Goal: Task Accomplishment & Management: Use online tool/utility

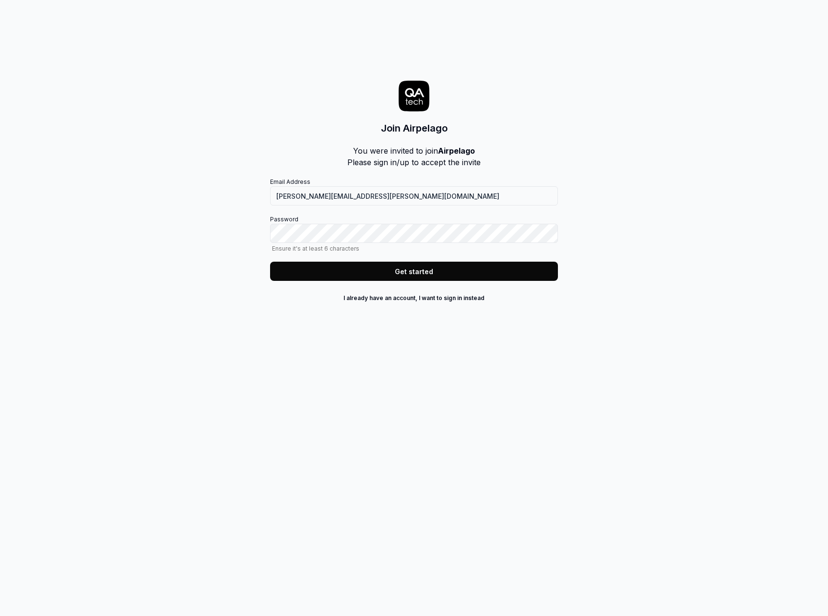
click at [422, 271] on button "Get started" at bounding box center [414, 270] width 288 height 19
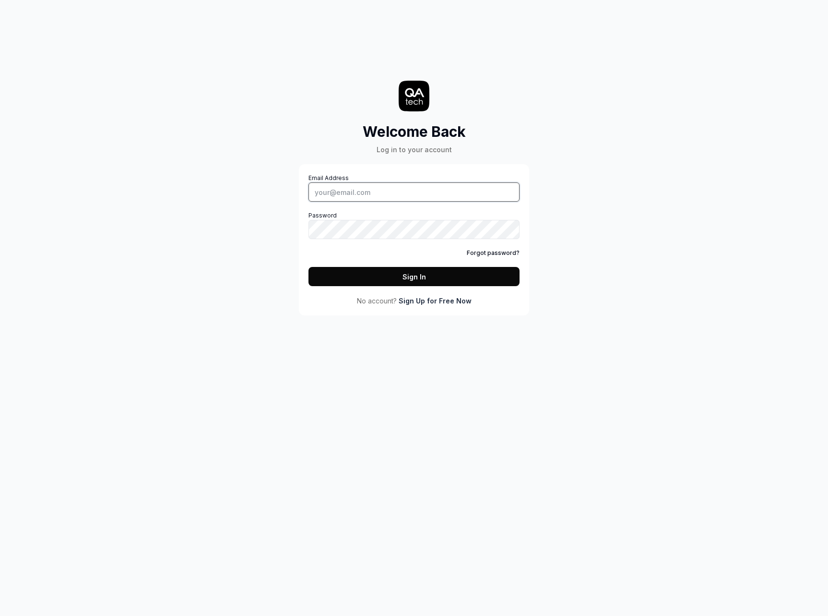
click at [443, 191] on input "Email Address" at bounding box center [414, 191] width 211 height 19
type input "[PERSON_NAME][EMAIL_ADDRESS][PERSON_NAME][DOMAIN_NAME]"
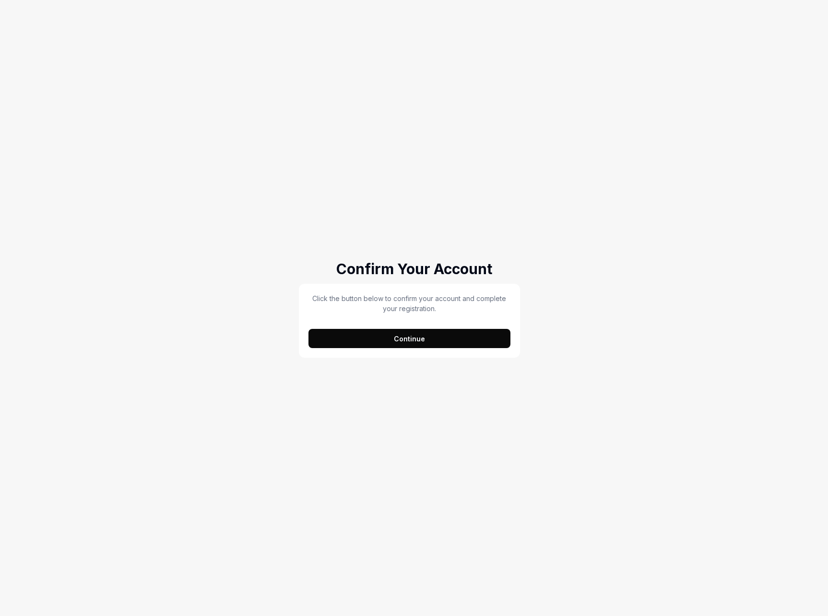
click at [376, 338] on button "Continue" at bounding box center [410, 338] width 202 height 19
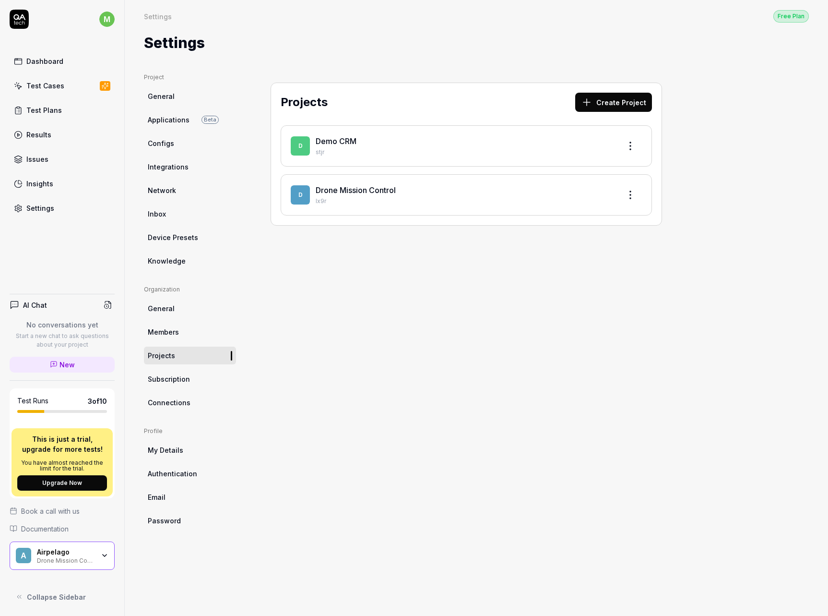
click at [431, 287] on div "Projects Create Project D Demo CRM stjr D Drone Mission Control Ix9r" at bounding box center [466, 334] width 430 height 523
click at [363, 194] on link "Drone Mission Control" at bounding box center [356, 190] width 80 height 10
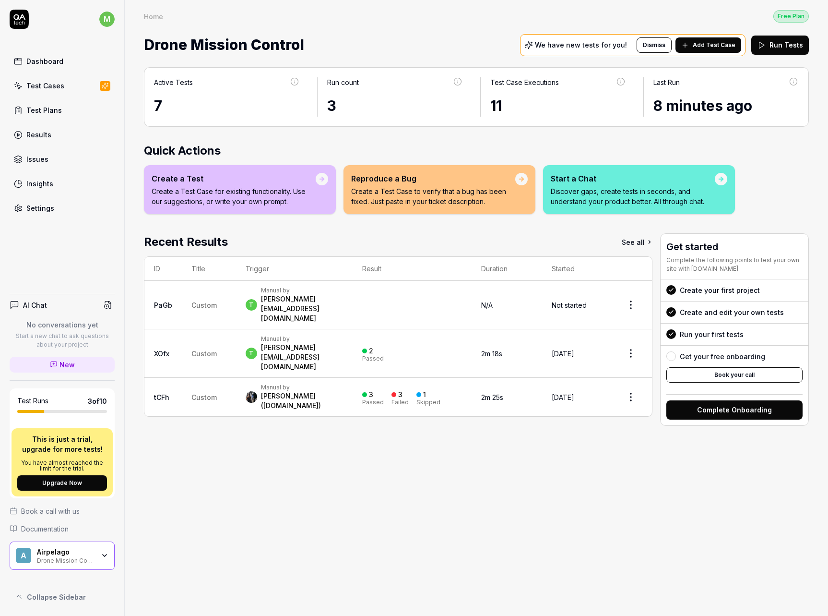
click at [334, 335] on div "t Manual by tobias@airpelago.com" at bounding box center [294, 353] width 97 height 36
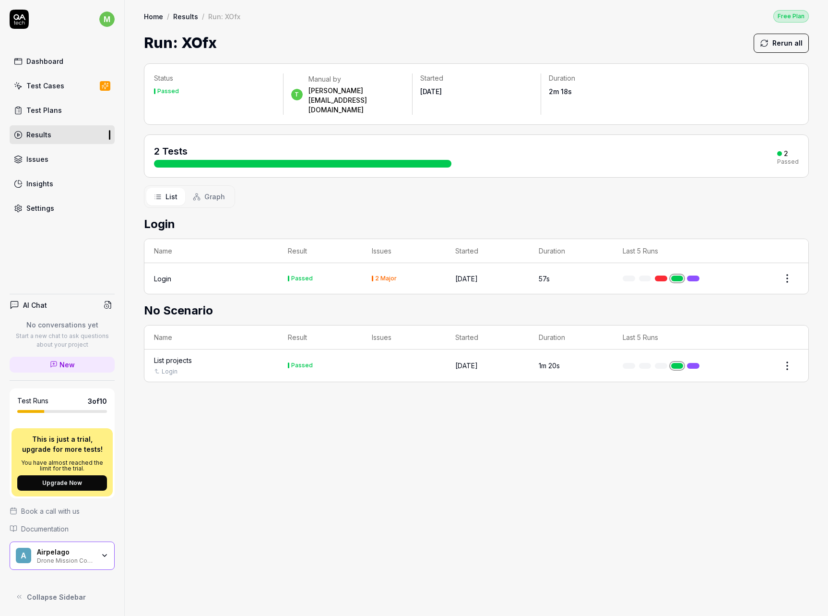
click at [166, 273] on div "Login" at bounding box center [162, 278] width 17 height 10
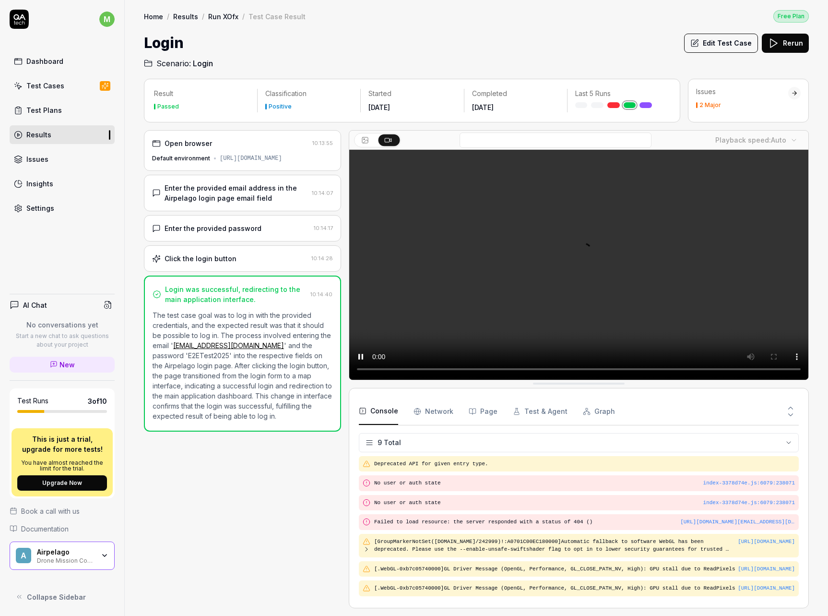
scroll to position [126, 0]
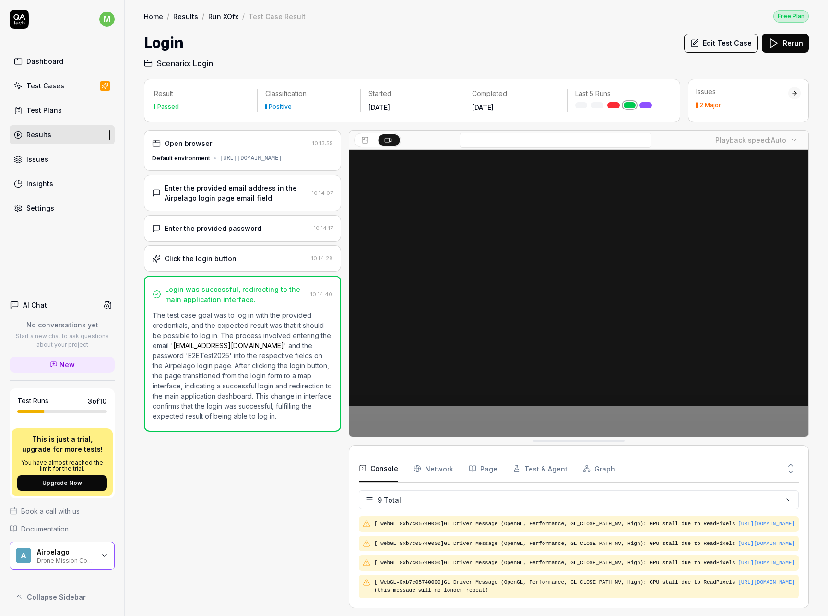
click at [221, 163] on div "[URL][DOMAIN_NAME]" at bounding box center [251, 158] width 62 height 9
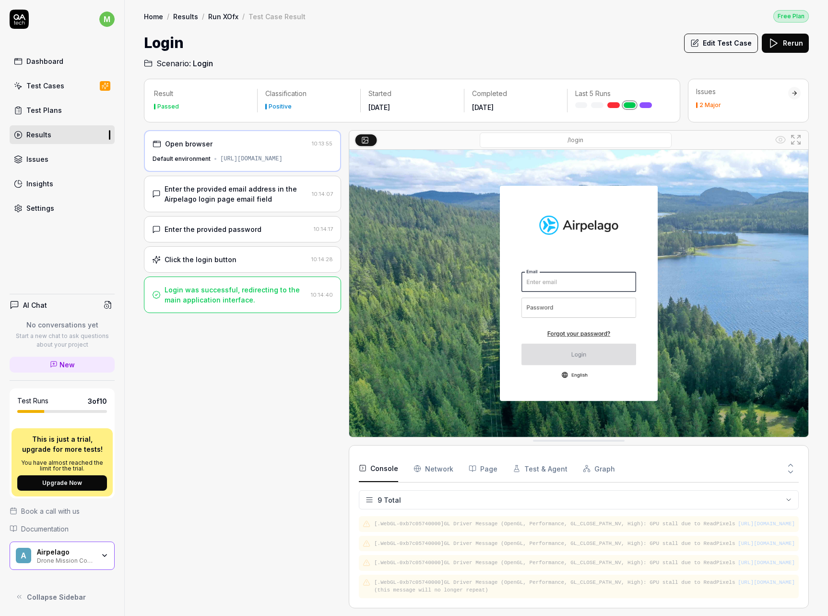
click at [241, 200] on div "Enter the provided email address in the Airpelago login page email field" at bounding box center [236, 194] width 143 height 20
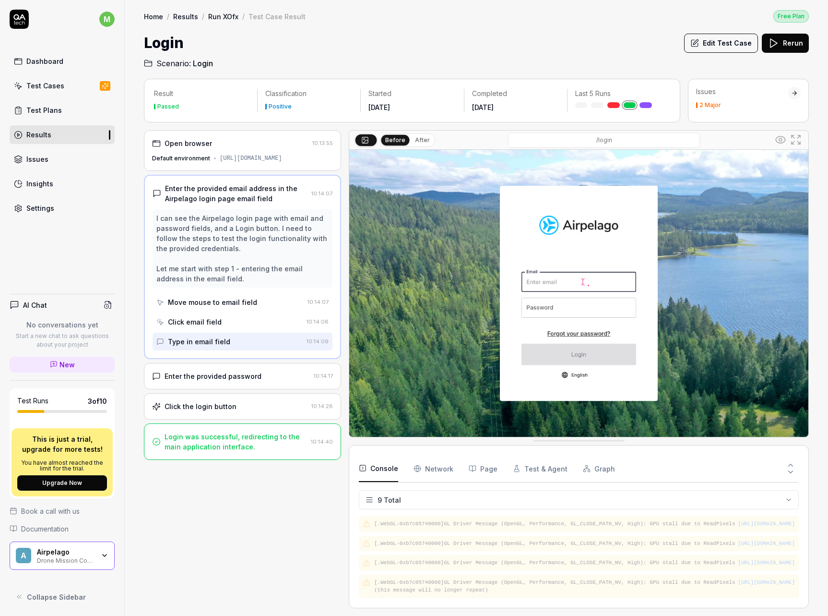
click at [217, 307] on div "Move mouse to email field" at bounding box center [212, 302] width 89 height 10
click at [218, 327] on div "Click email field" at bounding box center [195, 322] width 54 height 10
click at [223, 346] on div "Type in email field" at bounding box center [199, 341] width 62 height 10
click at [230, 381] on div "Enter the provided password" at bounding box center [213, 376] width 97 height 10
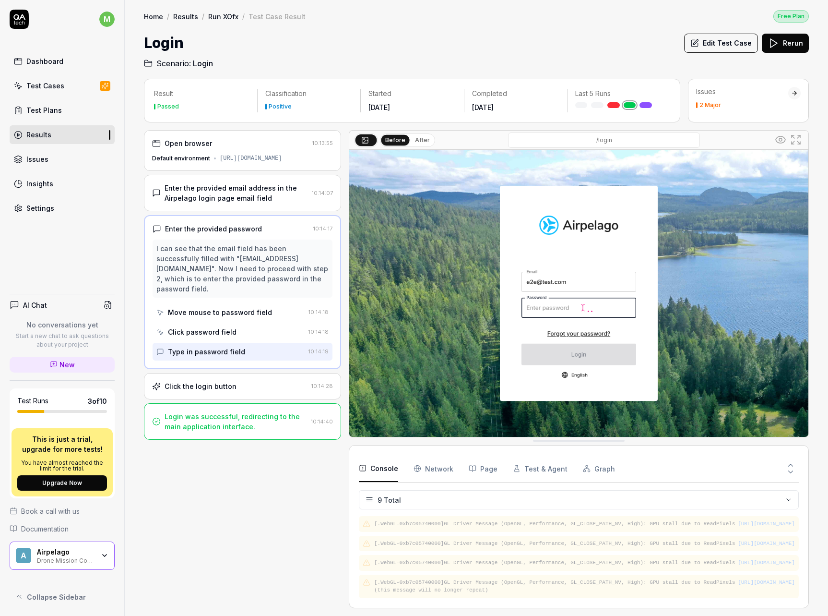
click at [260, 313] on div "Move mouse to password field" at bounding box center [220, 312] width 104 height 10
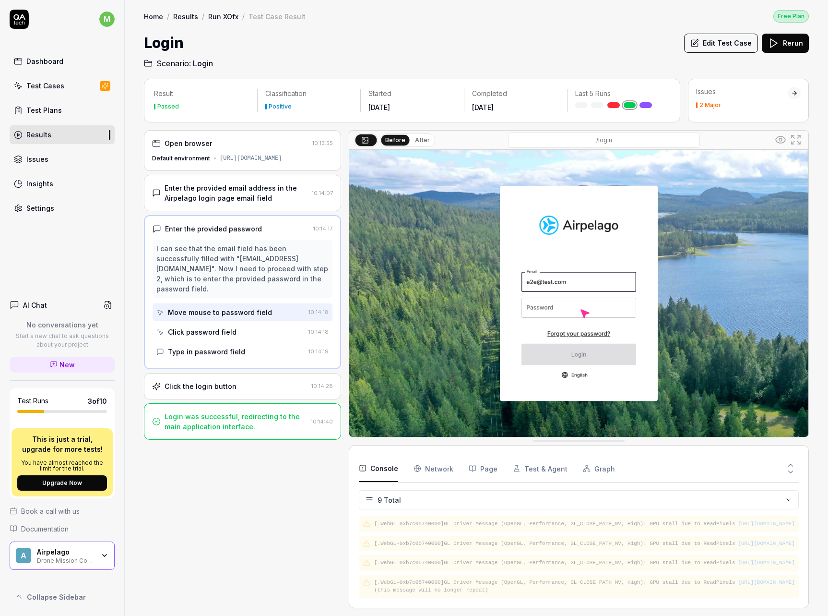
click at [253, 330] on div "Click password field" at bounding box center [230, 332] width 148 height 18
click at [247, 347] on div "Type in password field" at bounding box center [230, 352] width 148 height 18
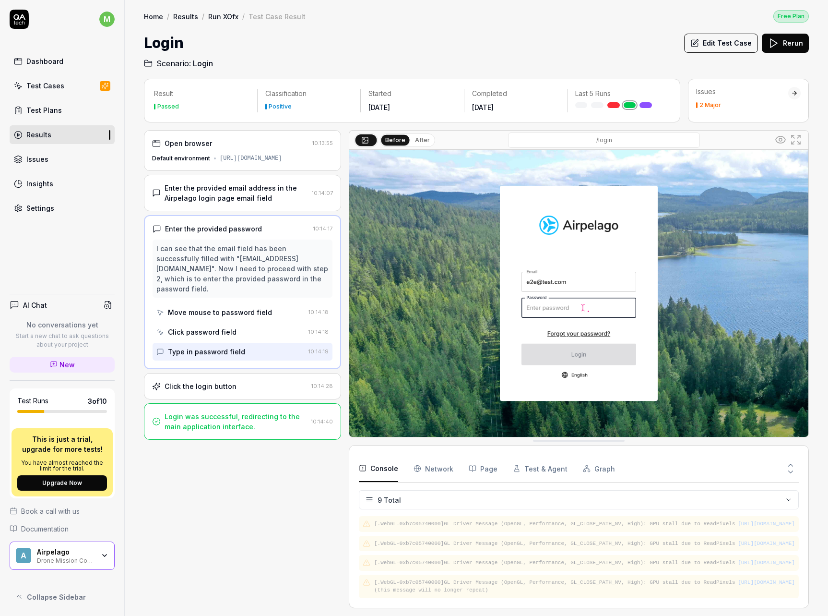
click at [250, 383] on div "Click the login button" at bounding box center [229, 386] width 155 height 10
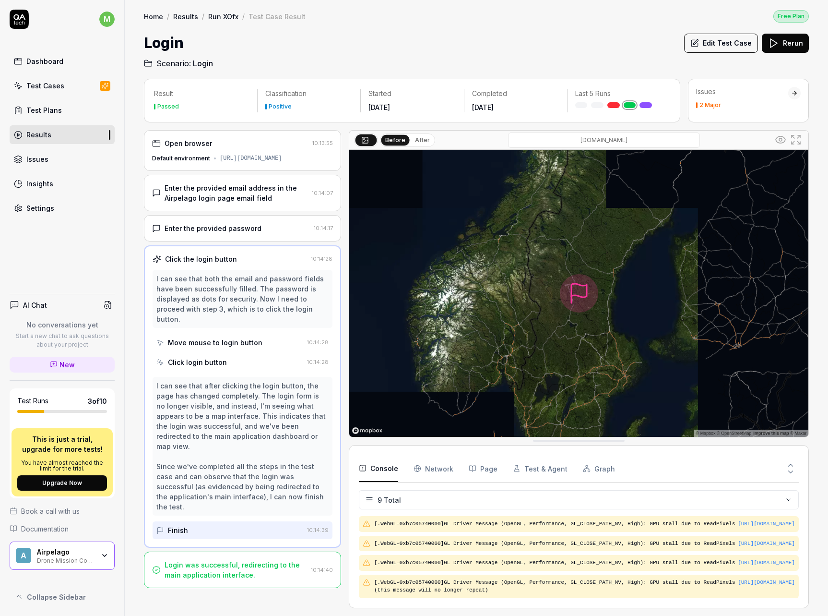
click at [47, 159] on link "Issues" at bounding box center [62, 159] width 105 height 19
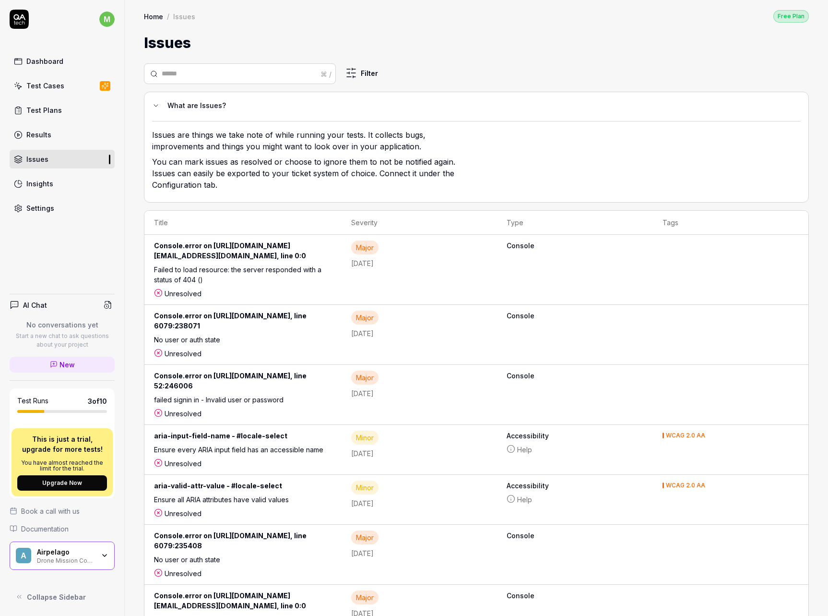
click at [55, 85] on div "Test Cases" at bounding box center [45, 86] width 38 height 10
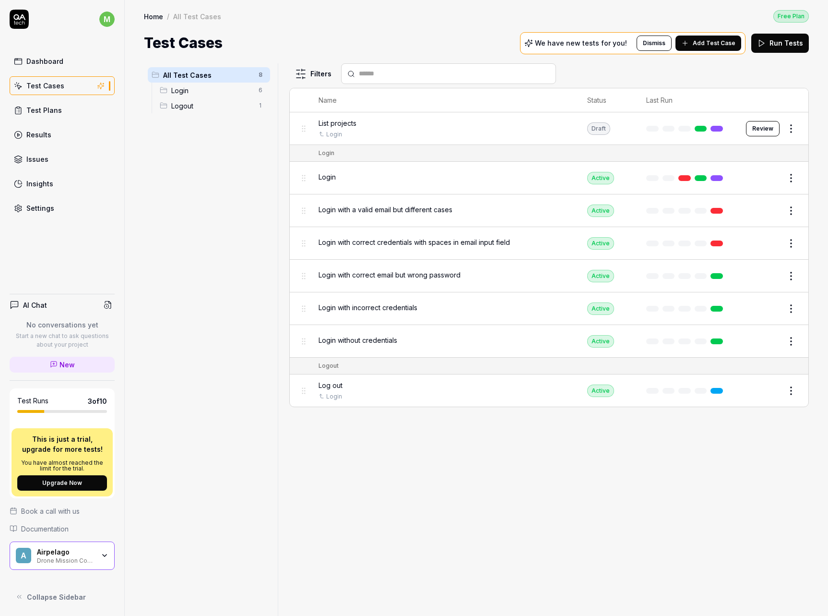
click at [57, 69] on link "Dashboard" at bounding box center [62, 61] width 105 height 19
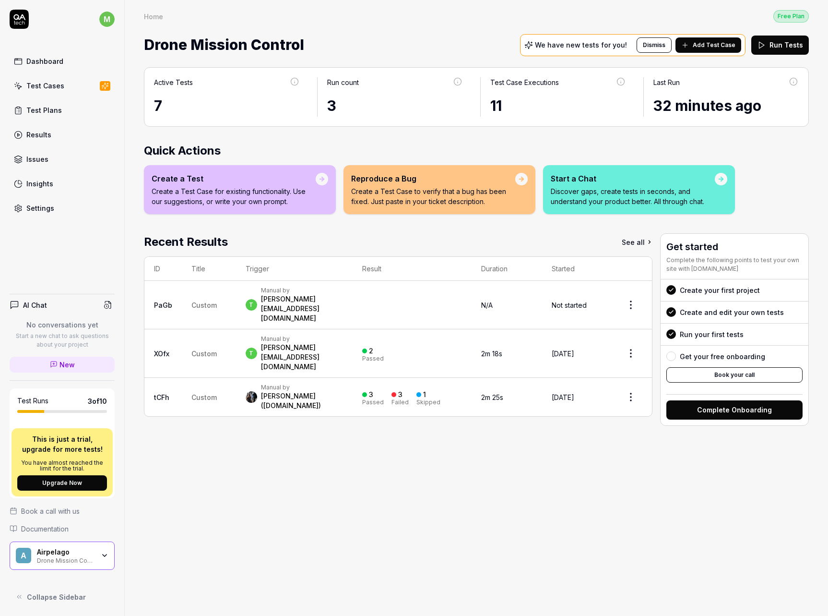
click at [68, 86] on link "Test Cases" at bounding box center [62, 85] width 105 height 19
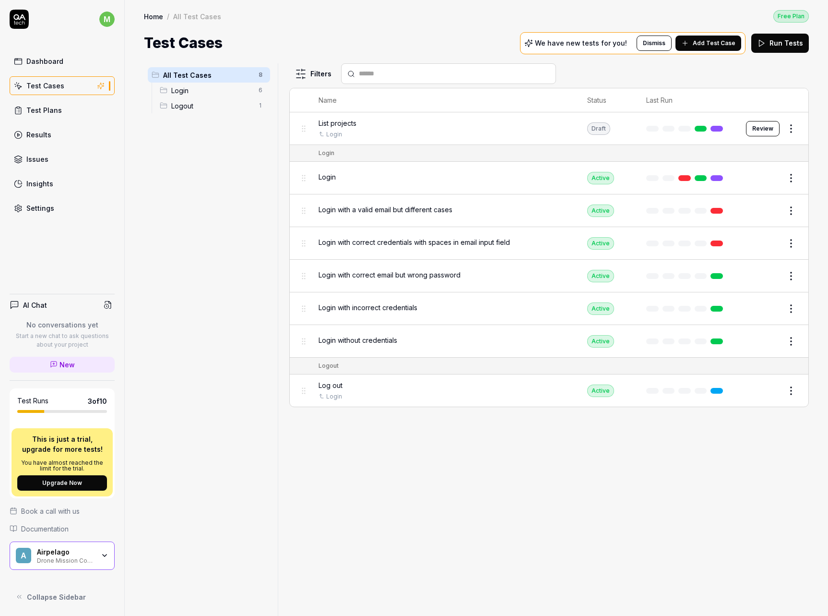
click at [50, 162] on link "Issues" at bounding box center [62, 159] width 105 height 19
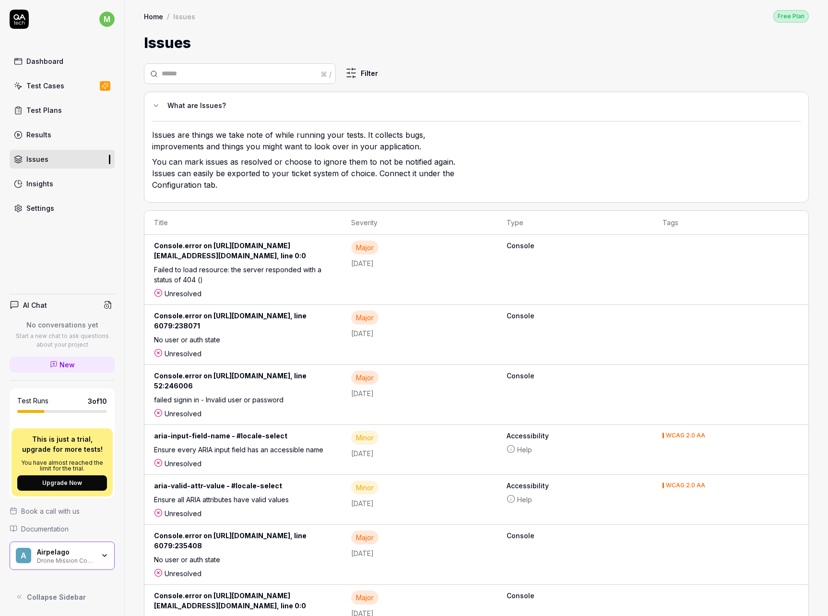
click at [53, 185] on link "Insights" at bounding box center [62, 183] width 105 height 19
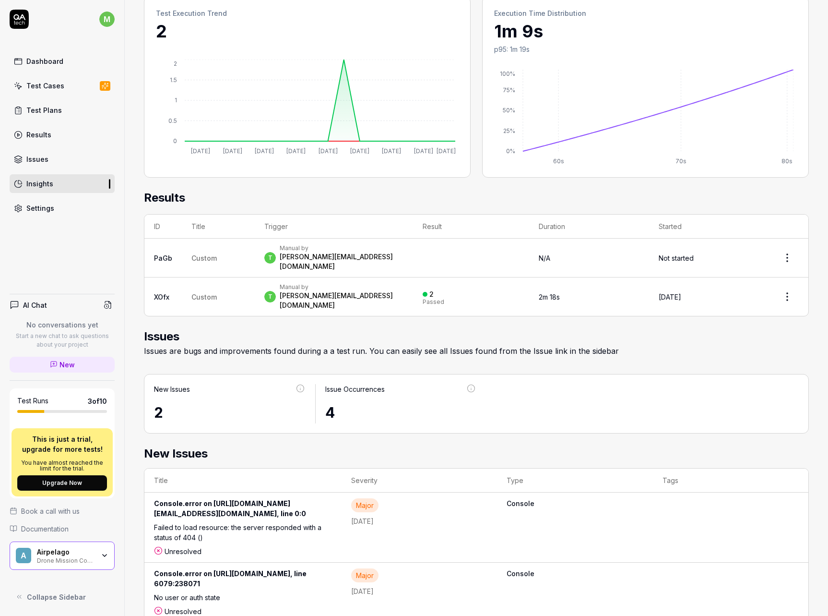
scroll to position [148, 0]
click at [72, 63] on link "Dashboard" at bounding box center [62, 61] width 105 height 19
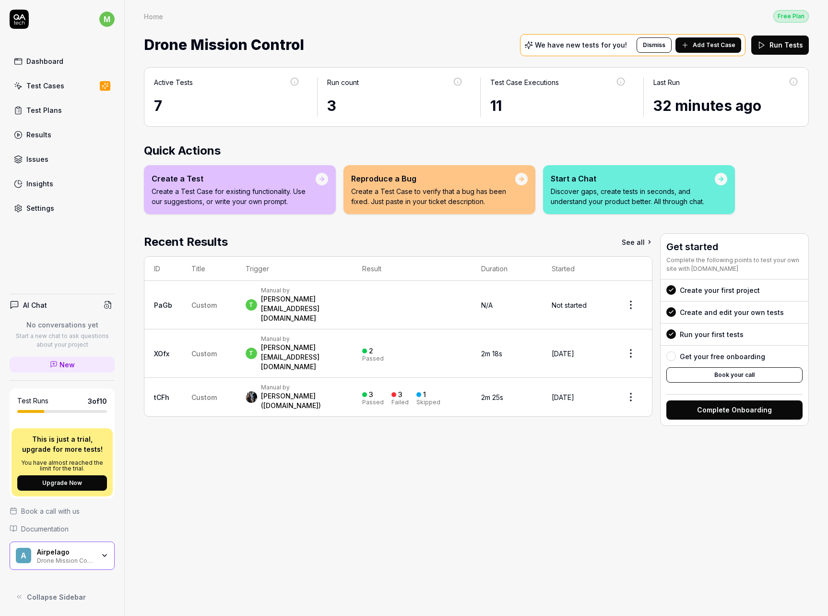
click at [711, 48] on span "Add Test Case" at bounding box center [714, 45] width 43 height 9
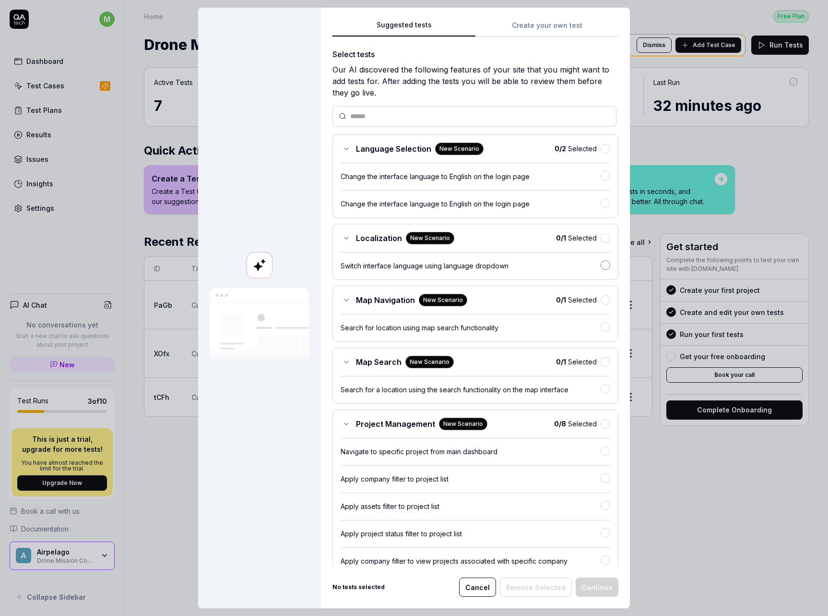
click at [601, 267] on button "button" at bounding box center [606, 265] width 10 height 10
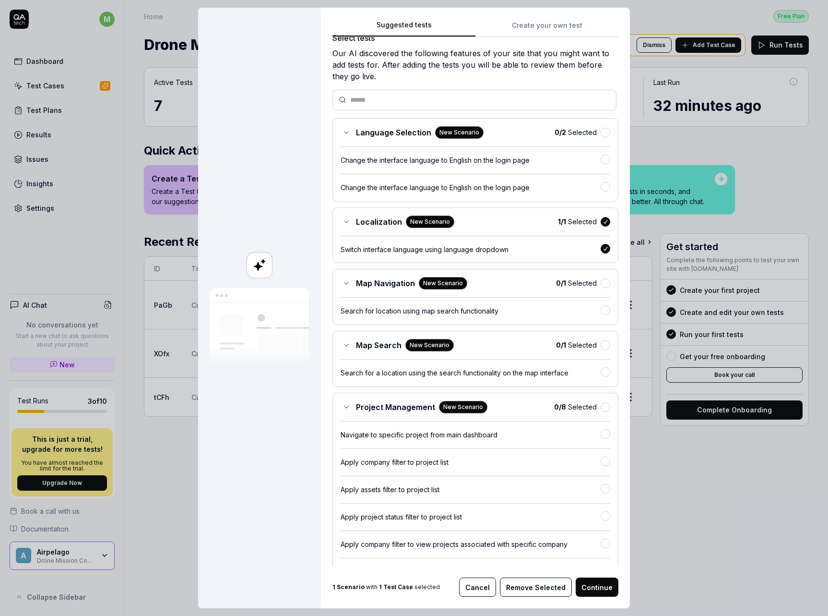
scroll to position [17, 0]
click at [601, 309] on button "button" at bounding box center [606, 309] width 10 height 10
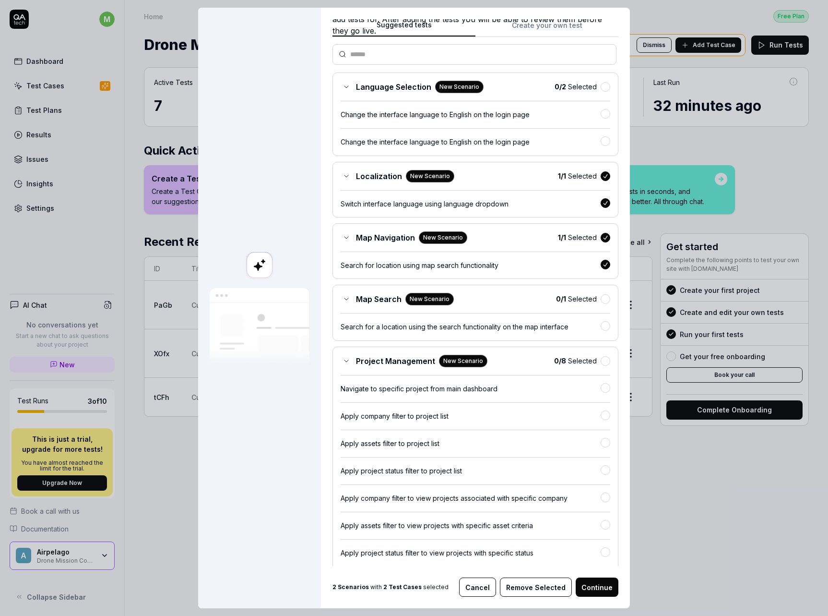
scroll to position [63, 0]
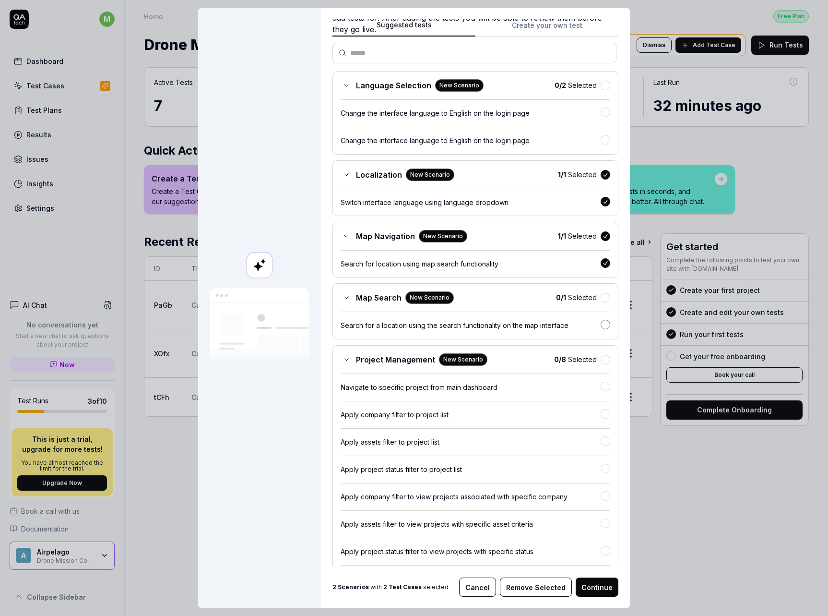
click at [601, 325] on button "button" at bounding box center [606, 325] width 10 height 10
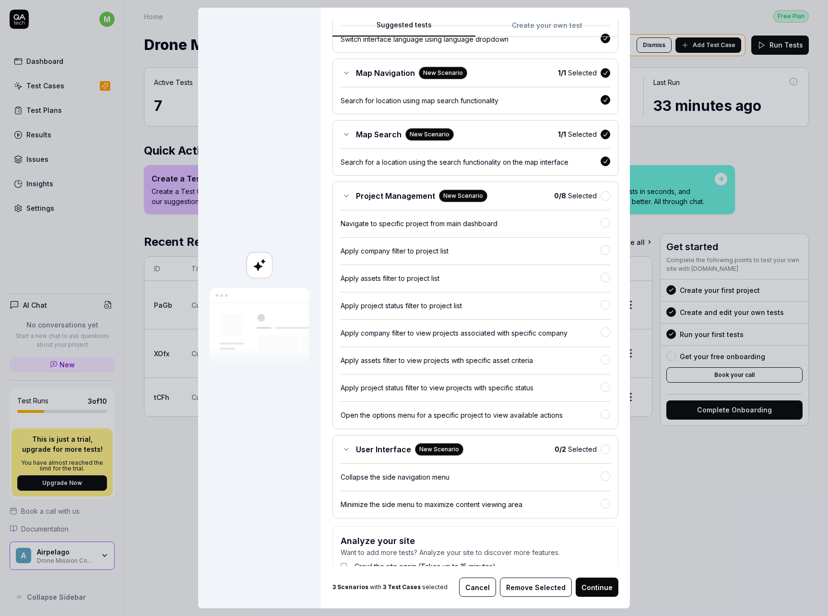
scroll to position [228, 0]
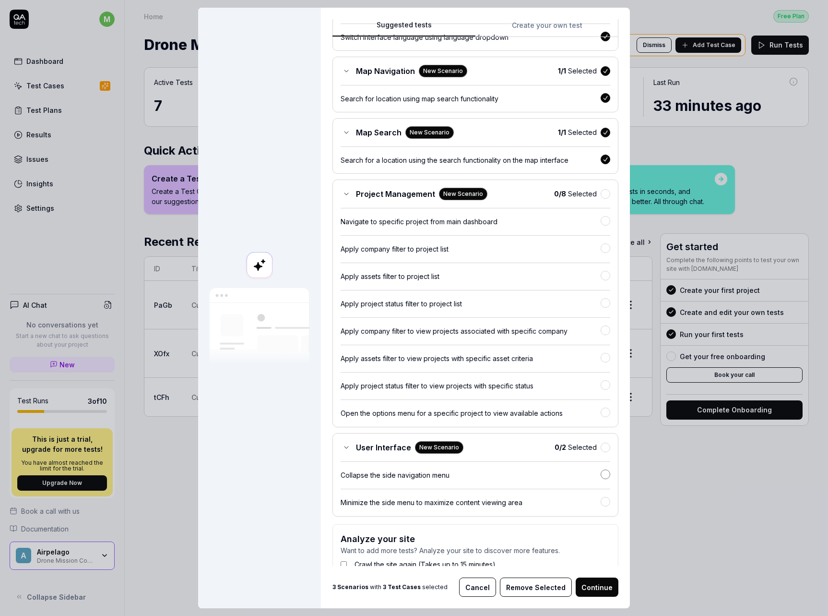
click at [601, 473] on button "button" at bounding box center [606, 474] width 10 height 10
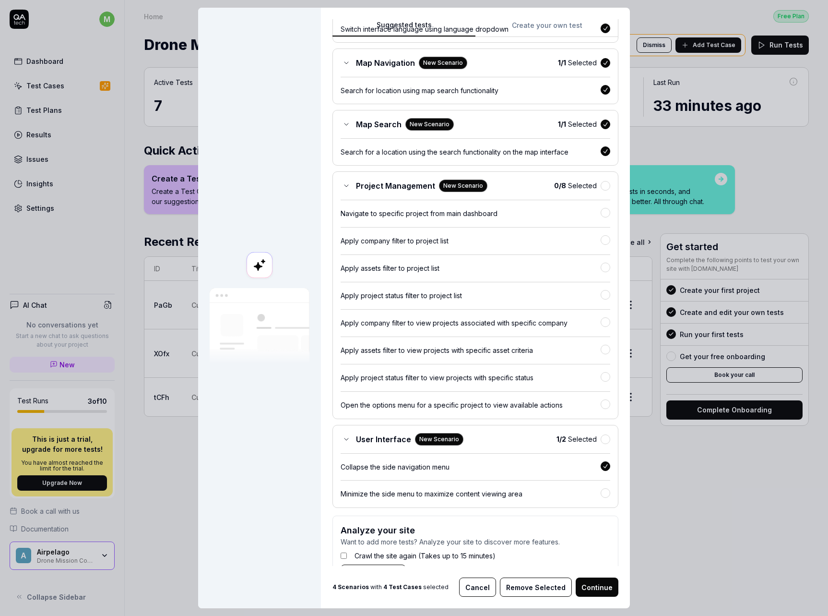
scroll to position [270, 0]
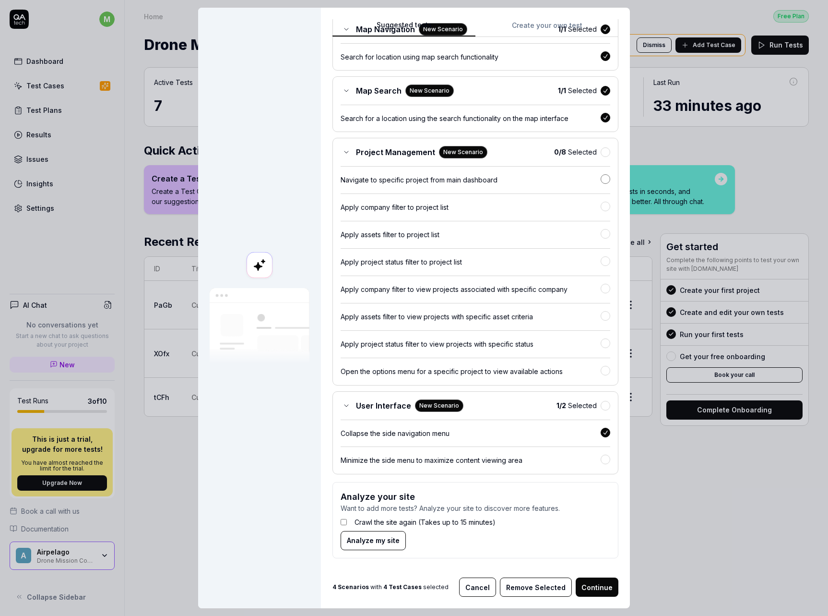
click at [601, 182] on button "button" at bounding box center [606, 179] width 10 height 10
click at [601, 208] on button "button" at bounding box center [606, 207] width 10 height 10
drag, startPoint x: 596, startPoint y: 227, endPoint x: 596, endPoint y: 232, distance: 4.8
click at [596, 228] on div "Apply assets filter to project list" at bounding box center [476, 231] width 270 height 20
click at [601, 261] on button "button" at bounding box center [606, 261] width 10 height 10
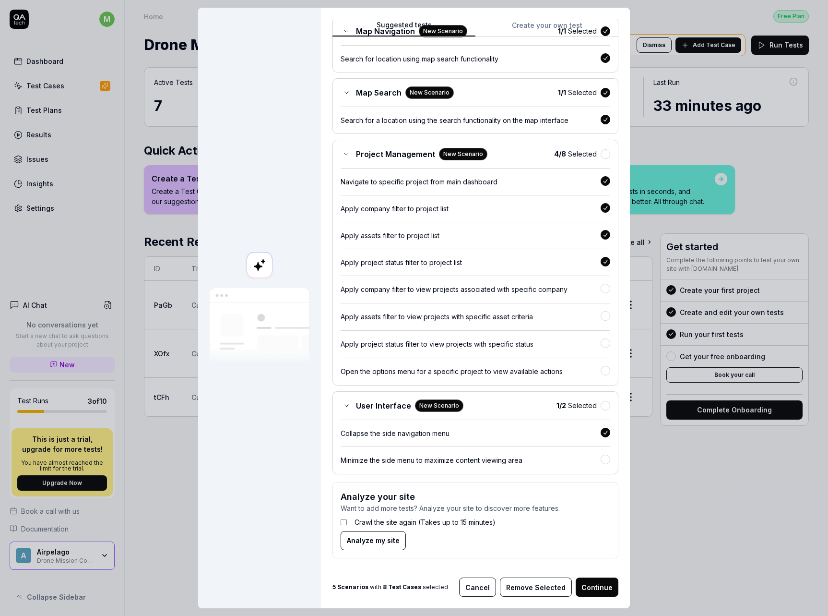
click at [601, 292] on div at bounding box center [606, 290] width 10 height 12
drag, startPoint x: 595, startPoint y: 310, endPoint x: 596, endPoint y: 329, distance: 18.7
click at [601, 311] on div at bounding box center [606, 317] width 10 height 12
click at [601, 340] on button "button" at bounding box center [606, 343] width 10 height 10
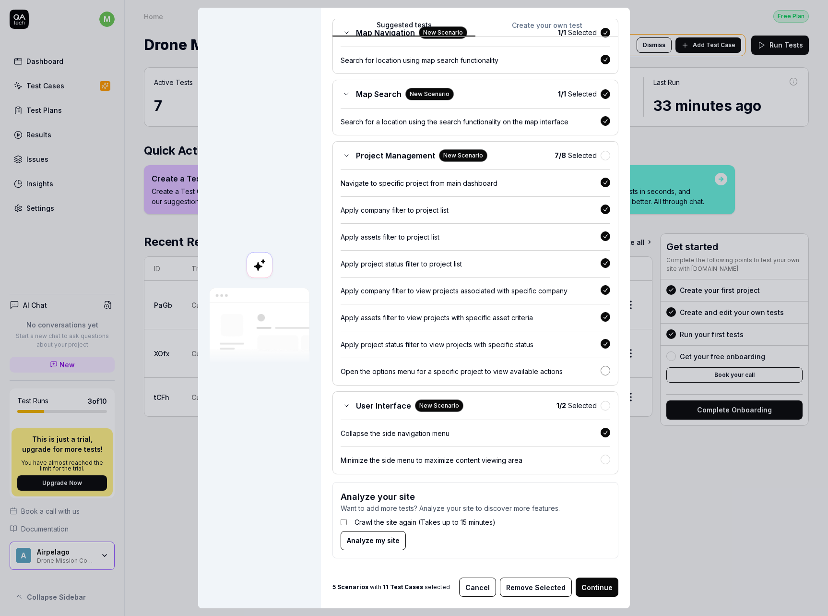
click at [601, 373] on button "button" at bounding box center [606, 371] width 10 height 10
click at [587, 583] on button "Continue" at bounding box center [597, 586] width 43 height 19
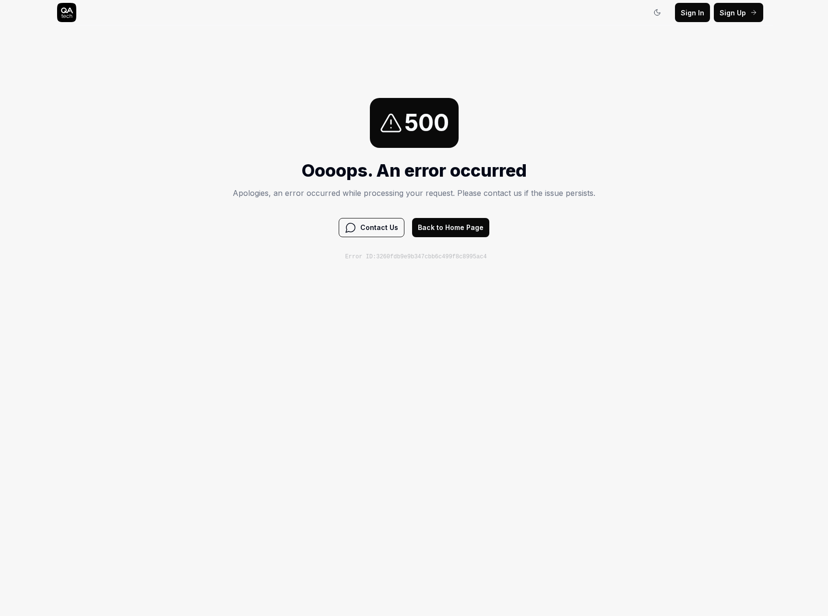
click at [338, 276] on div "500 Oooops. An error occurred Apologies, an error occurred while processing you…" at bounding box center [414, 179] width 828 height 308
click at [435, 225] on button "Back to Home Page" at bounding box center [450, 227] width 77 height 19
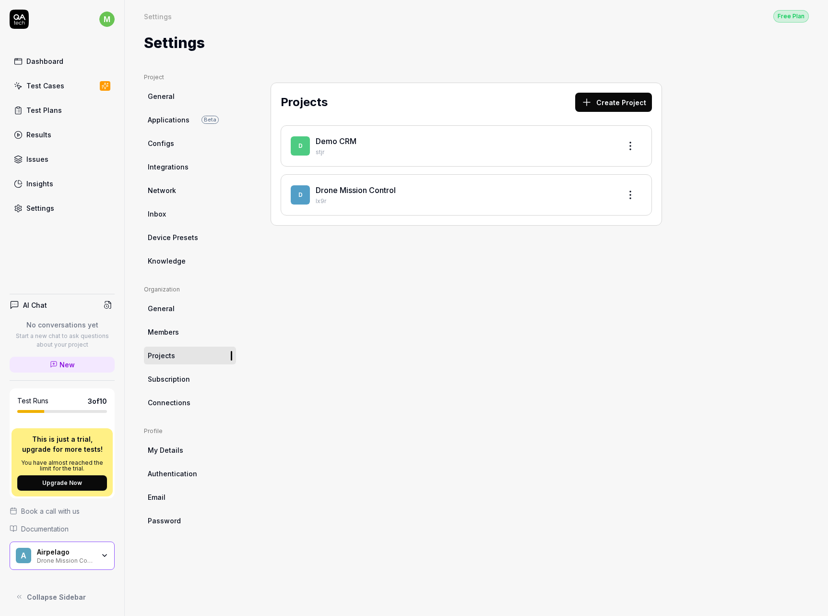
click at [360, 189] on link "Drone Mission Control" at bounding box center [356, 190] width 80 height 10
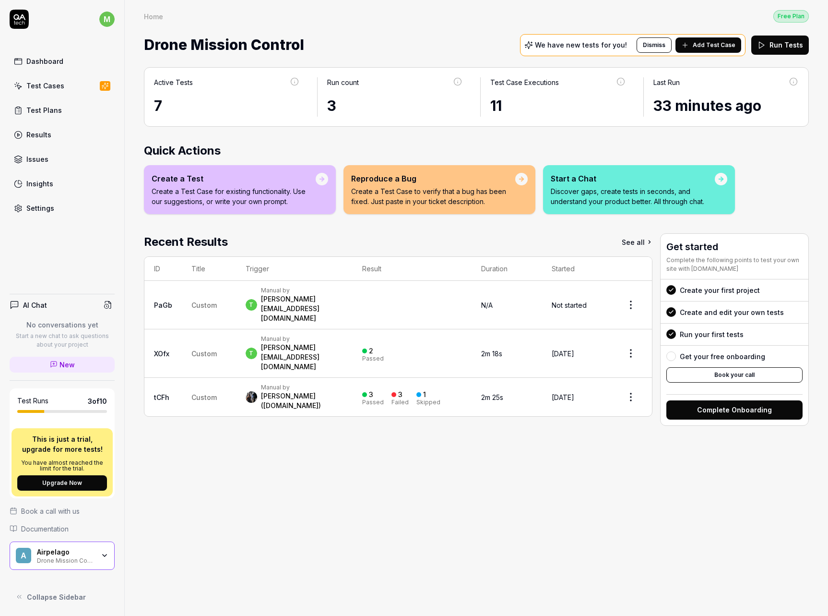
click at [727, 46] on span "Add Test Case" at bounding box center [714, 45] width 43 height 9
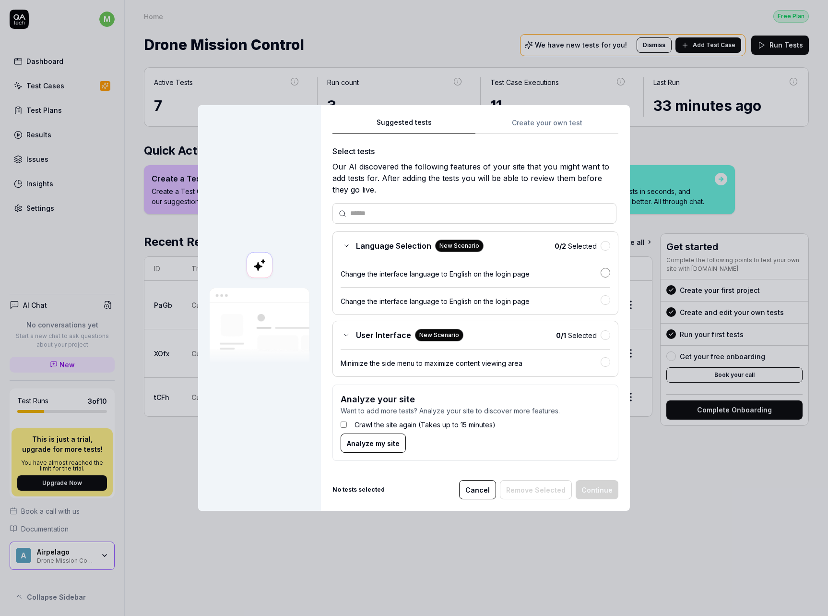
click at [602, 274] on button "button" at bounding box center [606, 273] width 10 height 10
click at [602, 489] on button "Continue" at bounding box center [597, 489] width 43 height 19
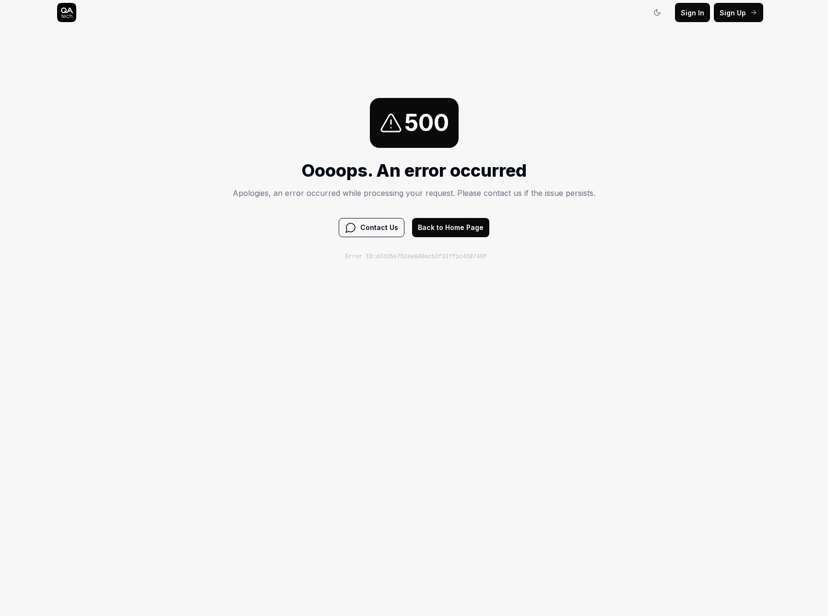
click at [440, 226] on button "Back to Home Page" at bounding box center [450, 227] width 77 height 19
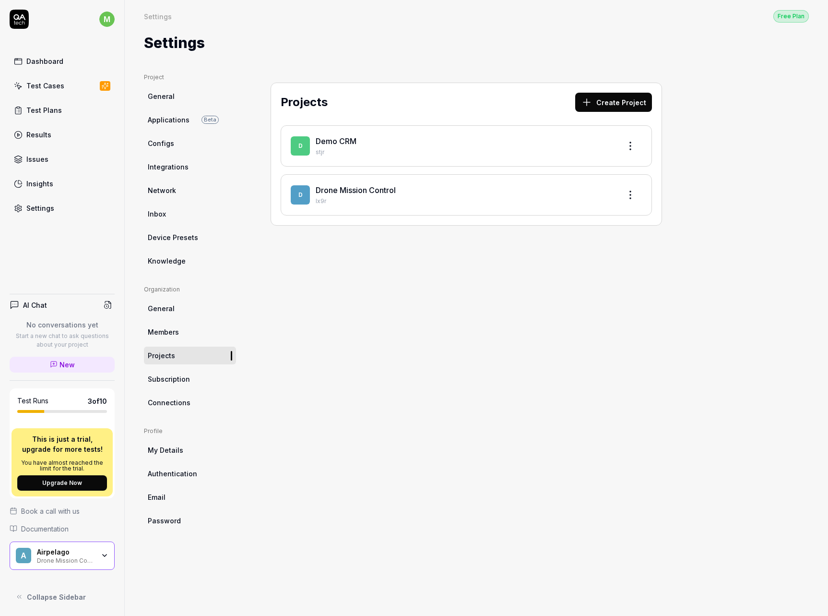
click at [378, 195] on div "Drone Mission Control" at bounding box center [464, 190] width 297 height 12
click at [178, 96] on link "General" at bounding box center [190, 96] width 92 height 18
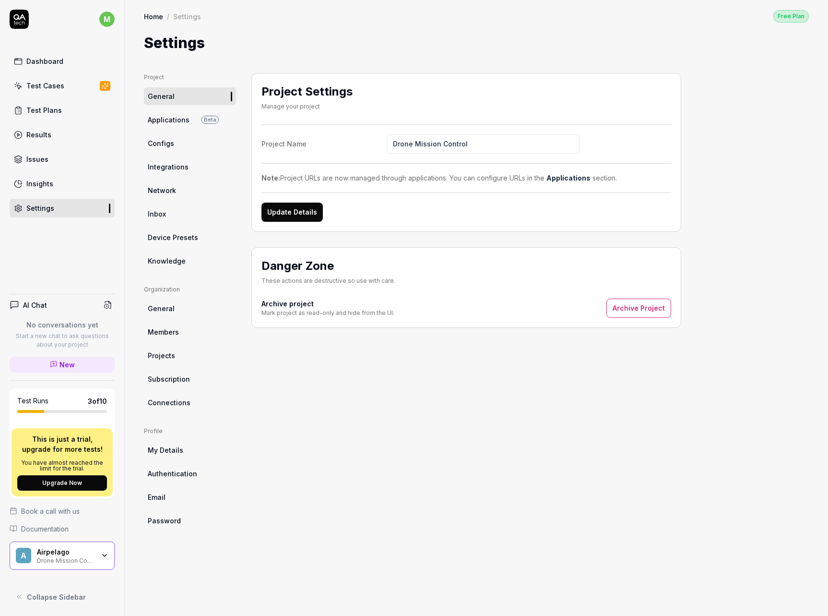
click at [167, 145] on span "Configs" at bounding box center [161, 143] width 26 height 10
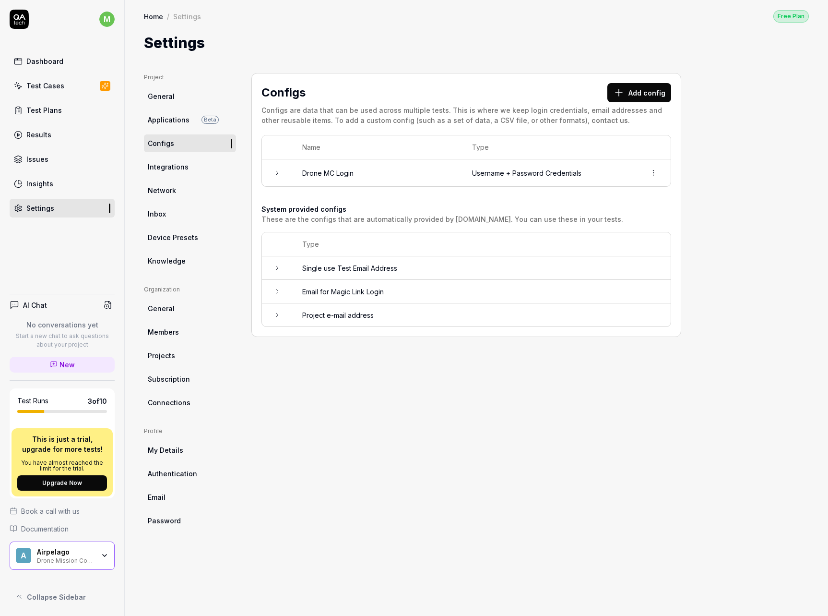
click at [279, 175] on icon at bounding box center [277, 173] width 8 height 8
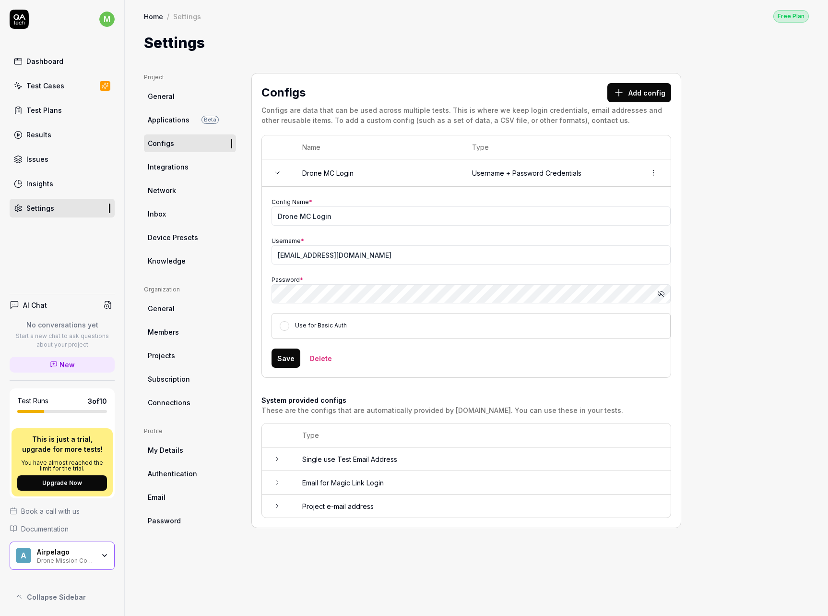
click at [277, 175] on icon at bounding box center [277, 173] width 8 height 8
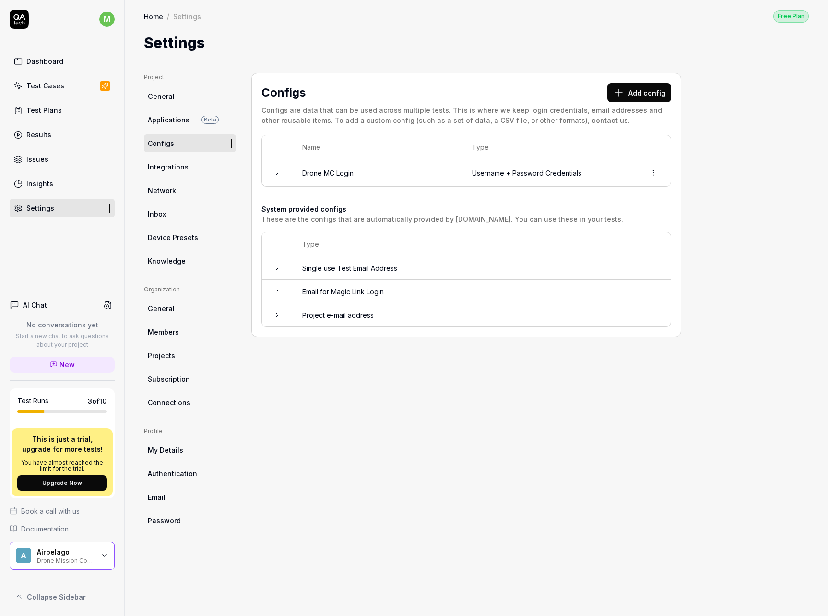
click at [178, 168] on span "Integrations" at bounding box center [168, 167] width 41 height 10
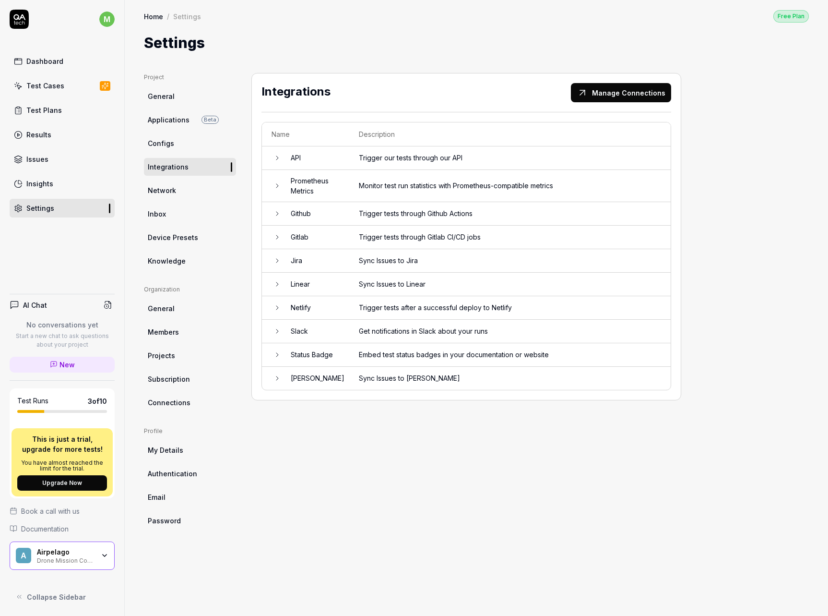
click at [182, 193] on link "Network" at bounding box center [190, 190] width 92 height 18
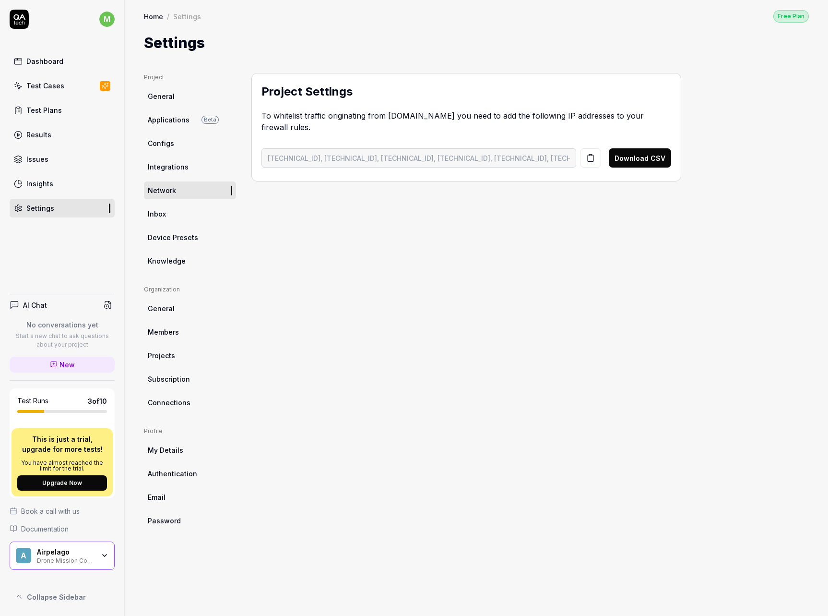
click at [180, 214] on link "Inbox" at bounding box center [190, 214] width 92 height 18
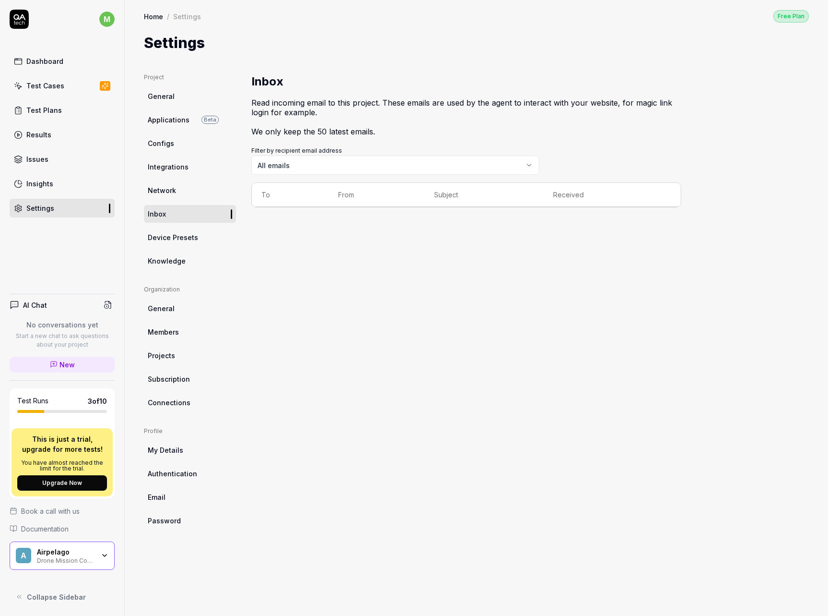
click at [193, 241] on span "Device Presets" at bounding box center [173, 237] width 50 height 10
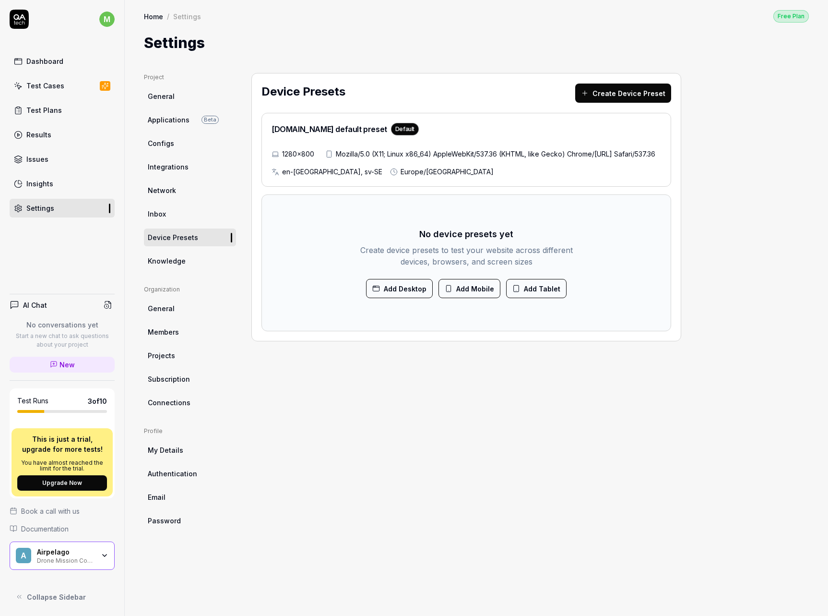
click at [58, 95] on div "Dashboard Test Cases Test Plans Results Issues Insights Settings" at bounding box center [62, 135] width 105 height 166
click at [58, 90] on div "Test Cases" at bounding box center [45, 86] width 38 height 10
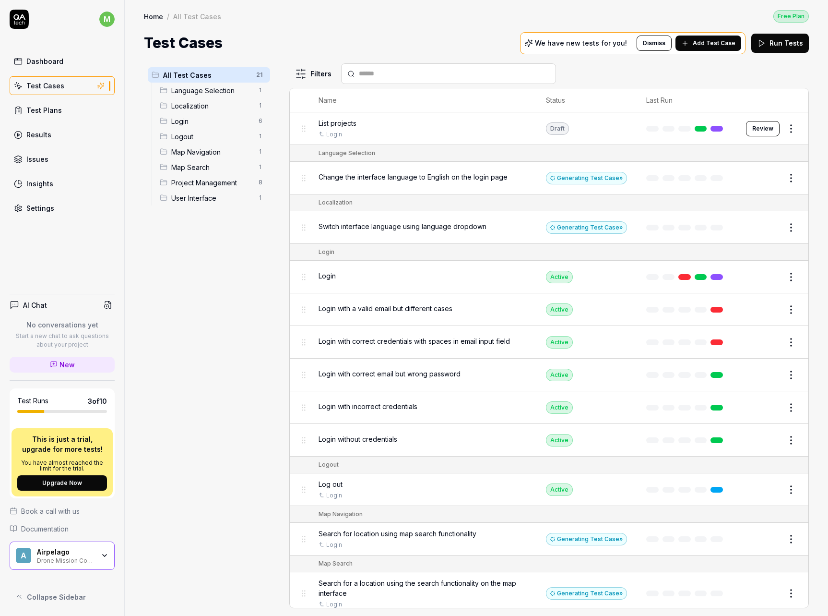
click at [214, 90] on span "Language Selection" at bounding box center [212, 90] width 82 height 10
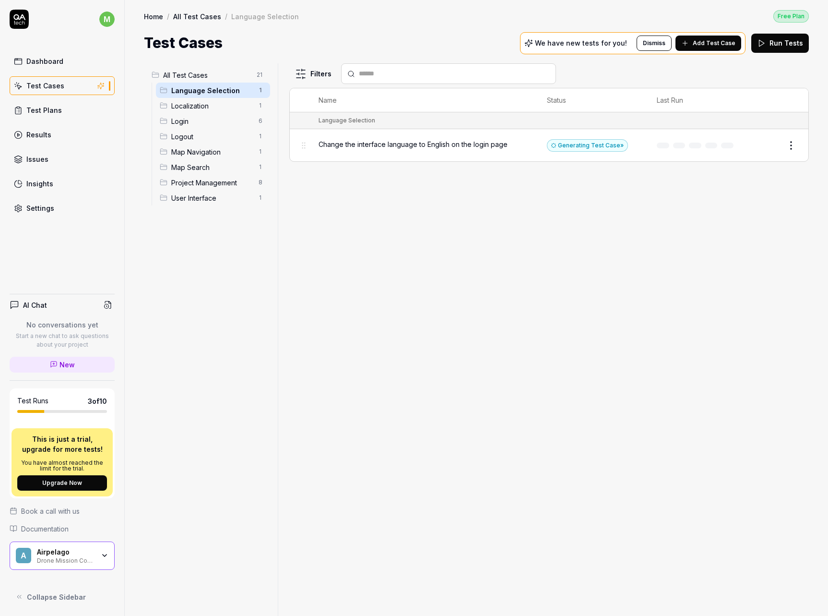
click at [485, 146] on span "Change the interface language to English on the login page" at bounding box center [413, 144] width 189 height 10
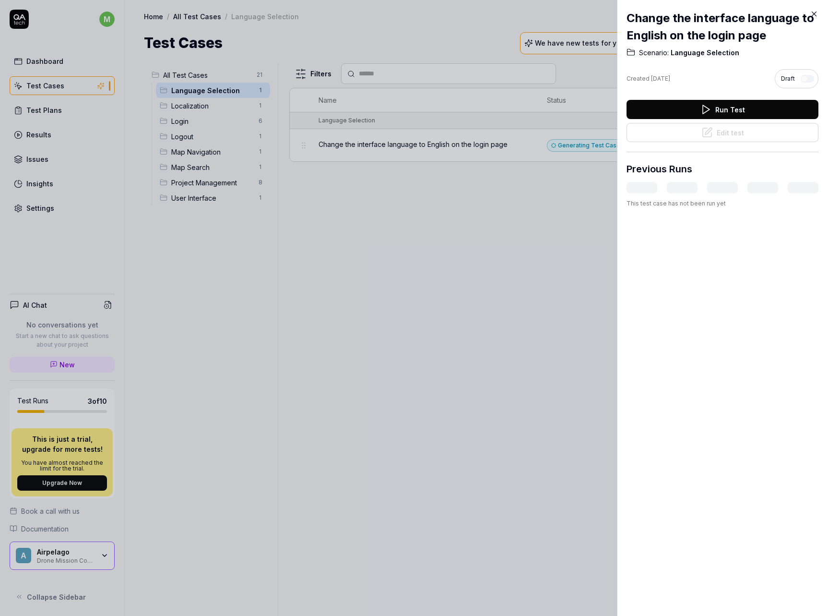
click at [712, 112] on button "Run Test" at bounding box center [723, 109] width 192 height 19
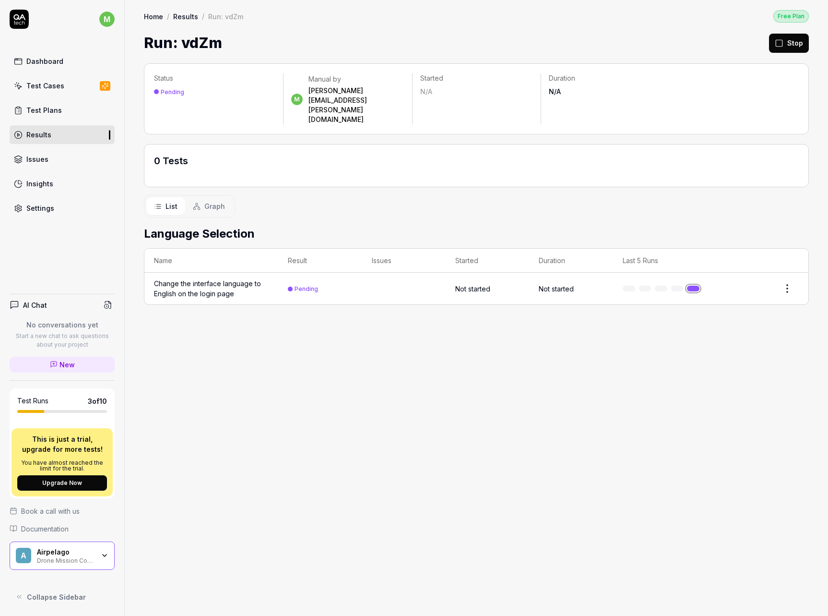
click at [224, 278] on div "Change the interface language to English on the login page" at bounding box center [211, 288] width 115 height 20
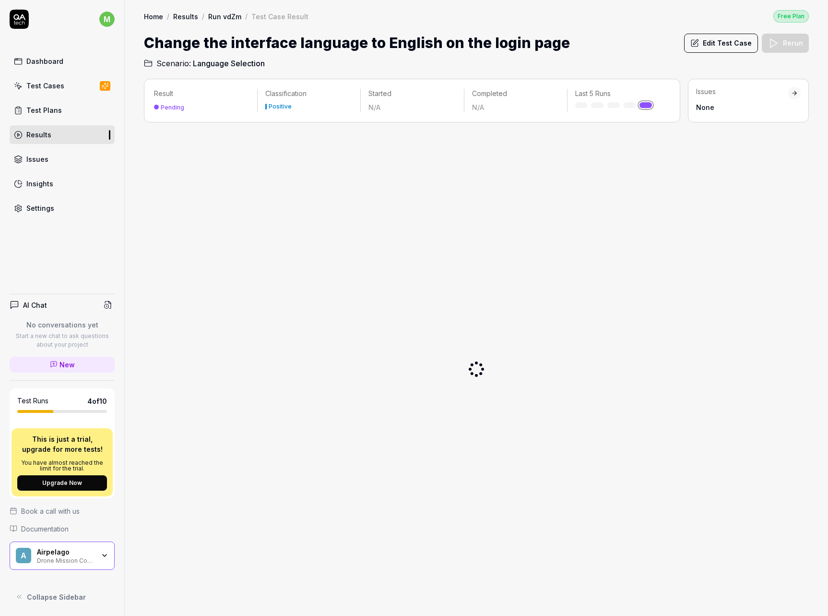
drag, startPoint x: 388, startPoint y: 236, endPoint x: 381, endPoint y: 231, distance: 8.6
click at [388, 236] on div at bounding box center [476, 369] width 665 height 478
click at [66, 83] on link "Test Cases" at bounding box center [62, 85] width 105 height 19
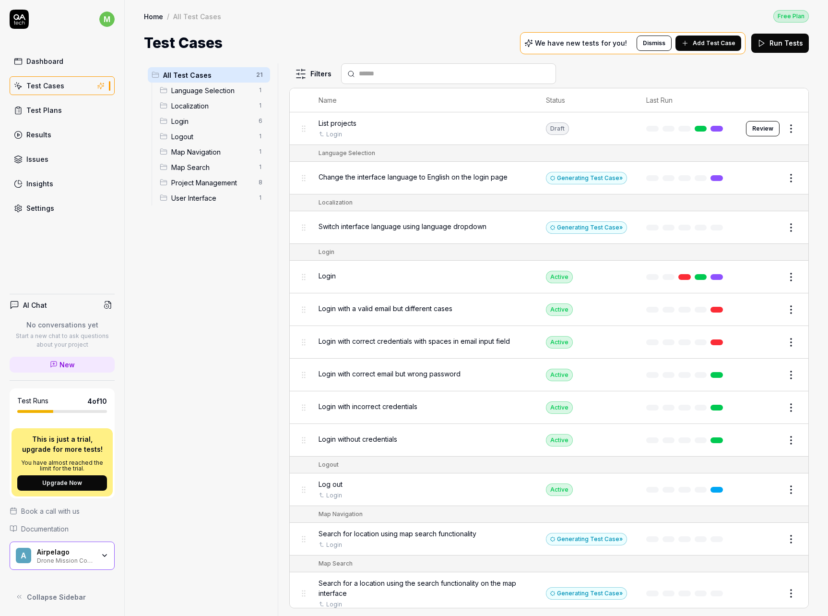
click at [205, 92] on span "Language Selection" at bounding box center [212, 90] width 82 height 10
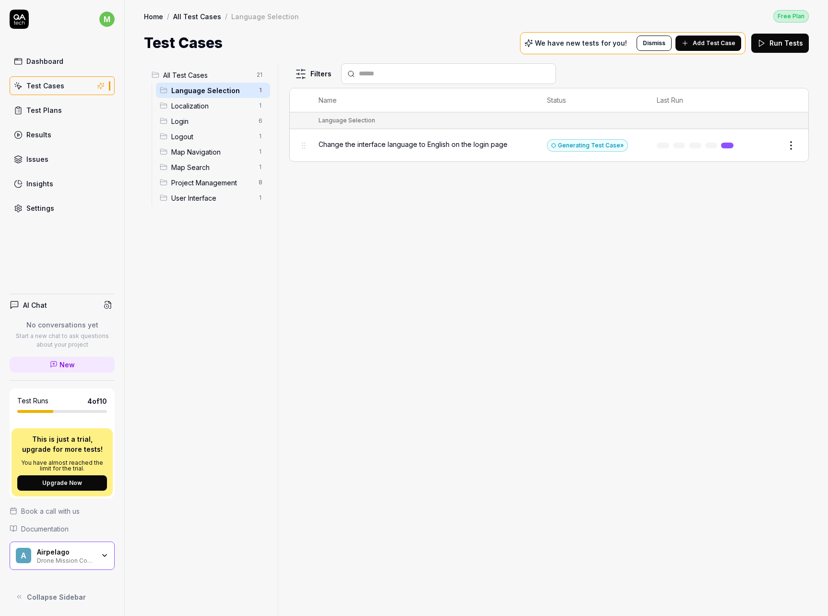
click at [792, 145] on html "m Dashboard Test Cases Test Plans Results Issues Insights Settings AI Chat No c…" at bounding box center [414, 308] width 828 height 616
click at [729, 292] on div "Delete" at bounding box center [750, 292] width 91 height 21
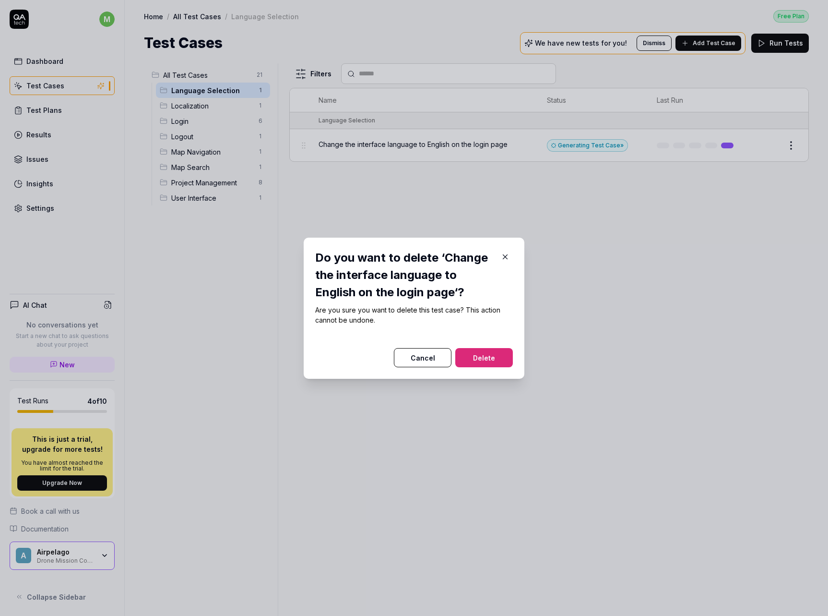
click at [487, 356] on button "Delete" at bounding box center [484, 357] width 58 height 19
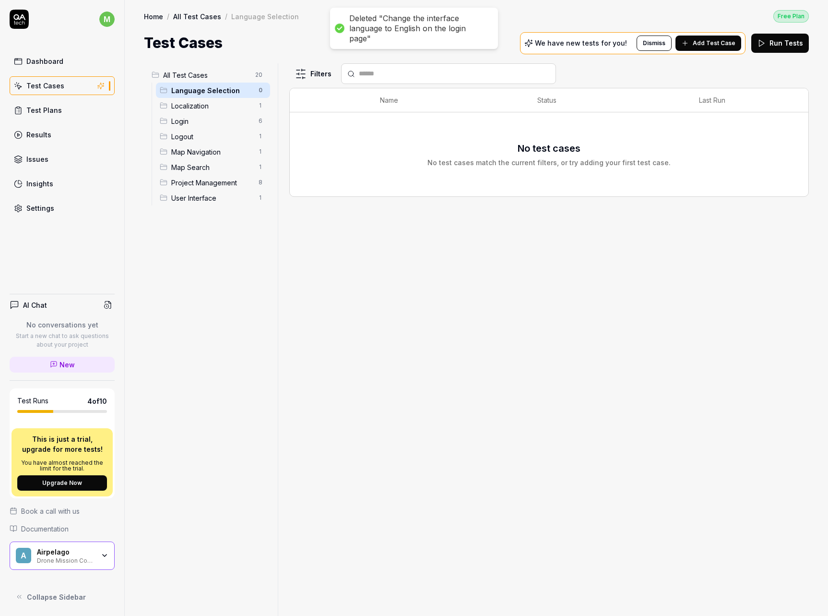
click at [451, 289] on div "Filters Name Status Last Run No test cases No test cases match the current filt…" at bounding box center [549, 339] width 520 height 552
click at [705, 42] on span "Add Test Case" at bounding box center [714, 43] width 43 height 9
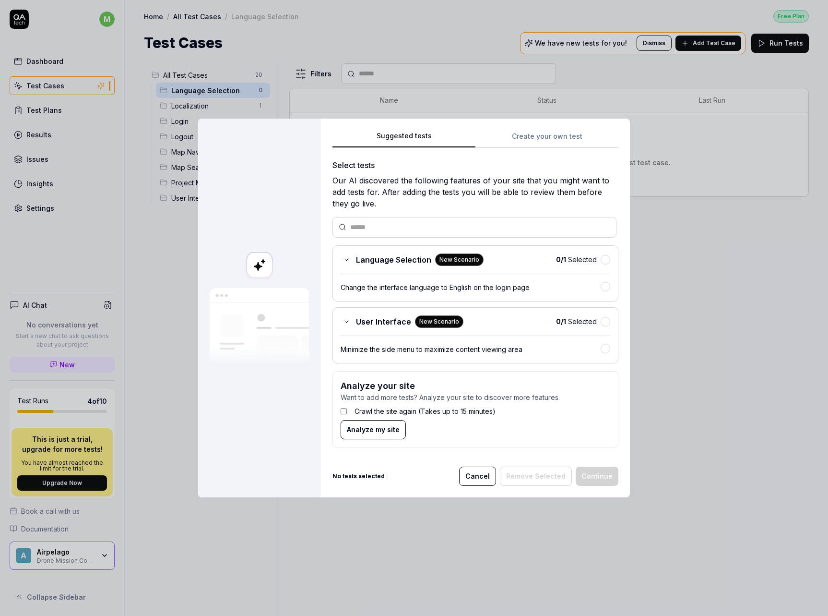
click at [487, 285] on div "Change the interface language to English on the login page" at bounding box center [471, 287] width 260 height 10
click at [603, 474] on button "Continue" at bounding box center [597, 475] width 43 height 19
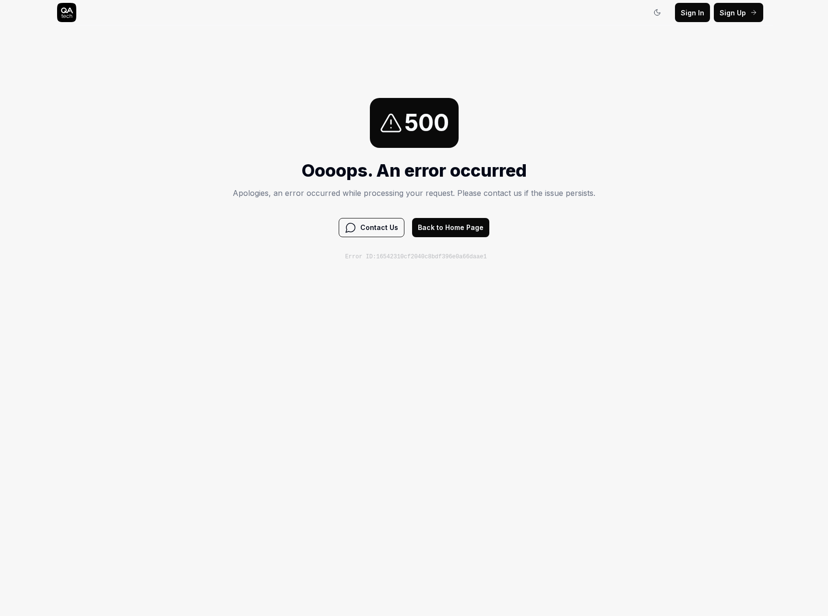
click at [449, 228] on button "Back to Home Page" at bounding box center [450, 227] width 77 height 19
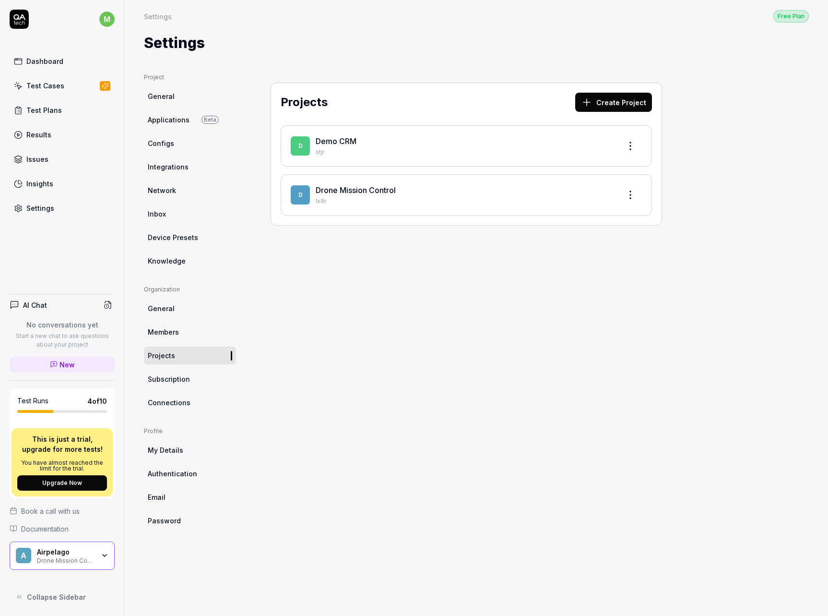
click at [342, 194] on link "Drone Mission Control" at bounding box center [356, 190] width 80 height 10
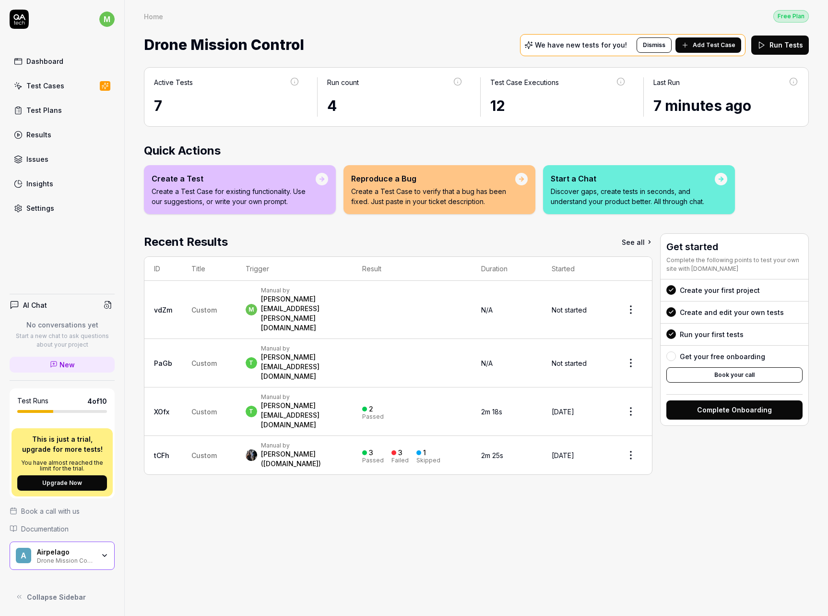
click at [278, 190] on p "Create a Test Case for existing functionality. Use our suggestions, or write yo…" at bounding box center [234, 196] width 164 height 20
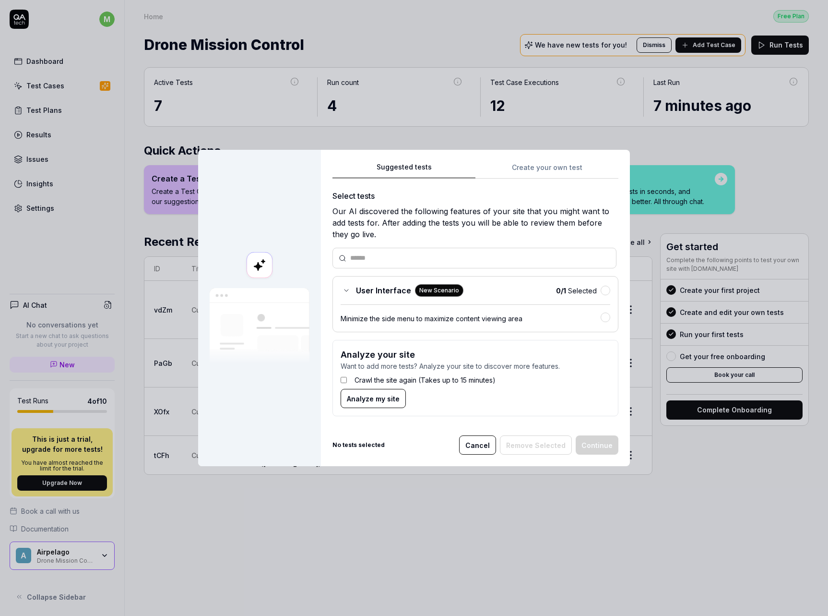
click at [397, 319] on div "Minimize the side menu to maximize content viewing area" at bounding box center [471, 318] width 260 height 10
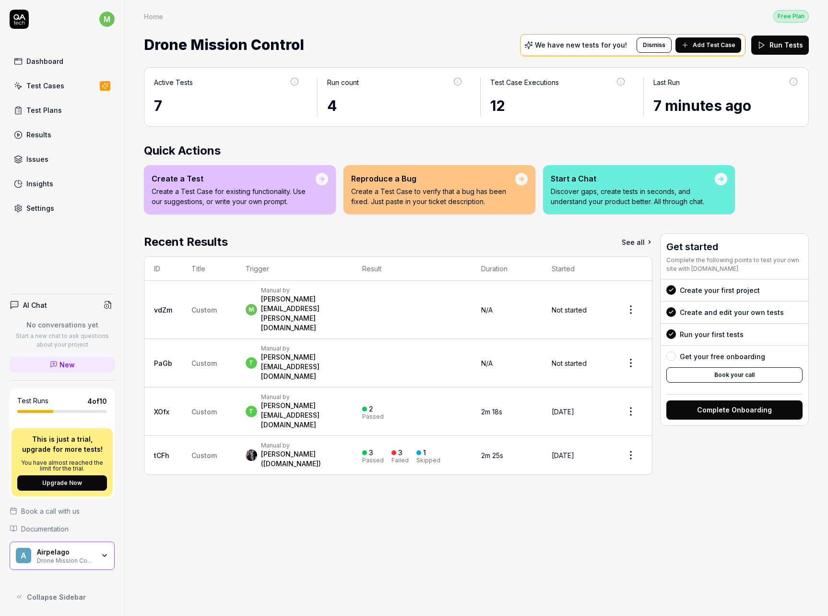
click at [79, 89] on link "Test Cases" at bounding box center [62, 85] width 105 height 19
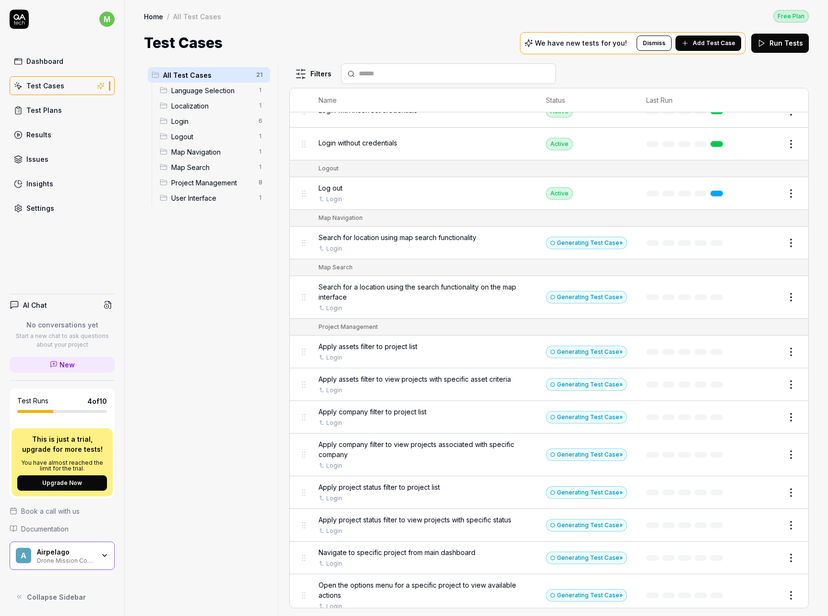
scroll to position [177, 0]
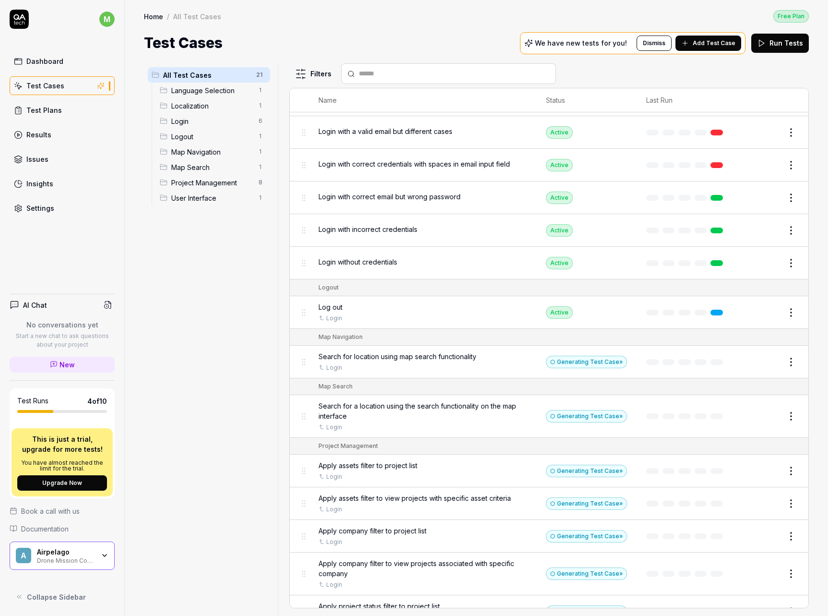
click at [452, 357] on span "Search for location using map search functionality" at bounding box center [398, 356] width 158 height 10
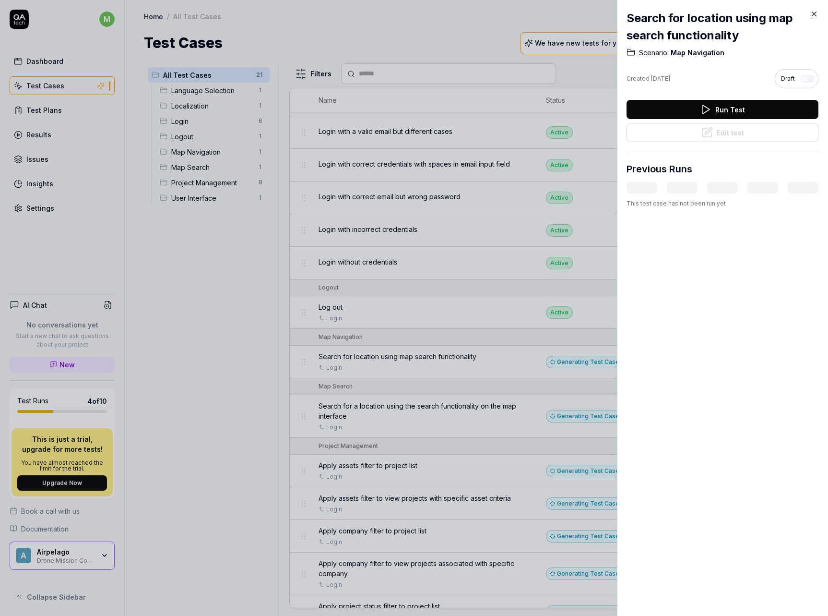
click at [815, 14] on icon at bounding box center [814, 14] width 4 height 4
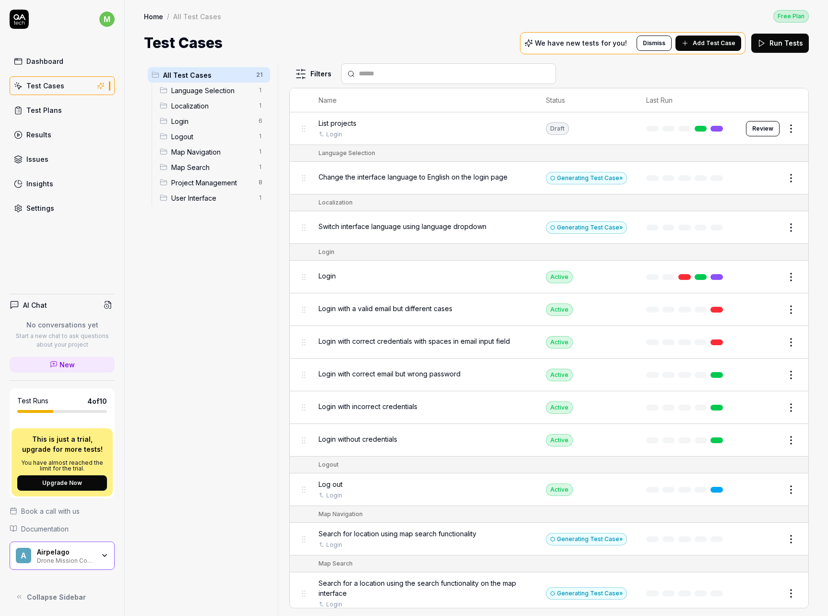
click at [459, 276] on div "Login" at bounding box center [423, 276] width 208 height 10
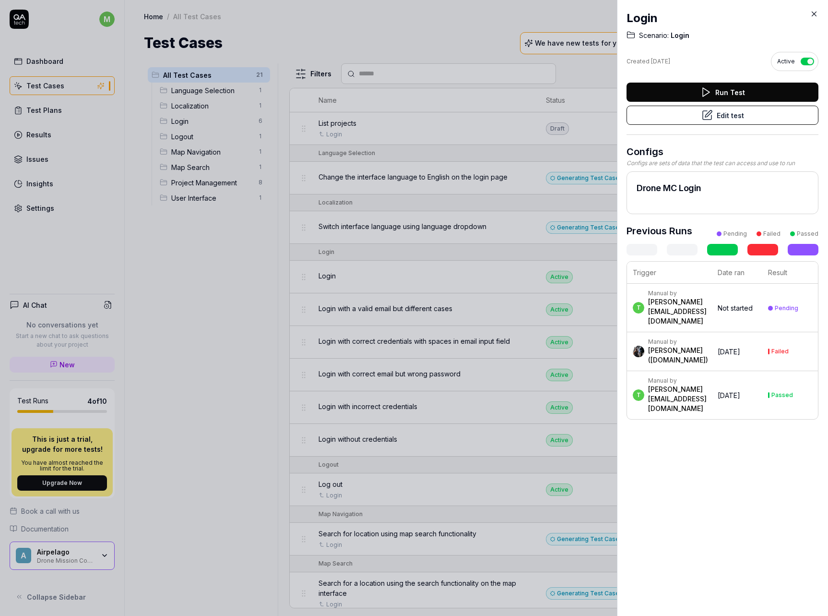
click at [686, 95] on button "Run Test" at bounding box center [723, 92] width 192 height 19
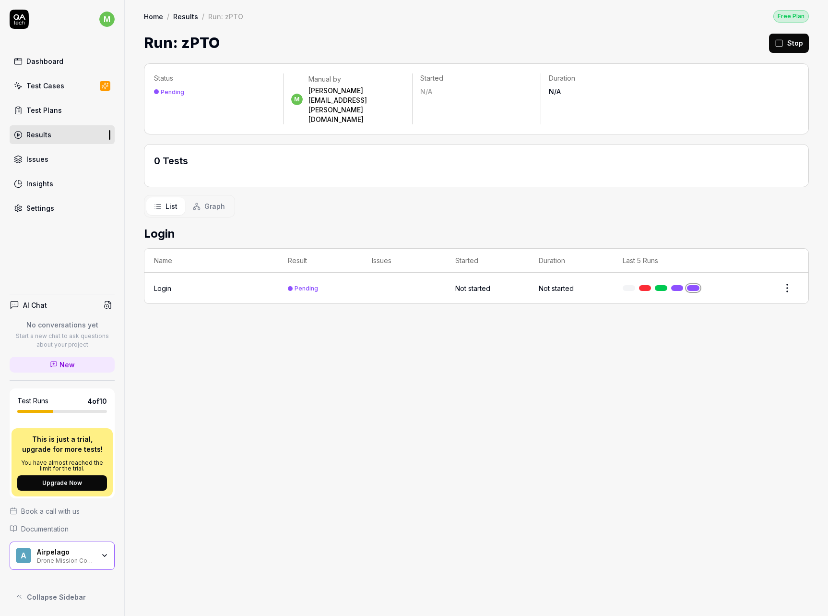
click at [235, 283] on div "Login" at bounding box center [211, 288] width 115 height 10
click at [164, 283] on div "Login" at bounding box center [162, 288] width 17 height 10
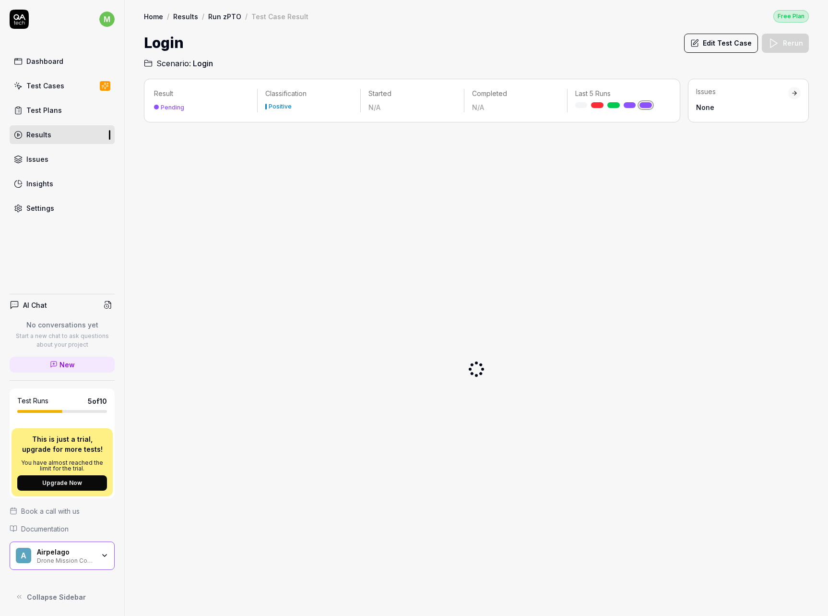
click at [272, 270] on div at bounding box center [476, 369] width 665 height 478
click at [264, 273] on div at bounding box center [476, 369] width 665 height 478
click at [62, 112] on link "Test Plans" at bounding box center [62, 110] width 105 height 19
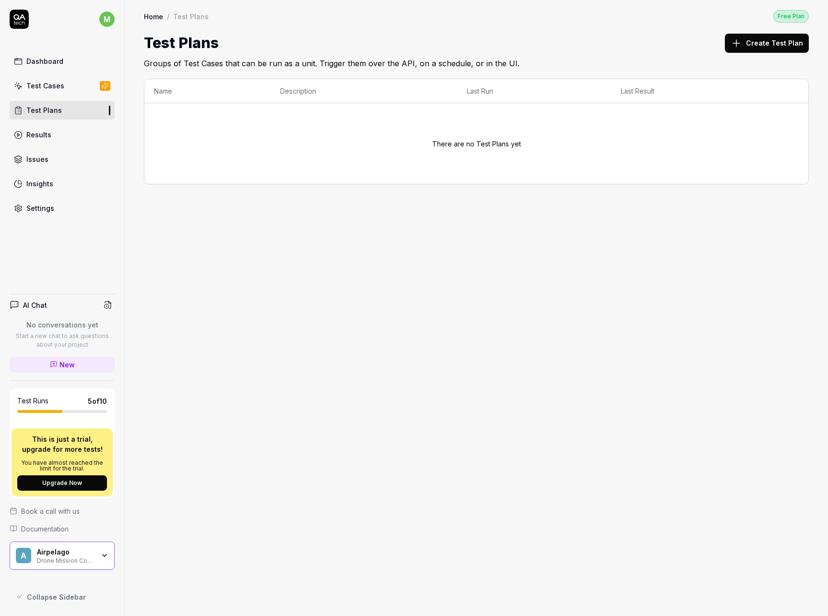
click at [47, 164] on link "Issues" at bounding box center [62, 159] width 105 height 19
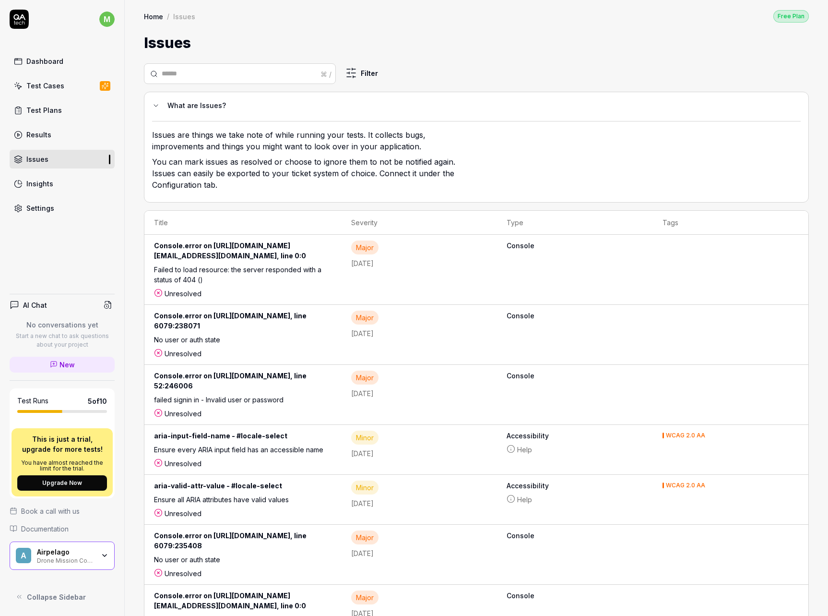
click at [47, 186] on div "Insights" at bounding box center [39, 183] width 27 height 10
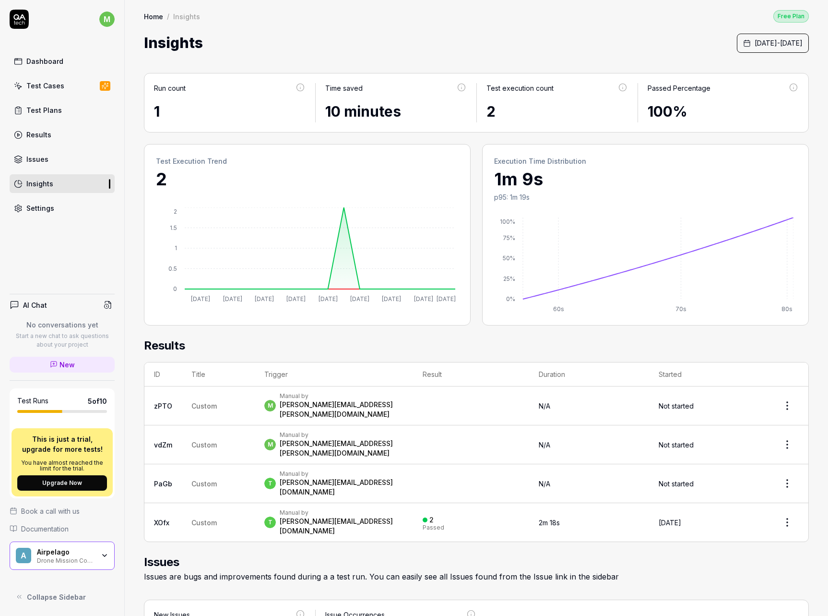
click at [69, 60] on link "Dashboard" at bounding box center [62, 61] width 105 height 19
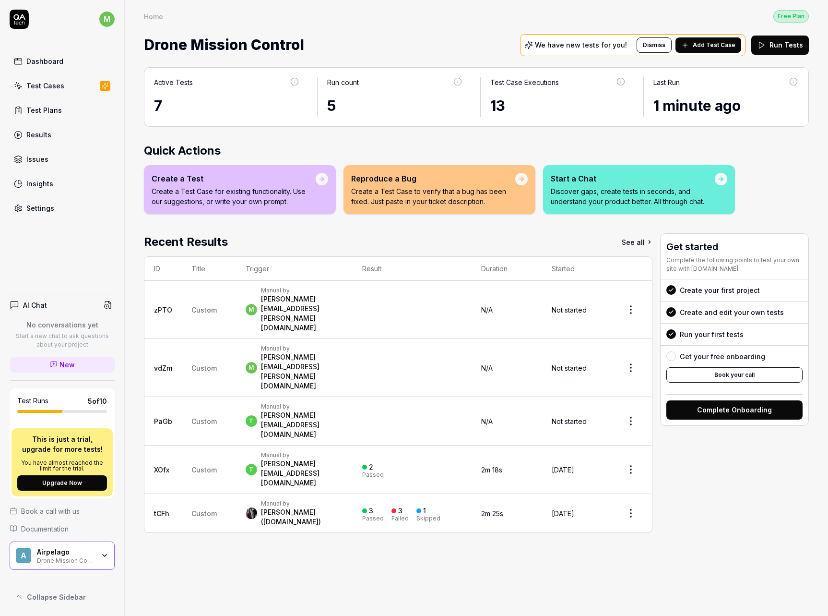
click at [300, 297] on div "marcus.engvall@airpelago.com" at bounding box center [302, 313] width 82 height 38
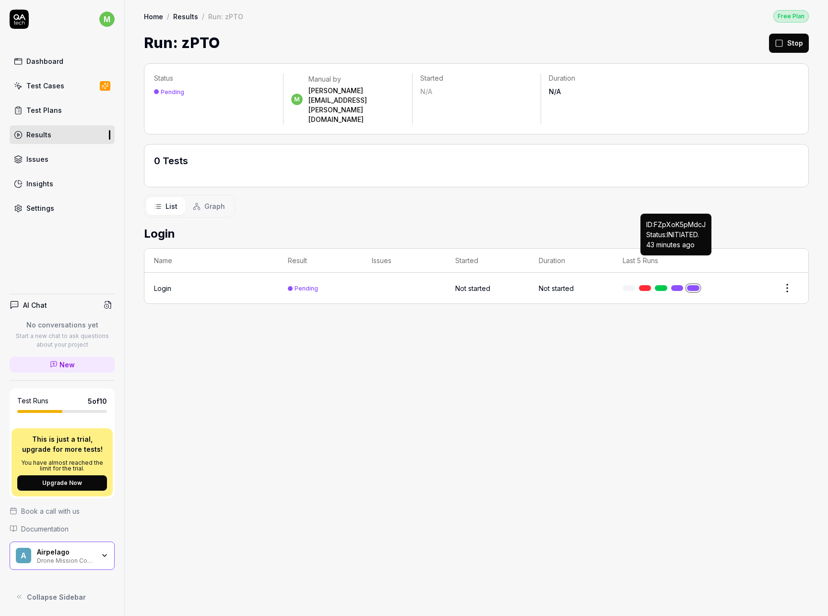
click at [679, 285] on link at bounding box center [677, 288] width 12 height 6
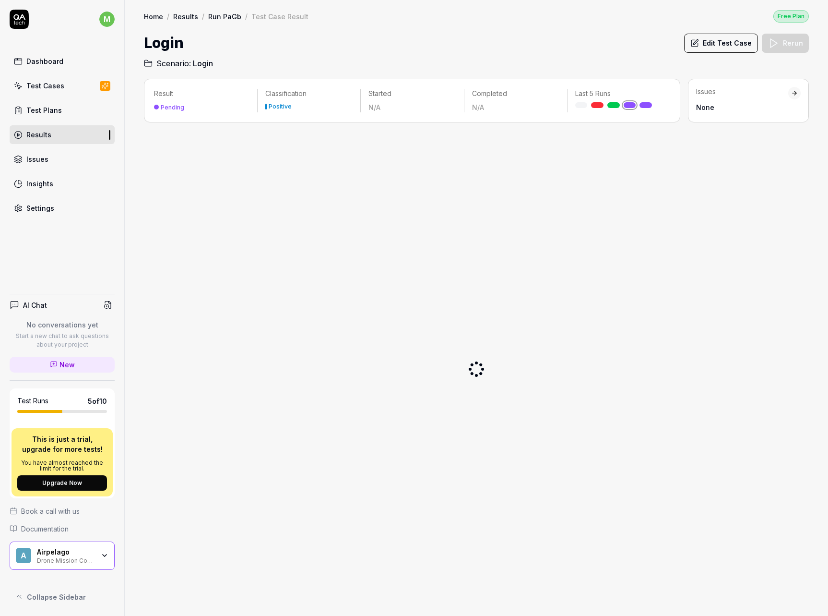
click at [613, 107] on link at bounding box center [613, 105] width 12 height 6
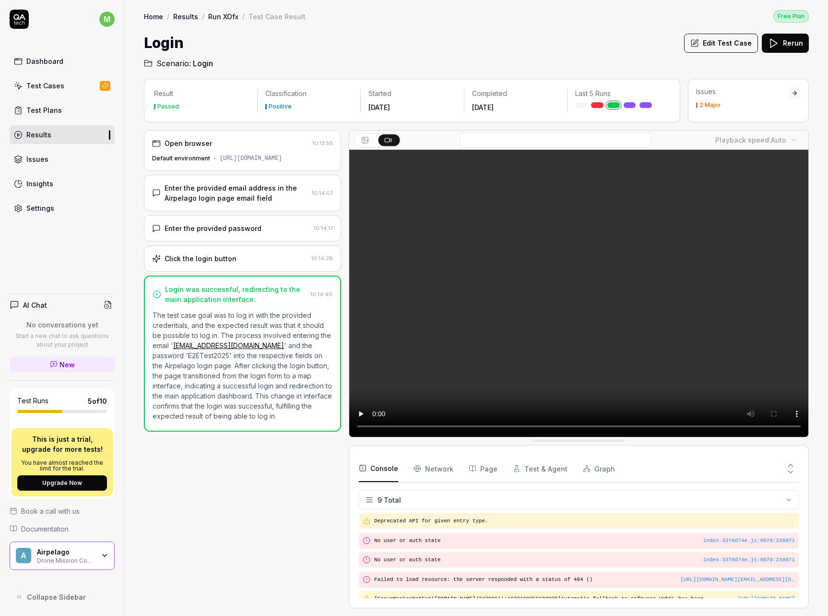
scroll to position [126, 0]
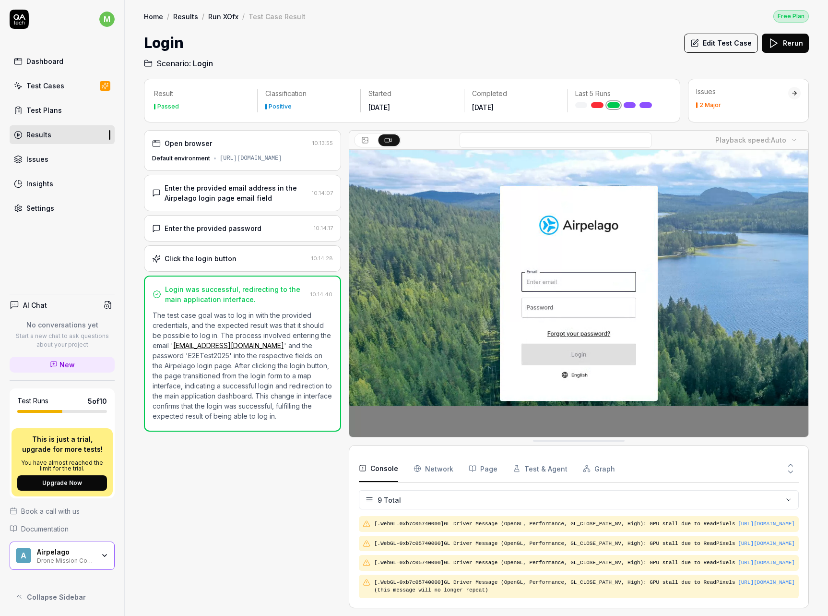
click at [49, 61] on div "Dashboard" at bounding box center [44, 61] width 37 height 10
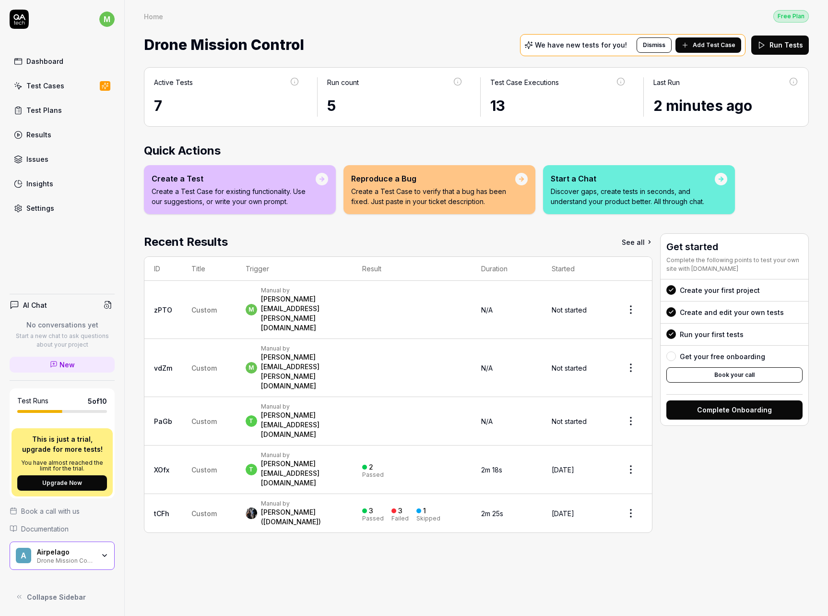
click at [203, 465] on span "Custom" at bounding box center [203, 469] width 25 height 8
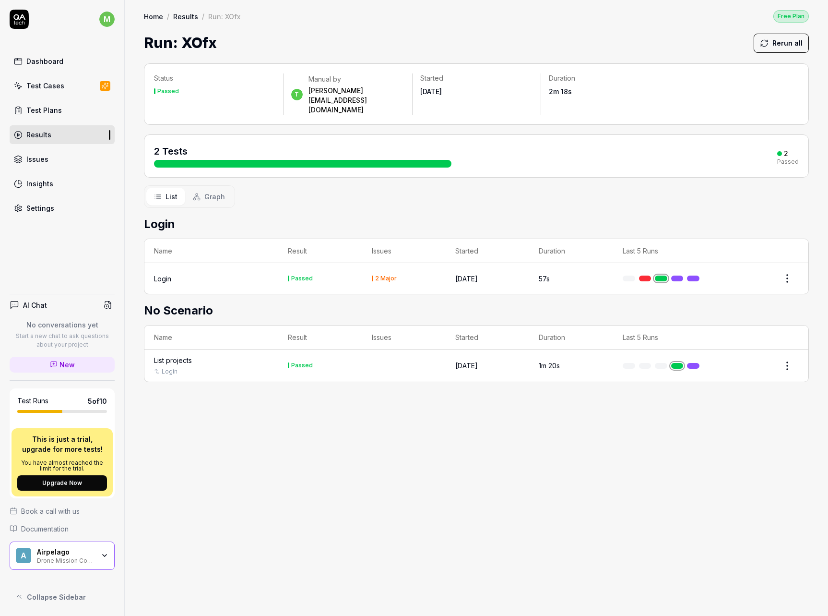
click at [239, 273] on div "Login" at bounding box center [211, 278] width 115 height 10
click at [184, 355] on div "List projects" at bounding box center [173, 360] width 38 height 10
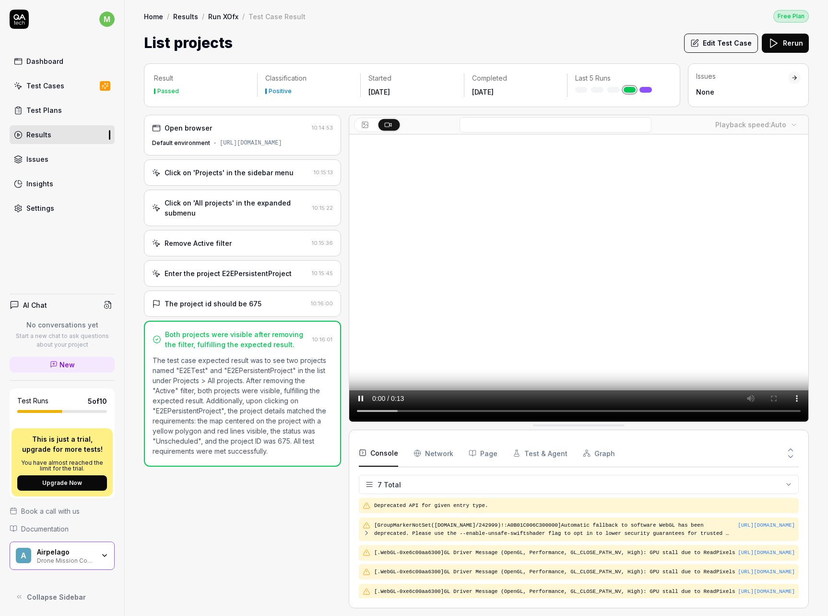
scroll to position [71, 0]
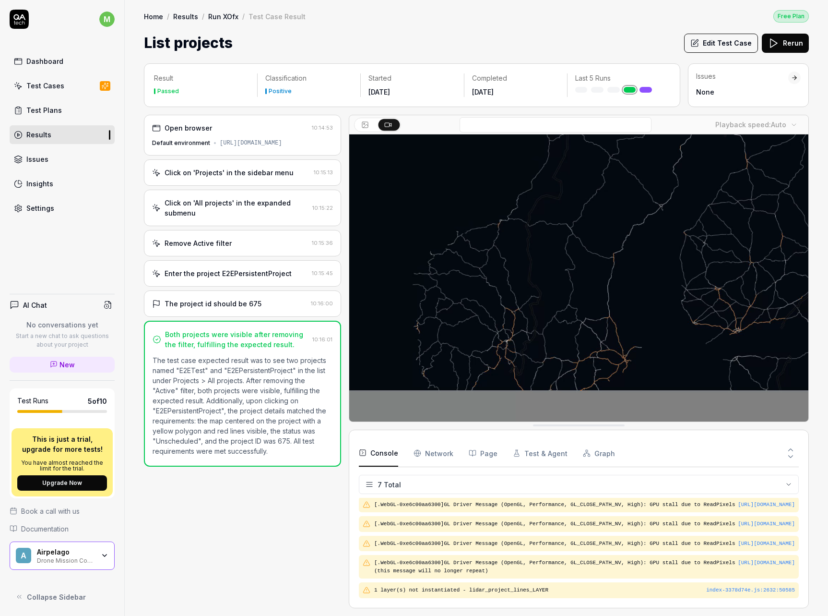
click at [544, 452] on button "Test & Agent" at bounding box center [540, 452] width 55 height 27
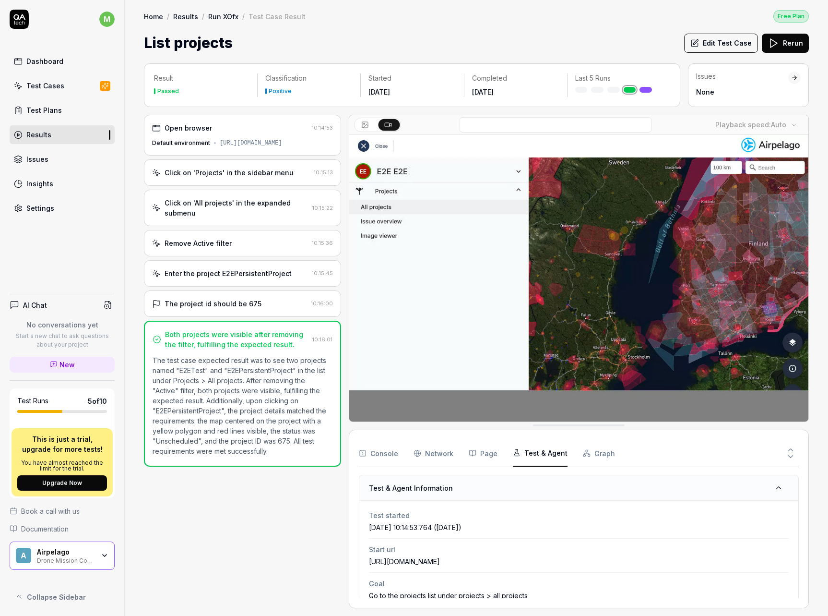
click at [586, 454] on button "Graph" at bounding box center [599, 452] width 32 height 27
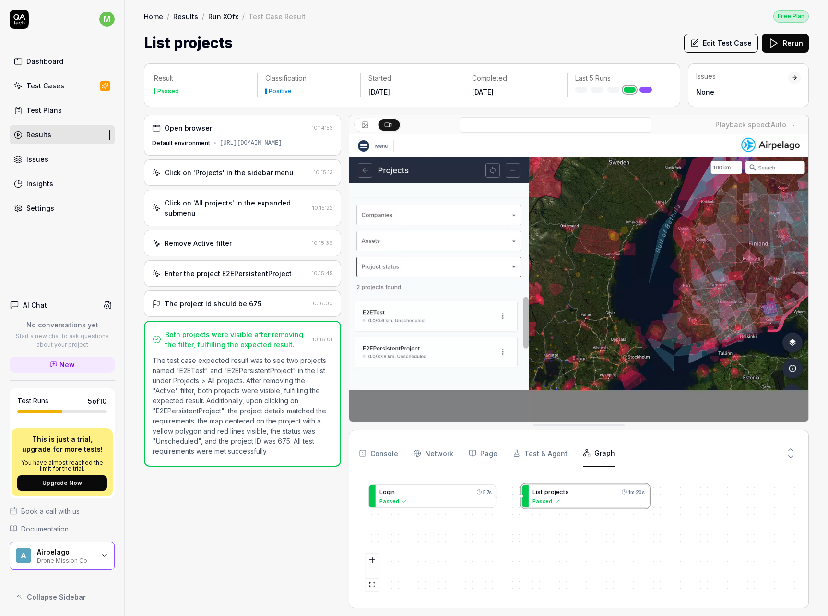
click at [493, 458] on button "Page" at bounding box center [483, 452] width 29 height 27
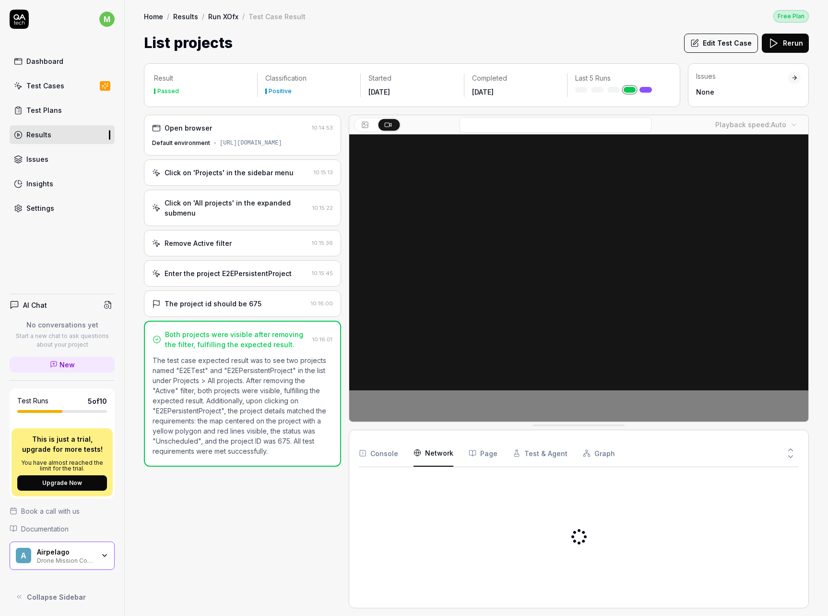
click at [439, 453] on Requests "Network" at bounding box center [434, 452] width 40 height 27
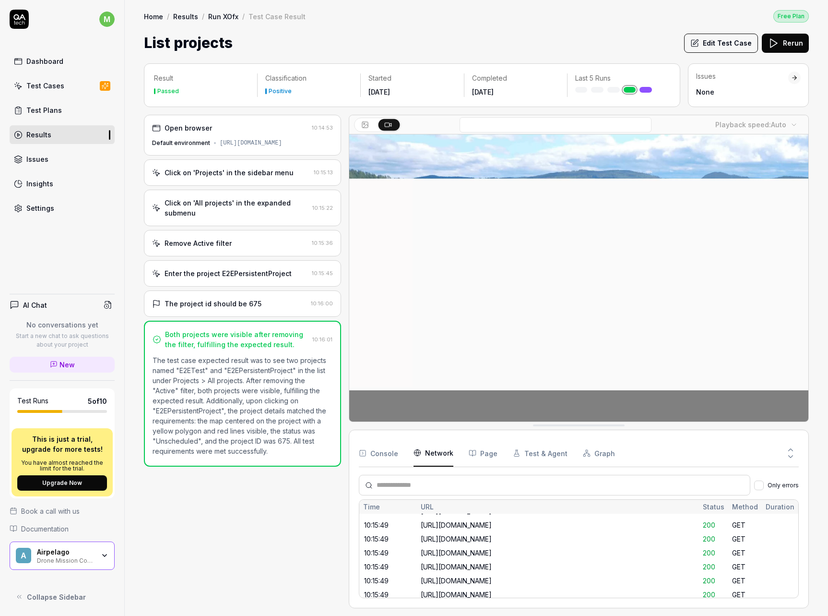
scroll to position [2768, 0]
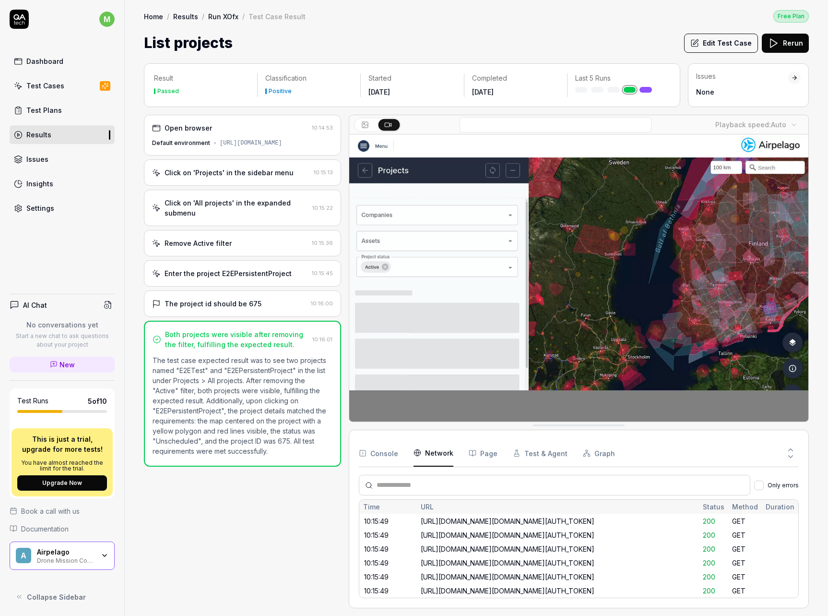
click at [387, 455] on button "Console" at bounding box center [378, 452] width 39 height 27
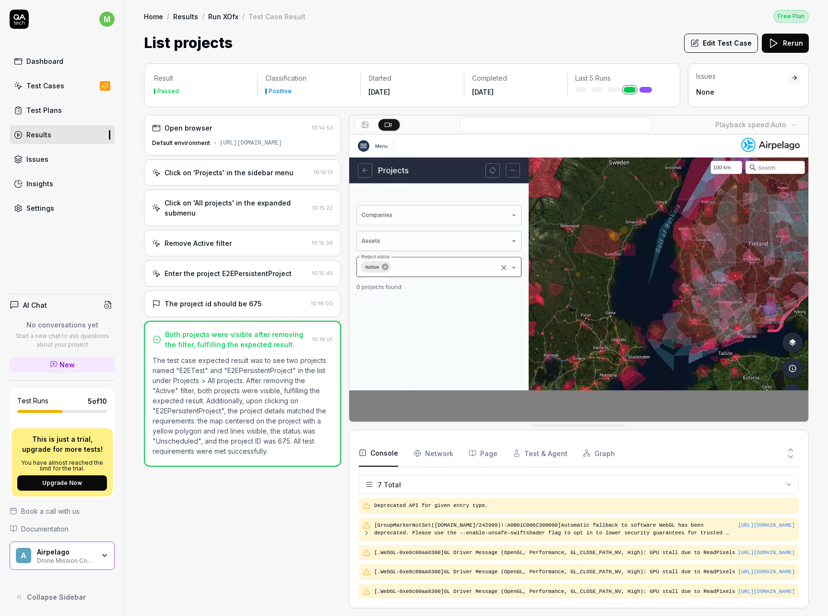
scroll to position [71, 0]
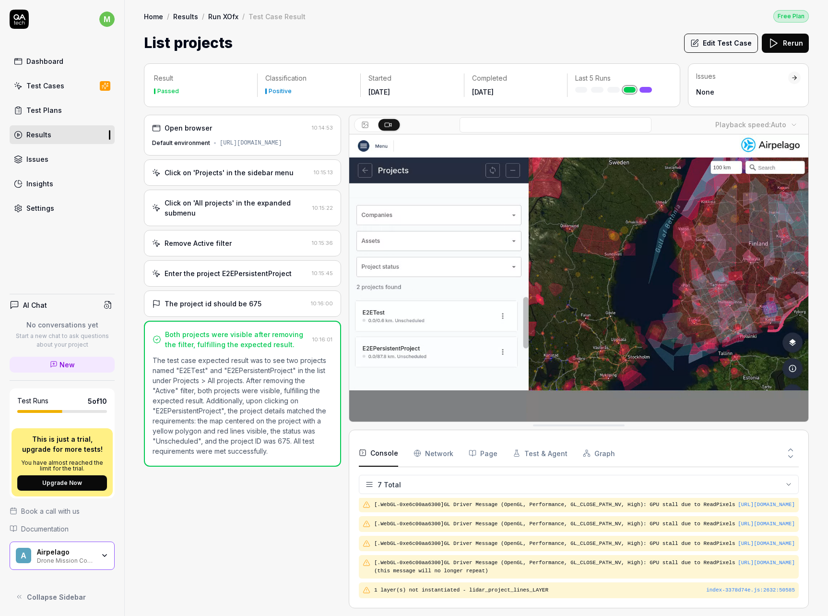
click at [297, 506] on div "Open browser 10:14:53 Default environment https://dev--dronemissioncontrol.netl…" at bounding box center [242, 361] width 197 height 493
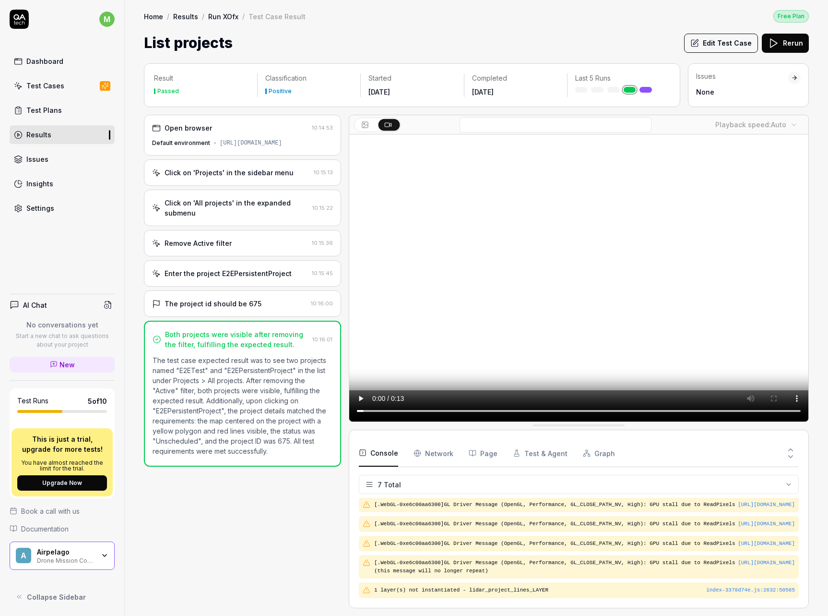
click at [237, 177] on div "Click on 'Projects' in the sidebar menu" at bounding box center [229, 172] width 129 height 10
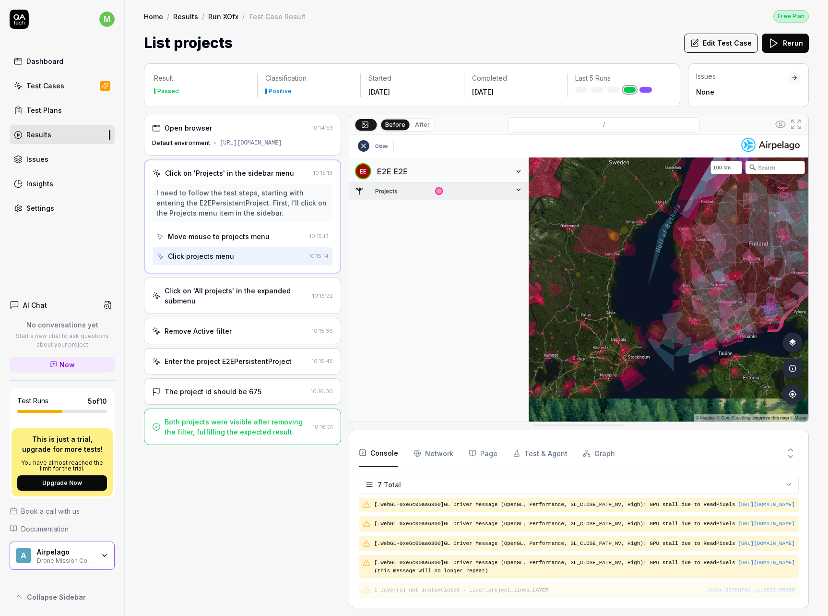
click at [238, 301] on div "Click on 'All projects' in the expanded submenu" at bounding box center [237, 295] width 144 height 20
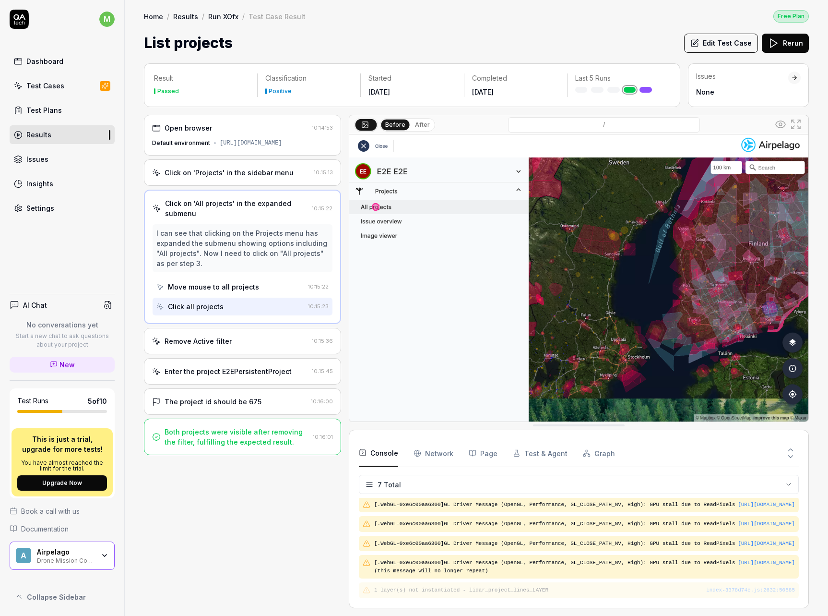
click at [61, 87] on div "Test Cases" at bounding box center [45, 86] width 38 height 10
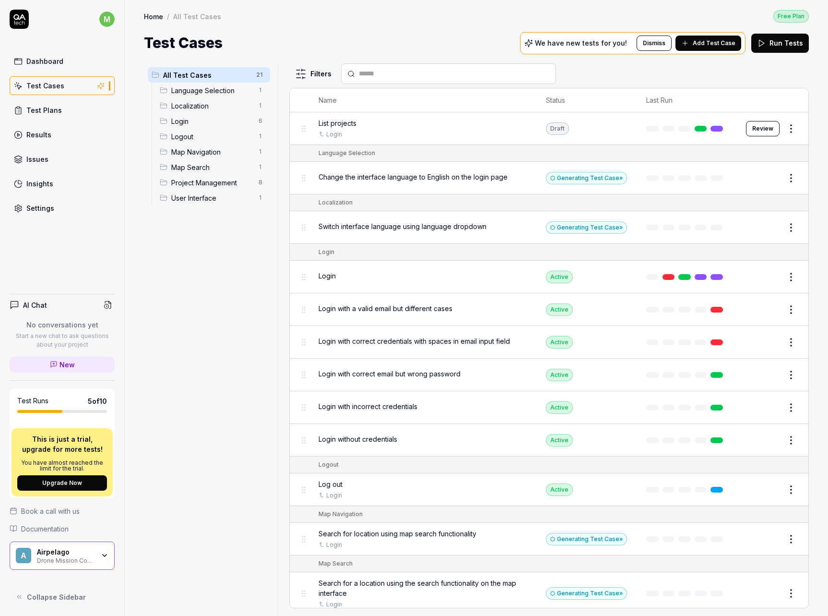
click at [710, 43] on span "Add Test Case" at bounding box center [714, 43] width 43 height 9
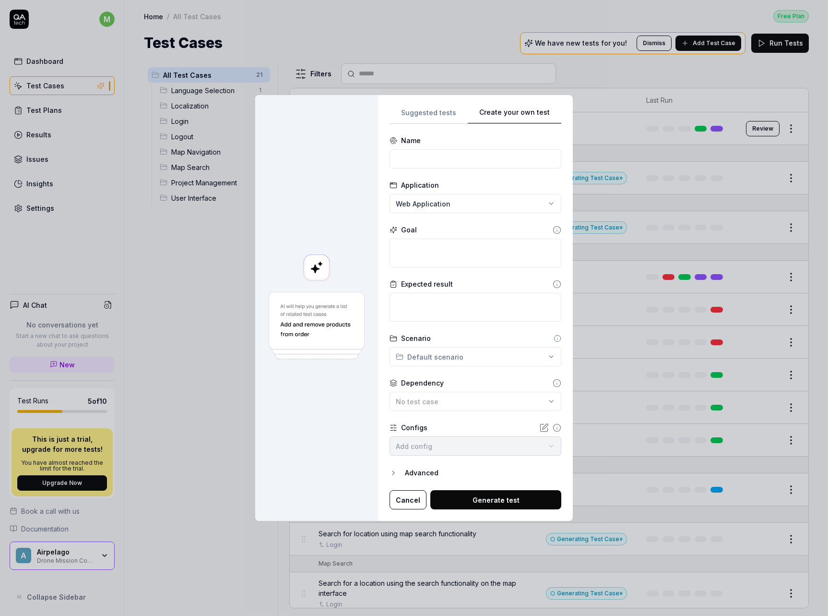
click at [512, 171] on div "Suggested tests Create your own test Name Application Web Application Goal Expe…" at bounding box center [476, 308] width 172 height 403
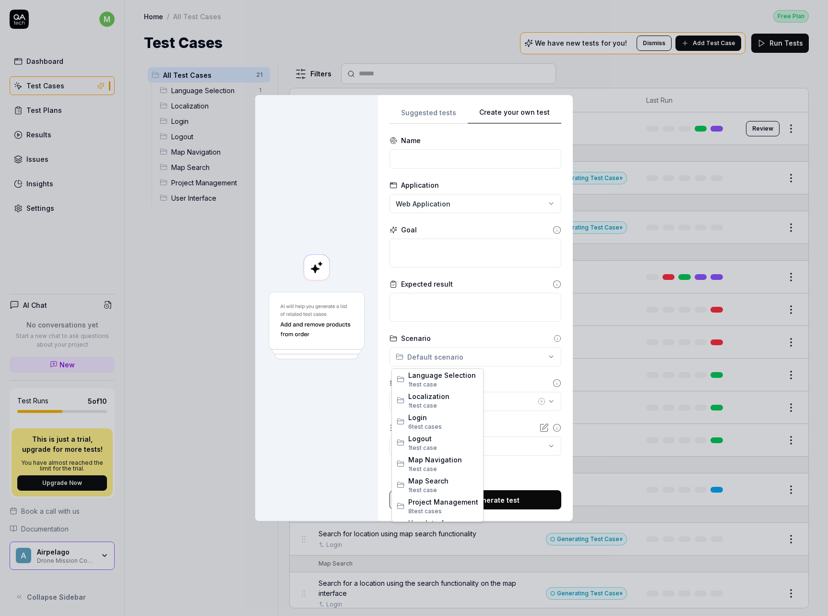
click at [453, 358] on div "**********" at bounding box center [414, 308] width 828 height 616
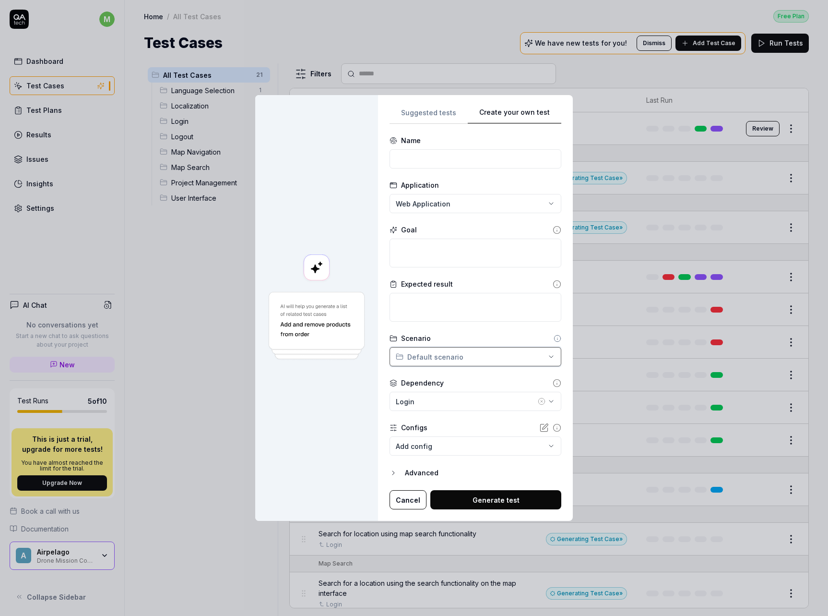
click at [301, 450] on div "**********" at bounding box center [414, 308] width 828 height 616
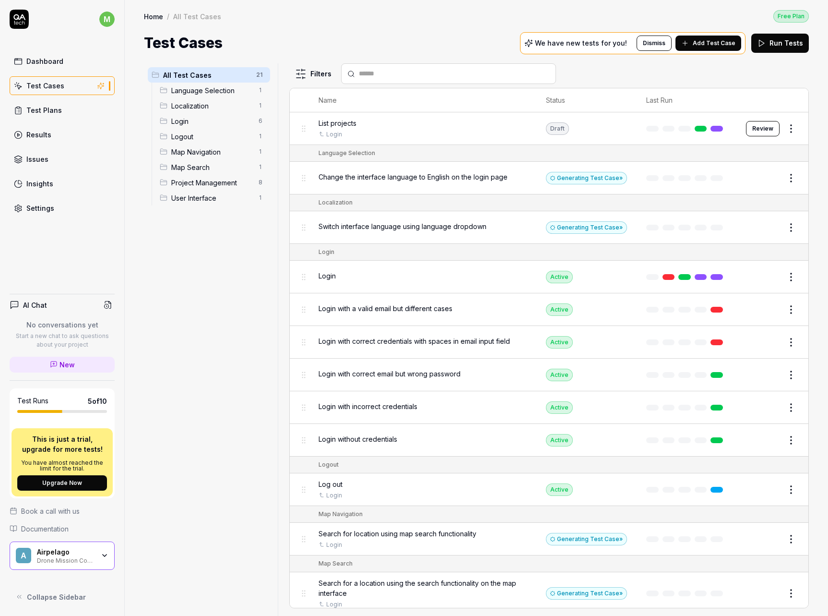
click at [224, 150] on span "Map Navigation" at bounding box center [212, 152] width 82 height 10
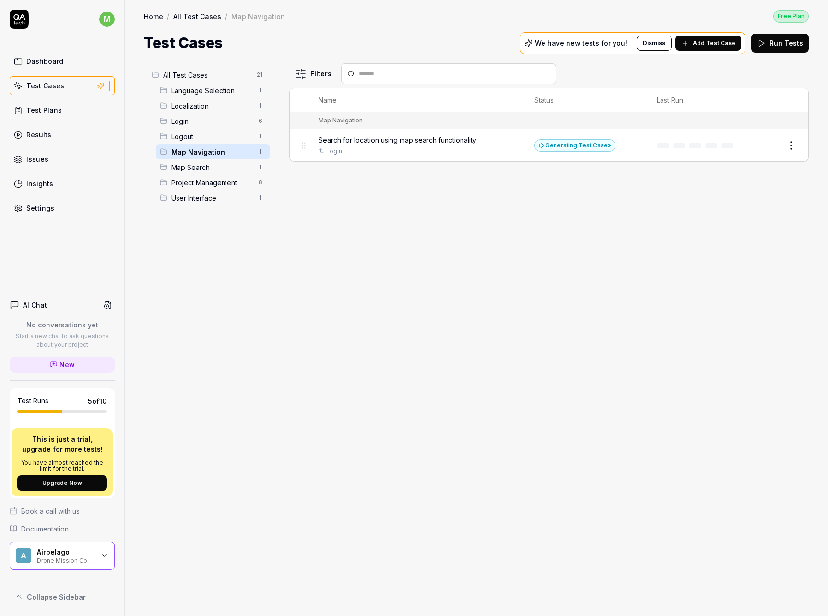
click at [443, 142] on span "Search for location using map search functionality" at bounding box center [398, 140] width 158 height 10
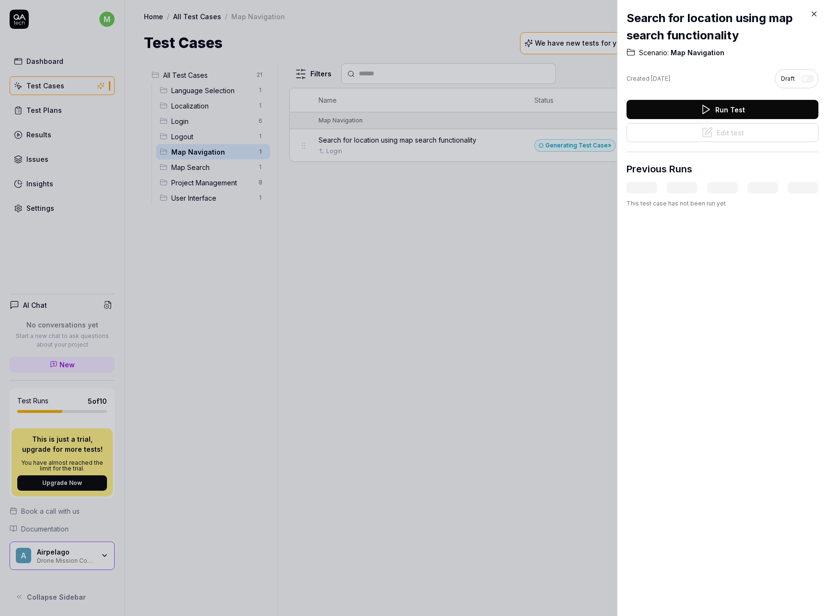
click at [813, 11] on icon at bounding box center [814, 14] width 9 height 9
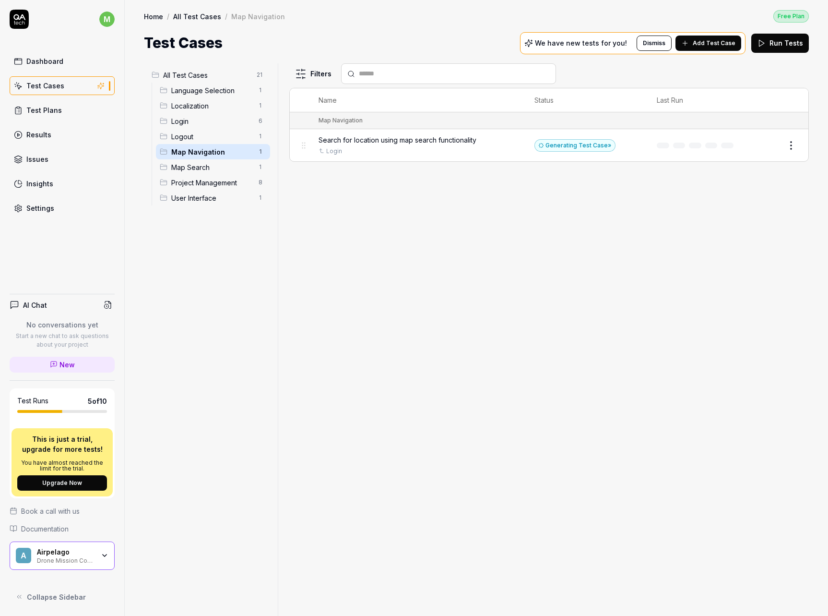
click at [583, 202] on div "Filters Name Status Last Run Map Navigation Search for location using map searc…" at bounding box center [549, 339] width 520 height 552
click at [197, 166] on span "Map Search" at bounding box center [212, 167] width 82 height 10
click at [196, 180] on span "Project Management" at bounding box center [212, 183] width 82 height 10
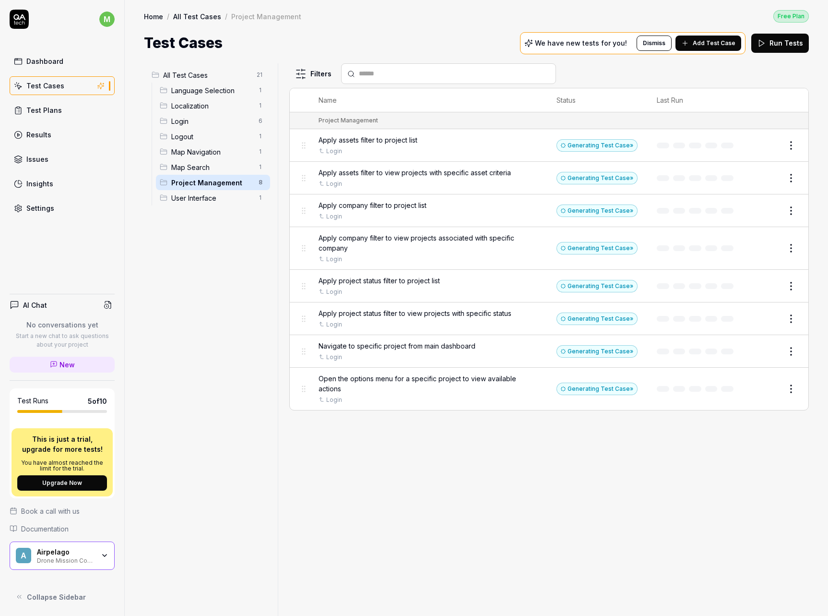
click at [764, 180] on button "Edit" at bounding box center [768, 177] width 23 height 15
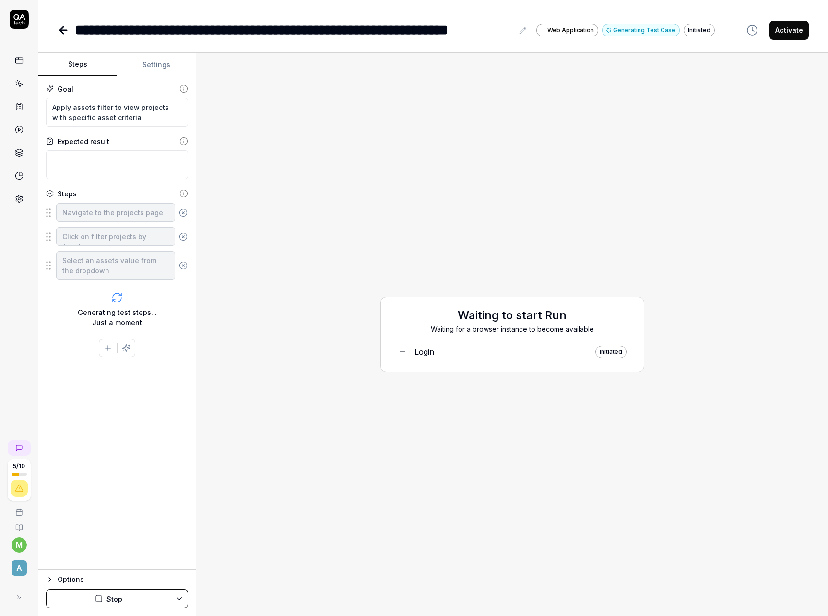
click at [163, 70] on button "Settings" at bounding box center [156, 64] width 79 height 23
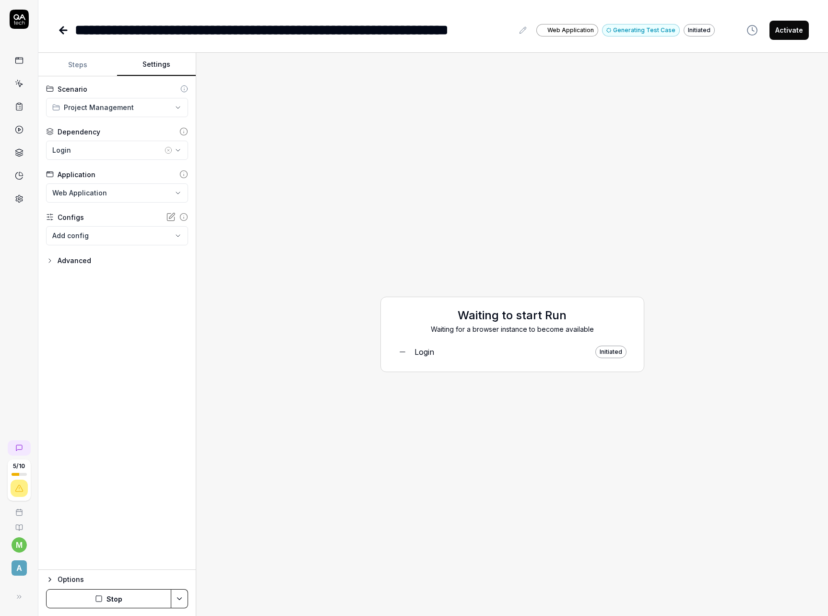
click at [87, 66] on button "Steps" at bounding box center [77, 64] width 79 height 23
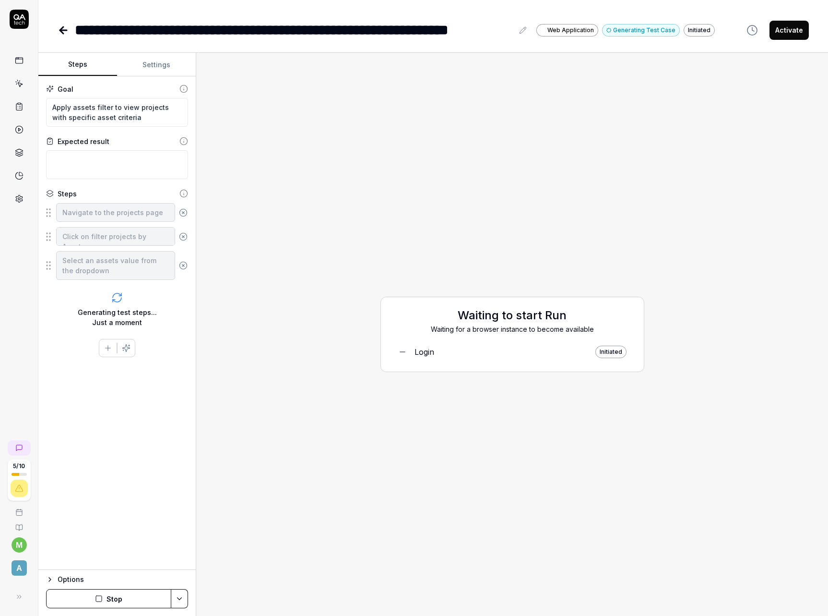
click at [178, 599] on html "**********" at bounding box center [414, 308] width 828 height 616
click at [148, 533] on div "Run" at bounding box center [143, 531] width 97 height 21
click at [318, 497] on div "Waiting to start Run Waiting for a browser instance to become available Login I…" at bounding box center [512, 333] width 617 height 547
type textarea "*"
click at [273, 203] on div "Waiting to start Run Waiting for a browser instance to become available Login I…" at bounding box center [512, 333] width 617 height 547
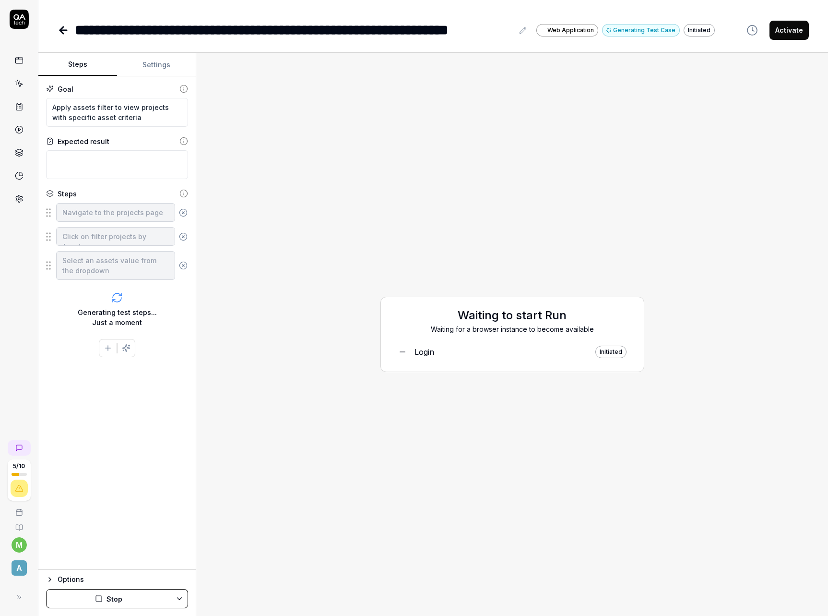
click at [65, 35] on icon at bounding box center [64, 30] width 12 height 12
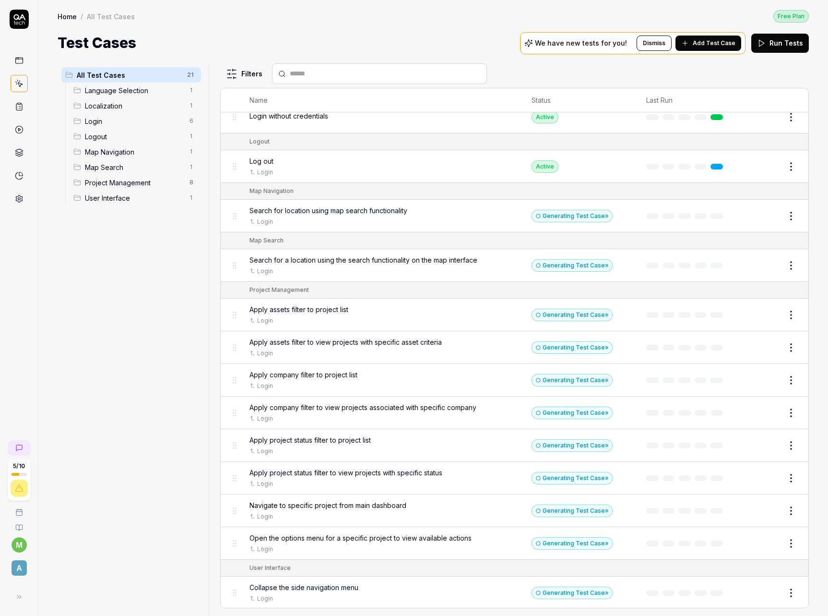
scroll to position [324, 0]
click at [339, 588] on span "Collapse the side navigation menu" at bounding box center [303, 586] width 109 height 10
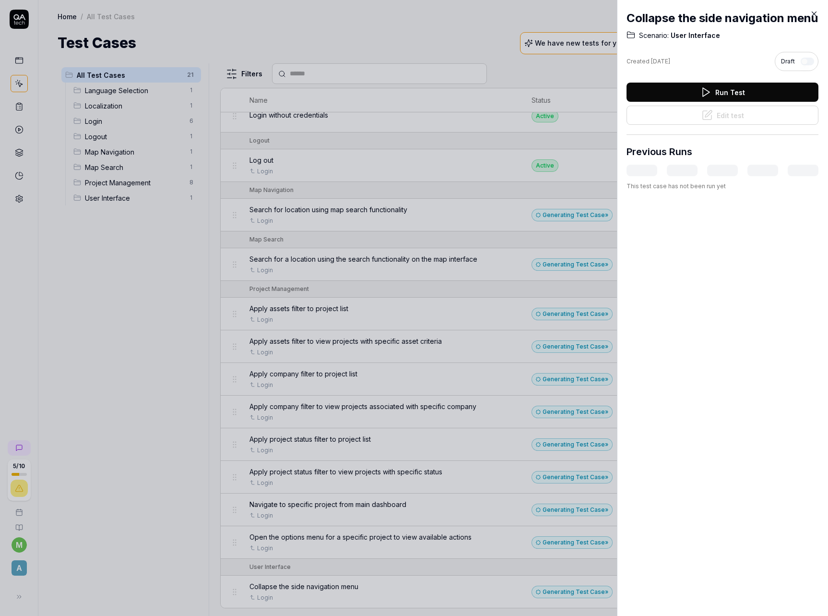
click at [813, 13] on icon at bounding box center [814, 14] width 9 height 9
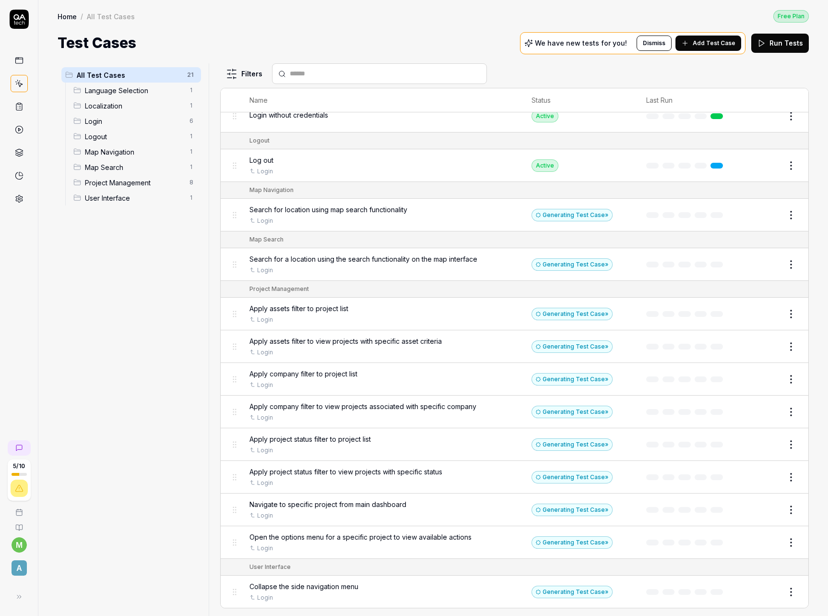
click at [98, 179] on span "Project Management" at bounding box center [134, 183] width 99 height 10
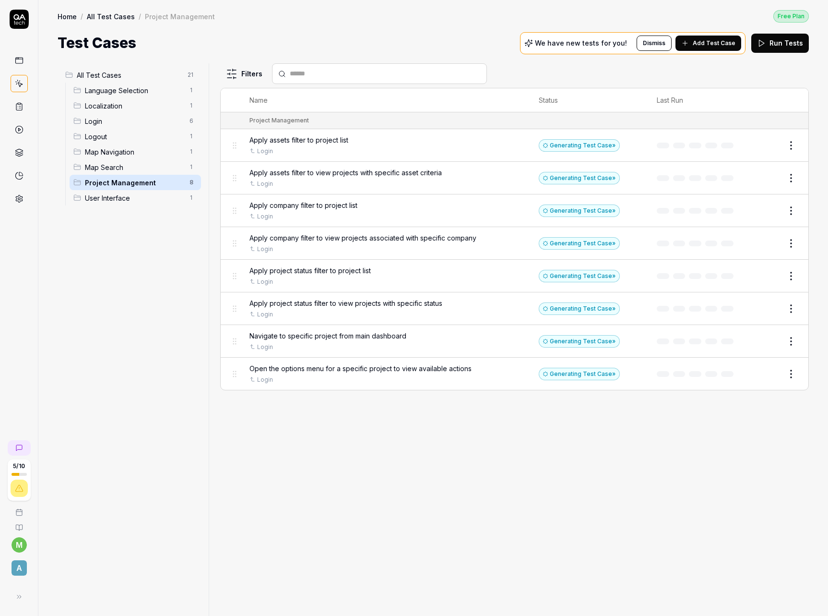
click at [710, 47] on span "Add Test Case" at bounding box center [714, 43] width 43 height 9
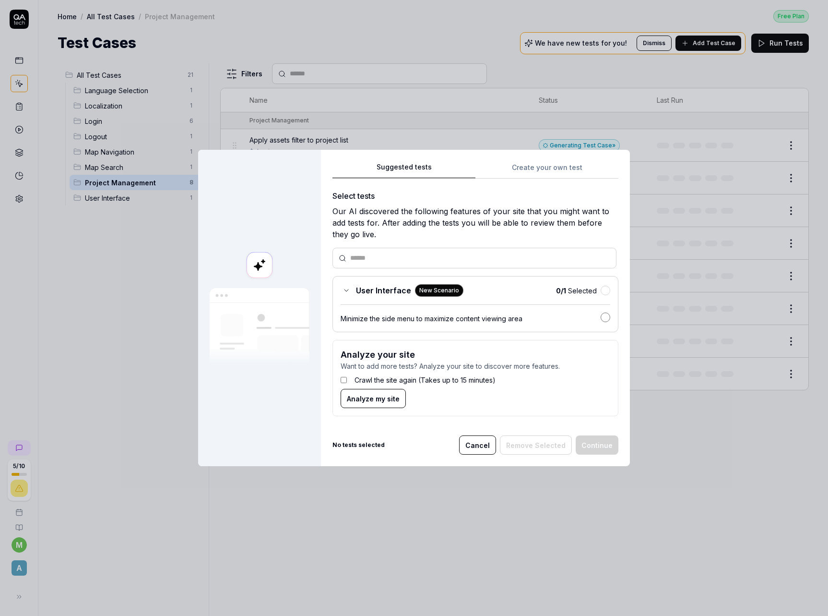
click at [601, 315] on button "button" at bounding box center [606, 317] width 10 height 10
click at [593, 444] on button "Continue" at bounding box center [597, 444] width 43 height 19
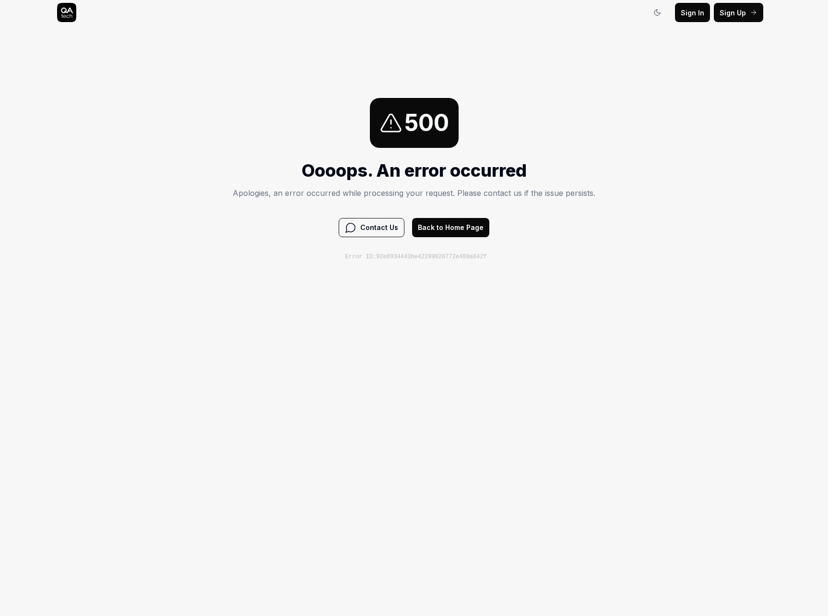
click at [451, 229] on button "Back to Home Page" at bounding box center [450, 227] width 77 height 19
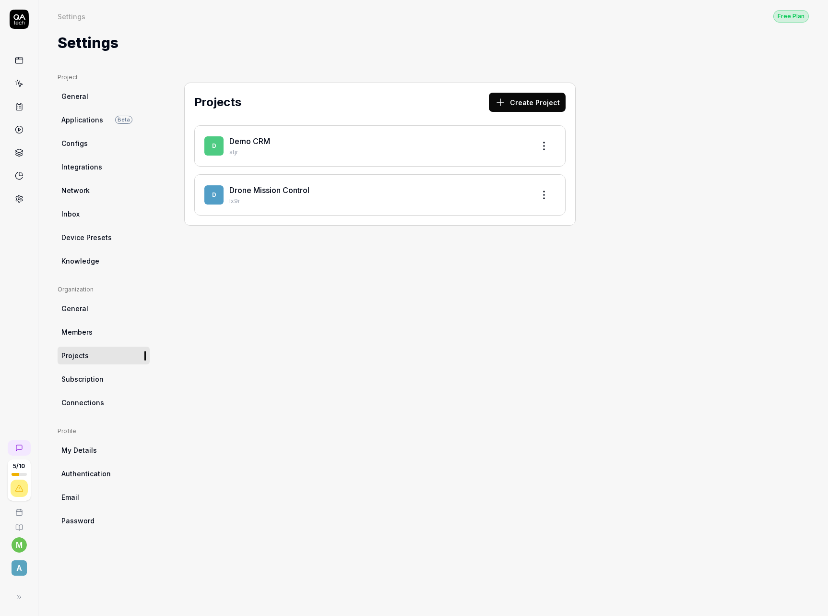
click at [276, 197] on p "Ix9r" at bounding box center [377, 201] width 297 height 9
click at [276, 192] on link "Drone Mission Control" at bounding box center [269, 190] width 80 height 10
click at [83, 447] on span "My Details" at bounding box center [79, 450] width 36 height 10
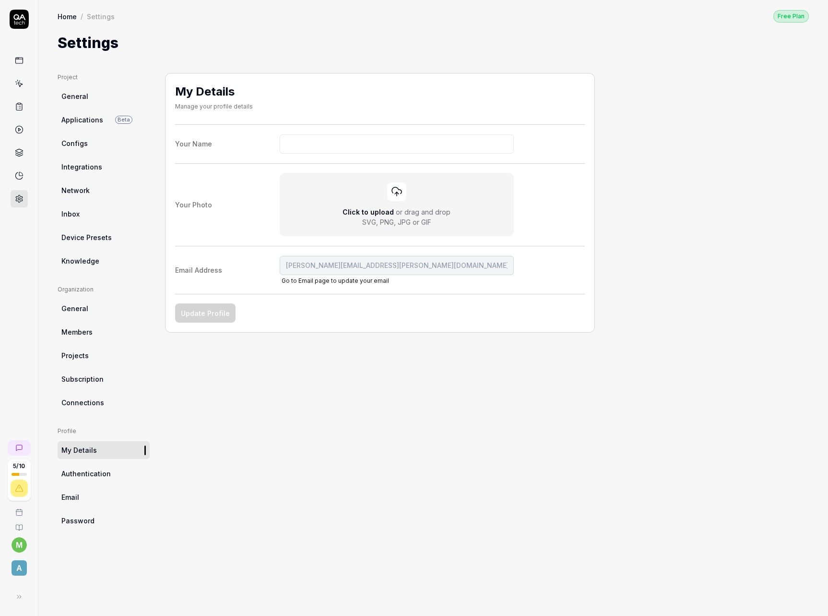
click at [93, 477] on span "Authentication" at bounding box center [85, 473] width 49 height 10
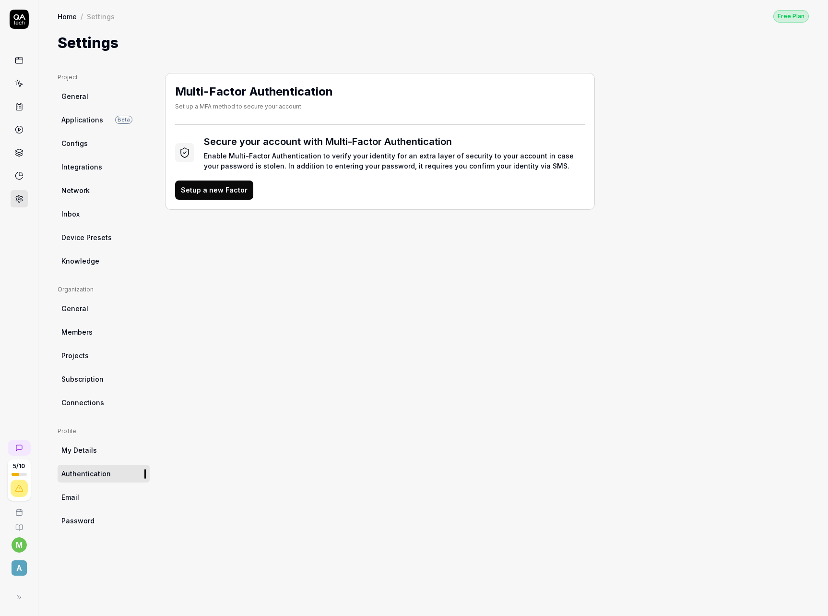
click at [87, 103] on link "General" at bounding box center [104, 96] width 92 height 18
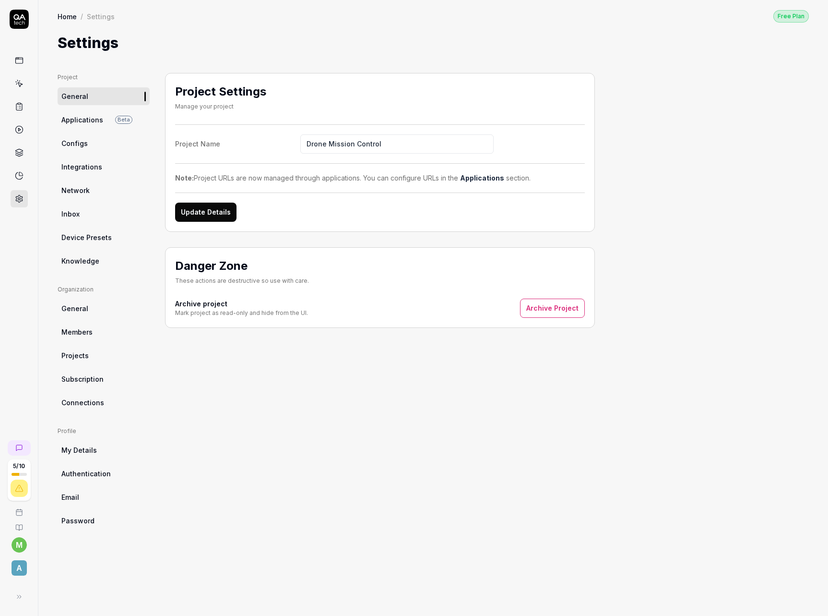
click at [24, 62] on link at bounding box center [19, 60] width 17 height 17
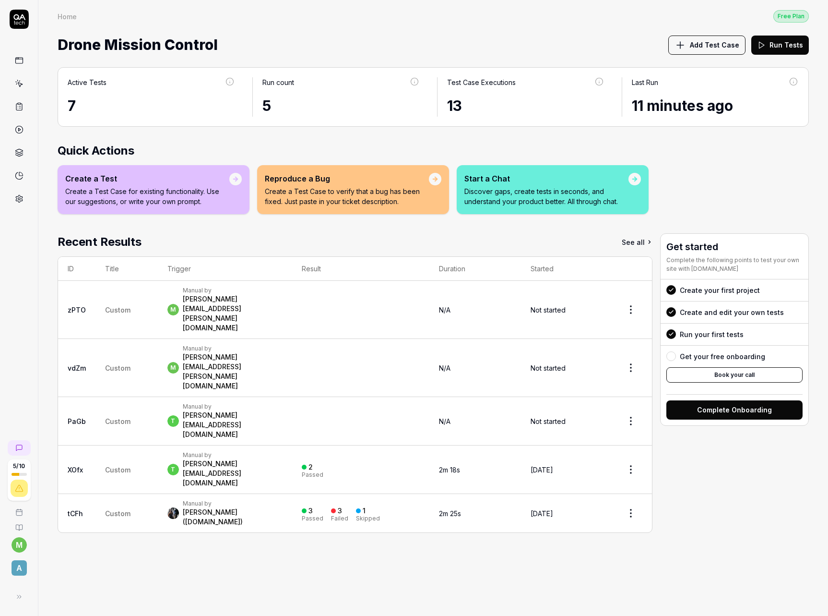
click at [200, 297] on div "[PERSON_NAME][EMAIL_ADDRESS][PERSON_NAME][DOMAIN_NAME]" at bounding box center [233, 313] width 100 height 38
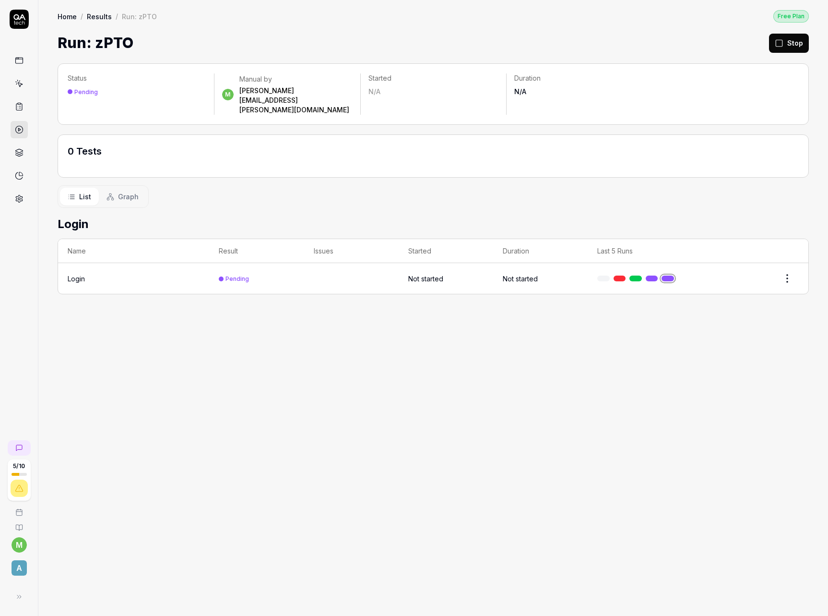
click at [787, 256] on html "5 / 10 m A Home / Results / Run: zPTO Free Plan Home / Results / Run: zPTO Free…" at bounding box center [414, 308] width 828 height 616
click at [638, 315] on html "5 / 10 m A Home / Results / Run: zPTO Free Plan Home / Results / Run: zPTO Free…" at bounding box center [414, 308] width 828 height 616
click at [669, 275] on link at bounding box center [668, 278] width 12 height 6
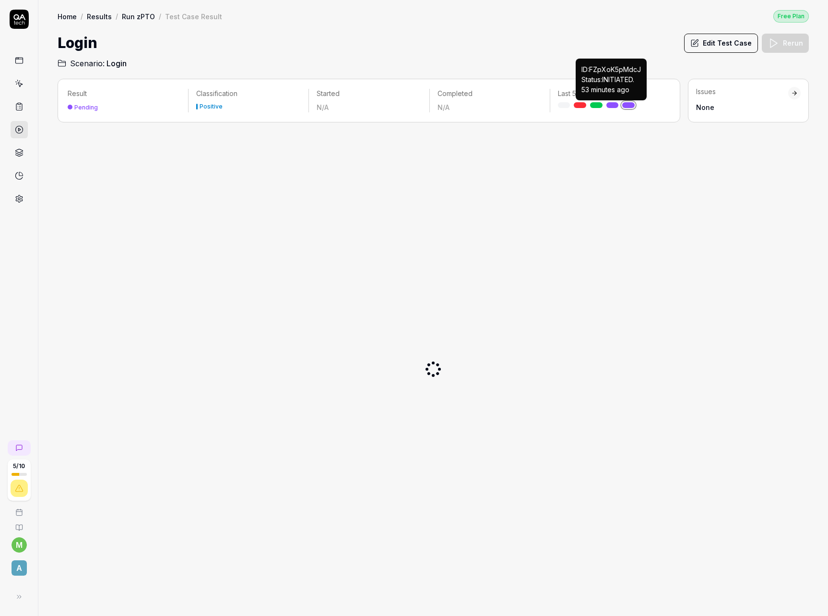
click at [613, 105] on link at bounding box center [612, 105] width 12 height 6
click at [598, 106] on link at bounding box center [596, 105] width 12 height 6
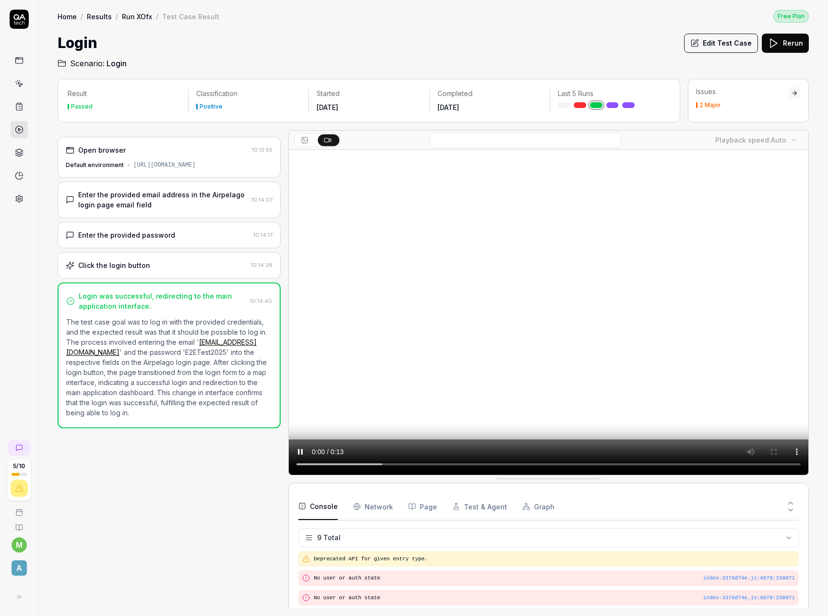
scroll to position [145, 0]
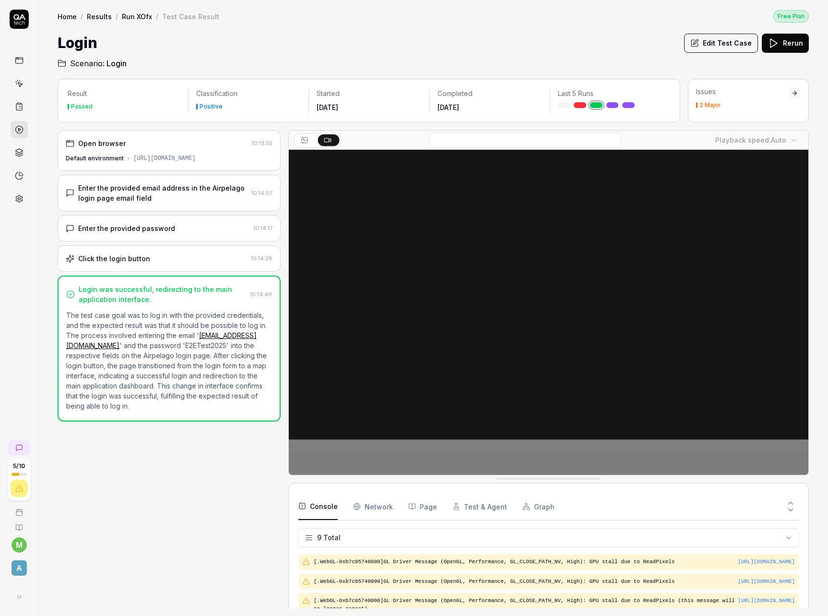
click at [163, 203] on div "Enter the provided email address in the Airpelago login page email field" at bounding box center [162, 193] width 169 height 20
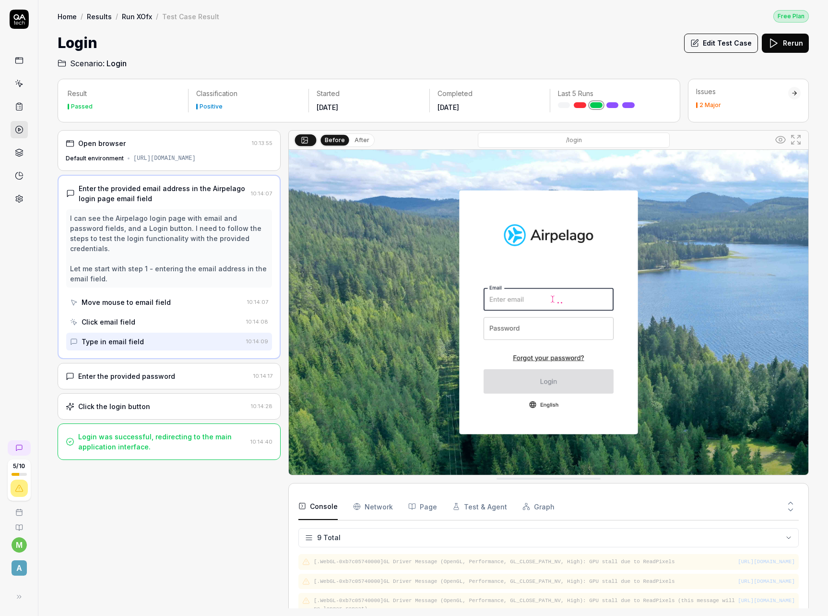
click at [159, 371] on div "Enter the provided password" at bounding box center [126, 376] width 97 height 10
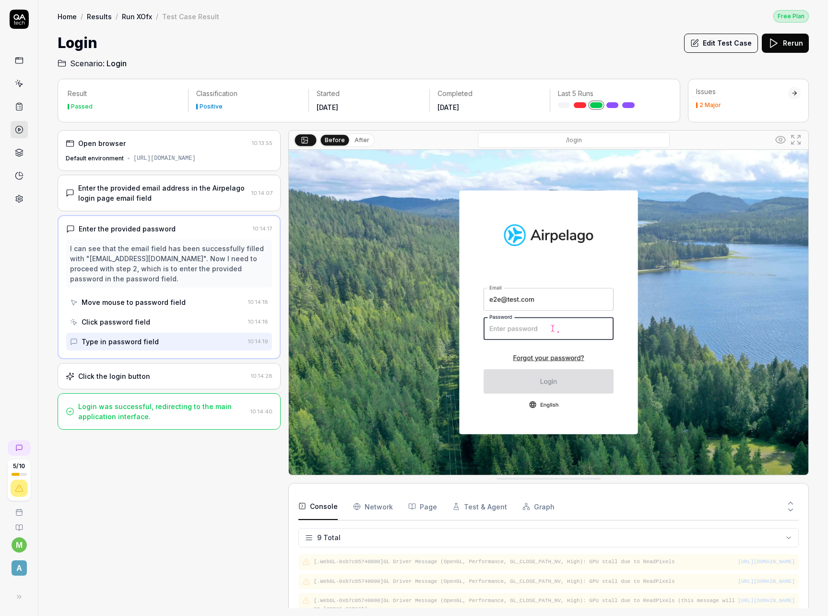
click at [162, 377] on div "Click the login button" at bounding box center [156, 376] width 181 height 10
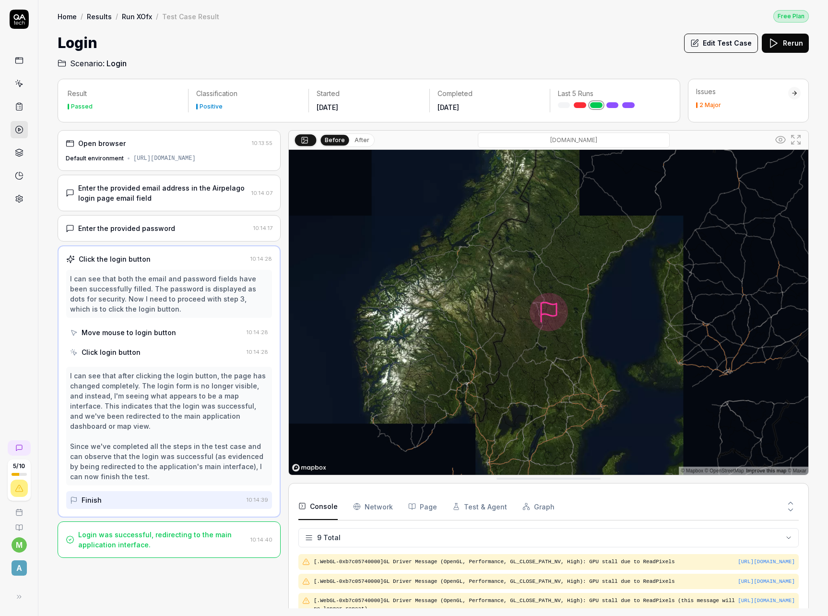
drag, startPoint x: 611, startPoint y: 20, endPoint x: 624, endPoint y: 21, distance: 13.5
click at [611, 20] on div "Home / Results / Run XOfx / Test Case Result Free Plan" at bounding box center [433, 16] width 751 height 13
click at [21, 60] on icon at bounding box center [19, 60] width 9 height 9
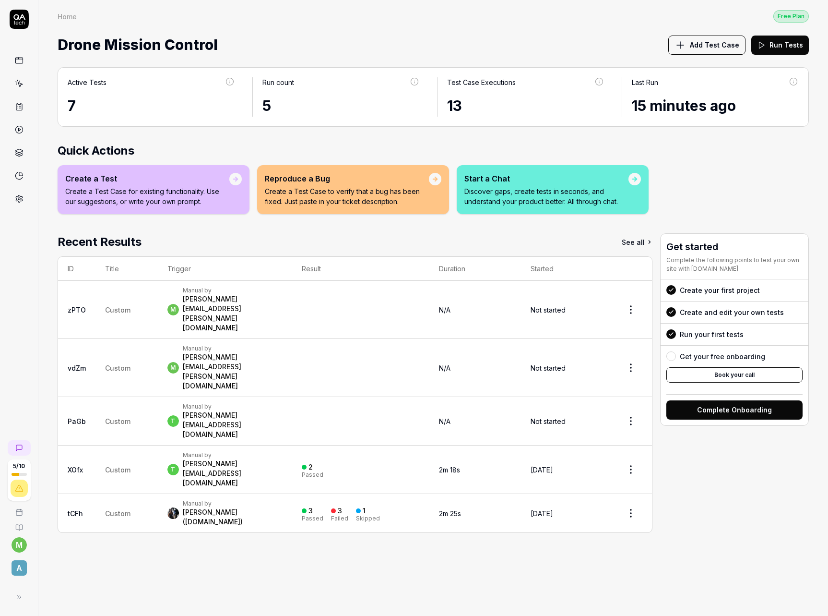
click at [712, 46] on span "Add Test Case" at bounding box center [714, 45] width 49 height 10
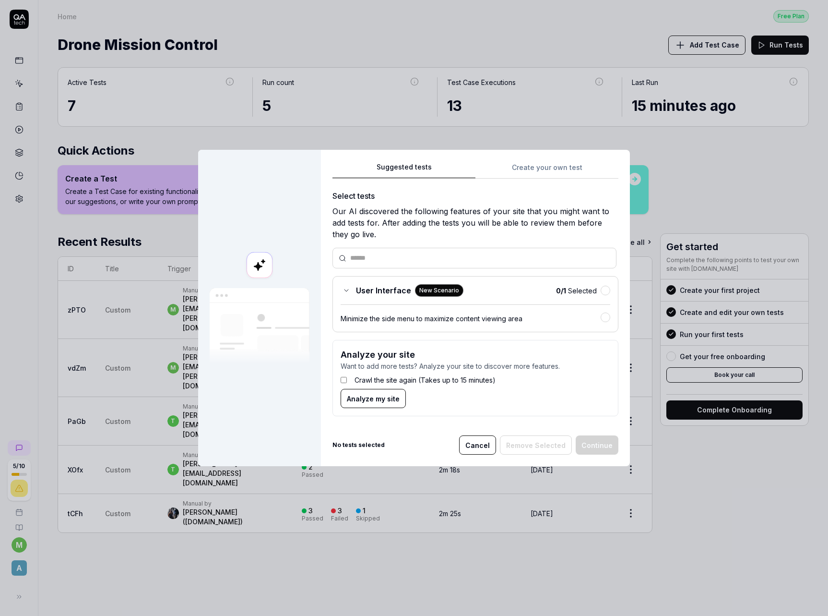
click at [541, 171] on div "Suggested tests Create your own test Select tests Our AI discovered the followi…" at bounding box center [475, 292] width 286 height 263
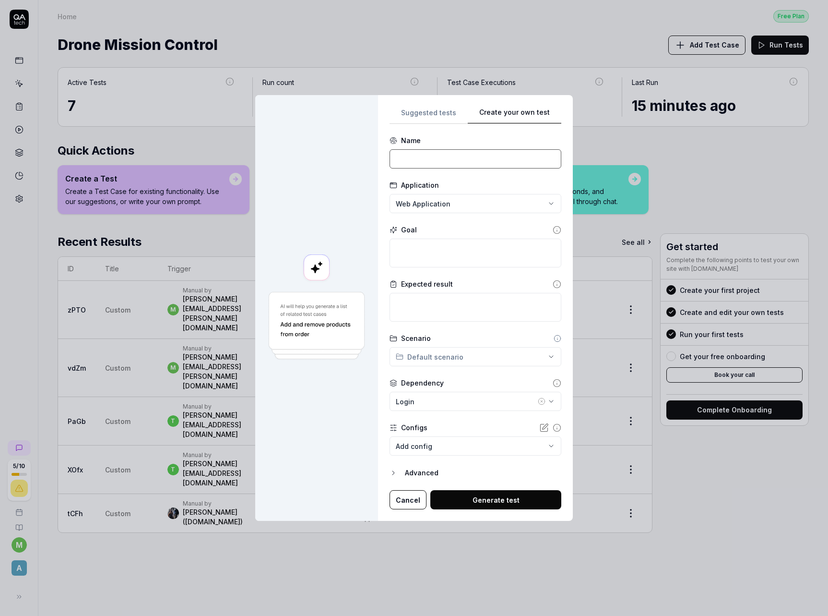
click at [463, 164] on input at bounding box center [476, 158] width 172 height 19
type input "Draw a polygon"
click at [429, 256] on textarea at bounding box center [476, 252] width 172 height 29
type textarea "*"
type textarea "D"
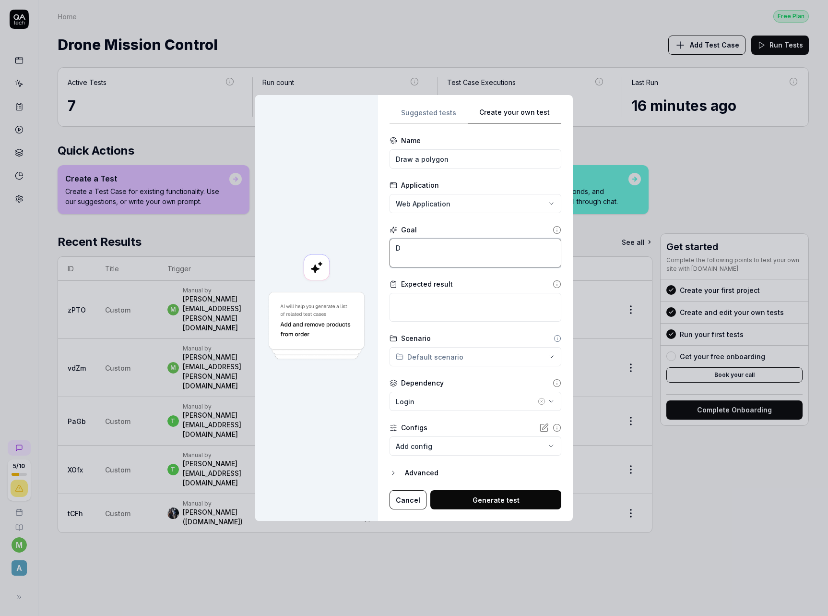
type textarea "*"
type textarea "Dr"
type textarea "*"
type textarea "Dra"
type textarea "*"
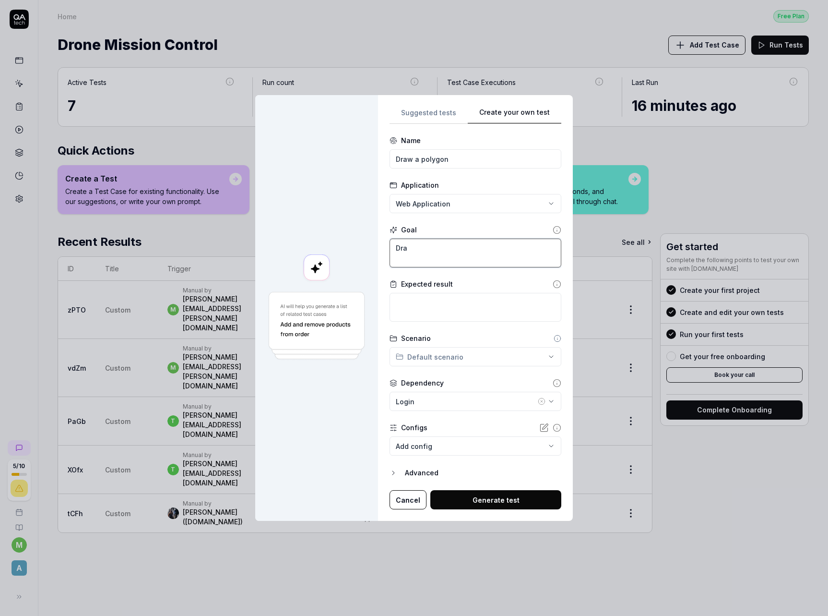
type textarea "Draw"
type textarea "*"
type textarea "Draw"
type textarea "*"
type textarea "Draw a"
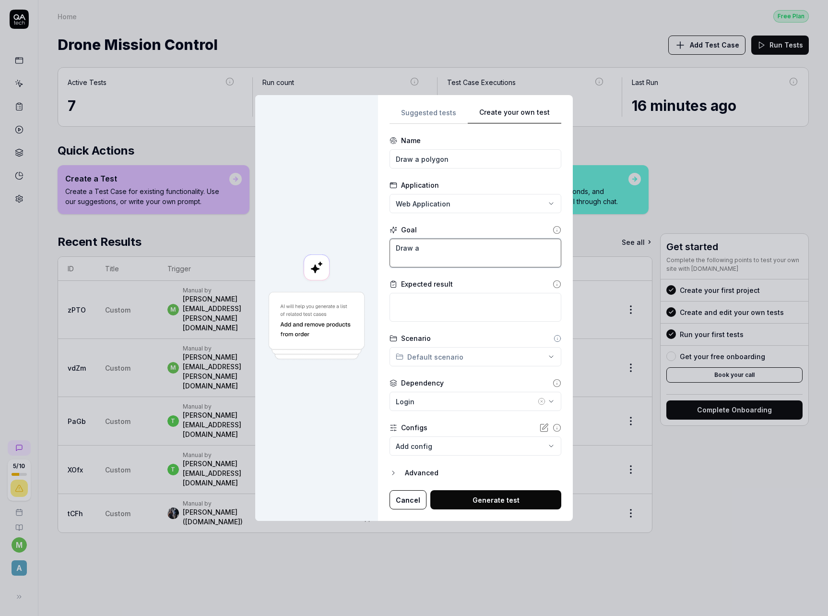
type textarea "*"
type textarea "Draw a"
type textarea "*"
type textarea "Draw a p"
type textarea "*"
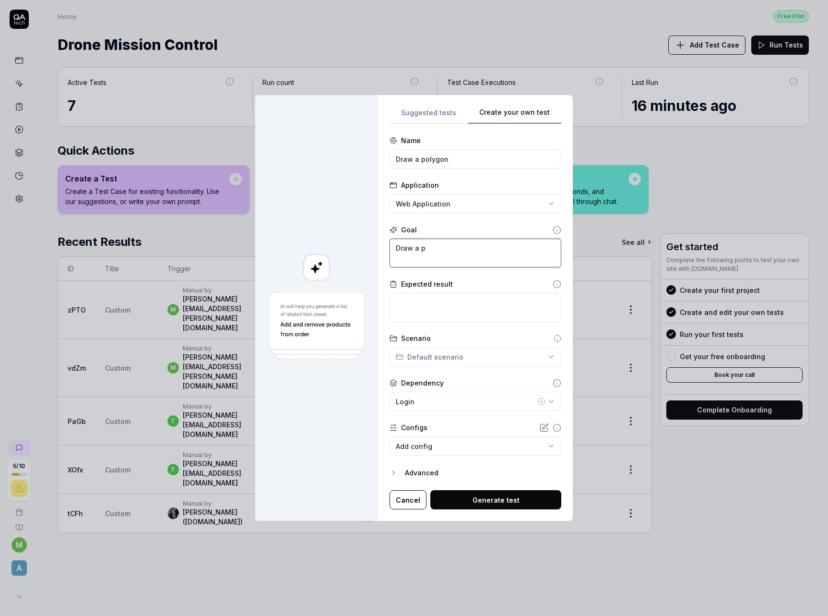
type textarea "Draw a po"
type textarea "*"
type textarea "Draw a pol"
type textarea "*"
type textarea "Draw a poly"
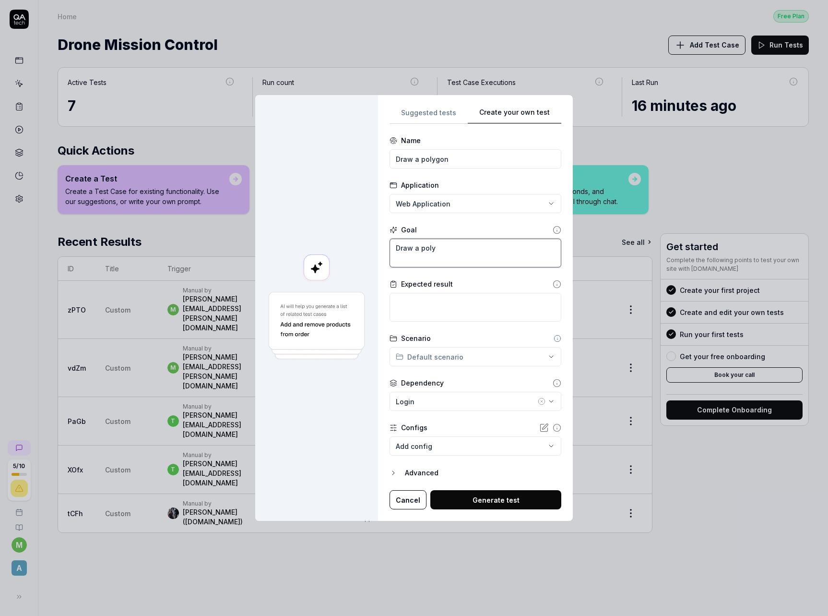
type textarea "*"
type textarea "Draw a polyg"
type textarea "*"
type textarea "Draw a polygo"
type textarea "*"
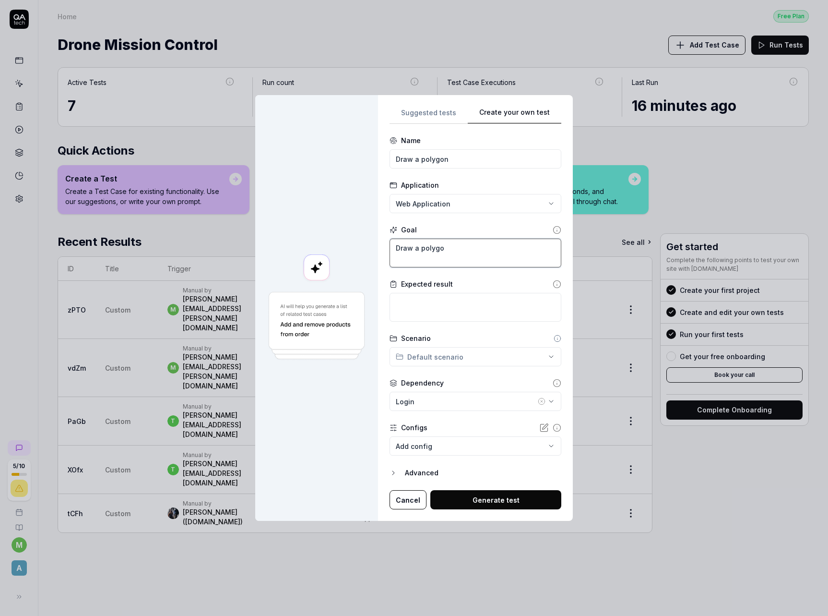
type textarea "Draw a polygon"
type textarea "*"
type textarea "Draw a polygon"
type textarea "*"
type textarea "Draw a polygon o"
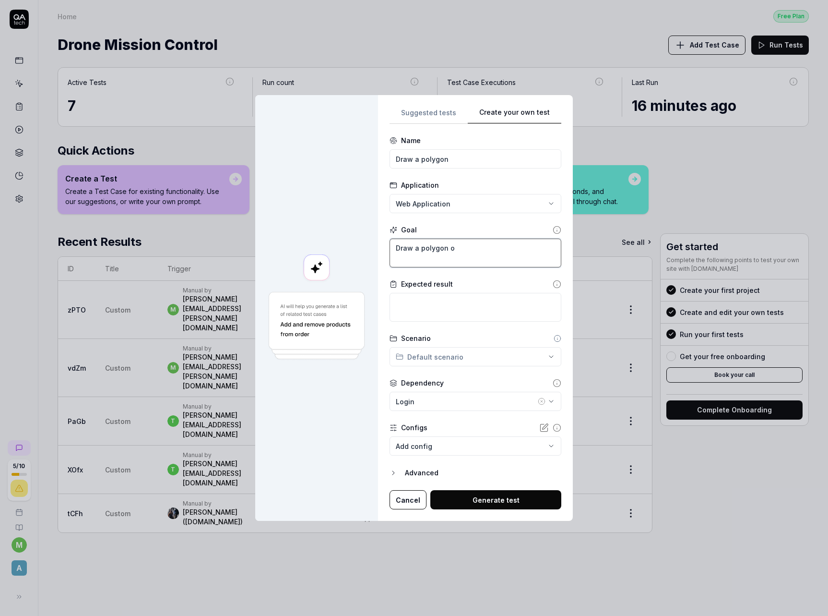
type textarea "*"
type textarea "Draw a polygon on"
type textarea "*"
type textarea "Draw a polygon on"
type textarea "*"
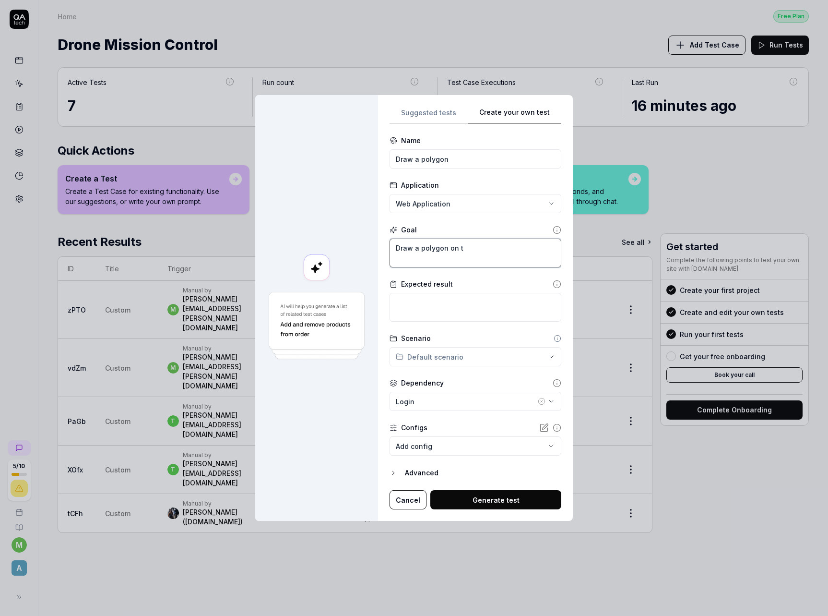
type textarea "Draw a polygon on th"
type textarea "*"
type textarea "Draw a polygon on the"
type textarea "*"
type textarea "Draw a polygon on the"
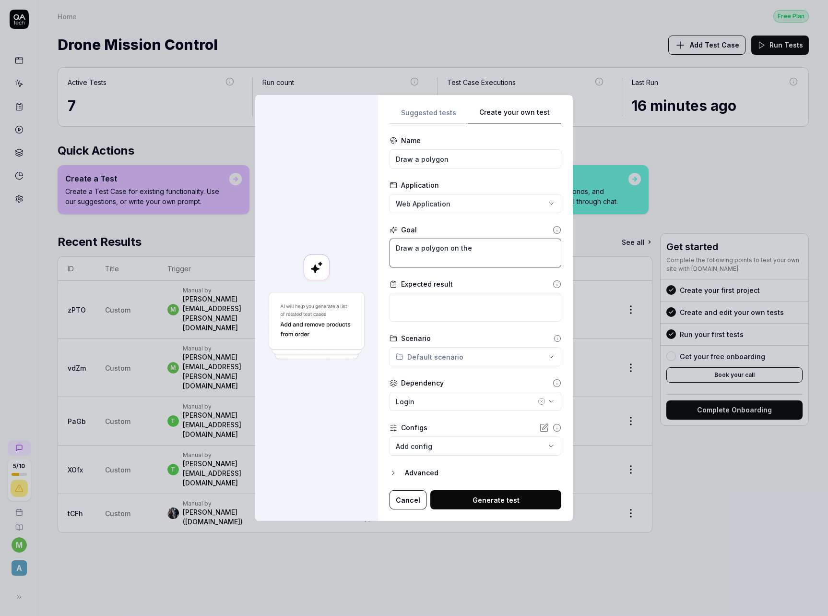
type textarea "*"
type textarea "Draw a polygon on the m"
type textarea "*"
type textarea "Draw a polygon on the map"
type textarea "*"
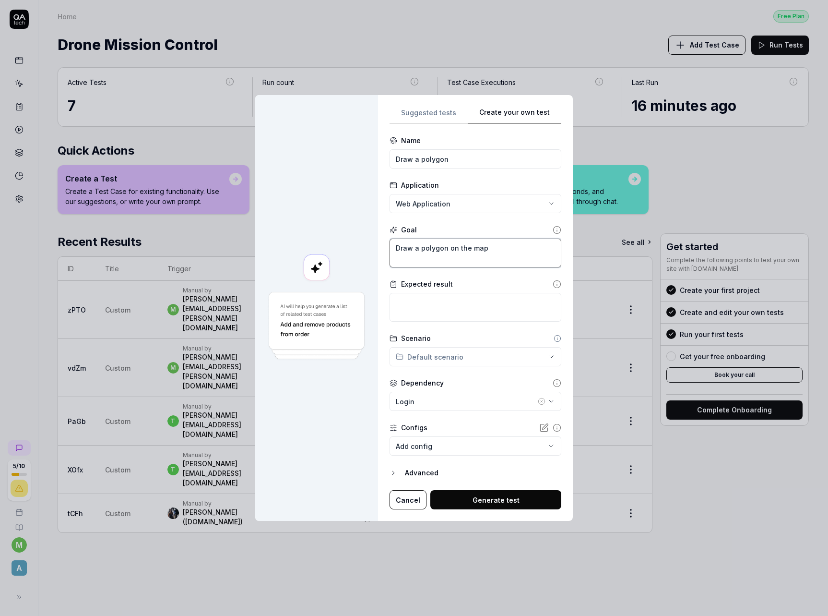
type textarea "Draw a polygon on the map"
type textarea "*"
type textarea "Draw a polygon on the map f"
type textarea "*"
type textarea "Draw a polygon on the map fo"
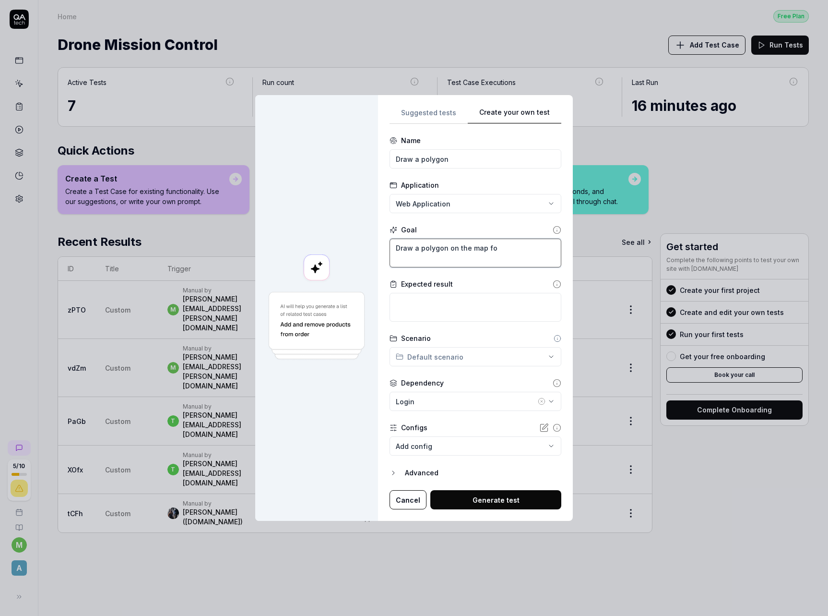
type textarea "*"
type textarea "Draw a polygon on the map for"
type textarea "*"
type textarea "Draw a polygon on the map for"
type textarea "*"
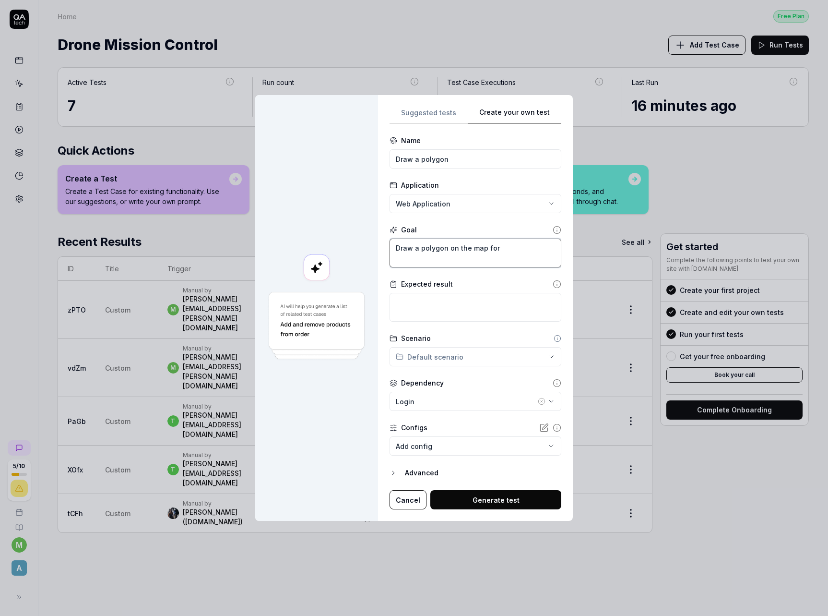
type textarea "Draw a polygon on the map for t"
type textarea "*"
type textarea "Draw a polygon on the map for the"
type textarea "*"
type textarea "Draw a polygon on the map for th"
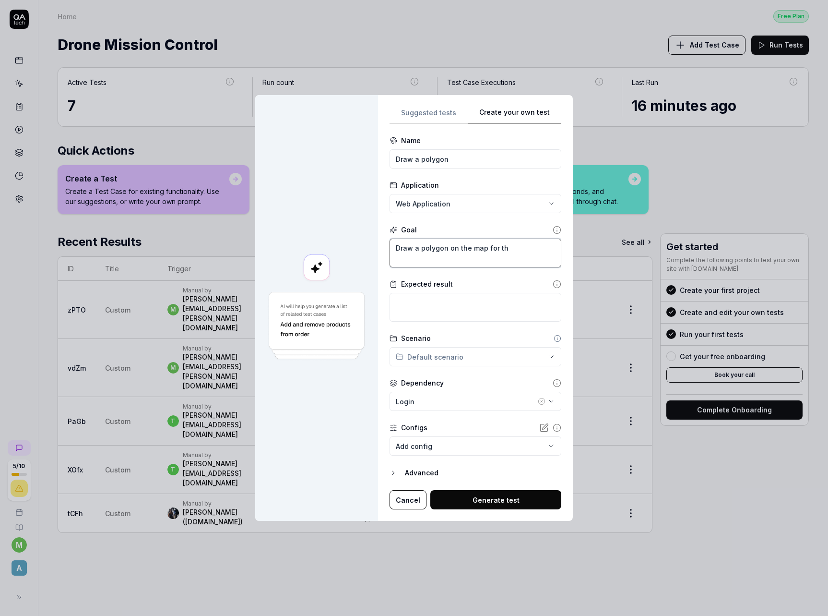
type textarea "*"
type textarea "Draw a polygon on the map for t"
type textarea "*"
type textarea "Draw a polygon on the map for"
type textarea "*"
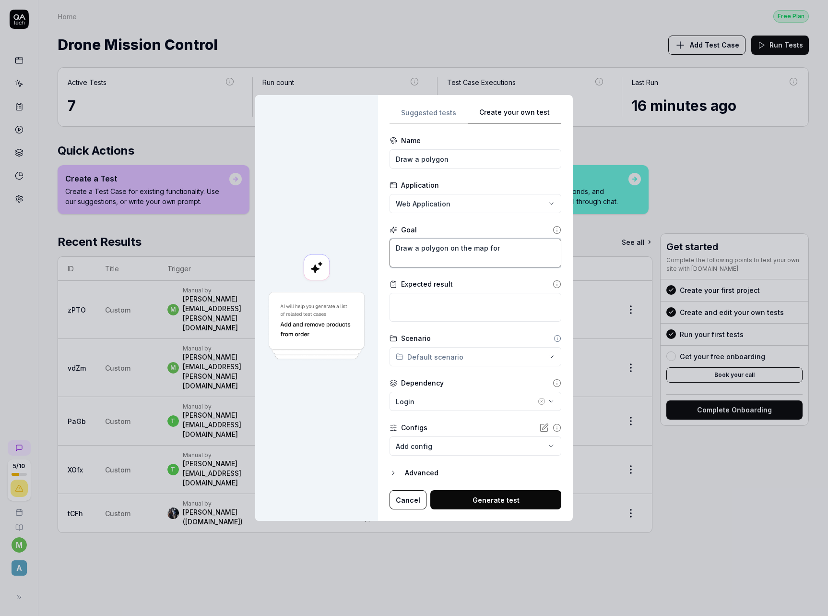
type textarea "Draw a polygon on the map for a"
type textarea "*"
type textarea "Draw a polygon on the map for a"
type textarea "*"
type textarea "Draw a polygon on the map for a se"
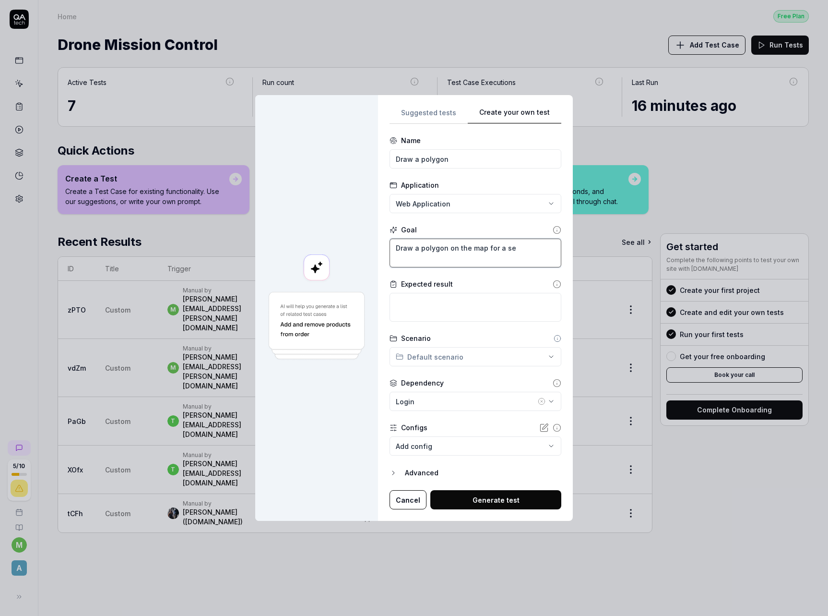
type textarea "*"
type textarea "Draw a polygon on the map for a sel"
type textarea "*"
type textarea "Draw a polygon on the map for a sele"
type textarea "*"
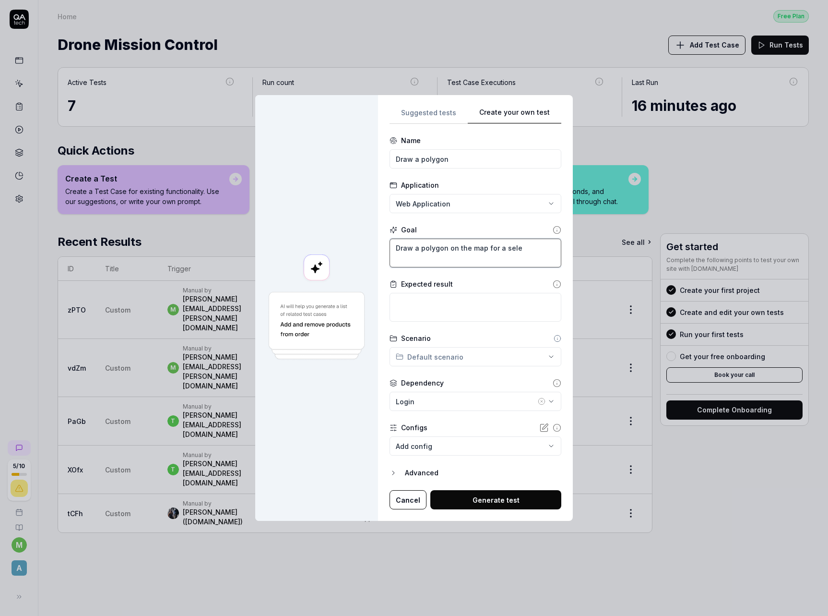
type textarea "Draw a polygon on the map for a selec"
type textarea "*"
type textarea "Draw a polygon on the map for a select"
type textarea "*"
type textarea "Draw a polygon on the map for a selecte"
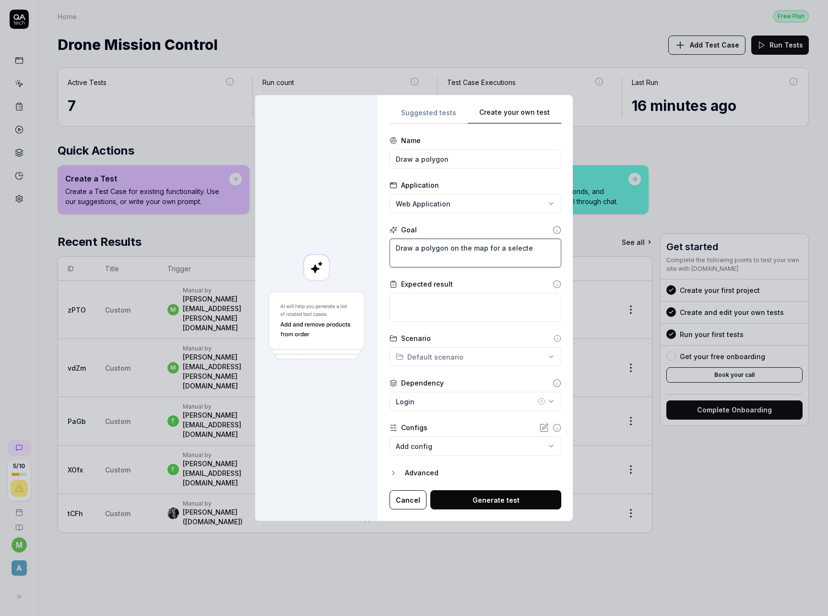
type textarea "*"
type textarea "Draw a polygon on the map for a selected"
type textarea "*"
type textarea "Draw a polygon on the map for a selected"
type textarea "*"
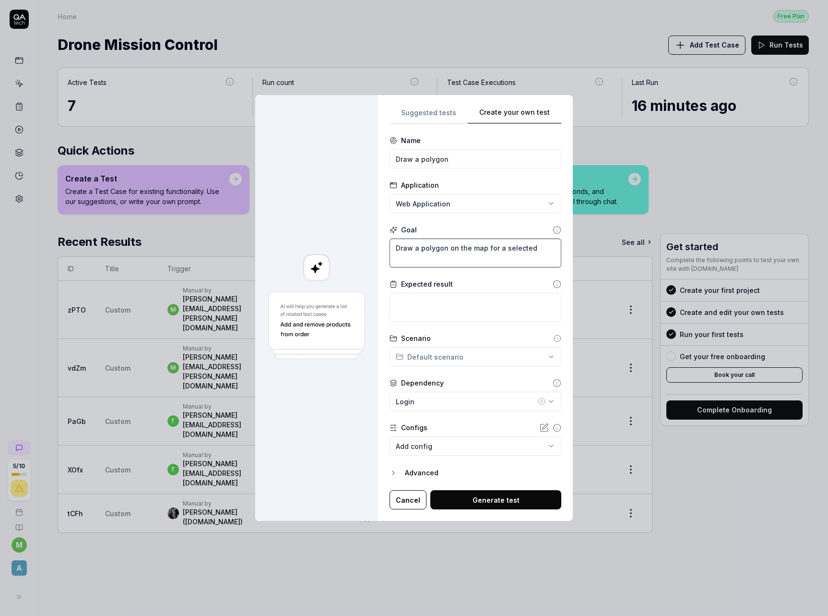
type textarea "Draw a polygon on the map for a selected p"
type textarea "*"
type textarea "Draw a polygon on the map for a selected pr"
type textarea "*"
type textarea "Draw a polygon on the map for a selected pro"
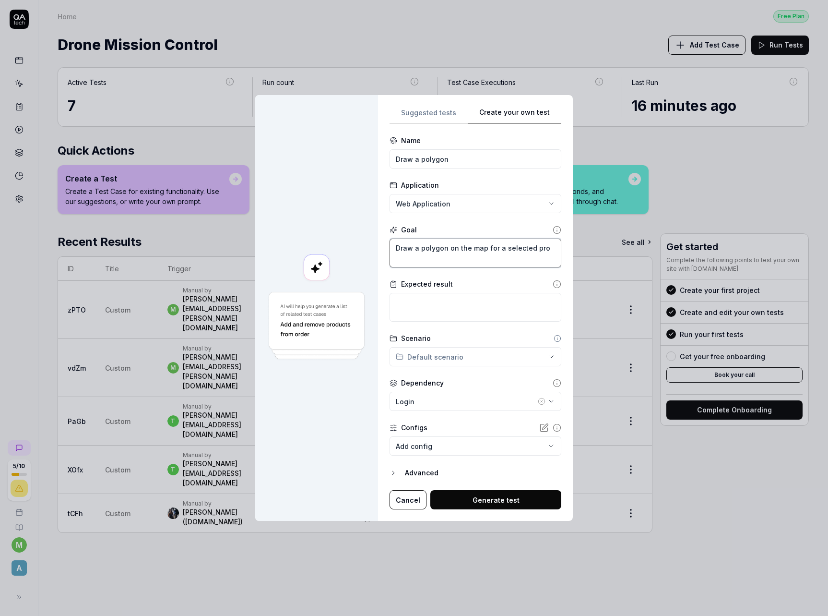
type textarea "*"
type textarea "Draw a polygon on the map for a selected proj"
type textarea "*"
type textarea "Draw a polygon on the map for a selected proje"
type textarea "*"
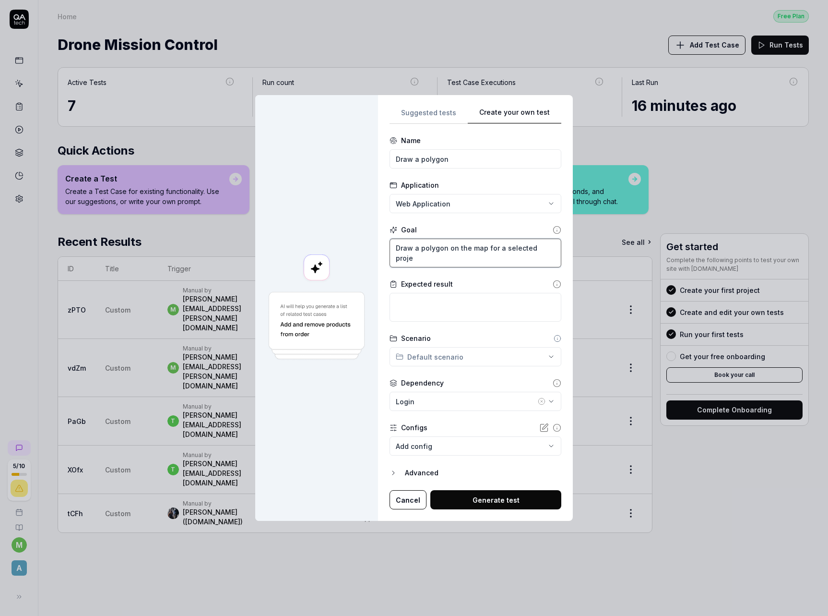
type textarea "Draw a polygon on the map for a selected projec"
type textarea "*"
type textarea "Draw a polygon on the map for a selected project"
click at [420, 307] on textarea at bounding box center [476, 307] width 172 height 29
type textarea "*"
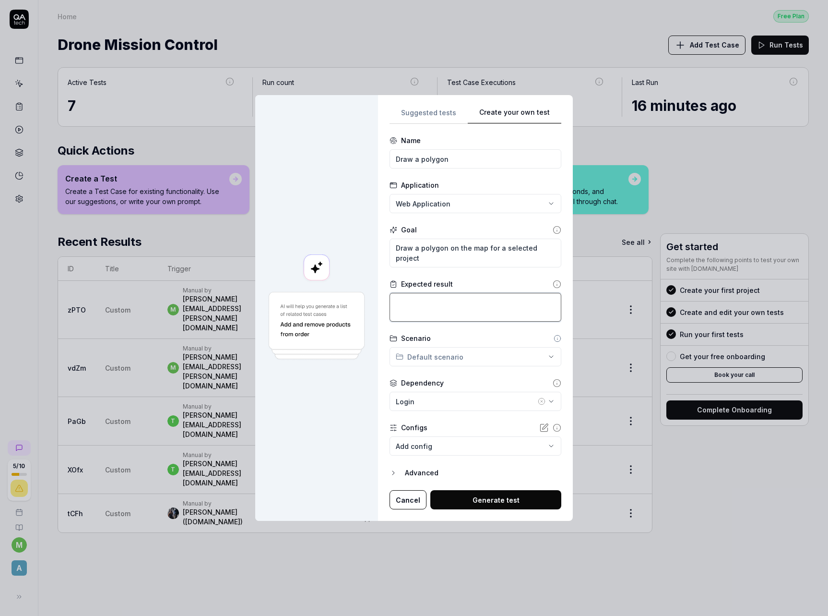
type textarea "O"
type textarea "*"
type textarea "Ol"
type textarea "*"
type textarea "Oly"
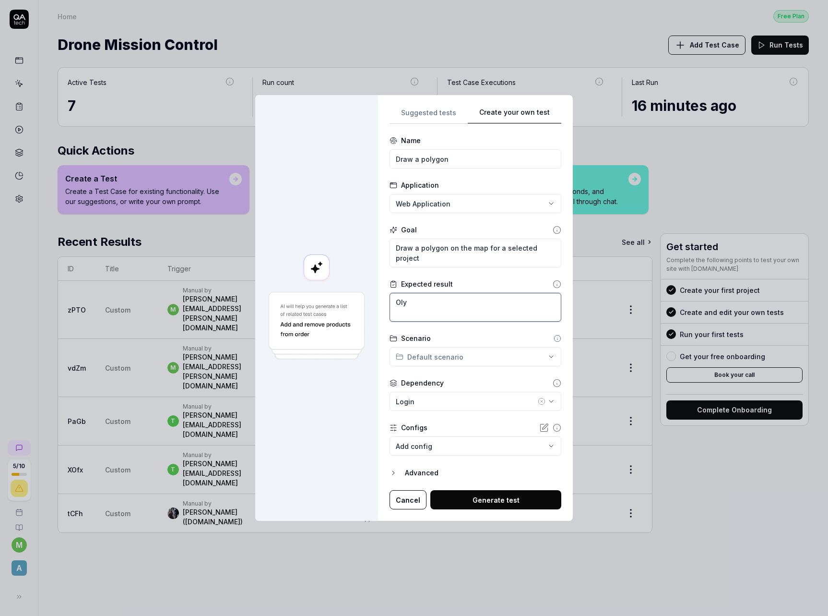
type textarea "*"
type textarea "Olyg"
type textarea "*"
type textarea "Oly"
type textarea "*"
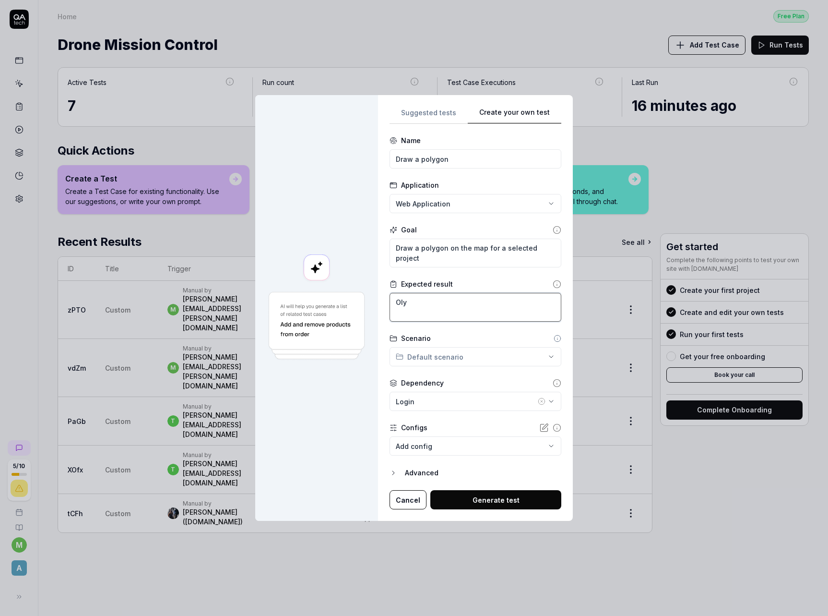
type textarea "Ol"
type textarea "*"
type textarea "O"
type textarea "*"
type textarea "A"
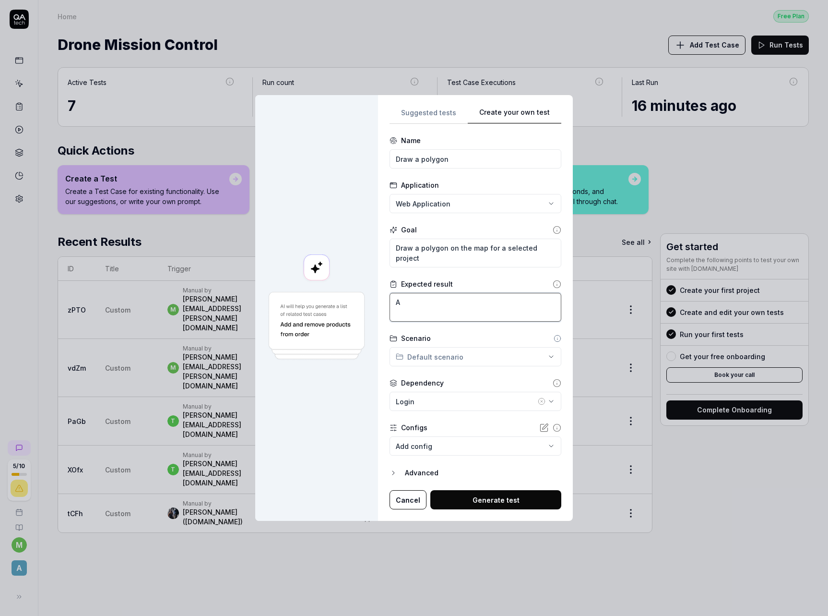
type textarea "*"
type textarea "A"
type textarea "*"
type textarea "A p"
type textarea "*"
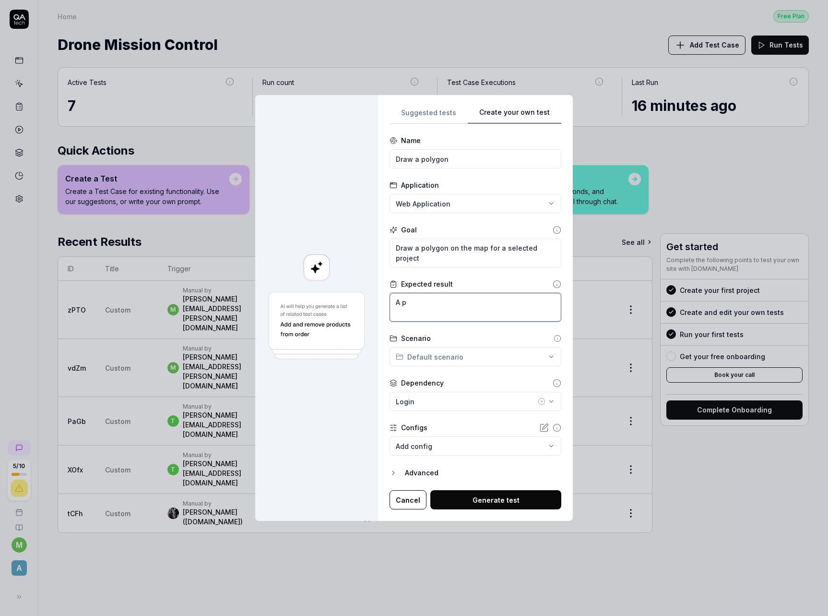
type textarea "A po"
type textarea "*"
type textarea "A pol"
type textarea "*"
type textarea "A poly"
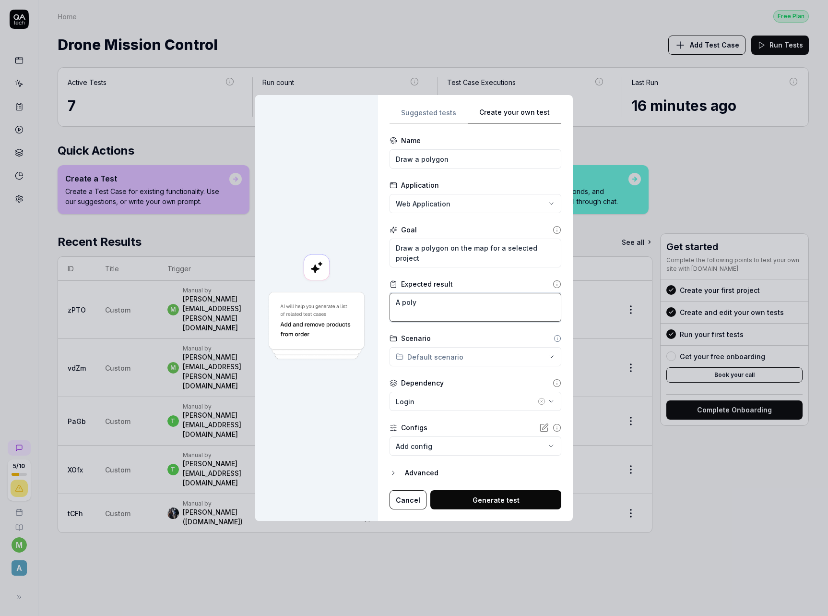
type textarea "*"
type textarea "A polyg"
type textarea "*"
type textarea "A polygo"
type textarea "*"
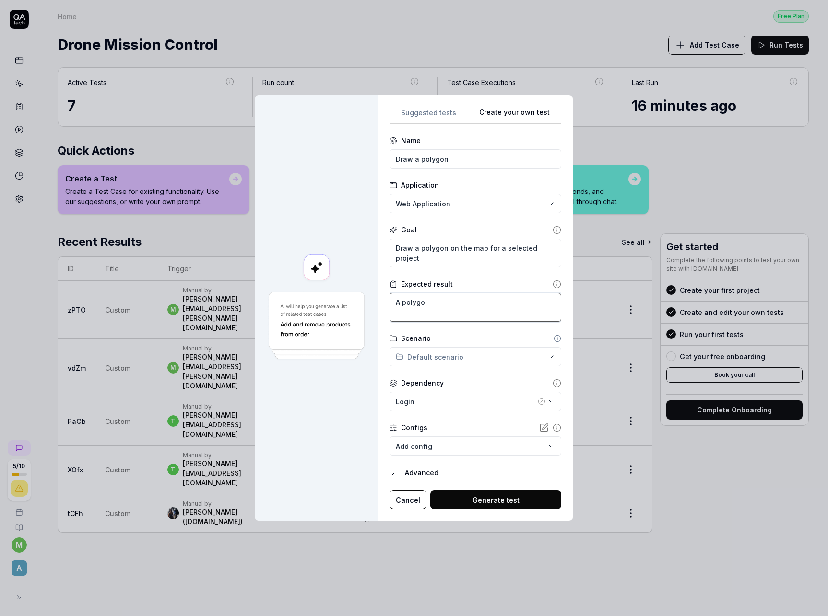
type textarea "A polygon"
type textarea "*"
type textarea "A polygon s"
type textarea "*"
type textarea "A polygon sh"
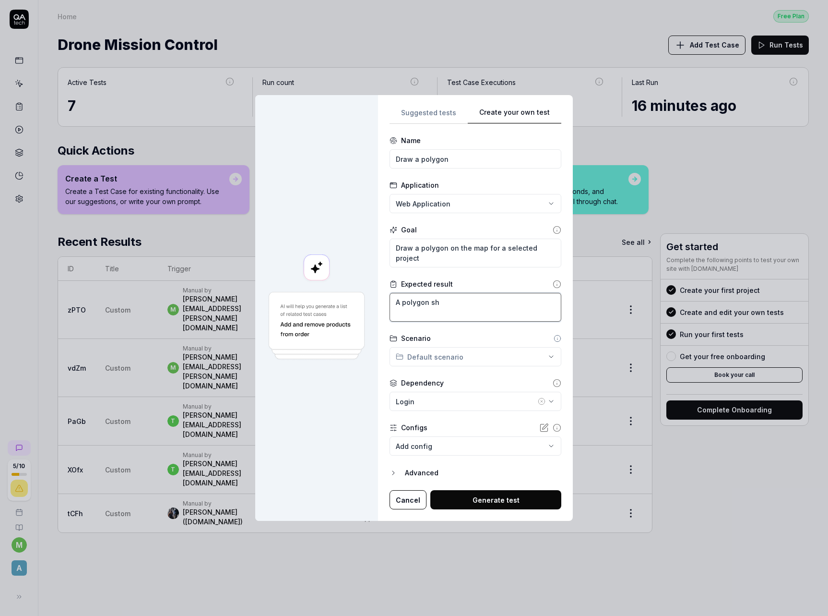
type textarea "*"
type textarea "A polygon sho"
type textarea "*"
type textarea "A polygon shou"
type textarea "*"
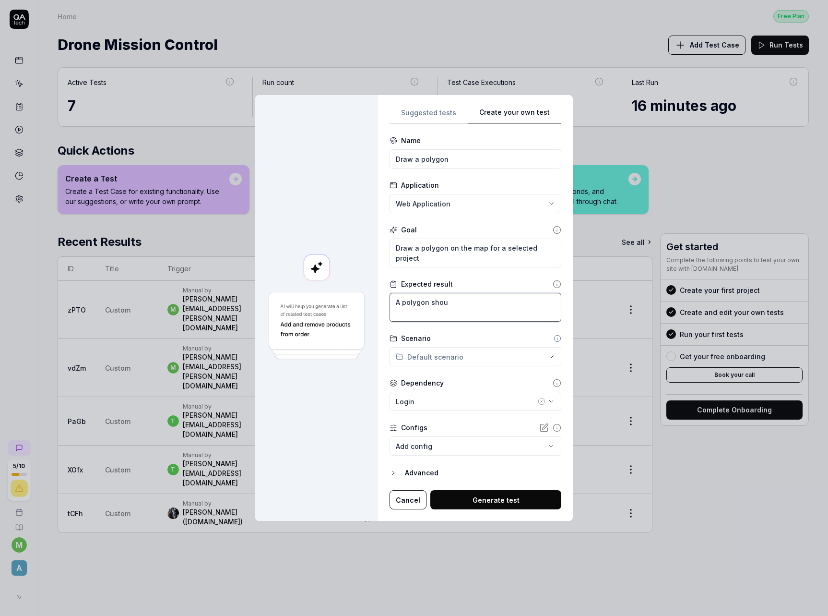
type textarea "A polygon shoul"
type textarea "*"
type textarea "A polygon should"
type textarea "*"
type textarea "A polygon should"
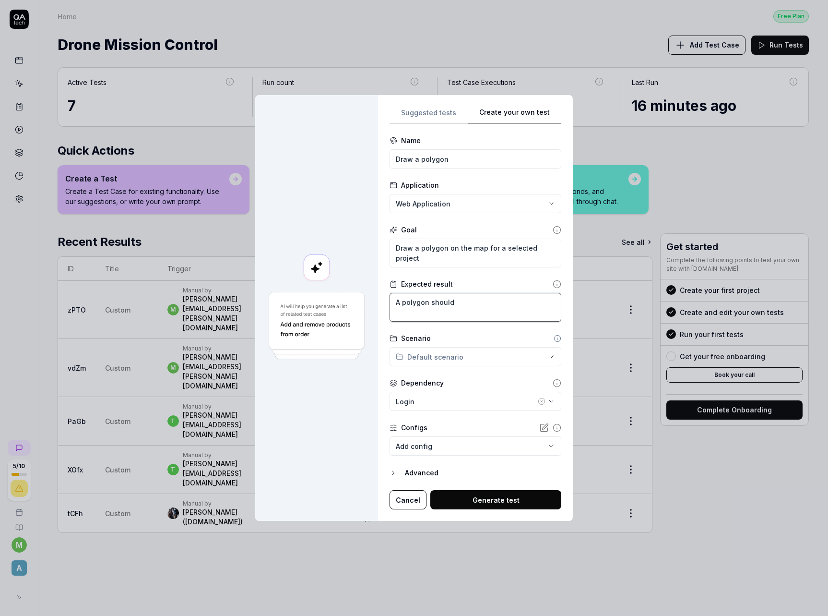
type textarea "*"
type textarea "A polygon should b"
type textarea "*"
type textarea "A polygon should be"
type textarea "*"
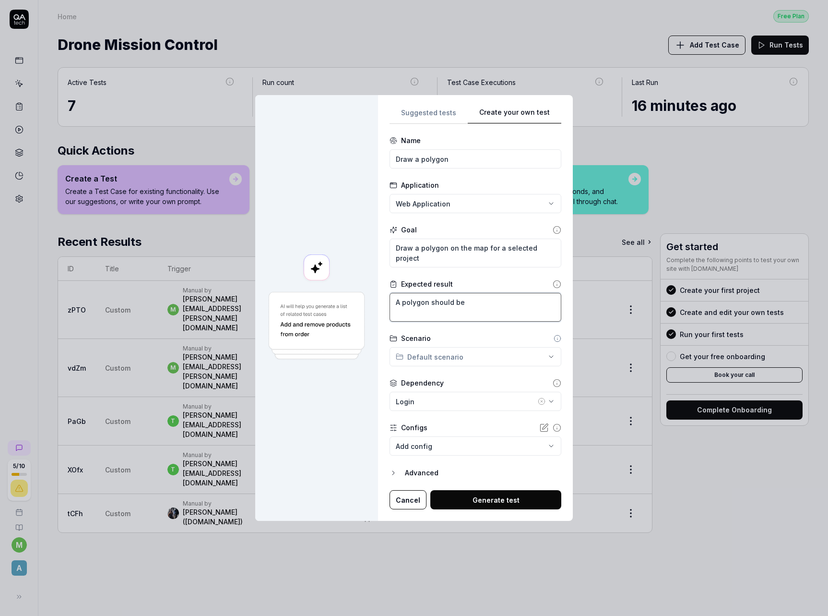
type textarea "A polygon should be"
type textarea "*"
type textarea "A polygon should be d"
type textarea "*"
type textarea "A polygon should be dr"
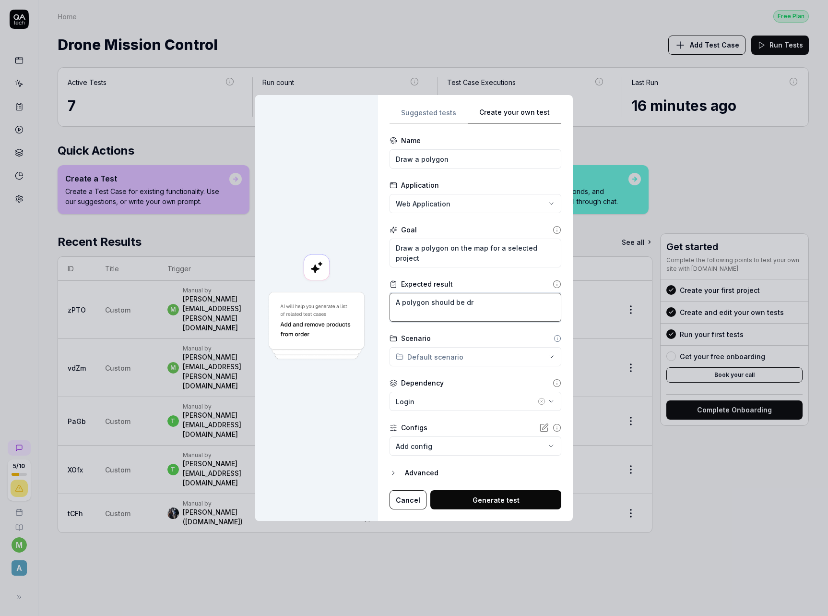
type textarea "*"
type textarea "A polygon should be drw"
type textarea "*"
type textarea "A polygon should be drwa"
type textarea "*"
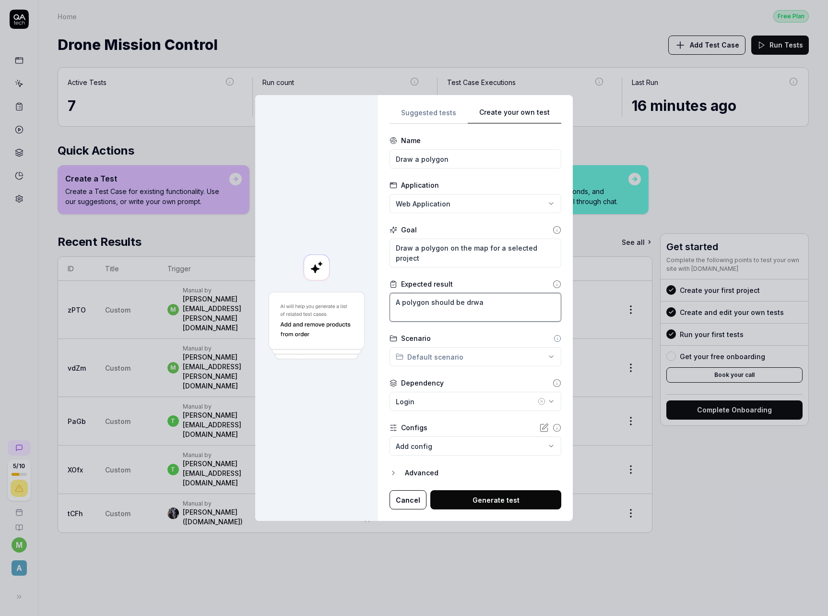
type textarea "A polygon should be drw"
type textarea "*"
type textarea "A polygon should be dr"
type textarea "*"
type textarea "A polygon should be dra"
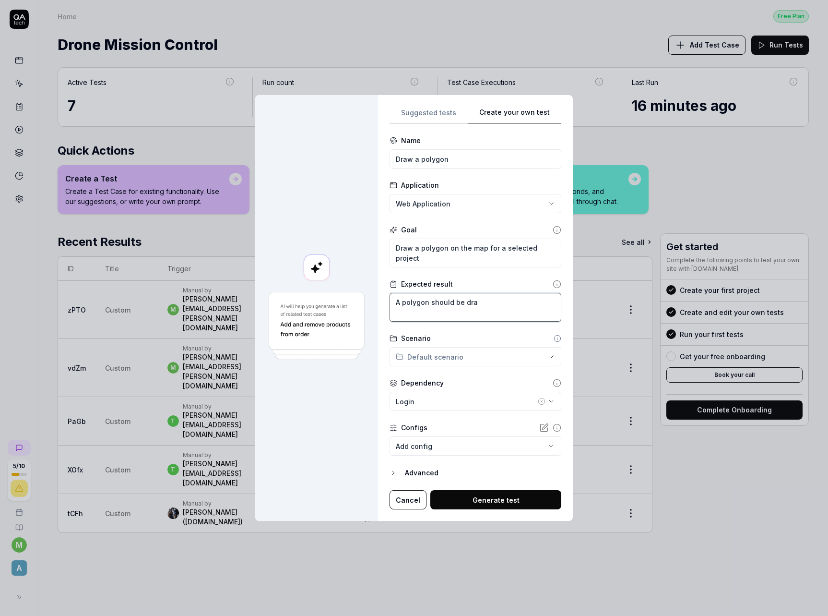
type textarea "*"
type textarea "A polygon should be draw"
type textarea "*"
type textarea "A polygon should be drawn"
type textarea "*"
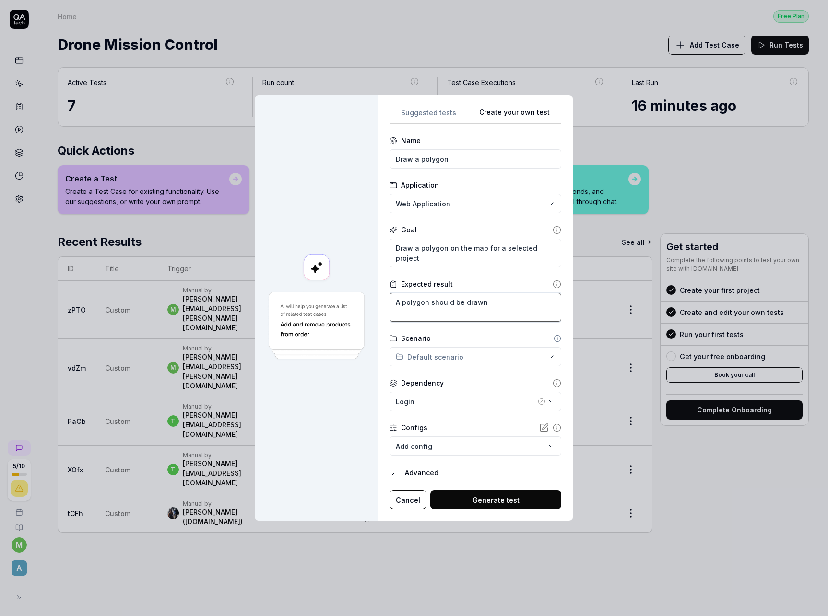
type textarea "A polygon should be drawn,"
type textarea "*"
type textarea "A polygon should be drawn,"
type textarea "*"
type textarea "A polygon should be drawn, s"
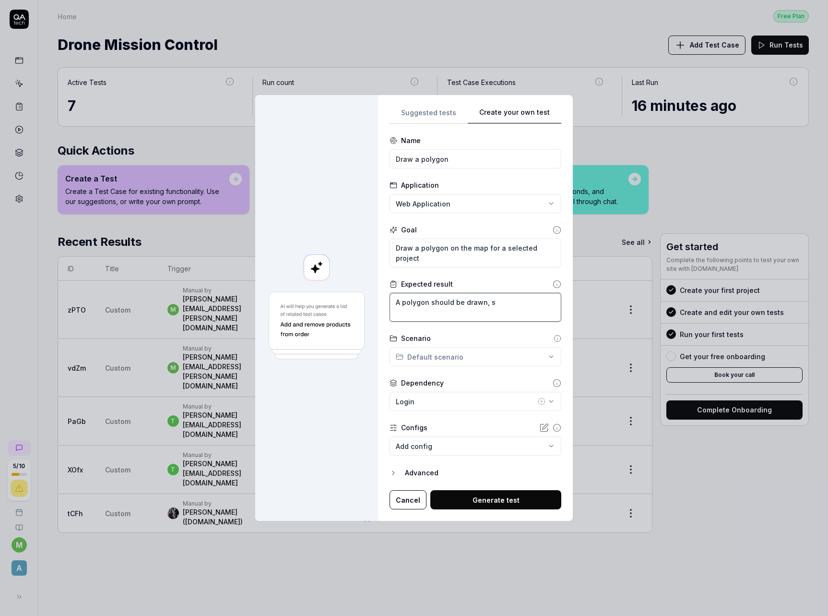
type textarea "*"
type textarea "A polygon should be drawn, sel"
type textarea "*"
type textarea "A polygon should be drawn, sele"
type textarea "*"
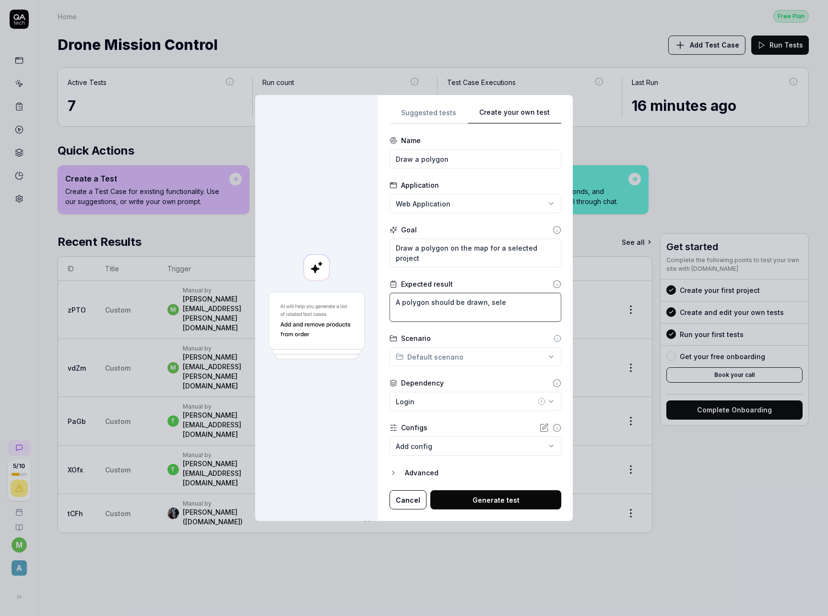
type textarea "A polygon should be drawn, selec"
type textarea "*"
type textarea "A polygon should be drawn, select"
type textarea "*"
type textarea "A polygon should be drawn, selecti"
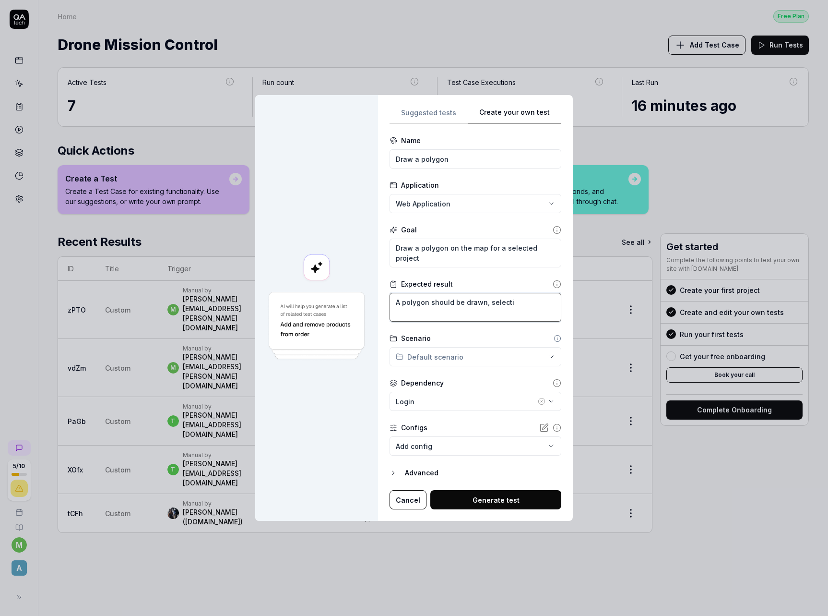
type textarea "*"
type textarea "A polygon should be drawn, selectin"
type textarea "*"
type textarea "A polygon should be drawn, selecting"
type textarea "*"
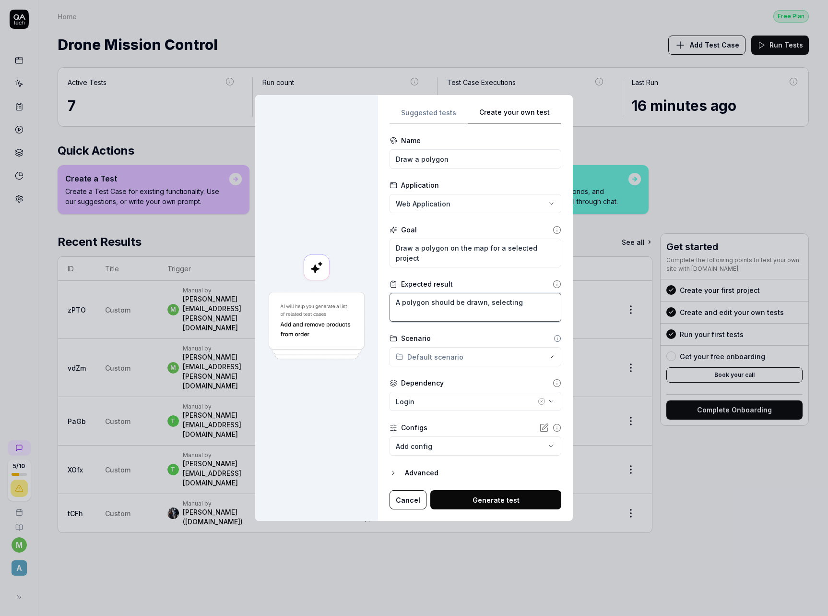
type textarea "A polygon should be drawn, selecting a"
type textarea "*"
type textarea "A polygon should be drawn, selecting an"
type textarea "*"
type textarea "A polygon should be drawn, selecting any"
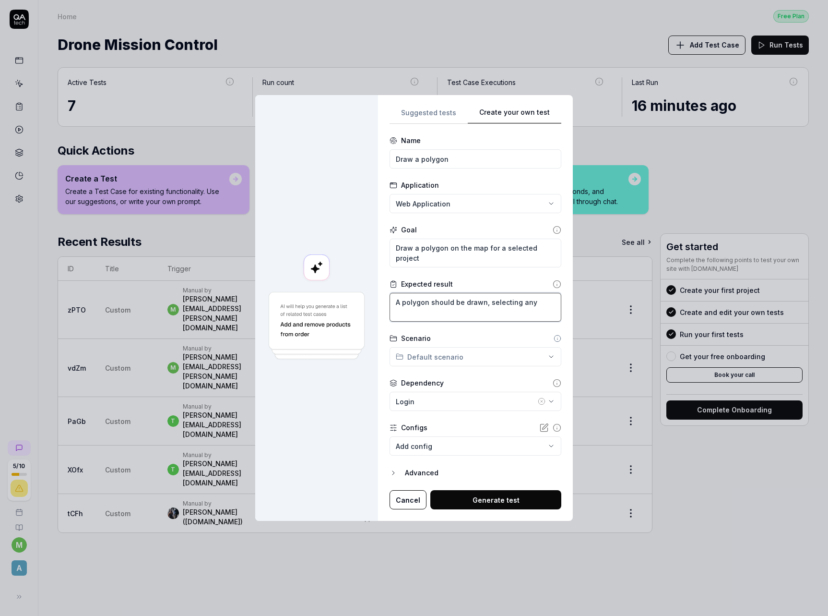
type textarea "*"
click at [438, 350] on div "**********" at bounding box center [414, 308] width 828 height 616
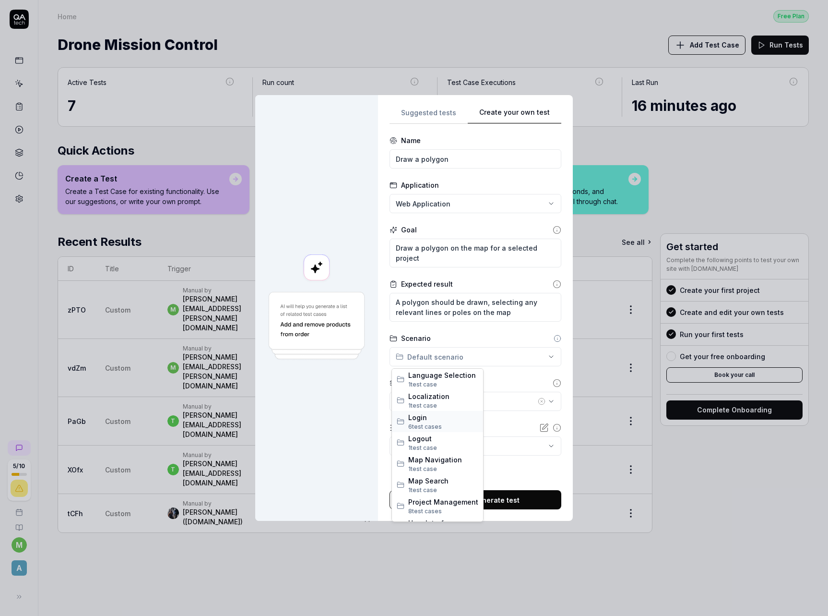
scroll to position [16, 0]
click at [447, 449] on span "1 test case" at bounding box center [443, 452] width 70 height 9
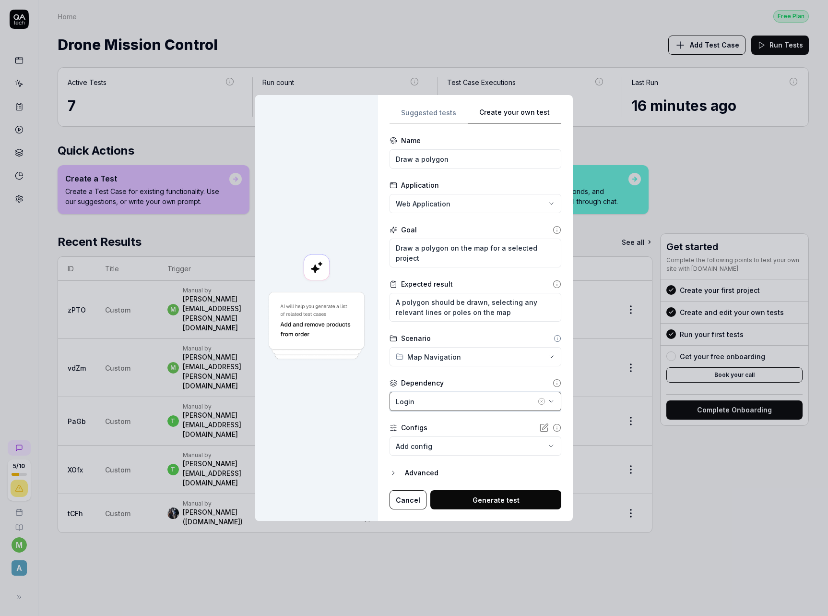
click at [442, 404] on div "Login" at bounding box center [466, 401] width 140 height 10
click at [375, 428] on div at bounding box center [316, 308] width 123 height 426
click at [434, 402] on div "Login" at bounding box center [466, 401] width 140 height 10
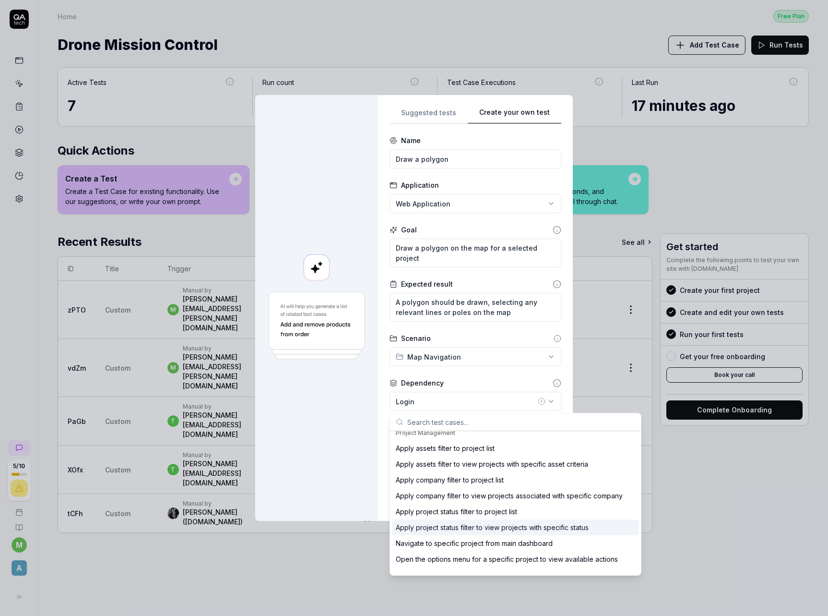
scroll to position [325, 0]
click at [523, 543] on div "Navigate to specific project from main dashboard" at bounding box center [474, 542] width 157 height 10
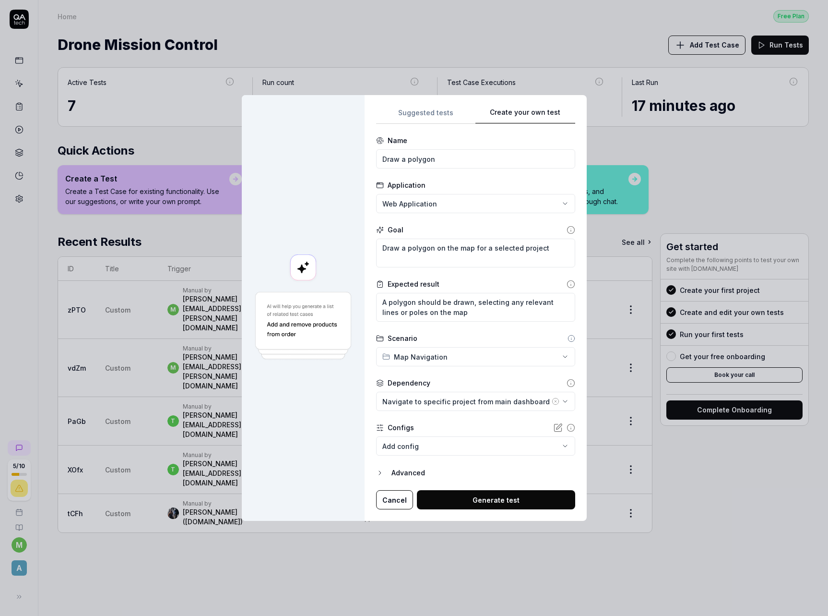
click at [468, 451] on body "5 / 10 m A Home Free Plan Home Free Plan Drone Mission Control Add Test Case Ru…" at bounding box center [414, 308] width 828 height 616
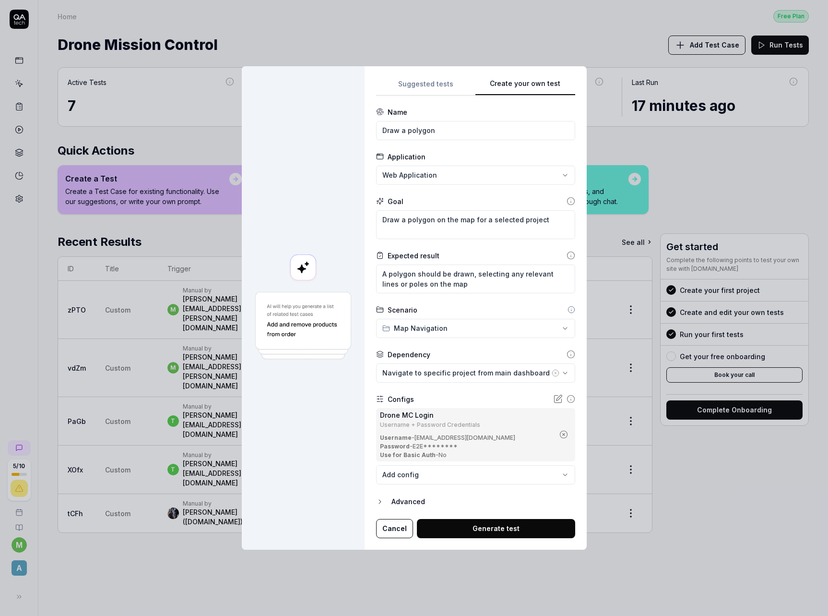
click at [380, 500] on icon "button" at bounding box center [380, 502] width 8 height 8
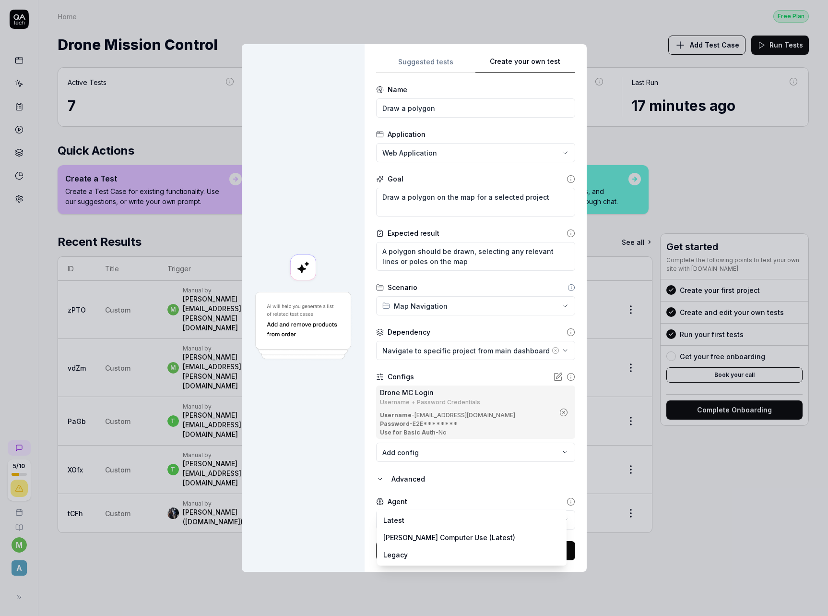
click at [420, 520] on body "5 / 10 m A Home Free Plan Home Free Plan Drone Mission Control Add Test Case Ru…" at bounding box center [414, 308] width 828 height 616
click at [479, 485] on div "**********" at bounding box center [414, 308] width 828 height 616
click at [307, 409] on div at bounding box center [303, 308] width 123 height 528
click at [311, 270] on rect at bounding box center [303, 267] width 26 height 26
click at [297, 400] on div at bounding box center [303, 308] width 123 height 528
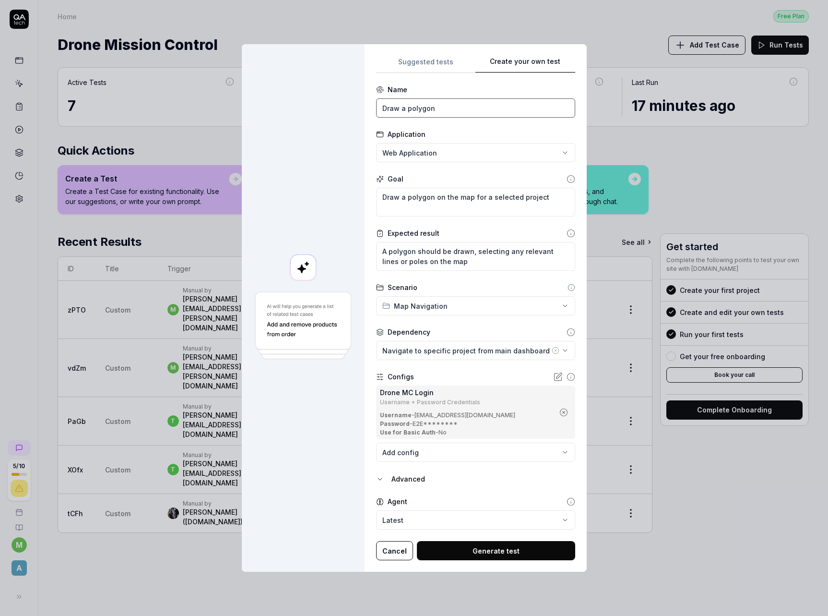
click at [466, 111] on input "Draw a polygon" at bounding box center [475, 107] width 199 height 19
click at [481, 556] on button "Generate test" at bounding box center [496, 550] width 158 height 19
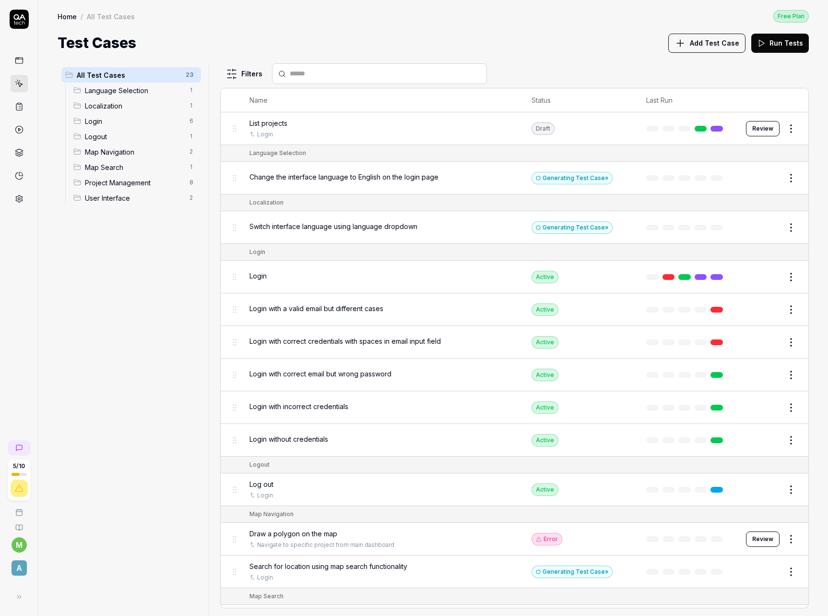
click at [756, 537] on button "Review" at bounding box center [763, 538] width 34 height 15
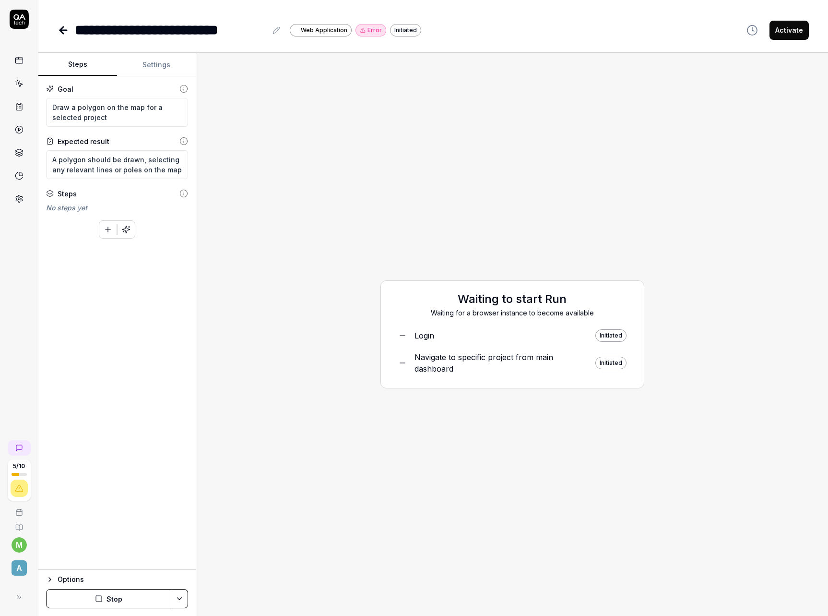
click at [278, 158] on div "Waiting to start Run Waiting for a browser instance to become available Login I…" at bounding box center [512, 333] width 617 height 547
click at [152, 62] on button "Settings" at bounding box center [156, 64] width 79 height 23
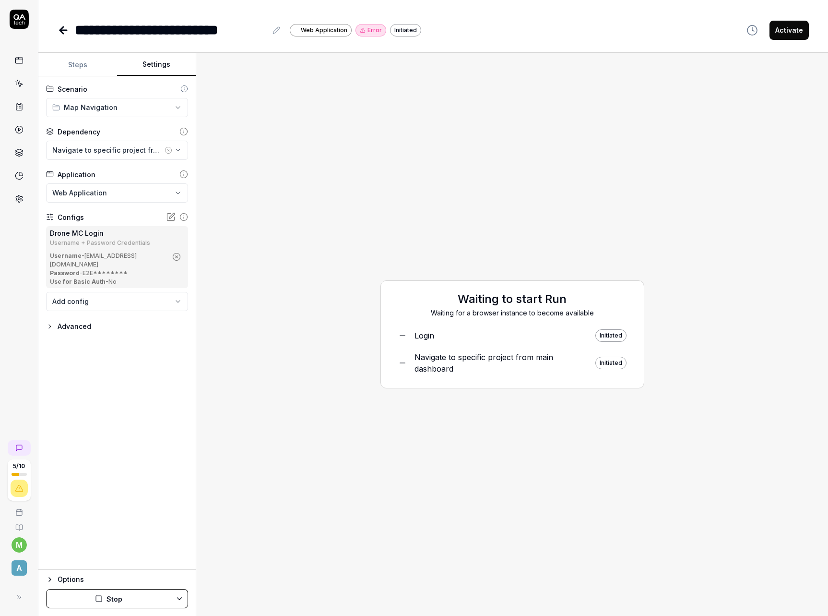
click at [50, 324] on icon "button" at bounding box center [50, 326] width 2 height 4
click at [49, 322] on icon "button" at bounding box center [50, 326] width 8 height 8
click at [238, 238] on div "Waiting to start Run Waiting for a browser instance to become available Login I…" at bounding box center [512, 333] width 617 height 547
click at [420, 336] on div "Login" at bounding box center [425, 336] width 20 height 12
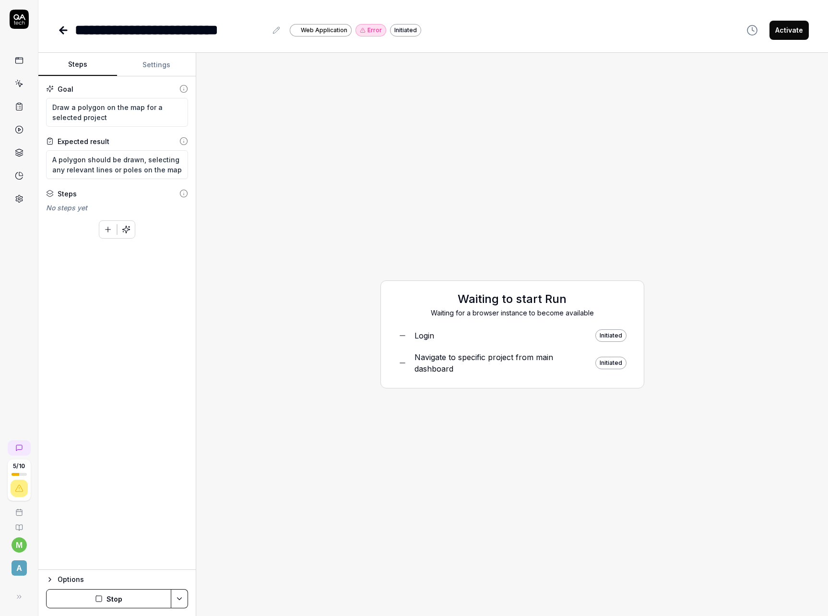
click at [478, 357] on div "Navigate to specific project from main dashboard" at bounding box center [501, 362] width 173 height 23
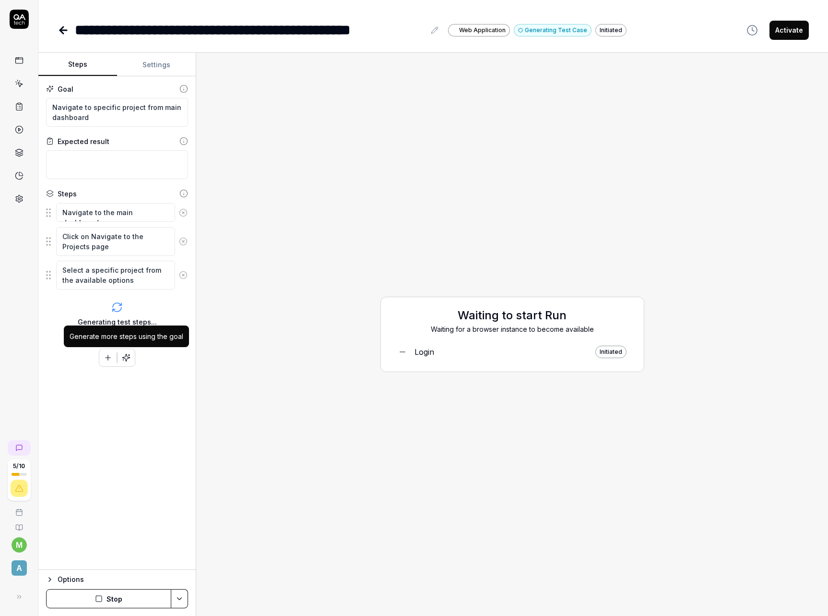
click at [411, 238] on div "Waiting to start Run Waiting for a browser instance to become available Login I…" at bounding box center [512, 333] width 617 height 547
click at [790, 31] on button "Activate" at bounding box center [789, 30] width 39 height 19
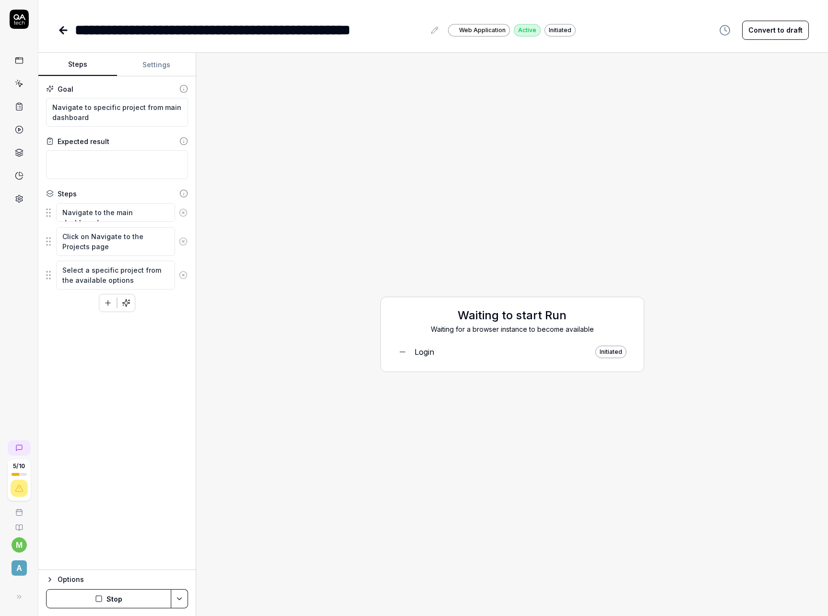
click at [61, 30] on icon at bounding box center [63, 30] width 7 height 0
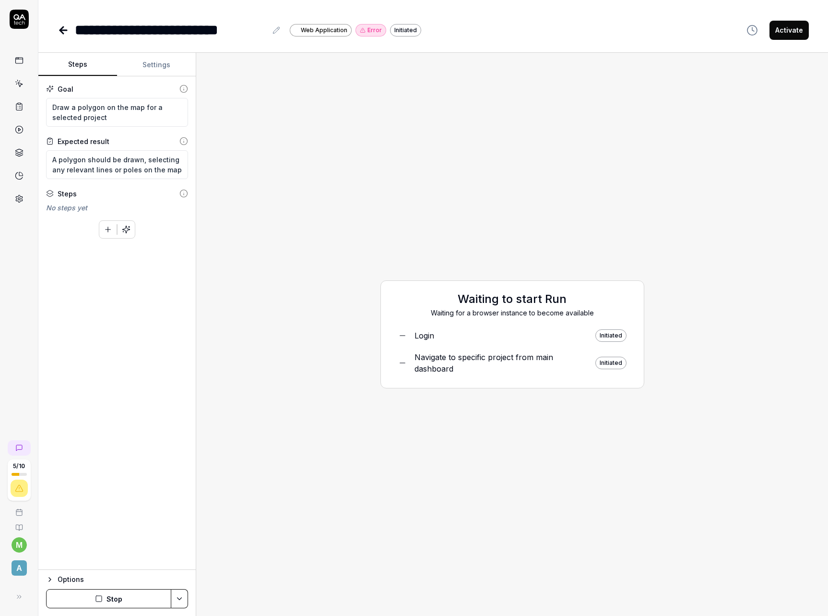
click at [23, 64] on icon at bounding box center [19, 60] width 9 height 9
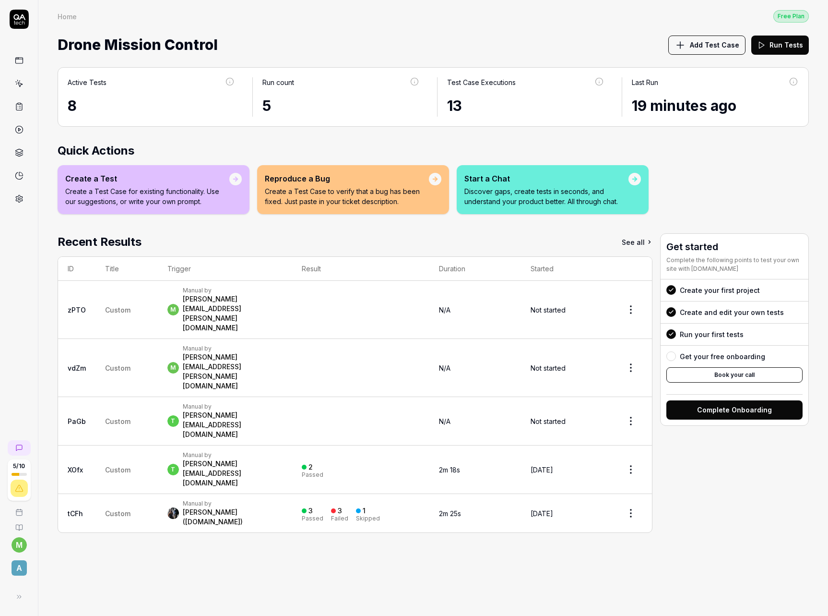
click at [23, 89] on link at bounding box center [19, 83] width 17 height 17
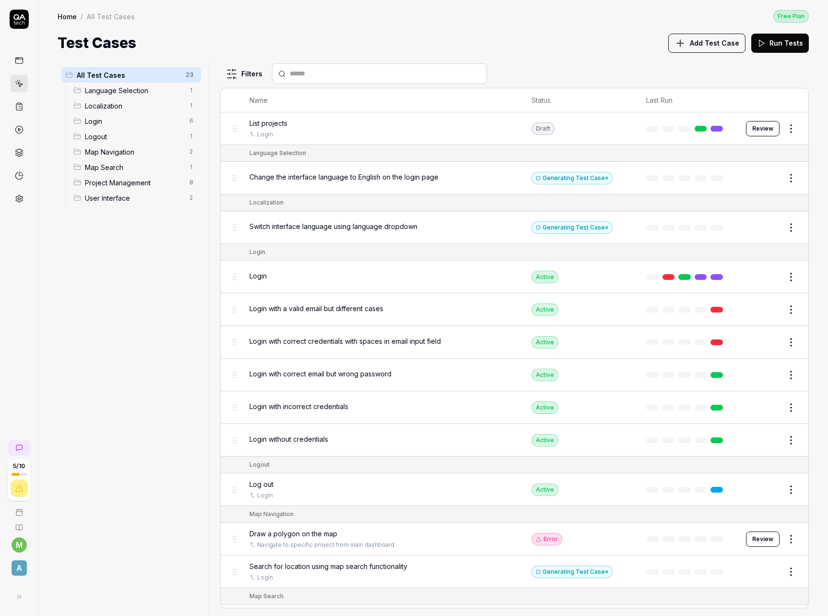
click at [130, 158] on div "Map Navigation 2" at bounding box center [135, 151] width 131 height 15
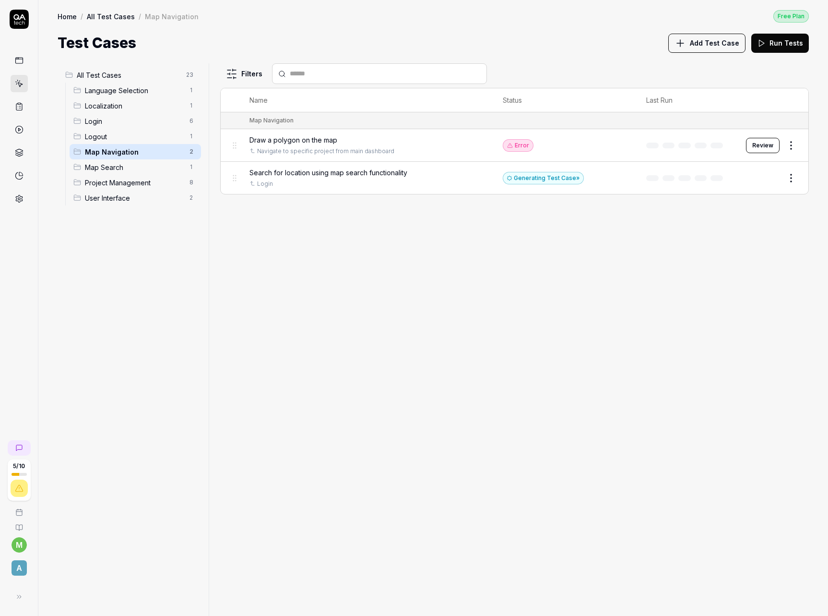
click at [762, 146] on button "Review" at bounding box center [763, 145] width 34 height 15
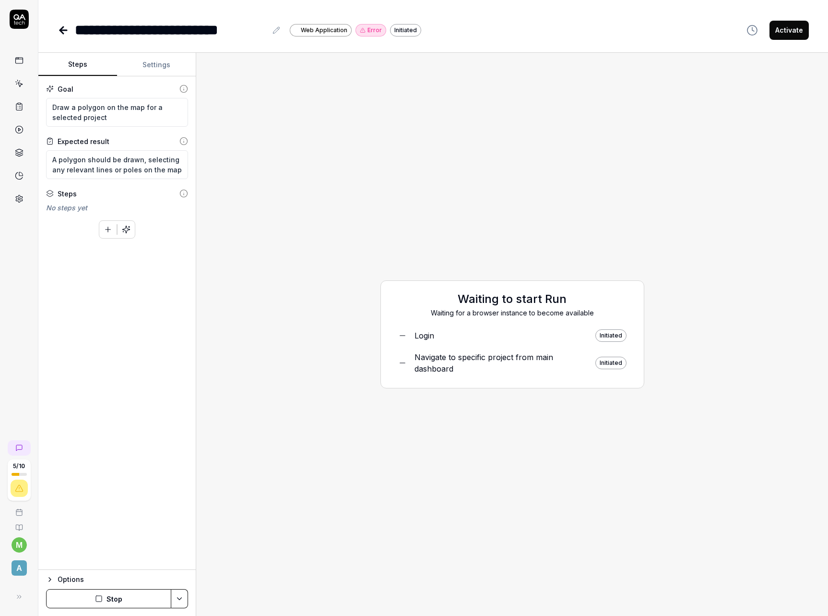
click at [795, 29] on button "Activate" at bounding box center [789, 30] width 39 height 19
click at [446, 364] on div "Navigate to specific project from main dashboard" at bounding box center [501, 362] width 173 height 23
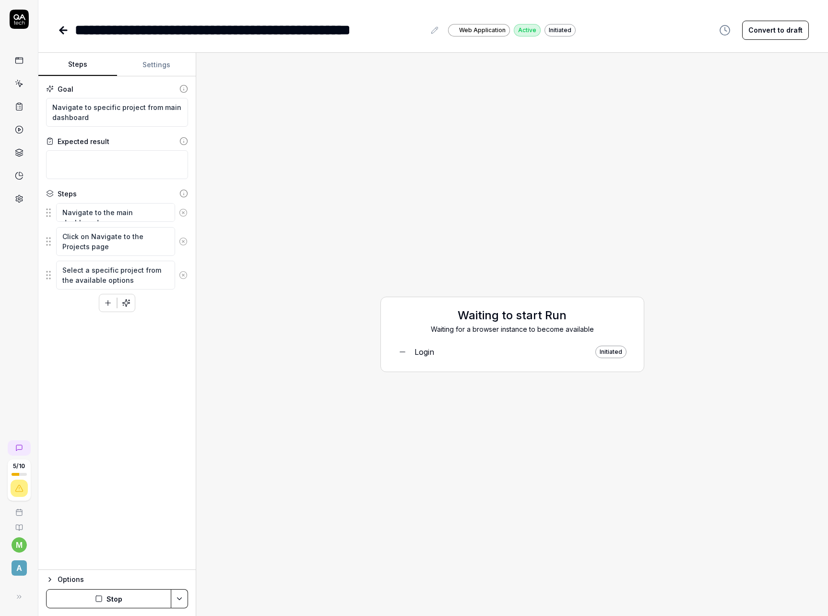
click at [427, 350] on div "Login" at bounding box center [425, 352] width 20 height 12
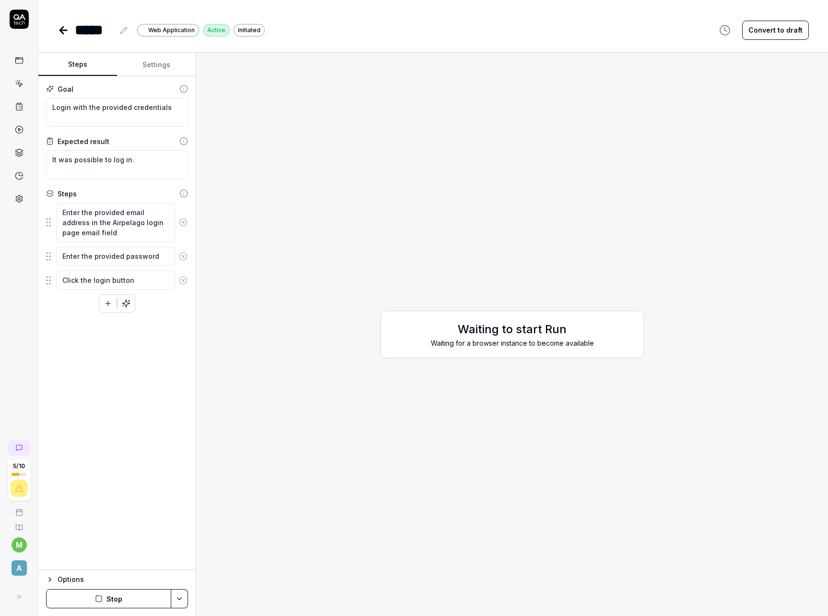
type textarea "*"
click at [11, 58] on div at bounding box center [19, 129] width 17 height 155
click at [24, 89] on link at bounding box center [19, 83] width 17 height 17
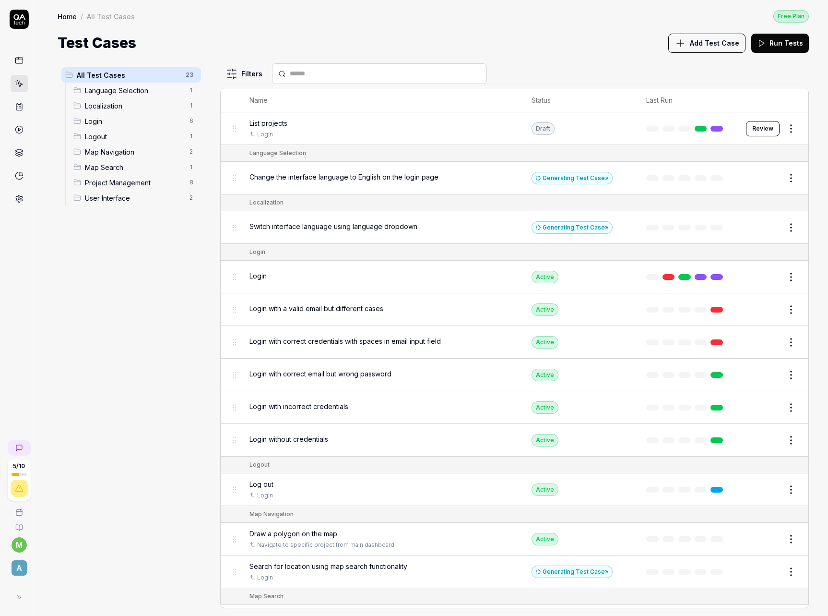
click at [21, 112] on link at bounding box center [19, 106] width 17 height 17
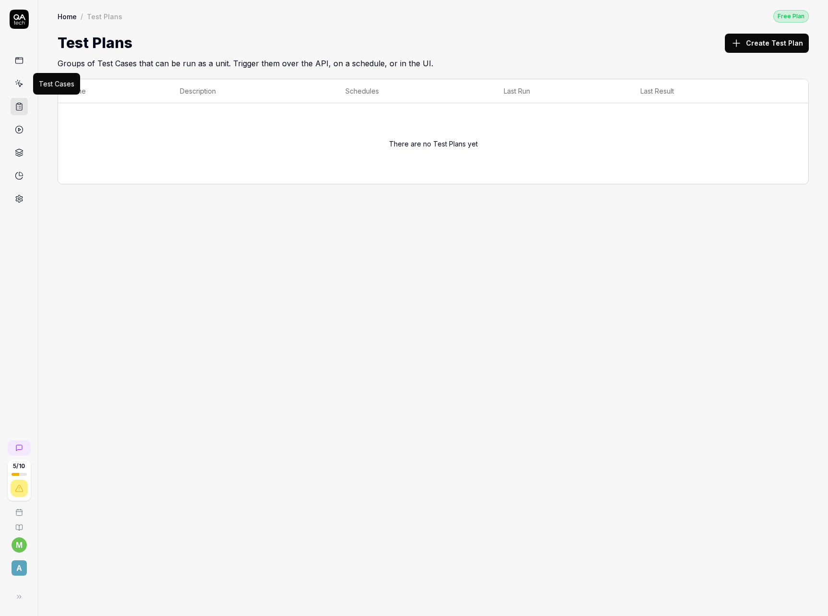
click at [21, 82] on icon at bounding box center [19, 83] width 9 height 9
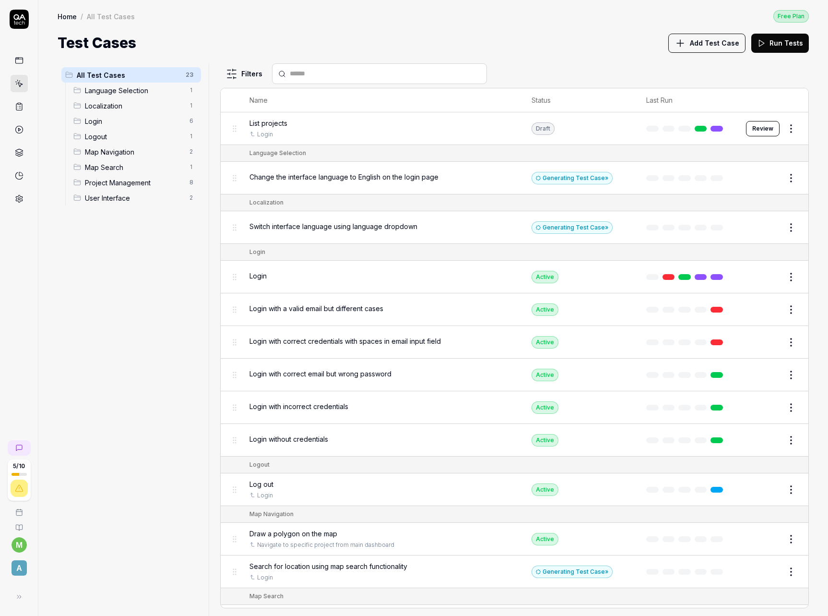
click at [136, 153] on span "Map Navigation" at bounding box center [134, 152] width 99 height 10
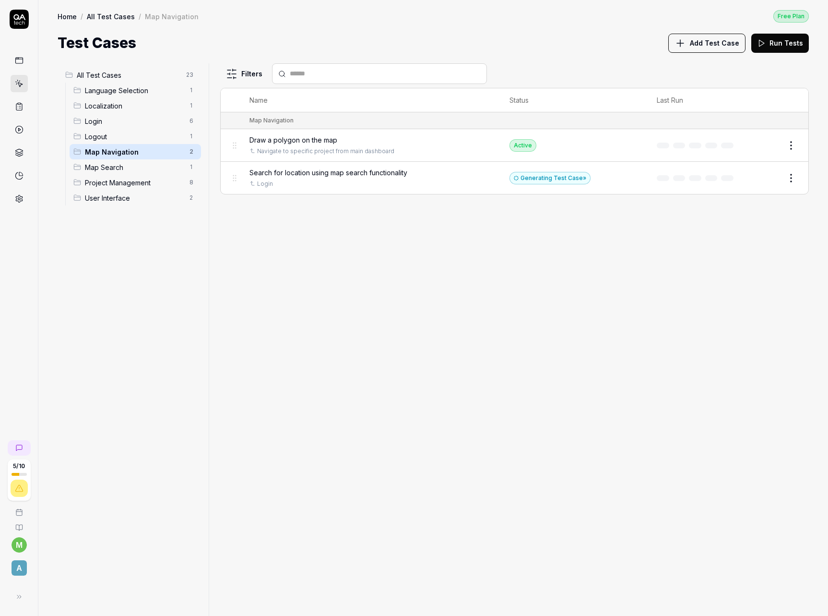
click at [285, 139] on span "Draw a polygon on the map" at bounding box center [293, 140] width 88 height 10
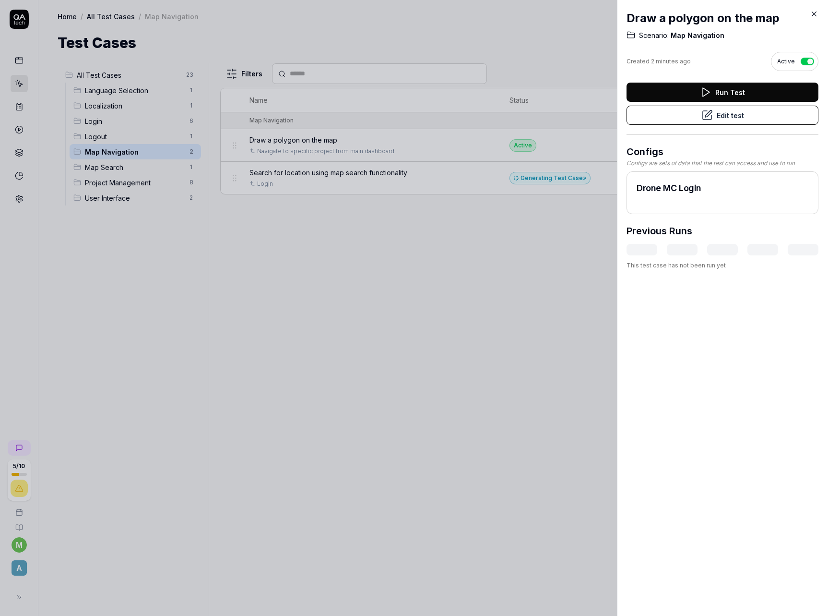
click at [731, 90] on button "Run Test" at bounding box center [723, 92] width 192 height 19
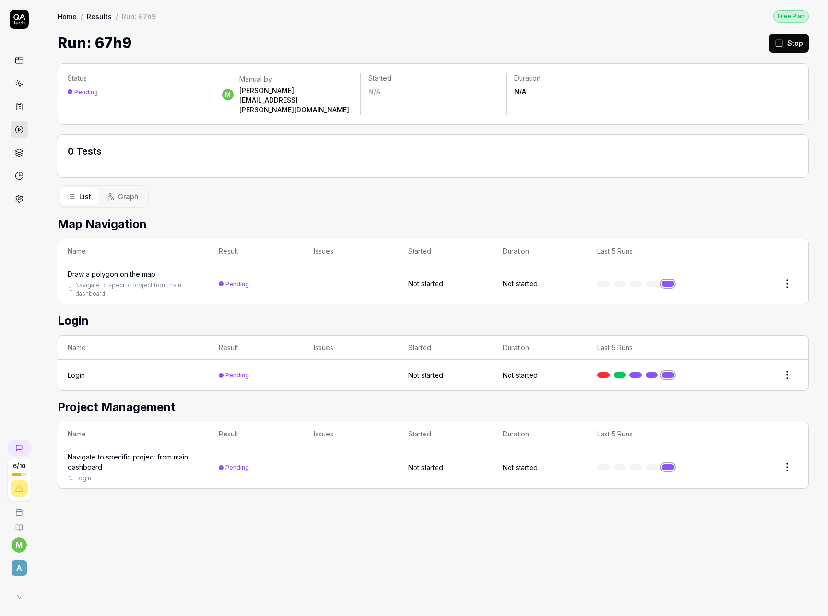
click at [126, 191] on span "Graph" at bounding box center [128, 196] width 21 height 10
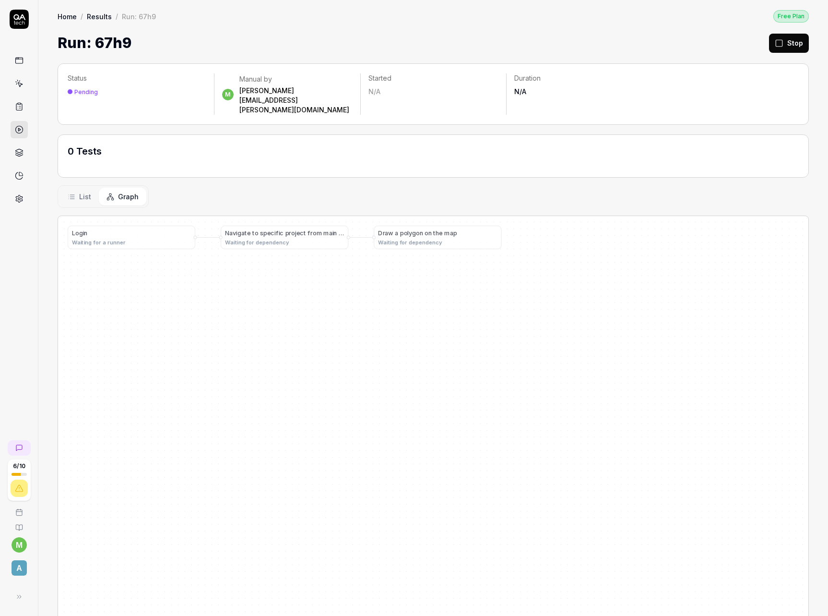
click at [84, 191] on span "List" at bounding box center [85, 196] width 12 height 10
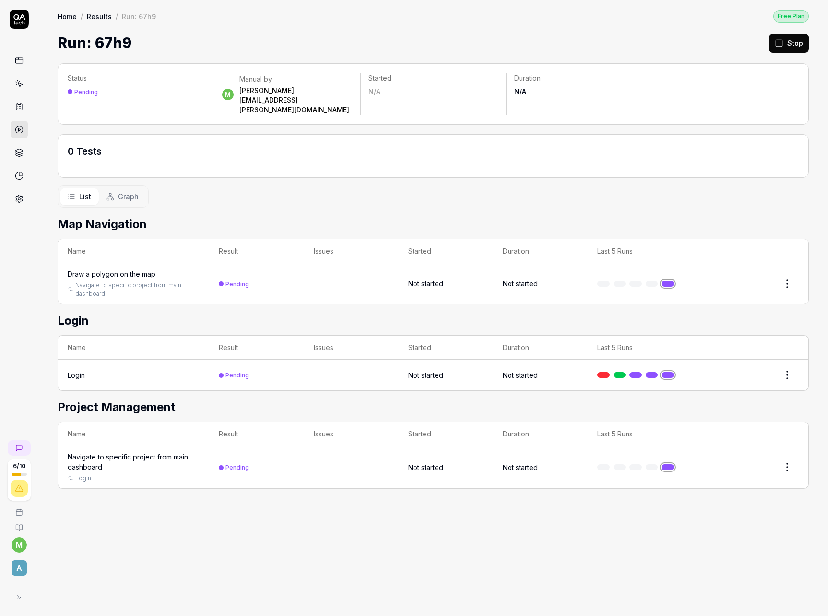
click at [183, 185] on div "List Graph" at bounding box center [433, 196] width 751 height 23
click at [131, 269] on div "Draw a polygon on the map" at bounding box center [112, 274] width 88 height 10
click at [636, 372] on link at bounding box center [635, 375] width 12 height 6
click at [434, 193] on div "Status Pending m Manual by [PERSON_NAME][EMAIL_ADDRESS][PERSON_NAME][DOMAIN_NAM…" at bounding box center [433, 335] width 790 height 562
click at [327, 185] on div "List Graph" at bounding box center [433, 196] width 751 height 23
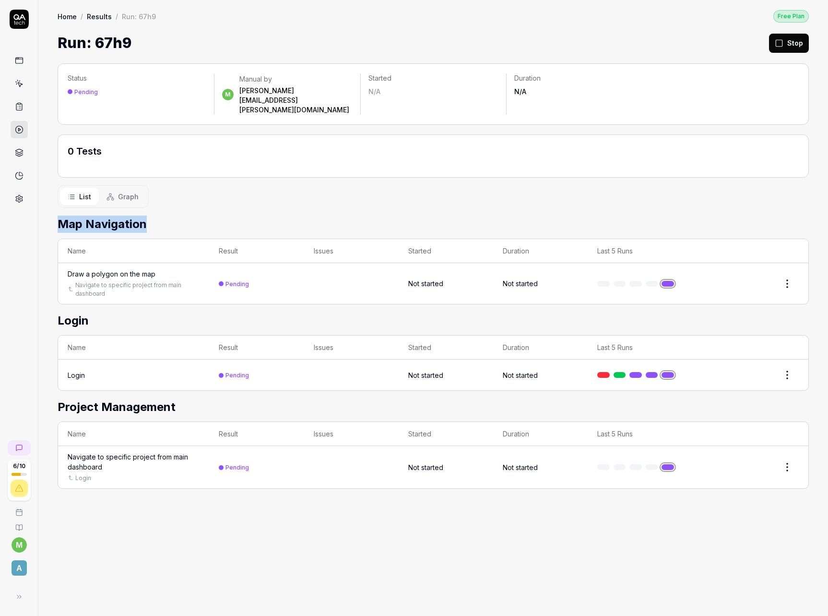
click at [253, 199] on div "Status Pending m Manual by [PERSON_NAME][EMAIL_ADDRESS][PERSON_NAME][DOMAIN_NAM…" at bounding box center [433, 335] width 790 height 562
click at [639, 372] on link at bounding box center [635, 375] width 12 height 6
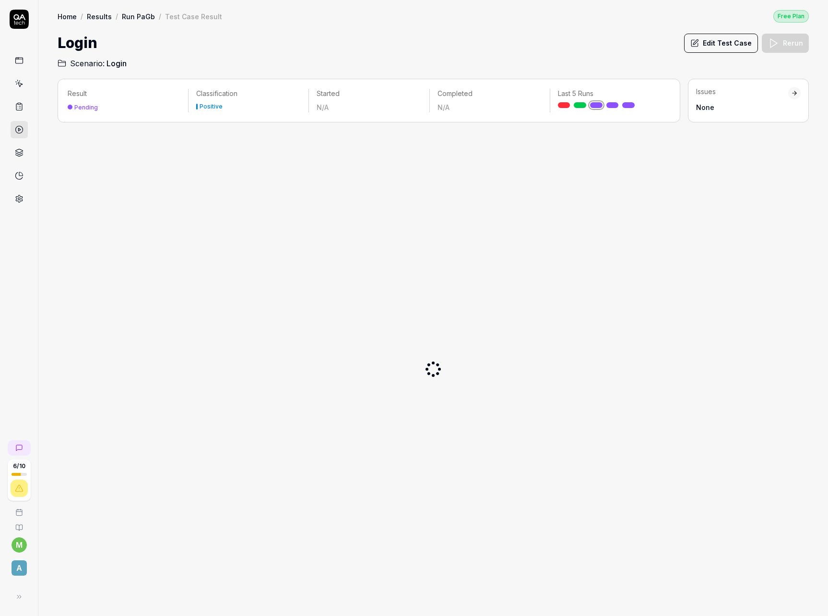
click at [22, 65] on link at bounding box center [19, 60] width 17 height 17
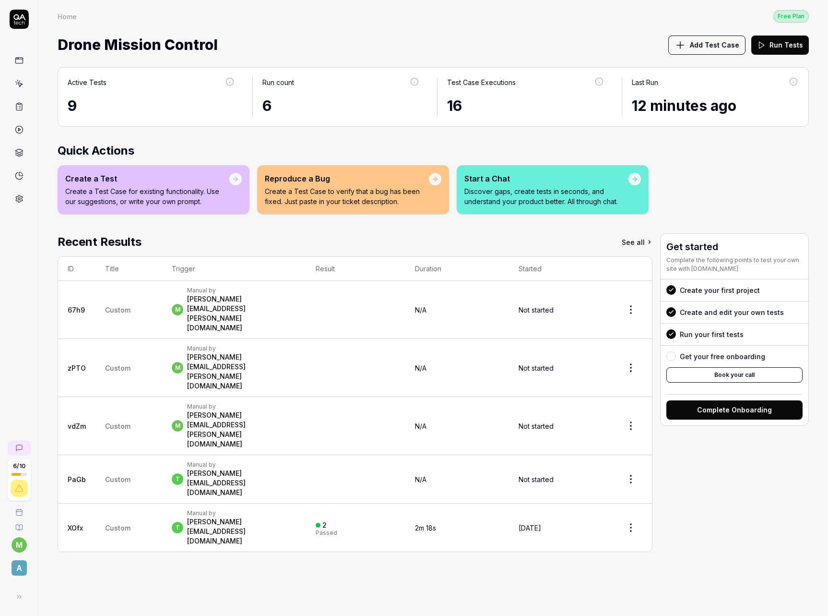
click at [197, 294] on div "Manual by" at bounding box center [241, 290] width 109 height 8
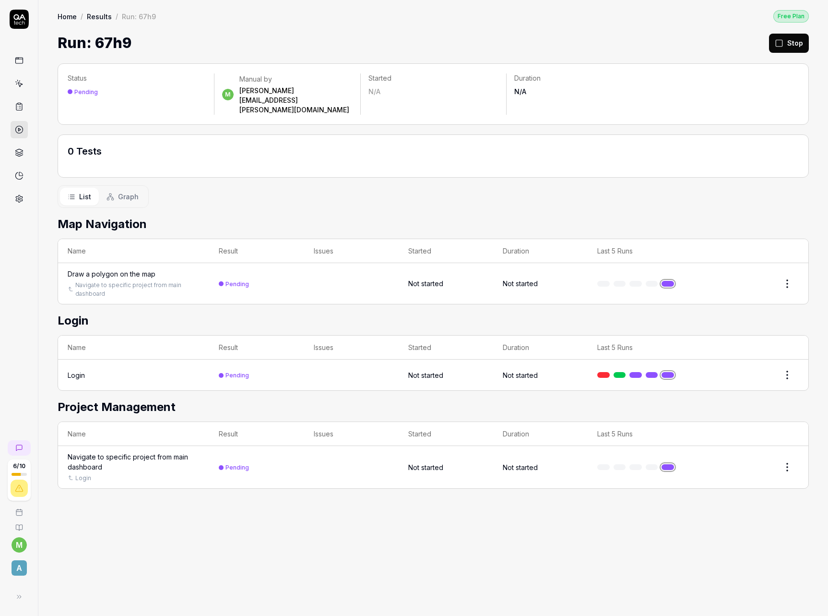
click at [524, 185] on div "List Graph" at bounding box center [433, 196] width 751 height 23
click at [110, 269] on div "Draw a polygon on the map" at bounding box center [112, 274] width 88 height 10
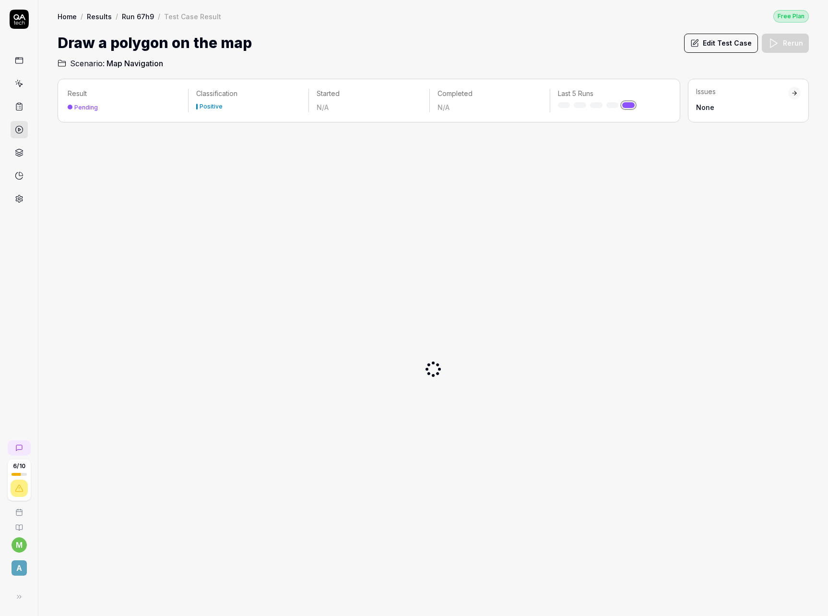
click at [119, 62] on span "Map Navigation" at bounding box center [135, 64] width 57 height 12
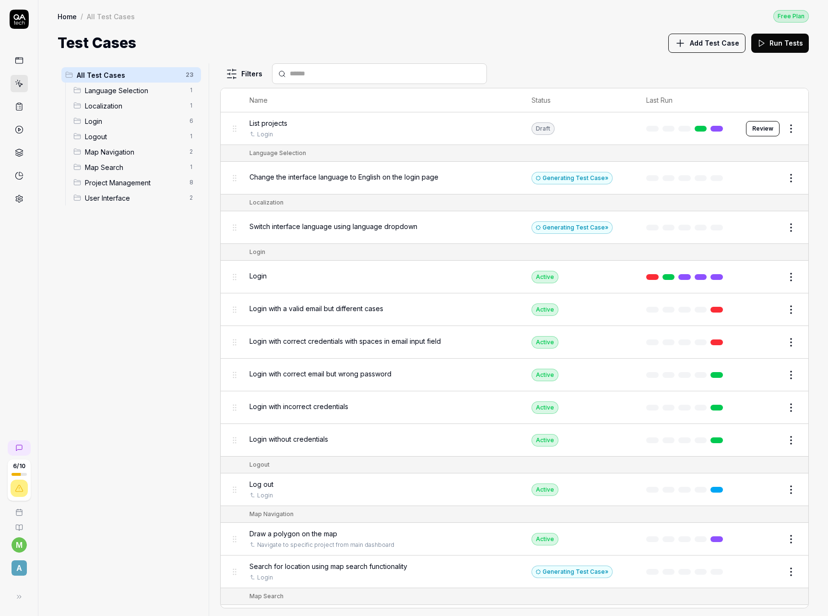
click at [122, 167] on span "Map Search" at bounding box center [134, 167] width 99 height 10
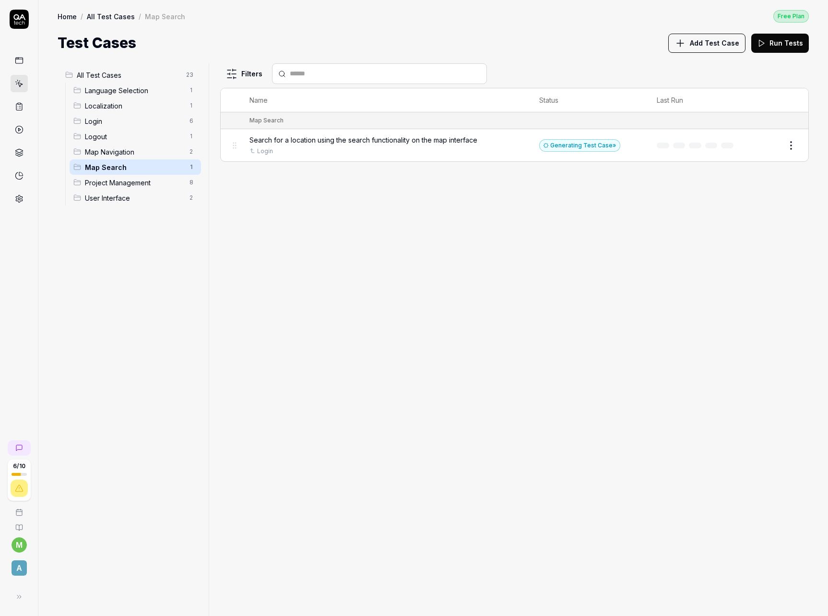
click at [140, 152] on span "Map Navigation" at bounding box center [134, 152] width 99 height 10
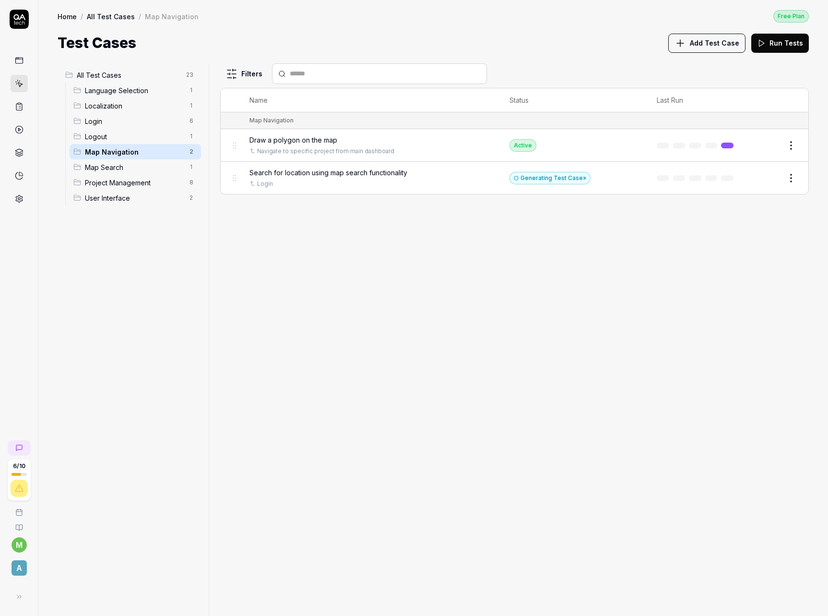
click at [771, 148] on button "Edit" at bounding box center [768, 145] width 23 height 15
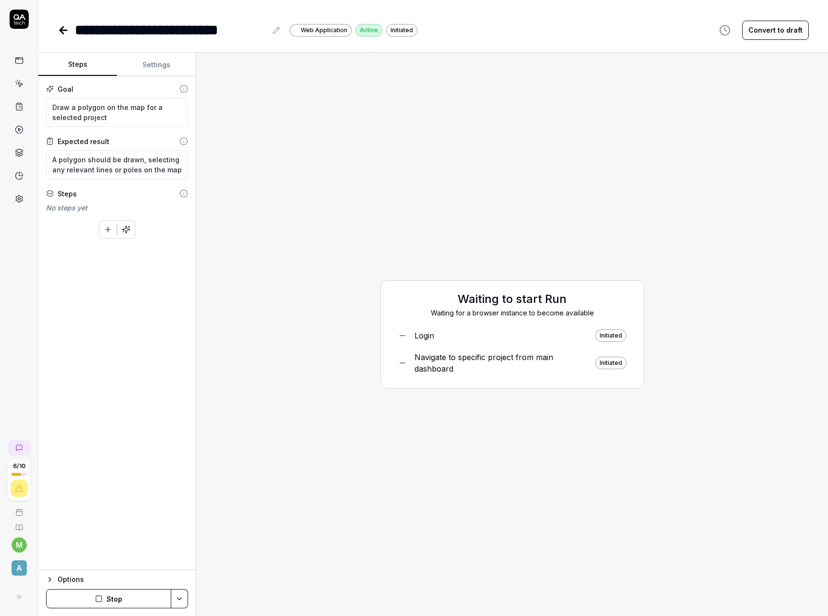
click at [106, 231] on icon "button" at bounding box center [108, 229] width 9 height 9
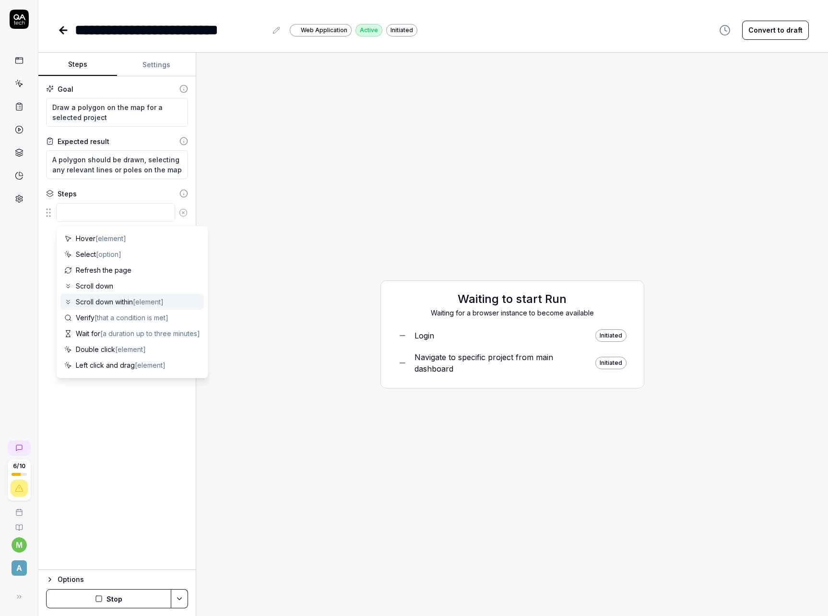
scroll to position [94, 0]
click at [47, 250] on div "Goal Draw a polygon on the map for a selected project Expected result A polygon…" at bounding box center [116, 322] width 157 height 493
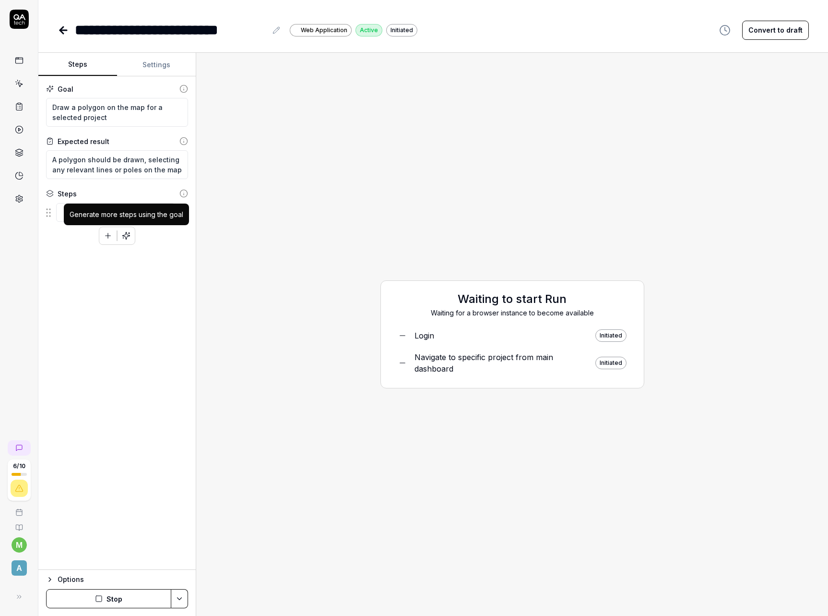
click at [129, 237] on icon "button" at bounding box center [126, 235] width 9 height 9
type textarea "*"
click at [109, 321] on div "Goal Draw a polygon on the map for a selected project Expected result A polygon…" at bounding box center [116, 322] width 157 height 493
click at [183, 213] on icon at bounding box center [183, 212] width 9 height 9
click at [145, 297] on div "Goal Draw a polygon on the map for a selected project Expected result A polygon…" at bounding box center [116, 322] width 157 height 493
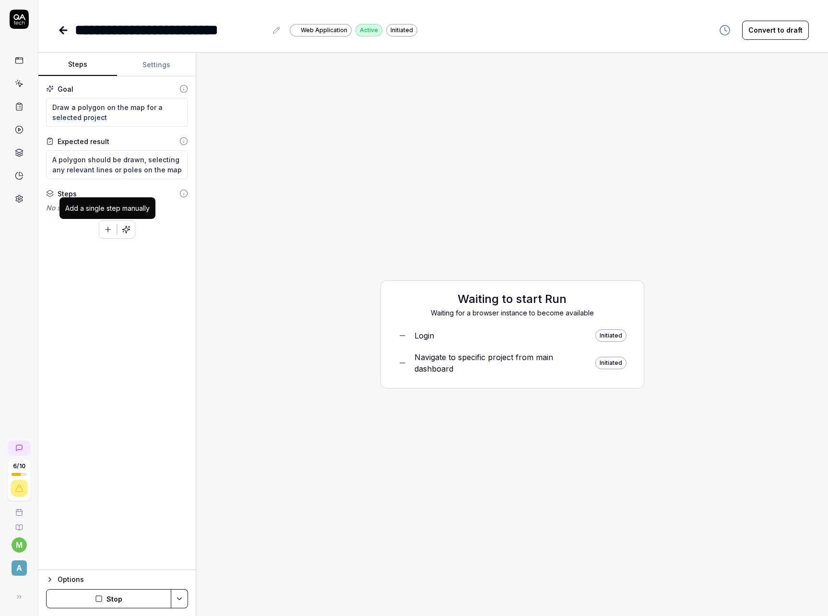
click at [108, 230] on icon "button" at bounding box center [108, 229] width 9 height 9
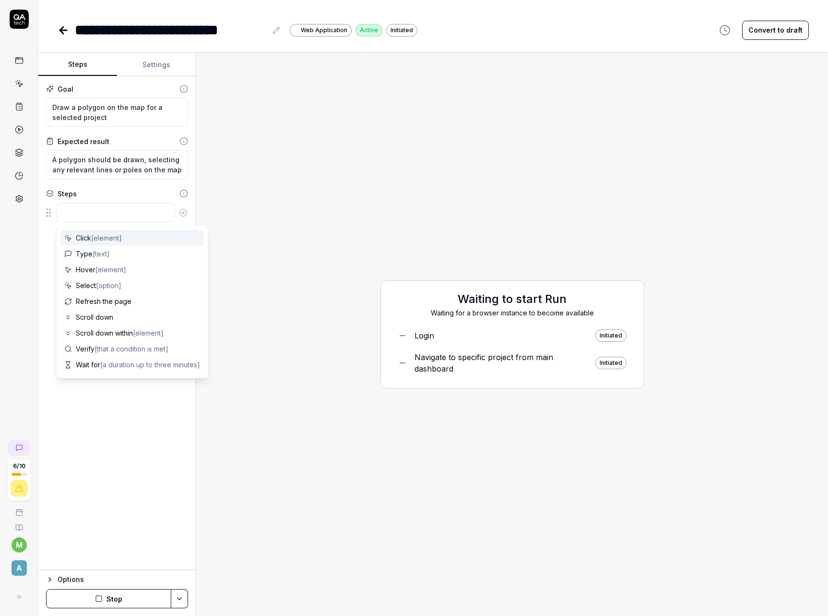
click at [124, 236] on div "Click [element]" at bounding box center [131, 238] width 143 height 16
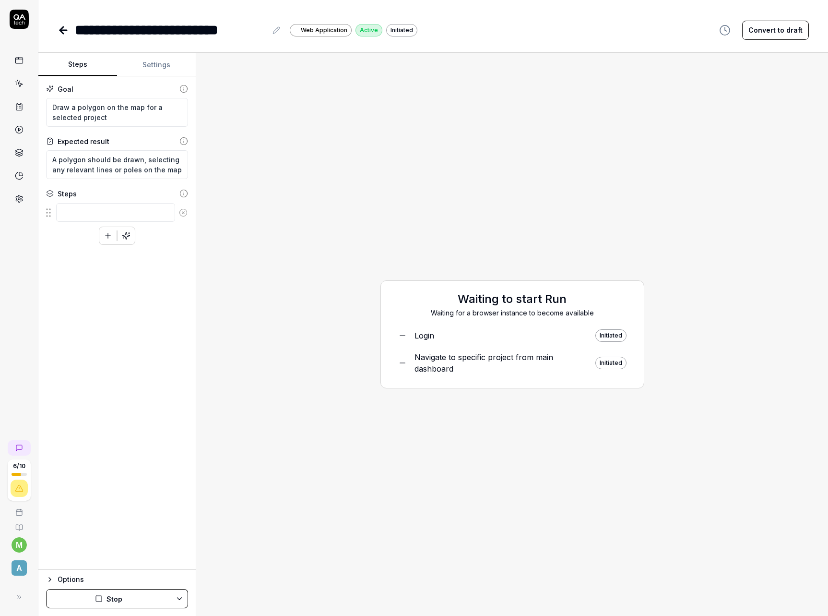
click at [119, 345] on div "Goal Draw a polygon on the map for a selected project Expected result A polygon…" at bounding box center [116, 322] width 157 height 493
click at [147, 214] on textarea at bounding box center [115, 212] width 119 height 19
type textarea "Click Polygon draw button"
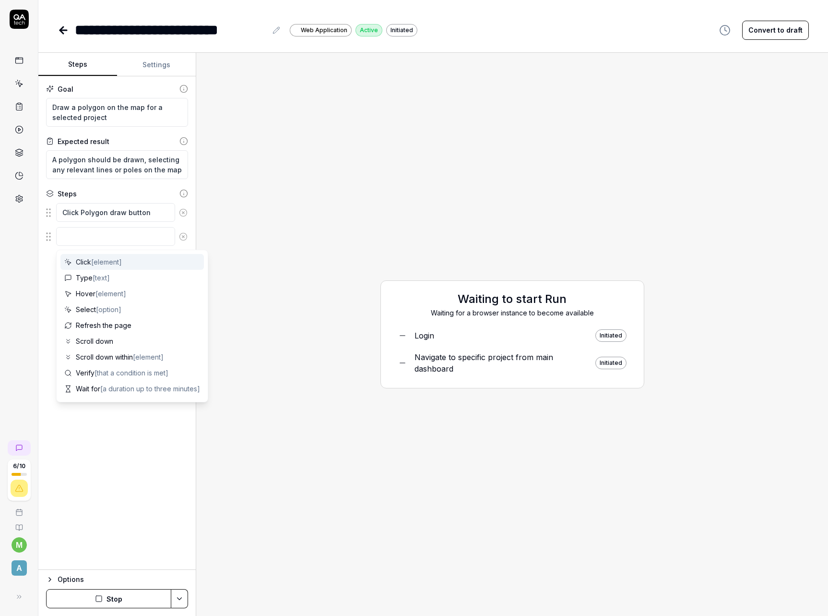
click at [113, 262] on span "[element]" at bounding box center [106, 262] width 31 height 8
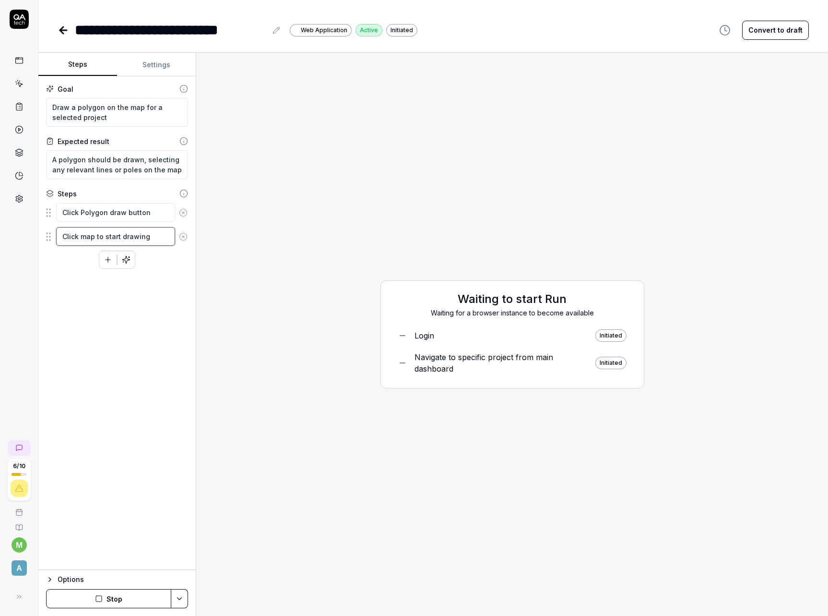
type textarea "Click map to start drawing"
click at [132, 312] on div "Goal Draw a polygon on the map for a selected project Expected result A polygon…" at bounding box center [116, 322] width 157 height 493
click at [107, 260] on icon "button" at bounding box center [108, 259] width 9 height 9
type textarea "Click map again"
click at [121, 344] on div "Goal Draw a polygon on the map for a selected project Expected result A polygon…" at bounding box center [116, 322] width 157 height 493
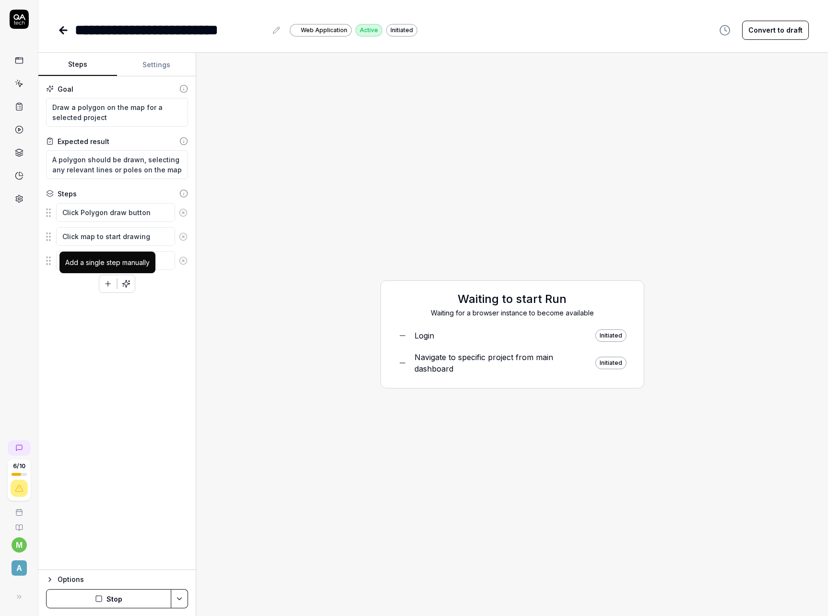
click at [105, 283] on icon "button" at bounding box center [108, 283] width 9 height 9
type textarea "Click start point of polygon to complete the polygon"
click at [106, 415] on div "Goal Draw a polygon on the map for a selected project Expected result A polygon…" at bounding box center [116, 322] width 157 height 493
click at [179, 595] on html "**********" at bounding box center [414, 308] width 828 height 616
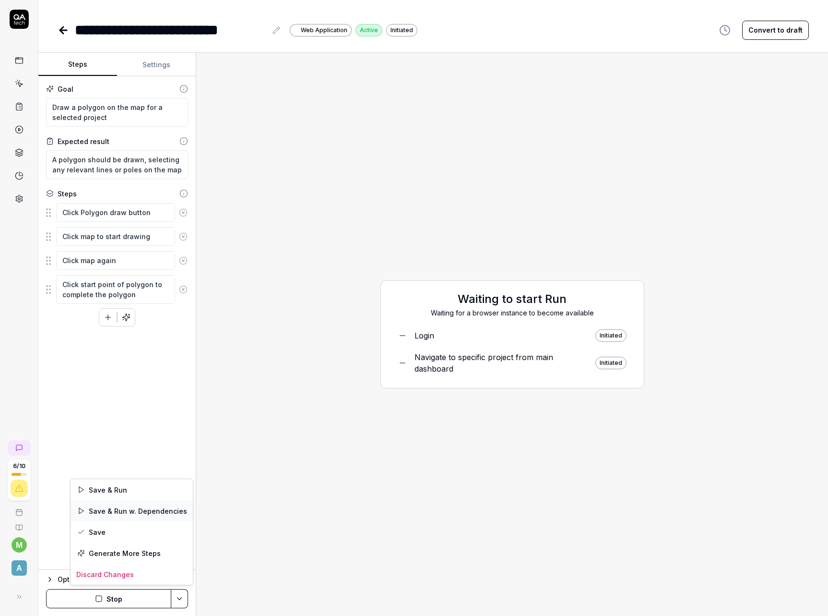
click at [149, 514] on div "Save & Run w. Dependencies" at bounding box center [132, 510] width 122 height 21
click at [407, 138] on div "Waiting to start Run Waiting for a browser instance to become available Login I…" at bounding box center [512, 333] width 617 height 547
click at [183, 598] on html "**********" at bounding box center [414, 308] width 828 height 616
click at [143, 534] on div "Run" at bounding box center [143, 531] width 97 height 21
click at [182, 292] on circle at bounding box center [183, 288] width 7 height 7
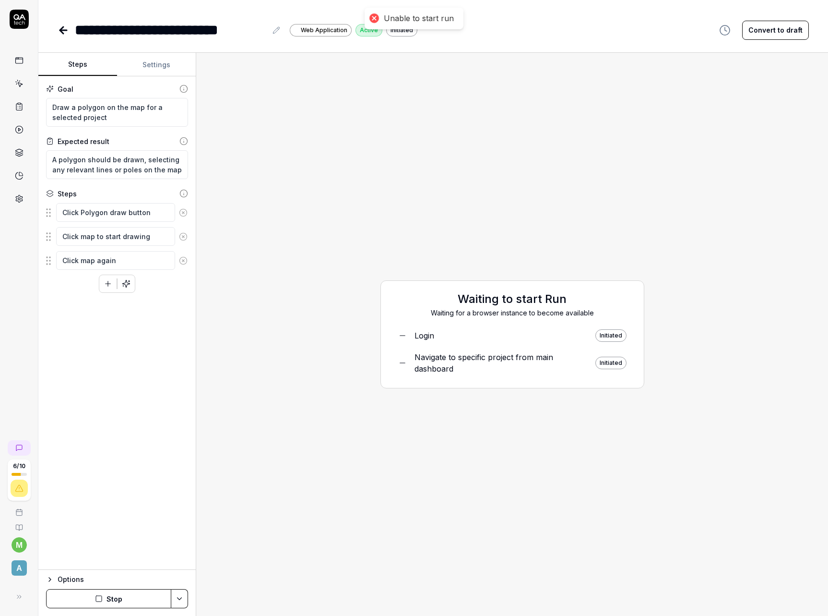
click at [183, 260] on icon at bounding box center [183, 260] width 2 height 2
click at [185, 235] on icon at bounding box center [183, 236] width 9 height 9
click at [181, 595] on html "**********" at bounding box center [414, 308] width 828 height 616
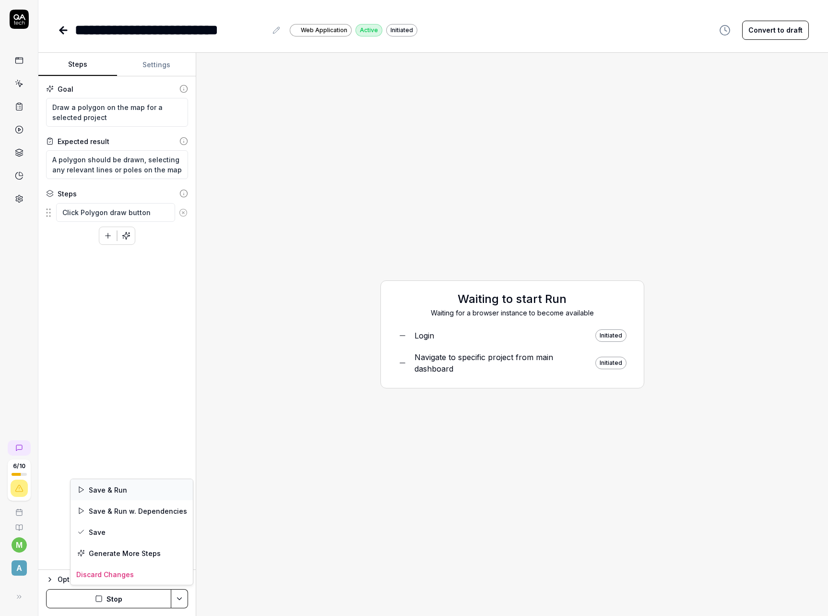
click at [139, 494] on div "Save & Run" at bounding box center [132, 489] width 122 height 21
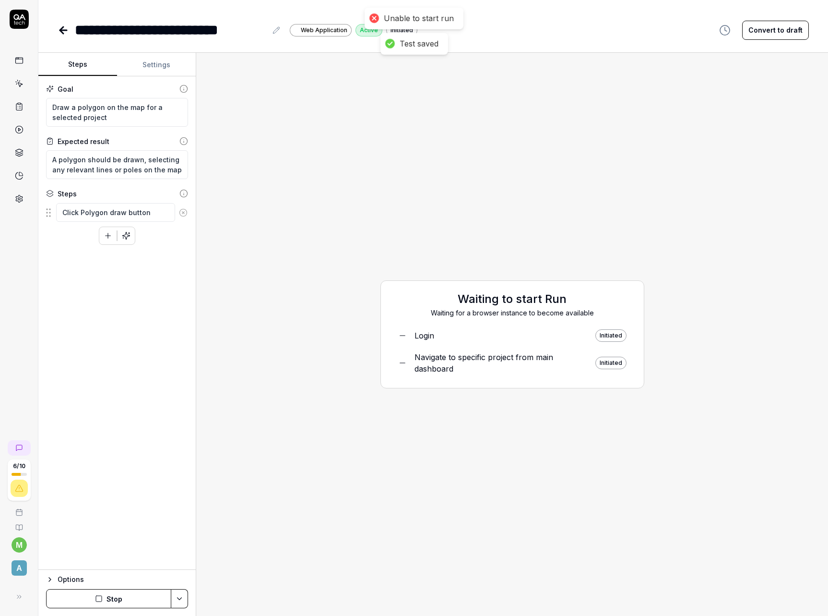
click at [177, 315] on div "Goal Draw a polygon on the map for a selected project Expected result A polygon…" at bounding box center [116, 322] width 157 height 493
click at [185, 213] on icon at bounding box center [183, 212] width 9 height 9
click at [115, 388] on div "Goal Draw a polygon on the map for a selected project Expected result A polygon…" at bounding box center [116, 322] width 157 height 493
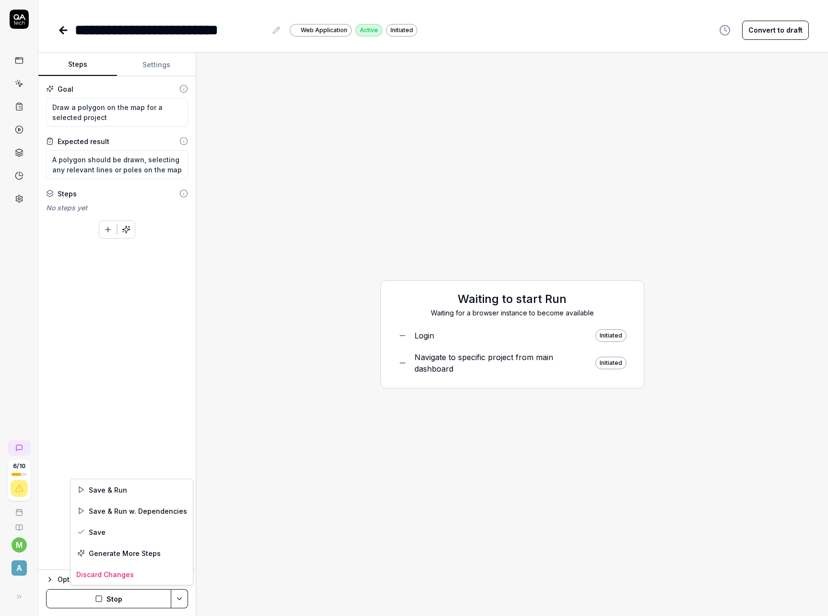
click at [183, 593] on html "**********" at bounding box center [414, 308] width 828 height 616
click at [164, 517] on div "Save & Run w. Dependencies" at bounding box center [132, 510] width 122 height 21
click at [396, 196] on div "Waiting to start Run Waiting for a browser instance to become available Login I…" at bounding box center [512, 333] width 617 height 547
click at [248, 291] on div "Waiting to start Run Waiting for a browser instance to become available Login I…" at bounding box center [512, 333] width 617 height 547
click at [22, 60] on icon at bounding box center [19, 60] width 9 height 9
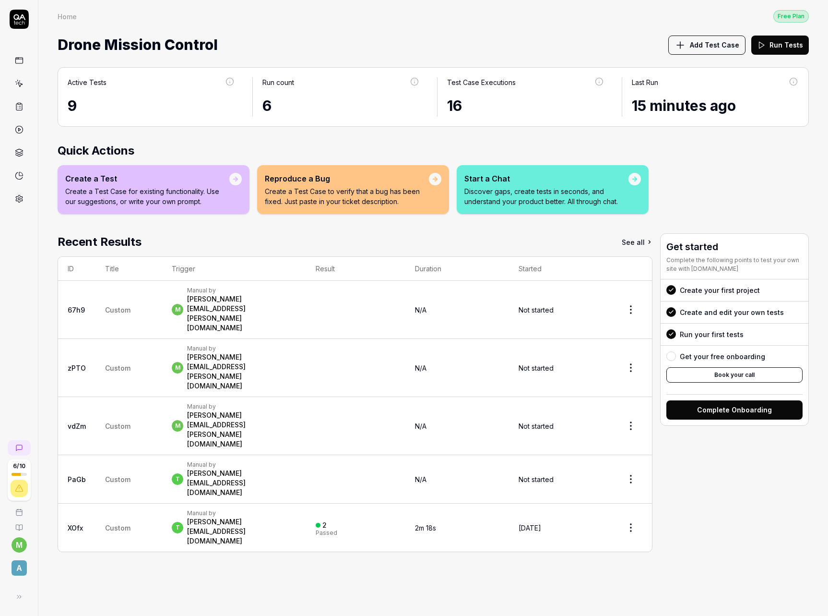
click at [571, 189] on p "Discover gaps, create tests in seconds, and understand your product better. All…" at bounding box center [546, 196] width 164 height 20
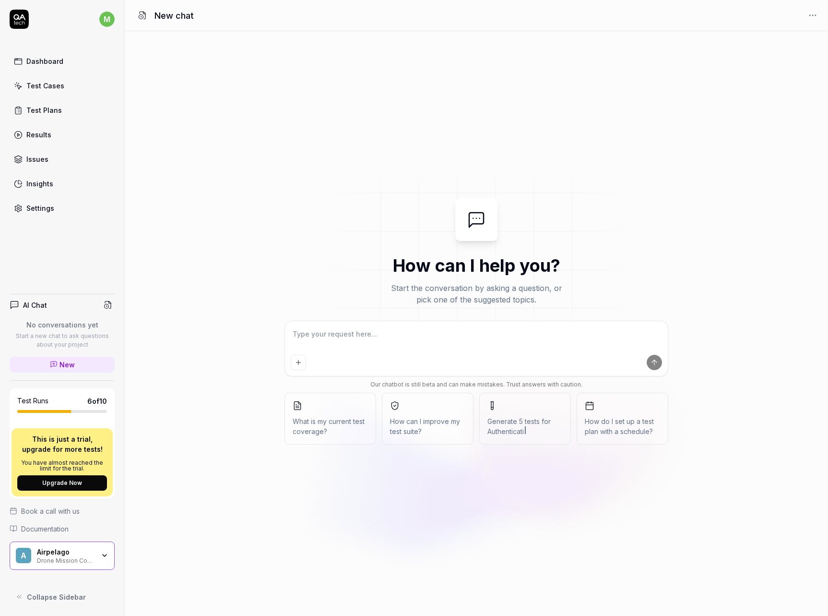
click at [375, 336] on textarea at bounding box center [476, 339] width 371 height 24
type textarea "Create a test to draw a polygon on the map"
click at [654, 361] on icon "submit" at bounding box center [654, 362] width 0 height 5
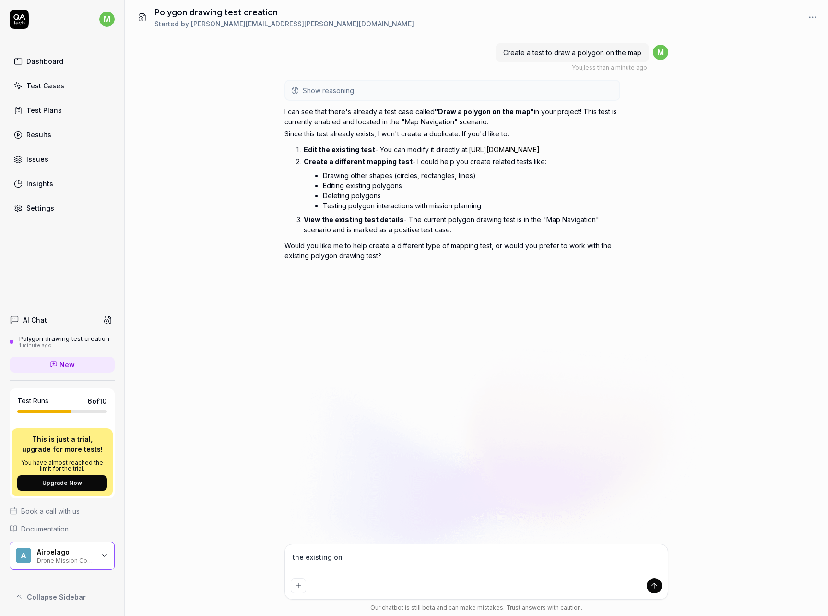
type textarea "the existing one"
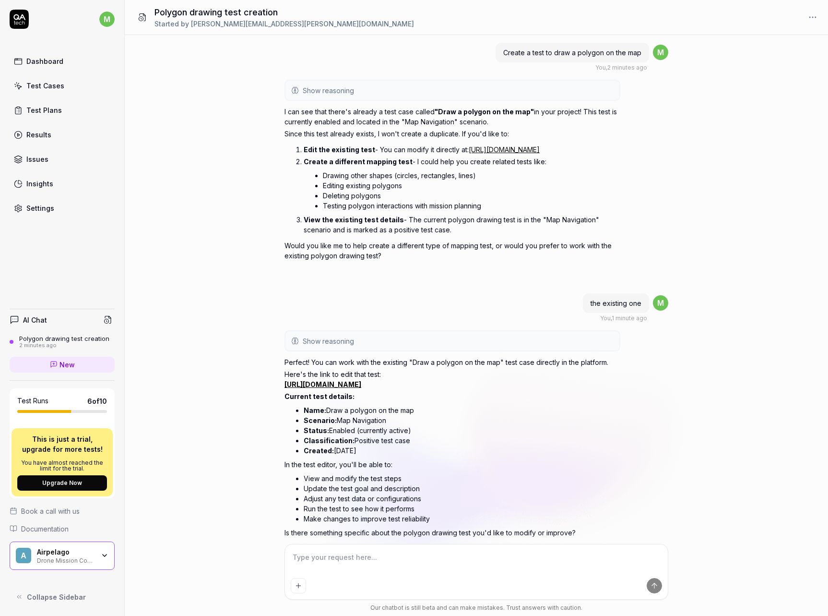
scroll to position [48, 0]
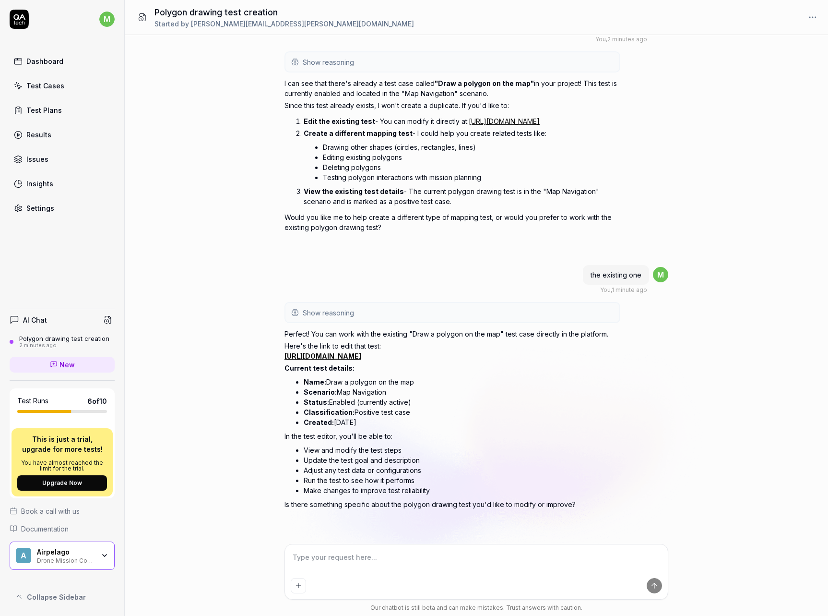
click at [60, 83] on div "Test Cases" at bounding box center [45, 86] width 38 height 10
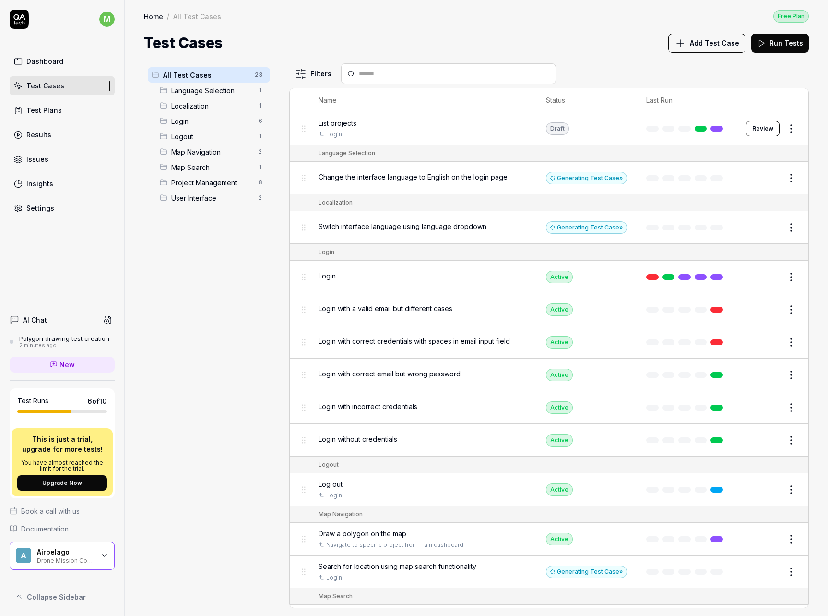
click at [80, 339] on div "Polygon drawing test creation" at bounding box center [64, 338] width 90 height 8
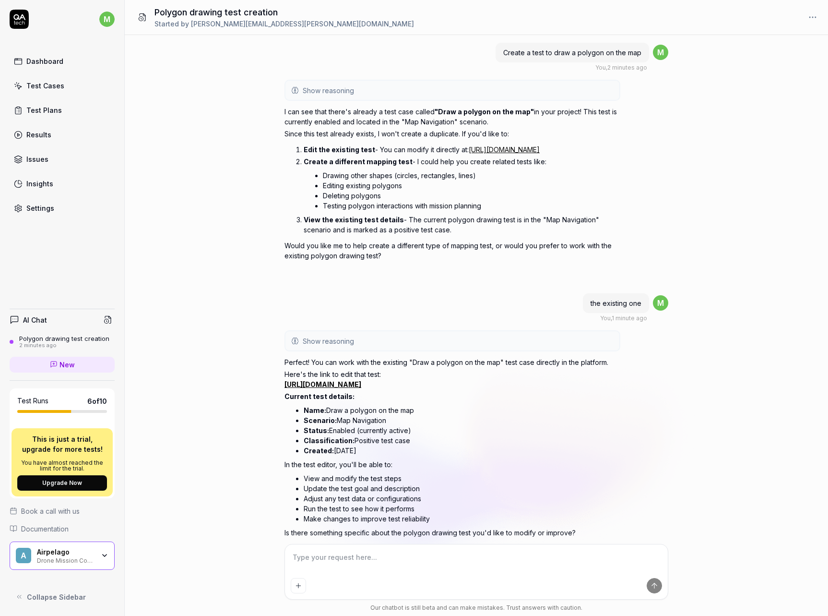
scroll to position [48, 0]
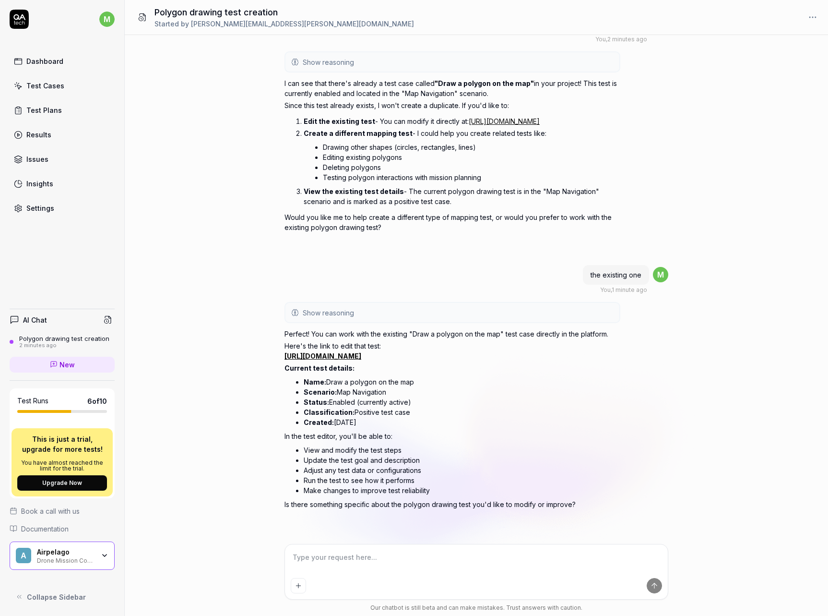
click at [57, 58] on div "Dashboard" at bounding box center [44, 61] width 37 height 10
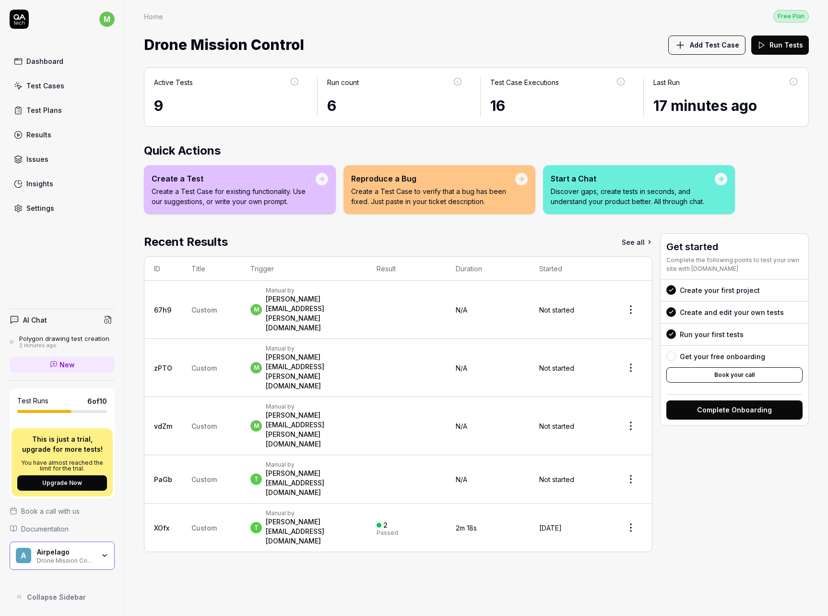
click at [297, 297] on div "[PERSON_NAME][EMAIL_ADDRESS][PERSON_NAME][DOMAIN_NAME]" at bounding box center [312, 313] width 92 height 38
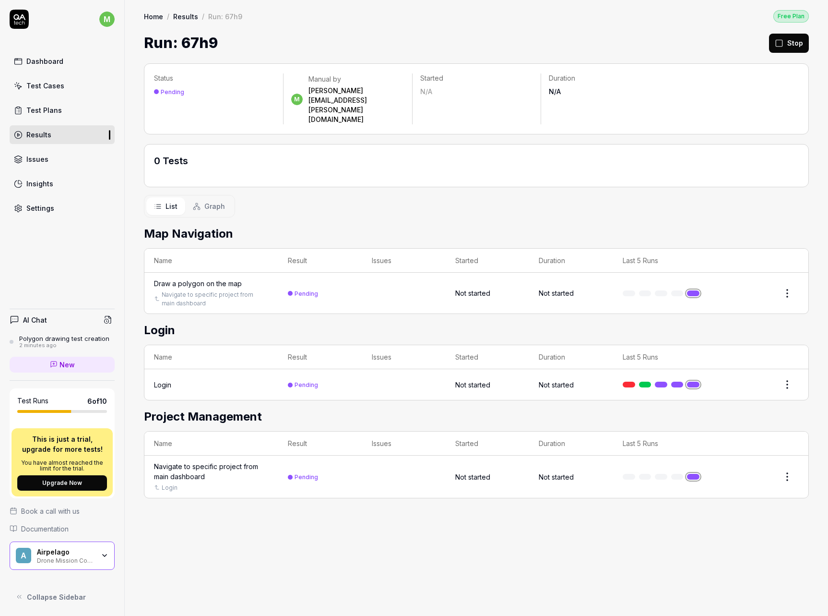
click at [484, 193] on div "Status Pending m Manual by marcus.engvall@airpelago.com Started N/A Duration N/…" at bounding box center [476, 335] width 703 height 562
click at [663, 381] on link at bounding box center [661, 384] width 12 height 6
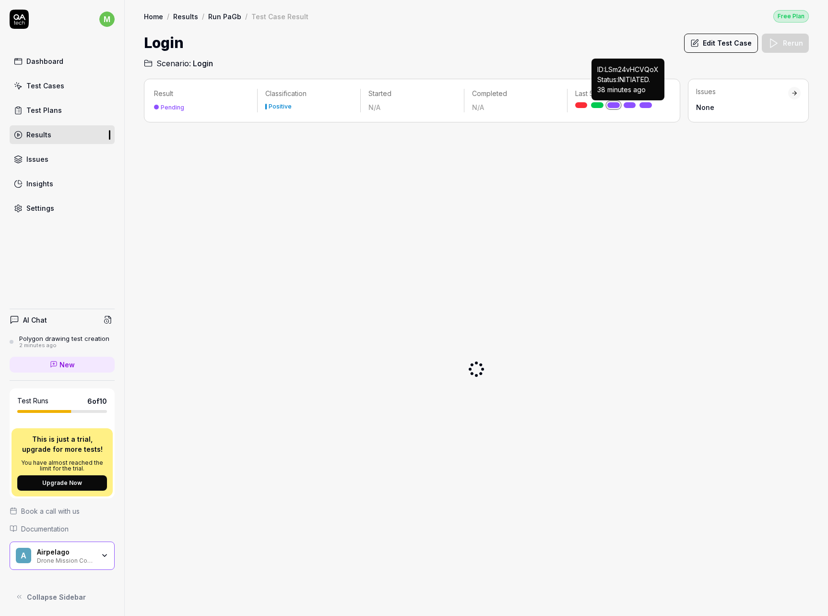
click at [630, 105] on link at bounding box center [630, 105] width 12 height 6
click at [46, 105] on div "Test Plans" at bounding box center [44, 110] width 36 height 10
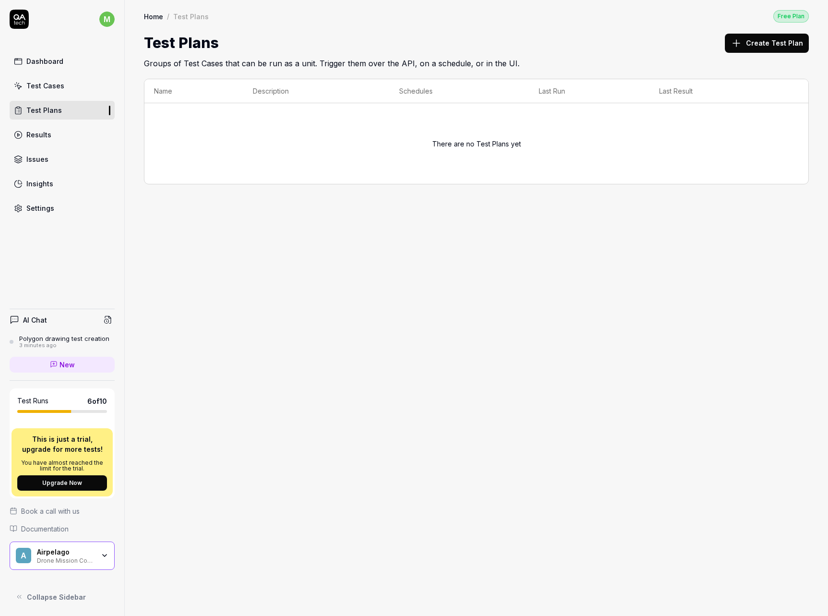
click at [59, 98] on div "Dashboard Test Cases Test Plans Results Issues Insights Settings" at bounding box center [62, 135] width 105 height 166
click at [61, 89] on div "Test Cases" at bounding box center [45, 86] width 38 height 10
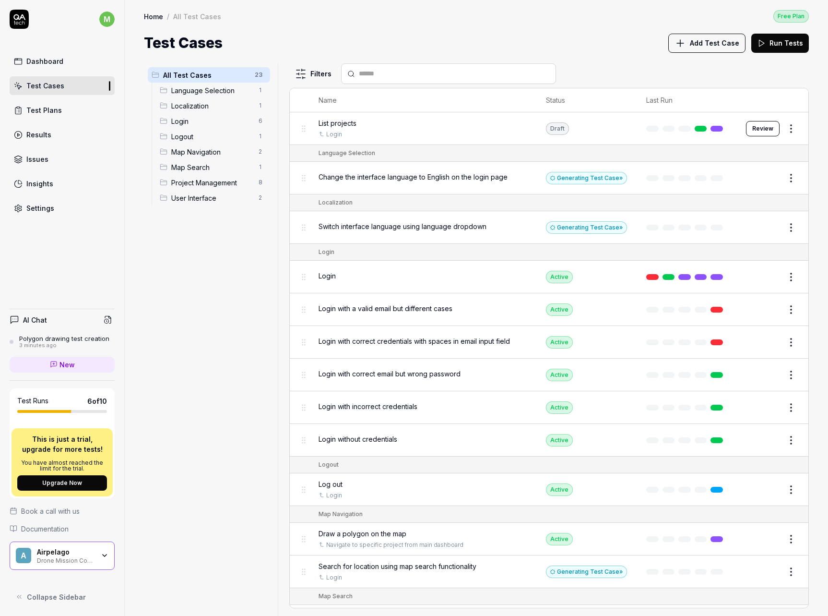
click at [760, 128] on button "Review" at bounding box center [763, 128] width 34 height 15
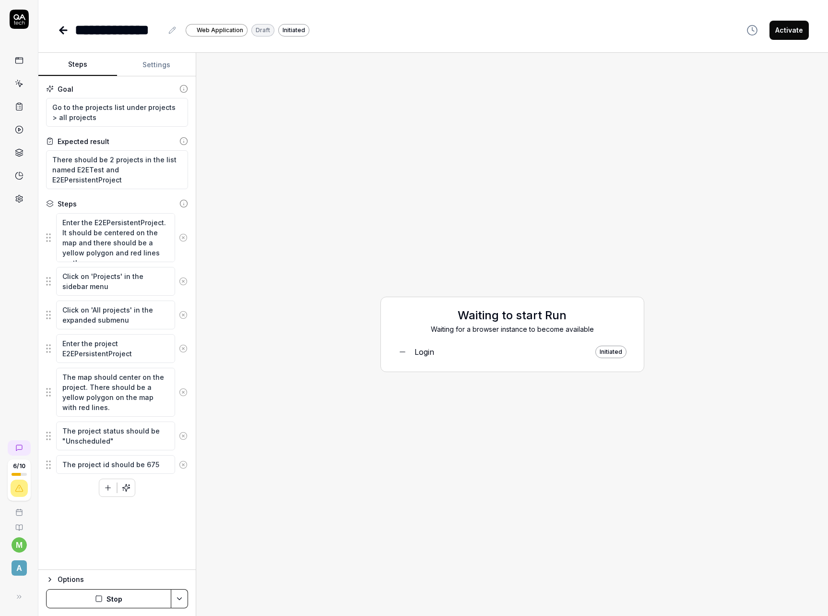
click at [789, 33] on button "Activate" at bounding box center [789, 30] width 39 height 19
click at [285, 173] on div "Waiting to start Run Waiting for a browser instance to become available Login I…" at bounding box center [512, 333] width 617 height 547
click at [63, 29] on icon at bounding box center [64, 30] width 12 height 12
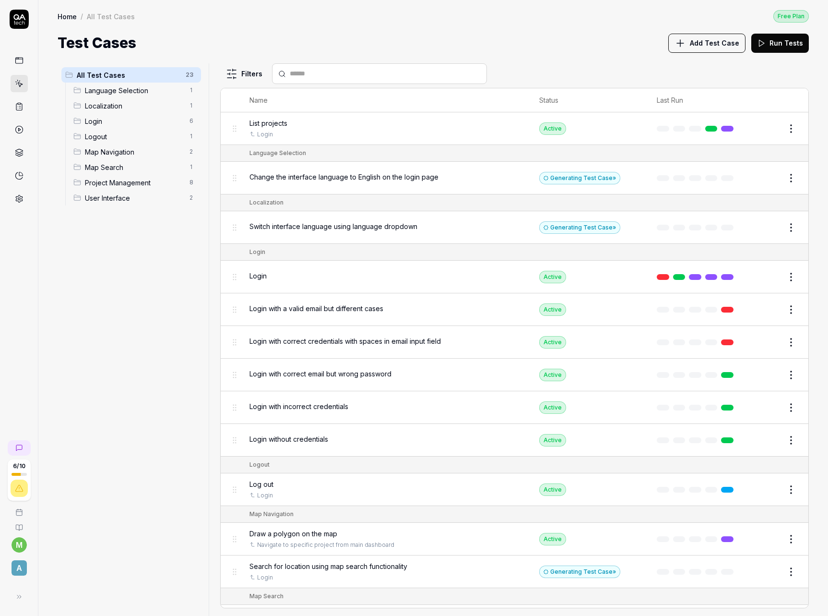
click at [25, 59] on link at bounding box center [19, 60] width 17 height 17
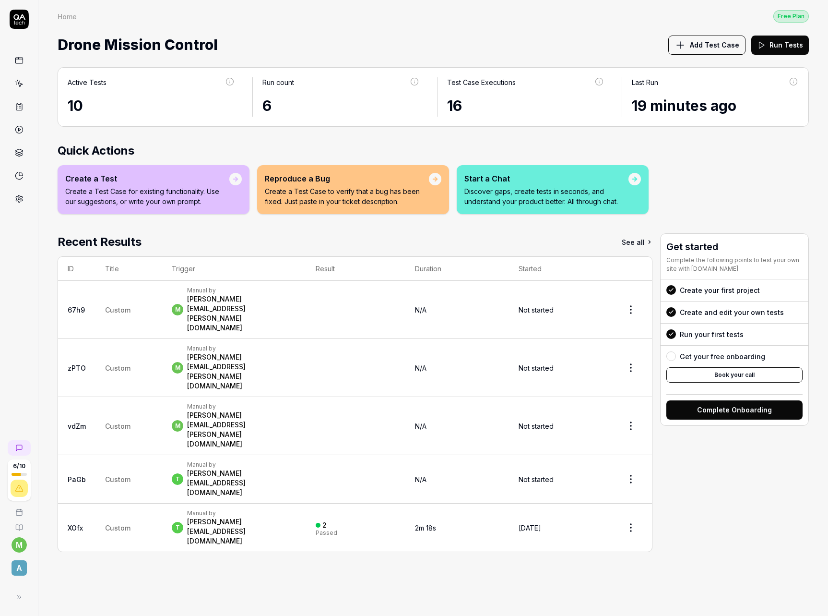
click at [633, 389] on html "6 / 10 m A Home Free Plan Home Free Plan Drone Mission Control Add Test Case Ru…" at bounding box center [414, 308] width 828 height 616
click at [615, 434] on span "Stop all tests" at bounding box center [601, 434] width 44 height 10
click at [632, 358] on html "Stopped test 6 / 10 m A Home Free Plan Home Free Plan Drone Mission Control Add…" at bounding box center [414, 308] width 828 height 616
click at [603, 403] on span "Stop all tests" at bounding box center [601, 403] width 44 height 10
click at [632, 326] on html "Stopping test Stopped test 6 / 10 m A Home Free Plan Home Free Plan Drone Missi…" at bounding box center [414, 308] width 828 height 616
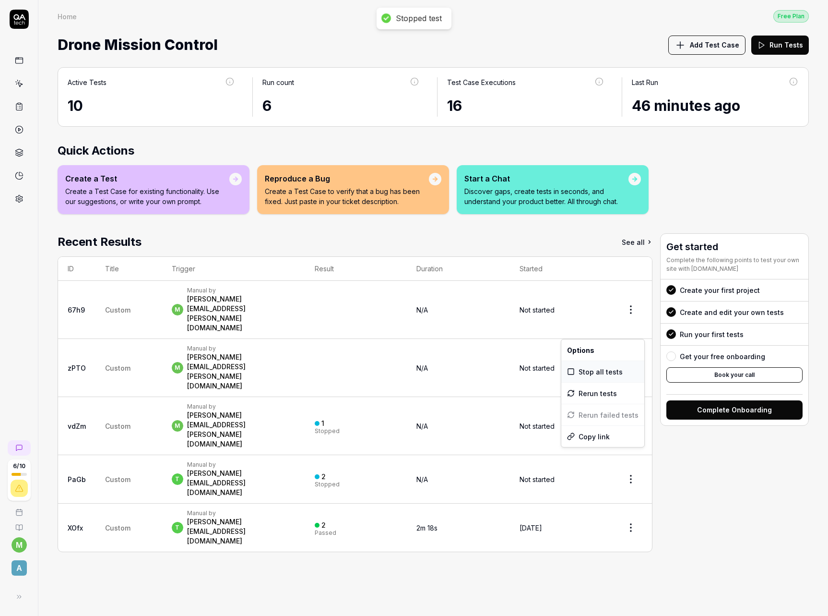
click at [593, 372] on span "Stop all tests" at bounding box center [601, 372] width 44 height 10
click at [627, 293] on html "Stopped test Stopped test 6 / 10 m A Home Free Plan Home Free Plan Drone Missio…" at bounding box center [414, 308] width 828 height 616
click at [607, 341] on span "Stop all tests" at bounding box center [601, 340] width 44 height 10
click at [631, 297] on html "Stopped test 6 / 10 m A Home Free Plan Home Free Plan Drone Mission Control Add…" at bounding box center [414, 308] width 828 height 616
click at [605, 342] on div "Rerun tests" at bounding box center [602, 340] width 83 height 21
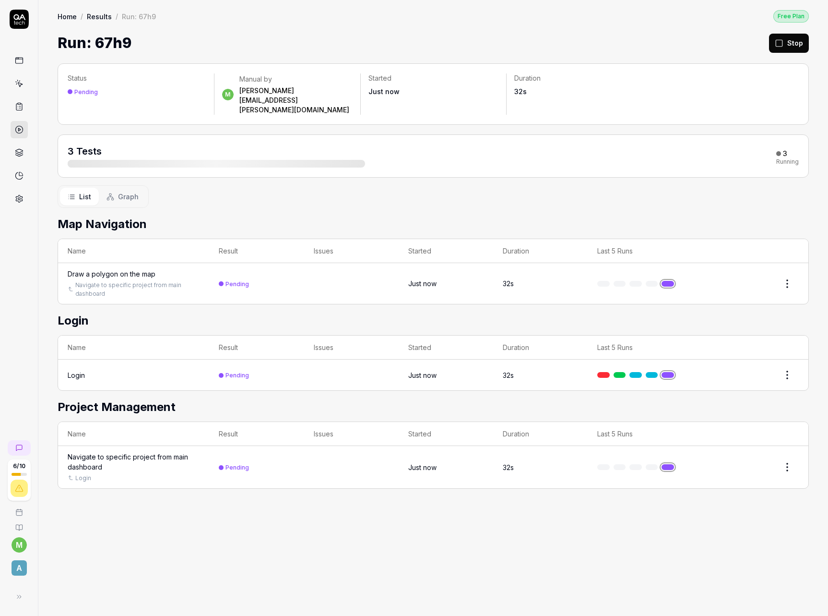
click at [268, 359] on td "Pending" at bounding box center [256, 374] width 95 height 31
click at [81, 370] on div "Login" at bounding box center [76, 375] width 17 height 10
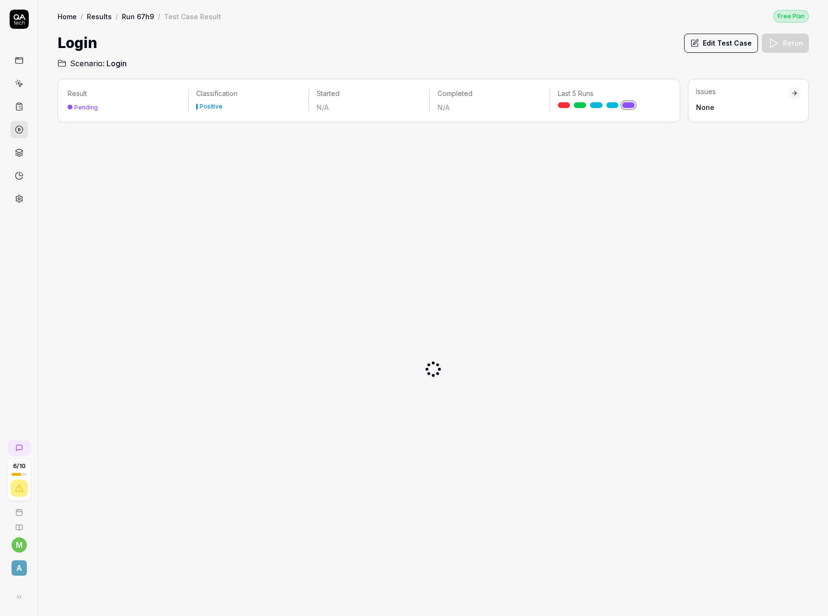
click at [258, 253] on div at bounding box center [433, 369] width 751 height 478
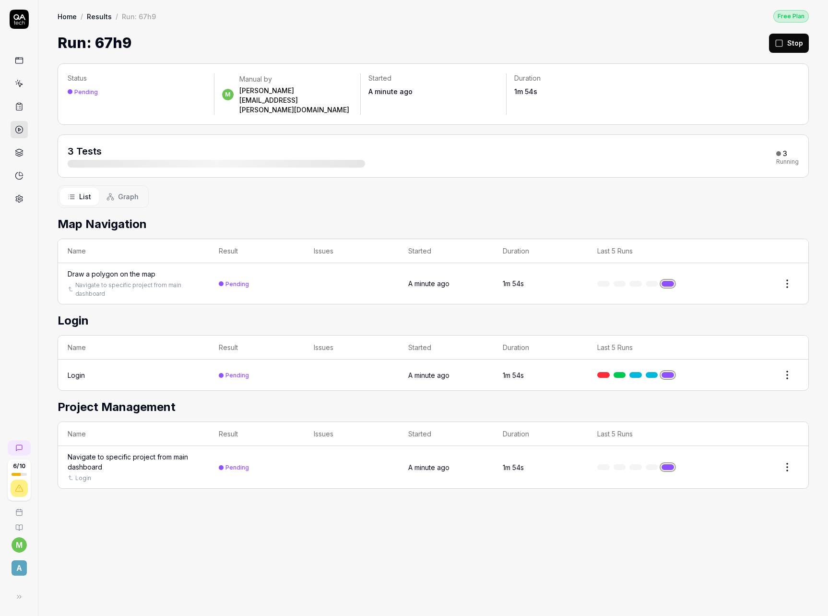
click at [406, 186] on div "List Graph" at bounding box center [433, 196] width 751 height 23
click at [130, 191] on span "Graph" at bounding box center [128, 196] width 21 height 10
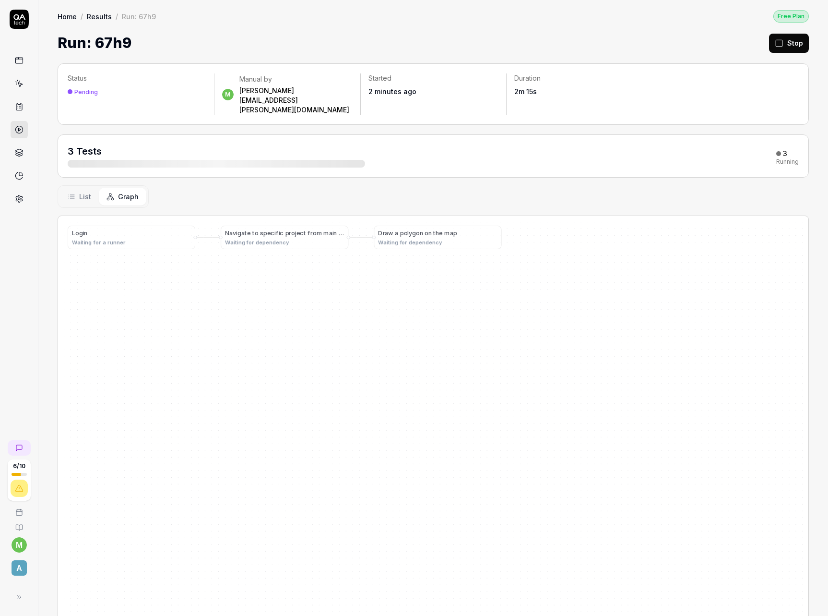
click at [89, 191] on span "List" at bounding box center [85, 196] width 12 height 10
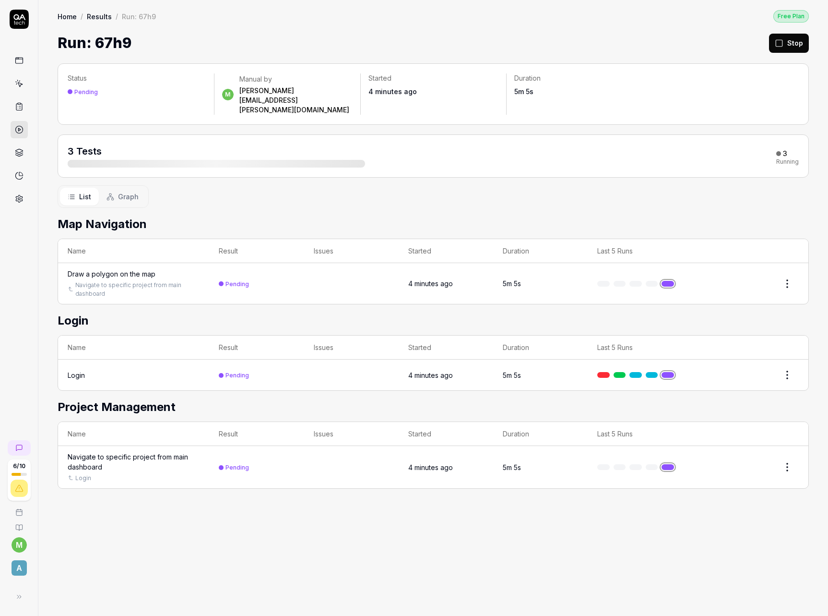
click at [11, 63] on link at bounding box center [19, 60] width 17 height 17
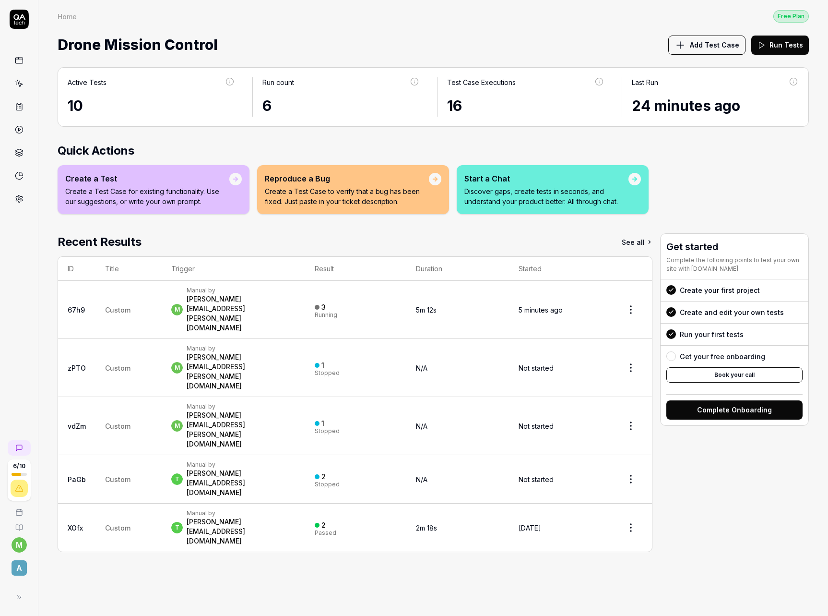
click at [264, 291] on div "Manual by" at bounding box center [241, 290] width 108 height 8
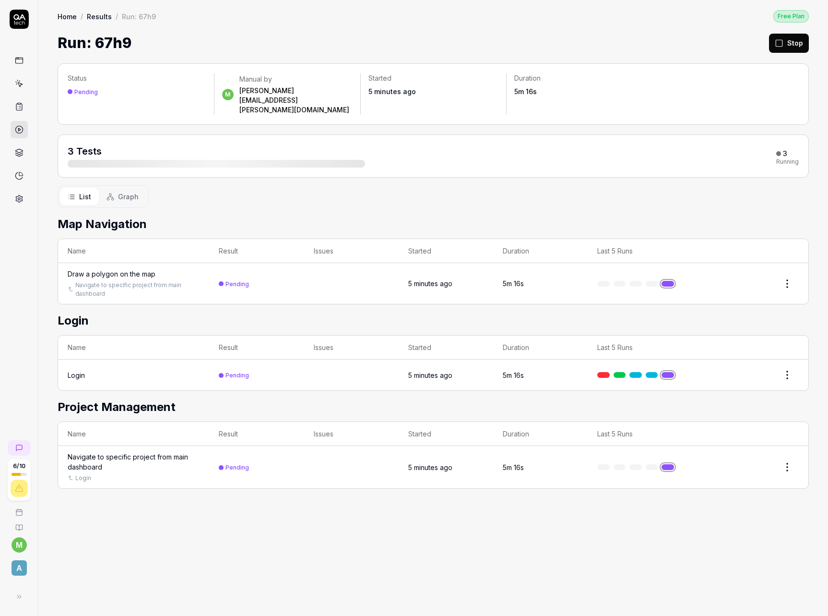
click at [124, 191] on span "Graph" at bounding box center [128, 196] width 21 height 10
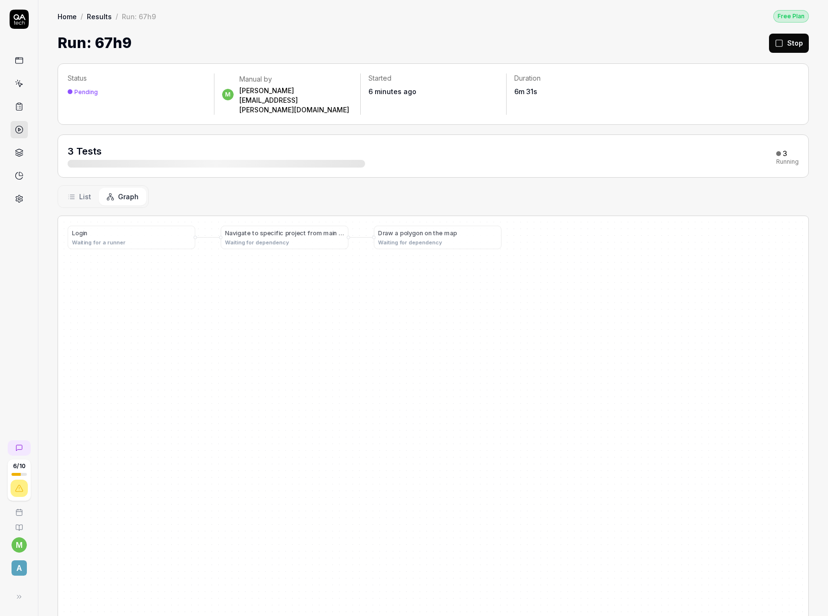
click at [72, 193] on icon at bounding box center [72, 197] width 8 height 8
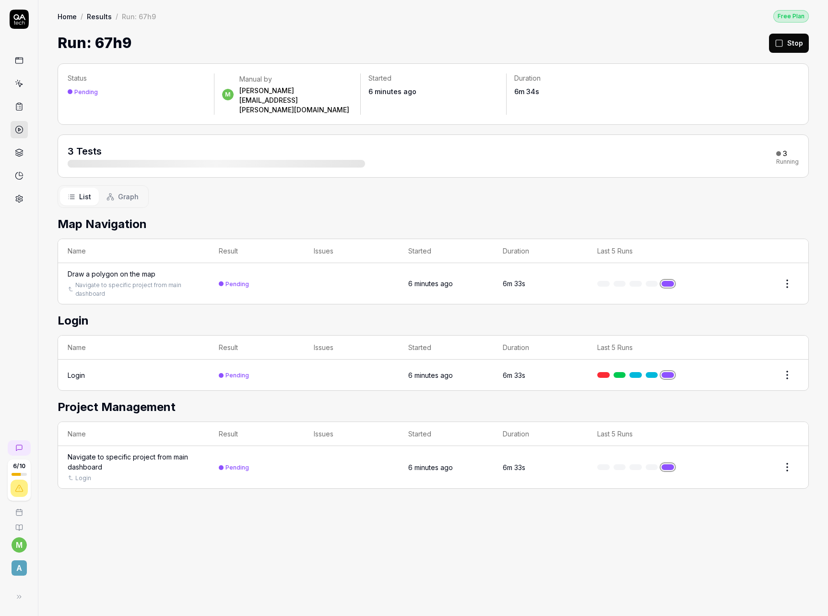
click at [790, 268] on html "6 / 10 m A Home / Results / Run: 67h9 Free Plan Home / Results / Run: 67h9 Free…" at bounding box center [414, 308] width 828 height 616
click at [621, 302] on html "6 / 10 m A Home / Results / Run: 67h9 Free Plan Home / Results / Run: 67h9 Free…" at bounding box center [414, 308] width 828 height 616
click at [78, 370] on div "Login" at bounding box center [76, 375] width 17 height 10
click at [115, 188] on button "Graph" at bounding box center [122, 197] width 47 height 18
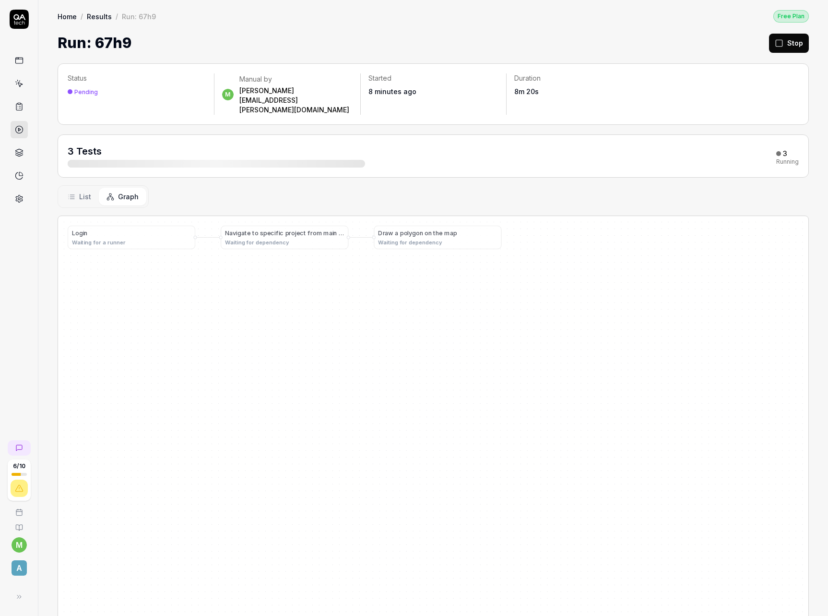
click at [78, 188] on button "List" at bounding box center [79, 197] width 39 height 18
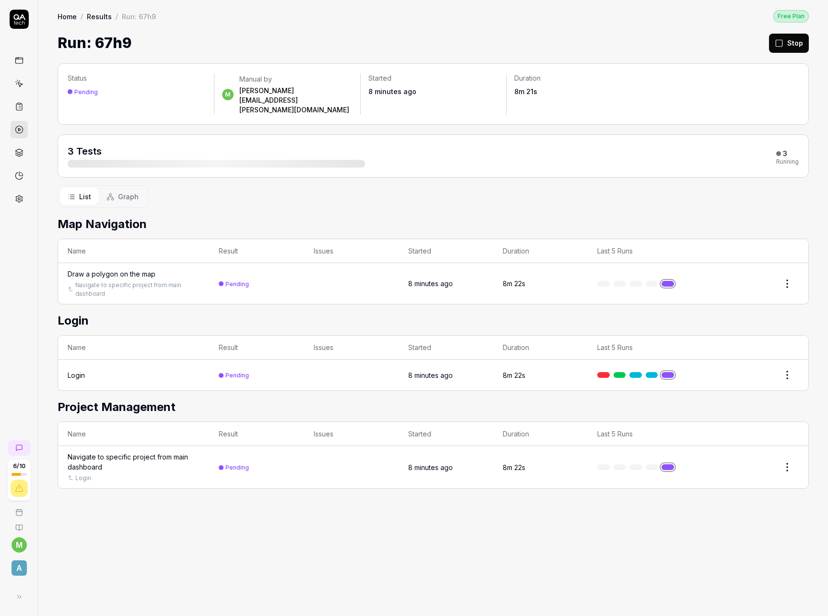
click at [116, 188] on button "Graph" at bounding box center [122, 197] width 47 height 18
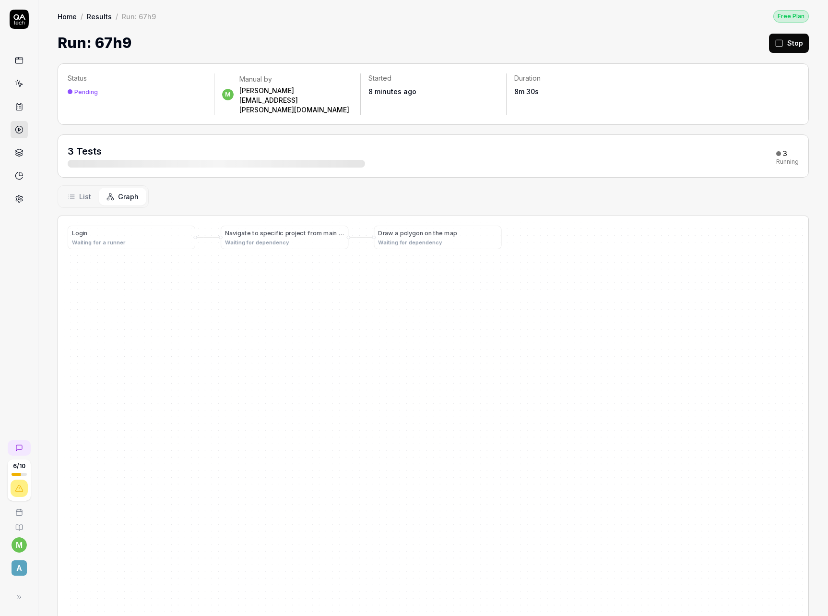
click at [199, 185] on div "List Graph" at bounding box center [433, 196] width 751 height 23
click at [91, 188] on button "List" at bounding box center [79, 197] width 39 height 18
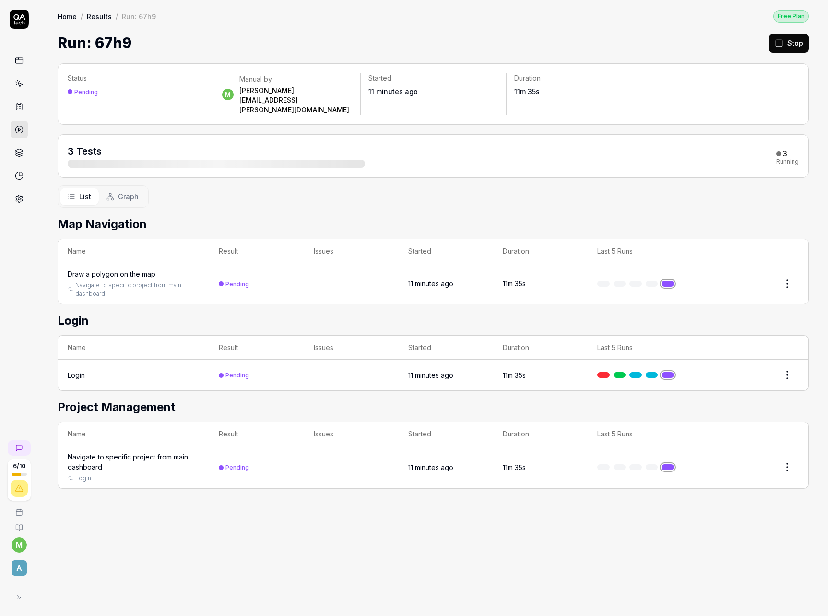
click at [23, 64] on icon at bounding box center [19, 60] width 9 height 9
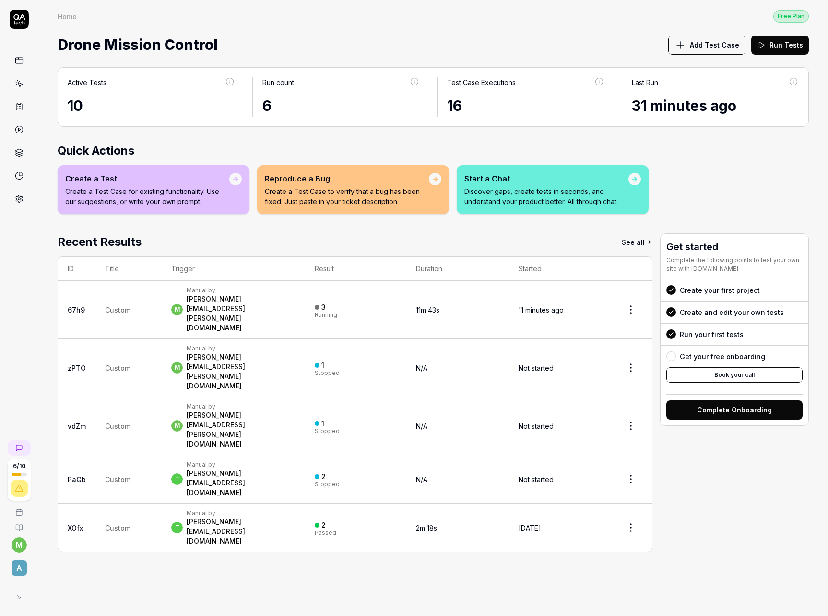
click at [198, 292] on div "Manual by" at bounding box center [241, 290] width 108 height 8
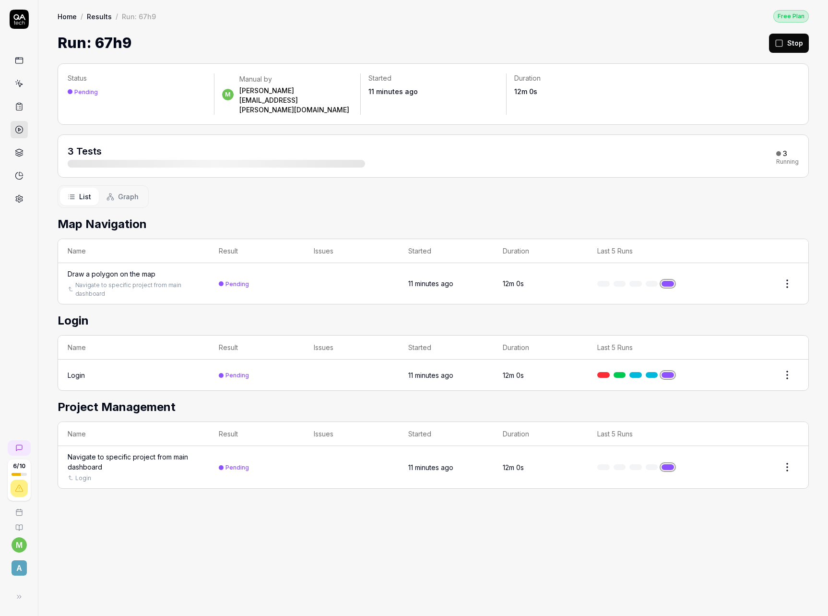
click at [11, 57] on link at bounding box center [19, 60] width 17 height 17
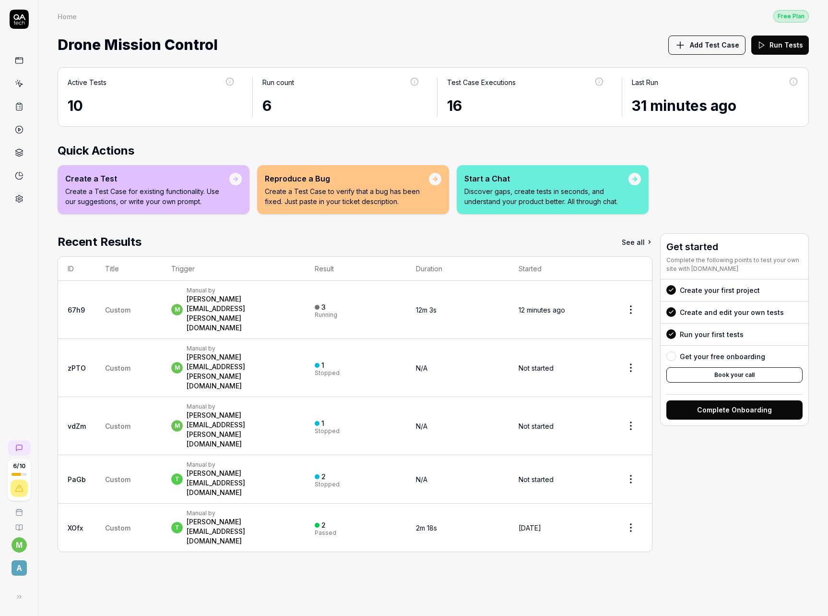
click at [633, 295] on html "6 / 10 m A Home Free Plan Home Free Plan Drone Mission Control Add Test Case Ru…" at bounding box center [414, 308] width 828 height 616
click at [614, 337] on span "Stop all tests" at bounding box center [601, 340] width 44 height 10
click at [262, 505] on div "Active Tests 10 Run count 6 Test Case Executions 16 Last Run 31 minutes ago Qui…" at bounding box center [433, 337] width 790 height 558
click at [794, 46] on button "Run Tests" at bounding box center [780, 45] width 58 height 19
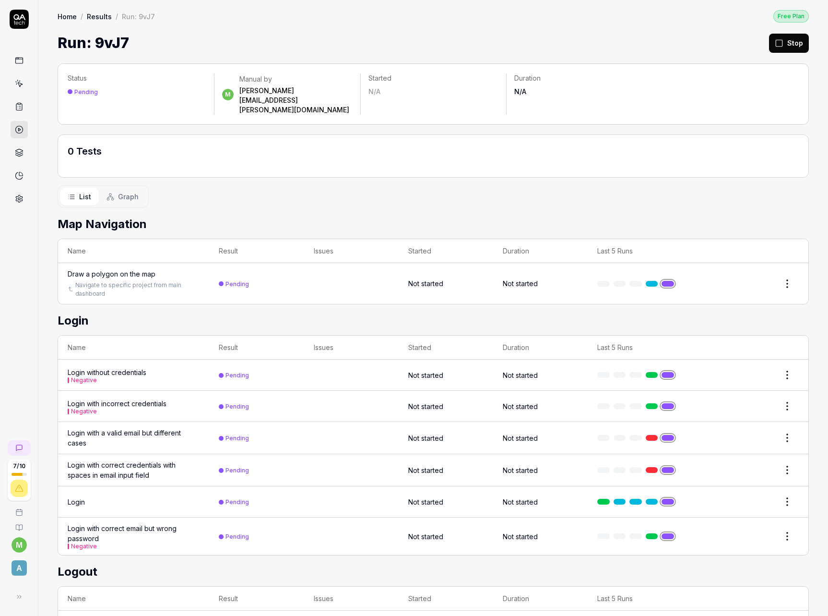
click at [296, 215] on h2 "Map Navigation" at bounding box center [433, 223] width 751 height 17
click at [126, 191] on span "Graph" at bounding box center [128, 196] width 21 height 10
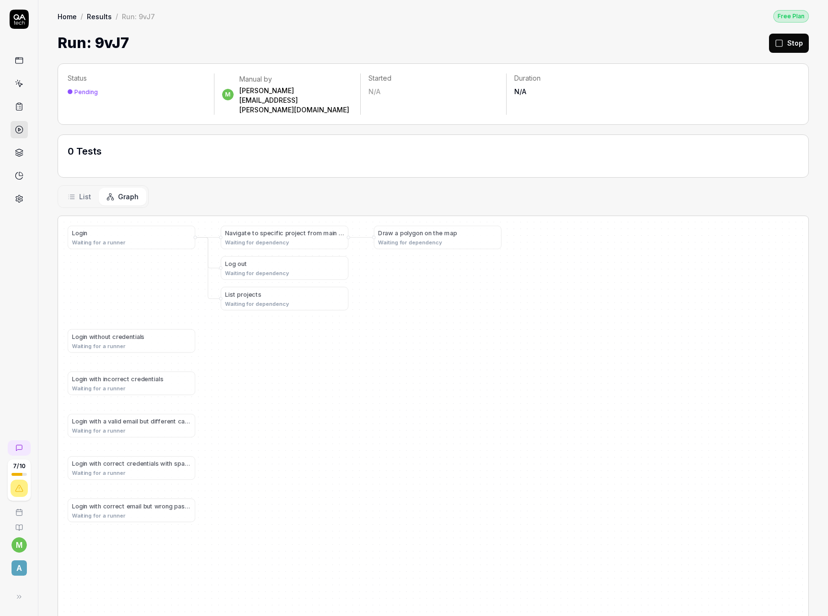
click at [264, 144] on div "0 Tests" at bounding box center [216, 155] width 297 height 23
click at [163, 185] on div "List Graph" at bounding box center [433, 196] width 751 height 23
click at [85, 191] on span "List" at bounding box center [85, 196] width 12 height 10
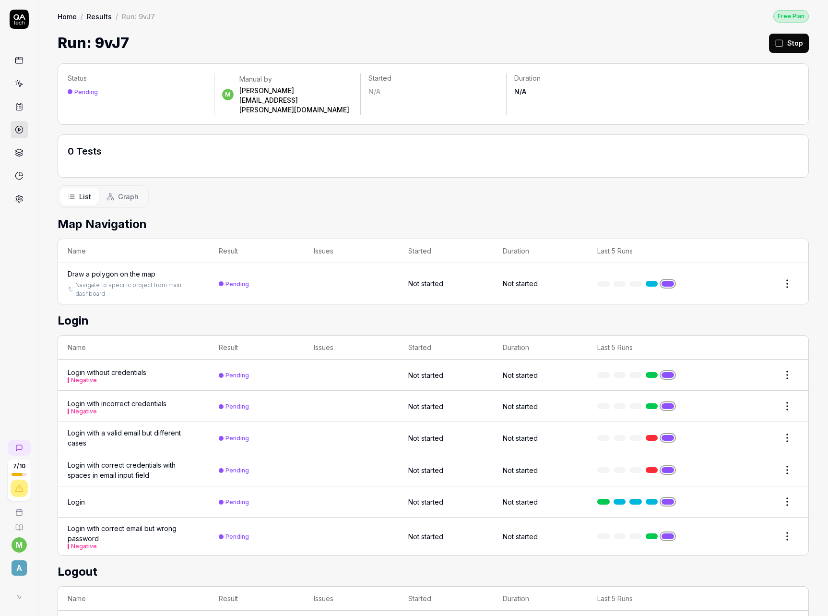
click at [204, 215] on h2 "Map Navigation" at bounding box center [433, 223] width 751 height 17
click at [117, 188] on button "Graph" at bounding box center [122, 197] width 47 height 18
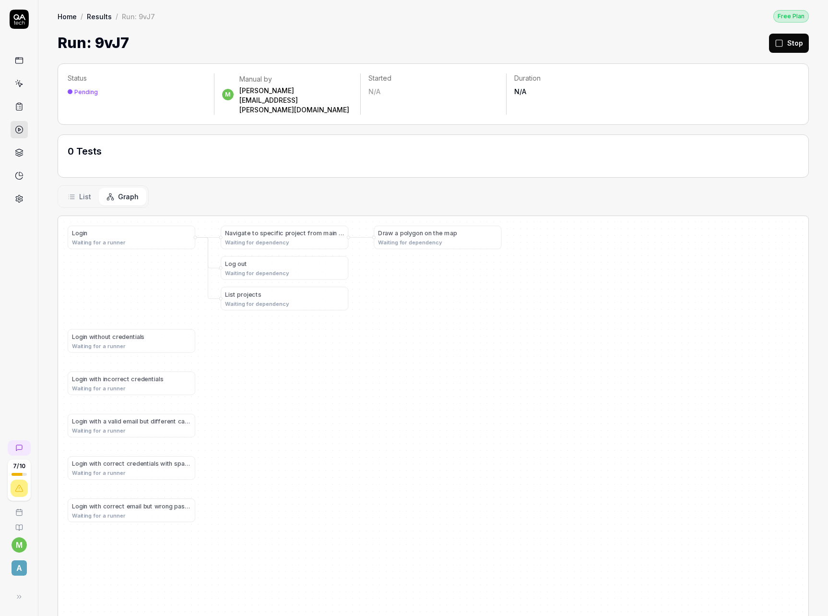
click at [271, 185] on div "List Graph" at bounding box center [433, 196] width 751 height 23
click at [435, 447] on div "D r a w a p o l y g o n o n t h e m a p Waiting for dependency L o g i n w i t …" at bounding box center [433, 461] width 750 height 491
click at [280, 25] on div "Home / Results / Run: 9vJ7 Free Plan Home / Results / Run: 9vJ7 Free Plan Run: …" at bounding box center [433, 27] width 790 height 54
click at [20, 58] on icon at bounding box center [19, 60] width 9 height 9
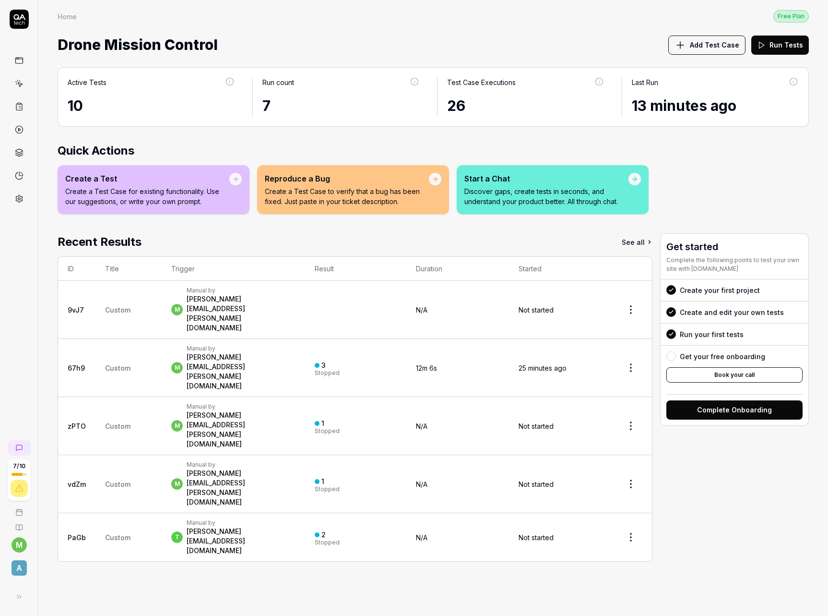
click at [295, 292] on div "m Manual by marcus.engvall@airpelago.com" at bounding box center [233, 309] width 124 height 46
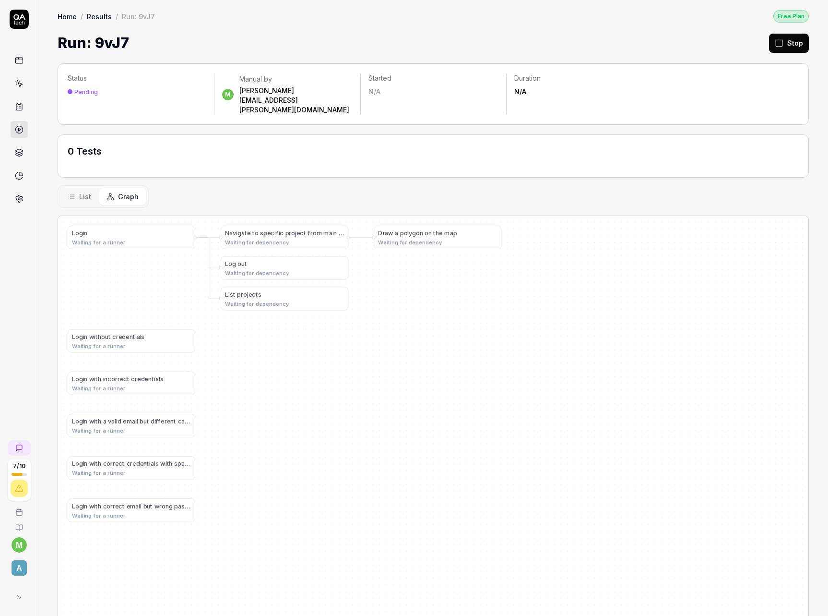
click at [74, 197] on icon at bounding box center [72, 197] width 4 height 0
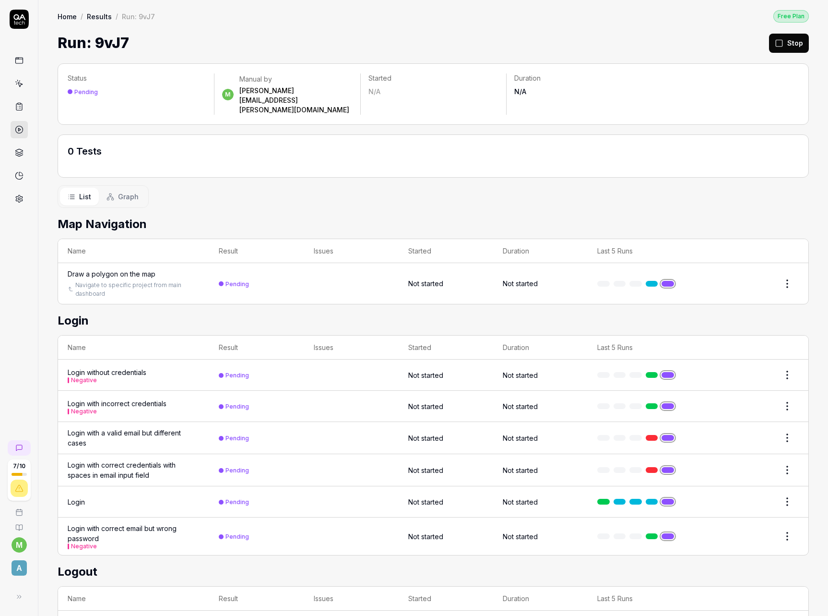
click at [502, 195] on div "Status Pending m Manual by [PERSON_NAME][EMAIL_ADDRESS][PERSON_NAME][DOMAIN_NAM…" at bounding box center [433, 451] width 790 height 794
click at [18, 59] on icon at bounding box center [19, 60] width 9 height 9
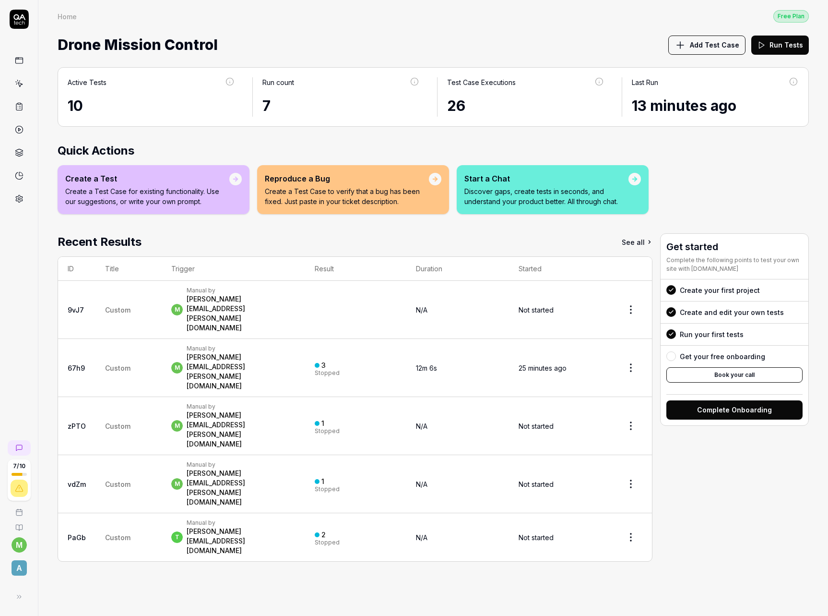
click at [719, 44] on span "Add Test Case" at bounding box center [714, 45] width 49 height 10
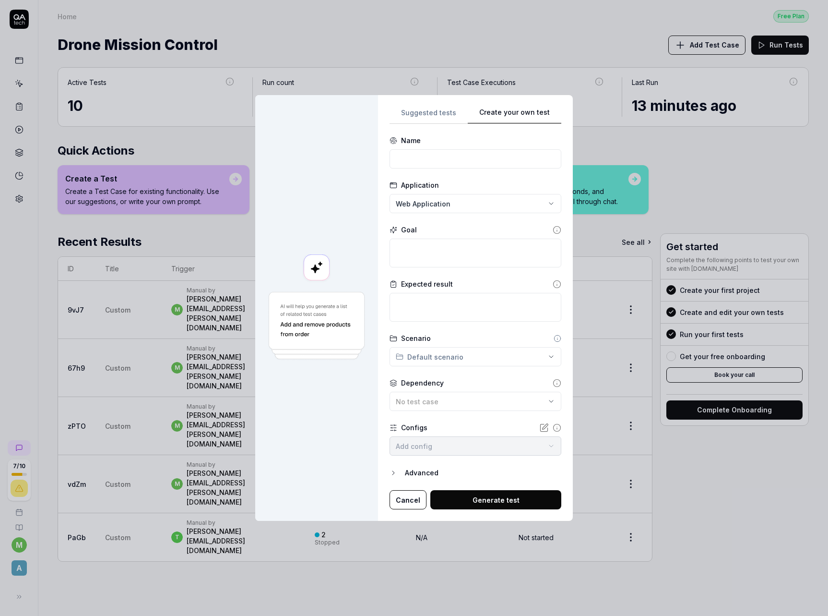
click at [569, 210] on div "Create your own test Suggested tests Create your own test Name Application Web …" at bounding box center [414, 308] width 828 height 616
click at [426, 123] on div "**********" at bounding box center [414, 308] width 828 height 616
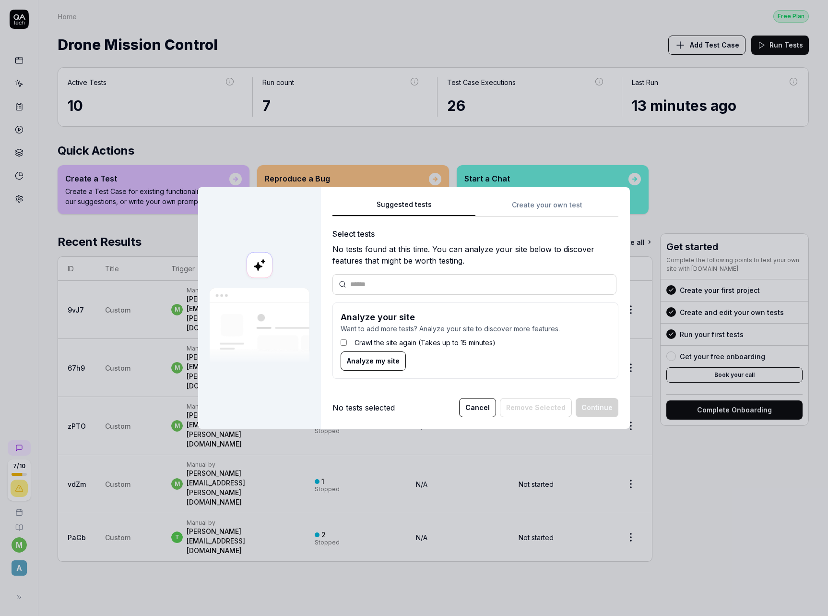
click at [533, 207] on div "Suggested tests Create your own test Select tests No tests found at this time. …" at bounding box center [475, 293] width 286 height 188
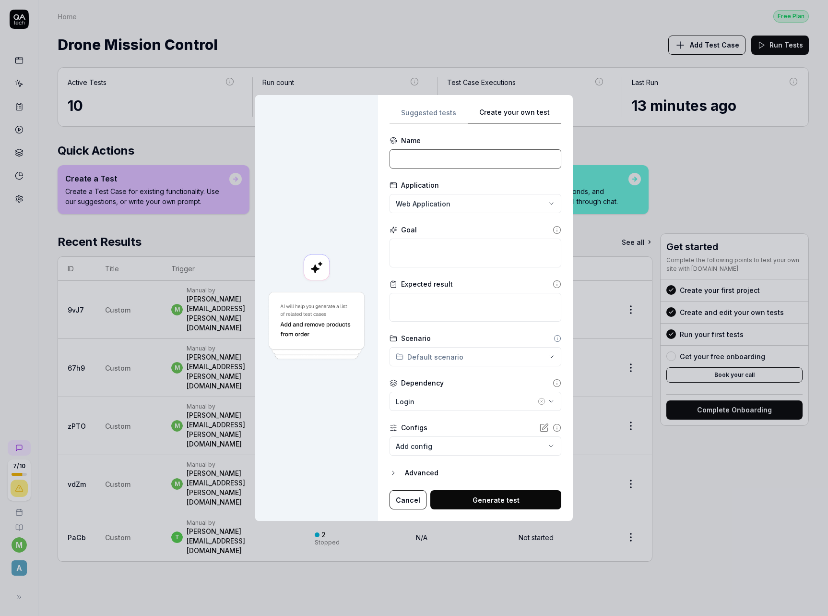
click at [449, 155] on input at bounding box center [476, 158] width 172 height 19
type input "NEw test"
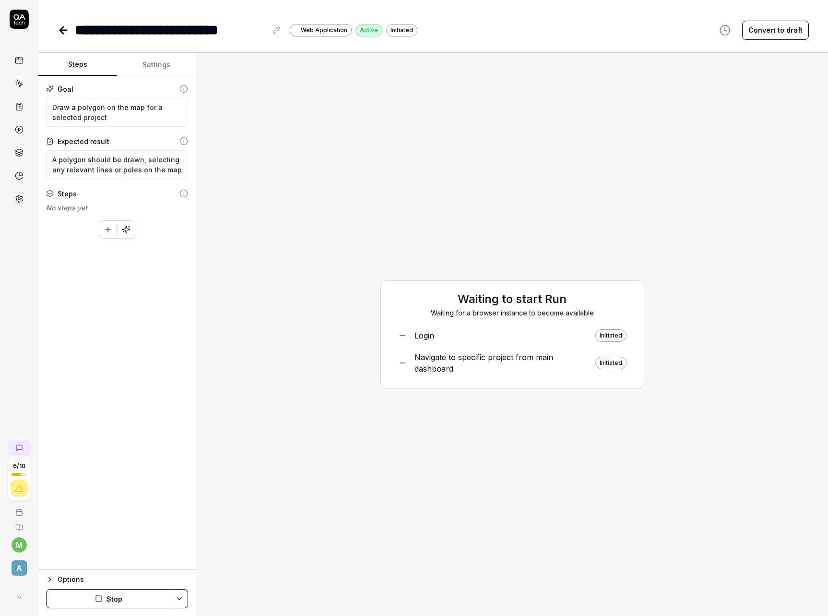
click at [157, 70] on button "Settings" at bounding box center [156, 64] width 79 height 23
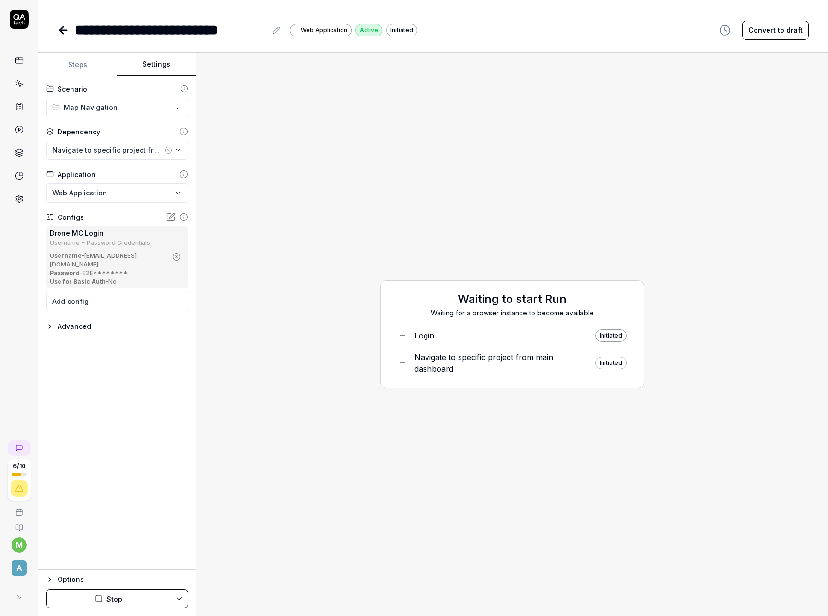
click at [65, 320] on div "Advanced" at bounding box center [75, 326] width 34 height 12
click at [52, 322] on icon "button" at bounding box center [50, 326] width 8 height 8
click at [80, 70] on button "Steps" at bounding box center [77, 64] width 79 height 23
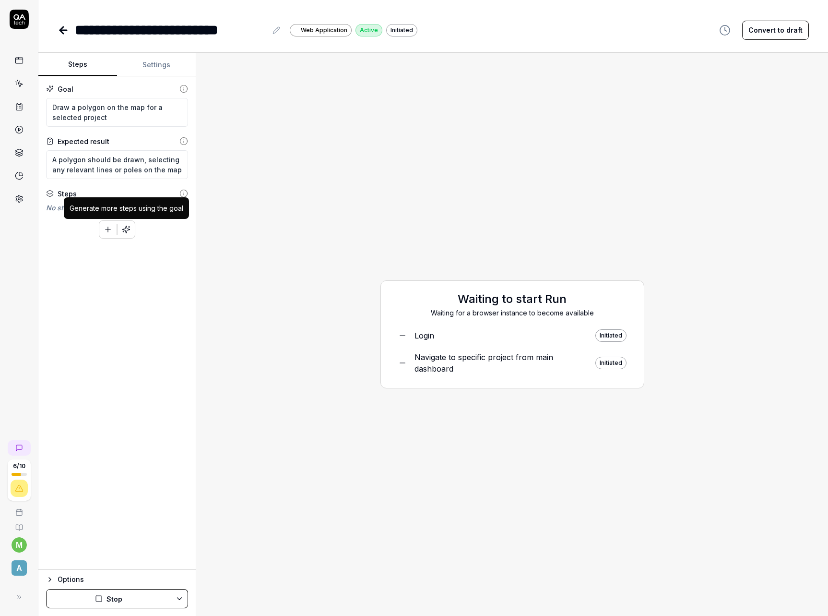
click at [128, 232] on icon "button" at bounding box center [126, 229] width 9 height 9
type textarea "*"
click at [314, 192] on div "Waiting to start Run Waiting for a browser instance to become available Login I…" at bounding box center [512, 333] width 617 height 547
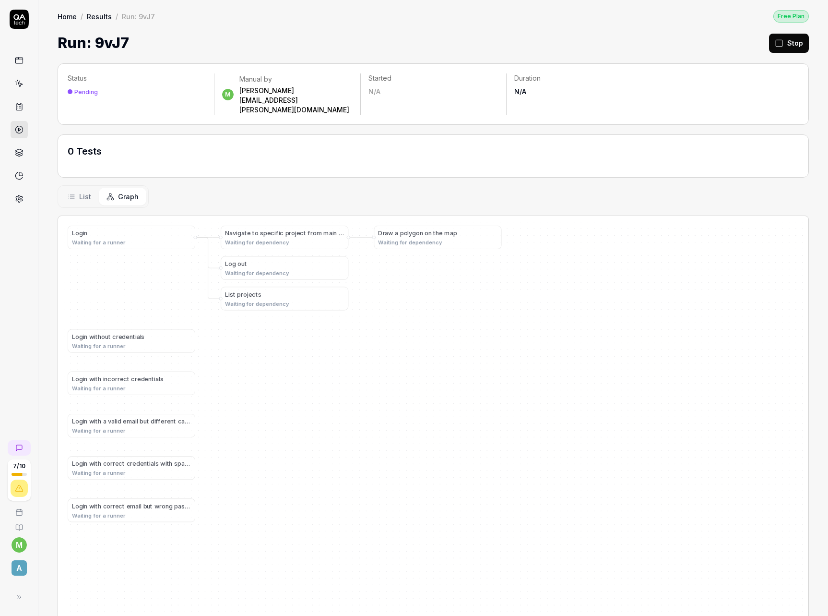
click at [84, 191] on span "List" at bounding box center [85, 196] width 12 height 10
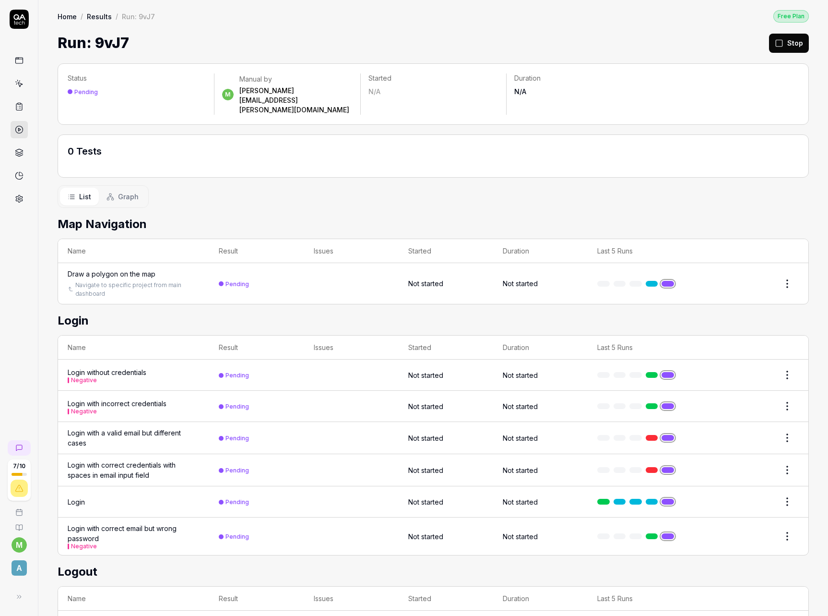
click at [255, 185] on div "List Graph" at bounding box center [433, 196] width 751 height 23
click at [22, 58] on icon at bounding box center [19, 60] width 9 height 9
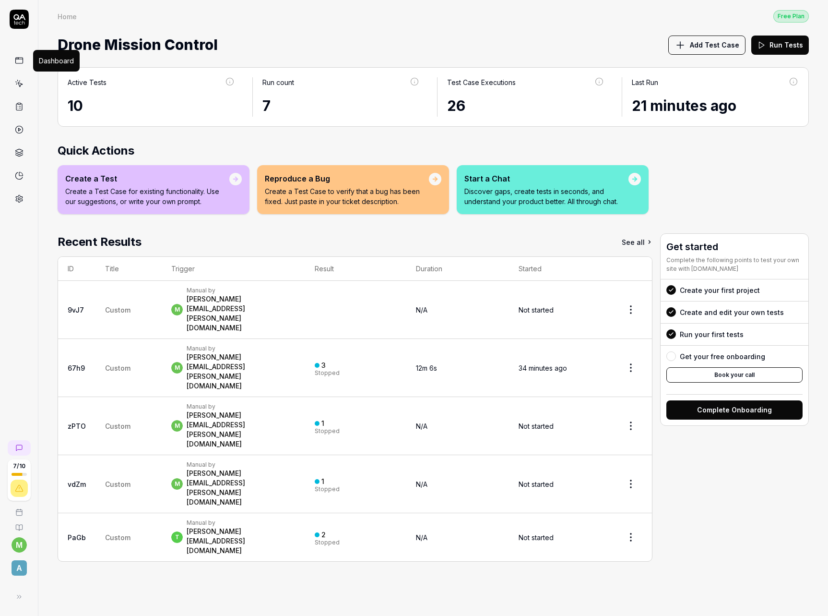
click at [225, 297] on div "[PERSON_NAME][EMAIL_ADDRESS][PERSON_NAME][DOMAIN_NAME]" at bounding box center [241, 313] width 108 height 38
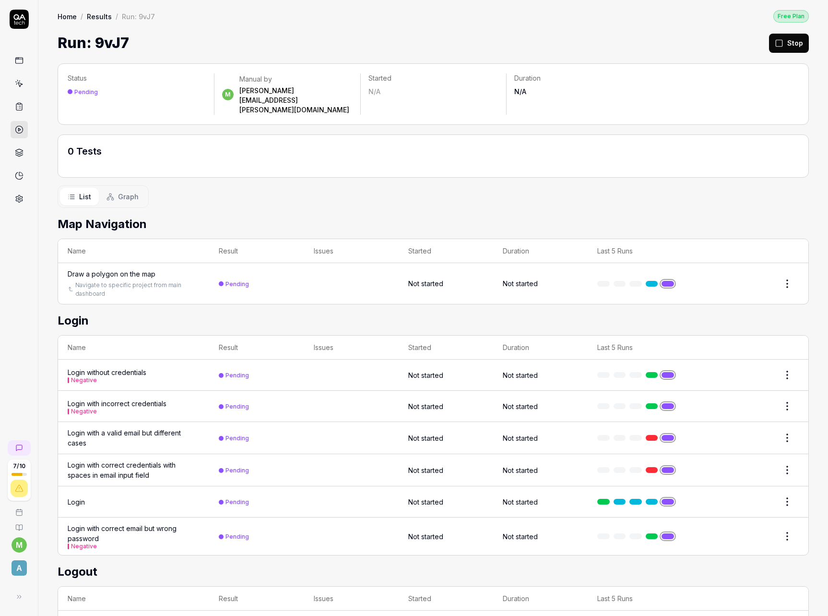
click at [297, 185] on div "List Graph" at bounding box center [433, 196] width 751 height 23
click at [338, 193] on div "Status Pending m Manual by [PERSON_NAME][EMAIL_ADDRESS][PERSON_NAME][DOMAIN_NAM…" at bounding box center [433, 451] width 790 height 794
click at [347, 48] on div "Run: 9vJ7 Stop" at bounding box center [433, 43] width 751 height 22
click at [388, 163] on div "Status Pending m Manual by [PERSON_NAME][EMAIL_ADDRESS][PERSON_NAME][DOMAIN_NAM…" at bounding box center [433, 451] width 790 height 794
click at [19, 63] on icon at bounding box center [19, 60] width 9 height 9
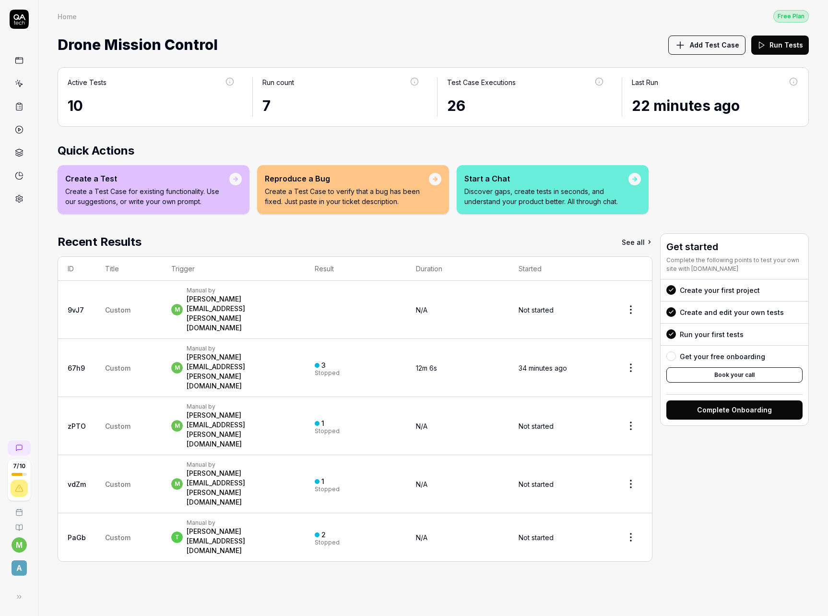
click at [211, 292] on div "Manual by" at bounding box center [241, 290] width 108 height 8
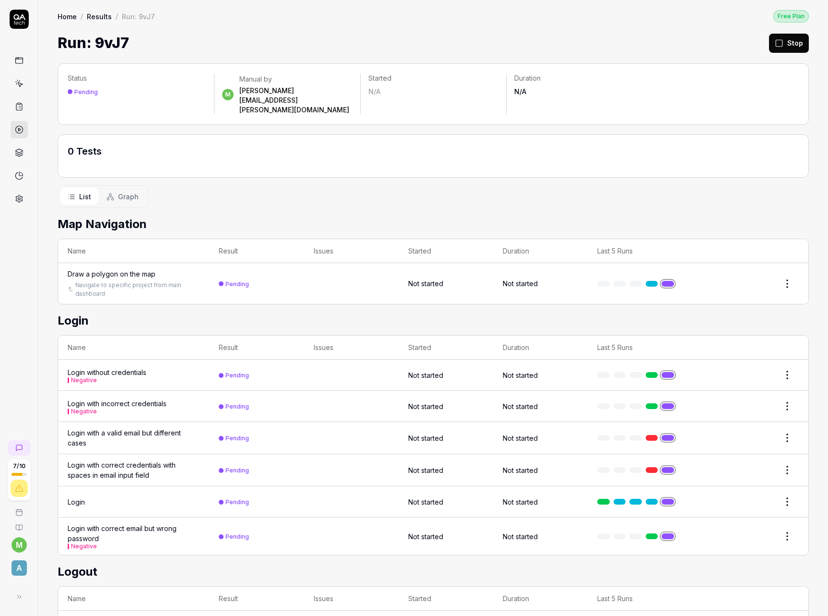
click at [21, 60] on icon at bounding box center [19, 60] width 9 height 9
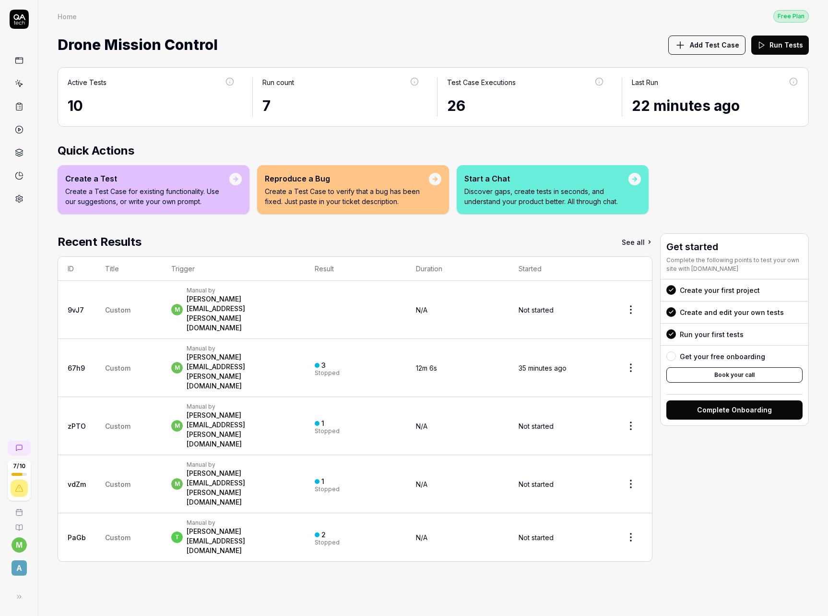
click at [633, 298] on html "7 / 10 m A Home Free Plan Home Free Plan Drone Mission Control Add Test Case Ru…" at bounding box center [414, 308] width 828 height 616
click at [607, 339] on span "Stop all tests" at bounding box center [601, 340] width 44 height 10
click at [784, 48] on button "Run Tests" at bounding box center [780, 45] width 58 height 19
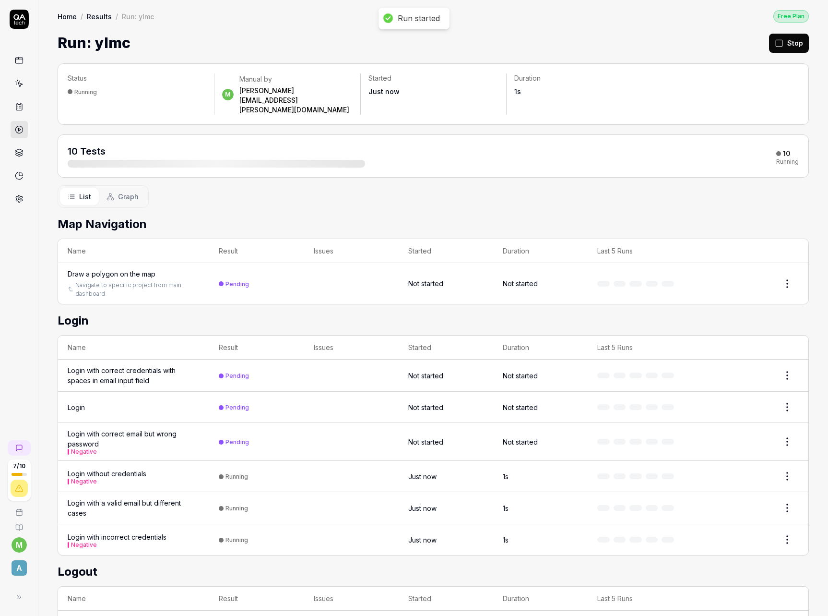
click at [230, 312] on h2 "Login" at bounding box center [433, 320] width 751 height 17
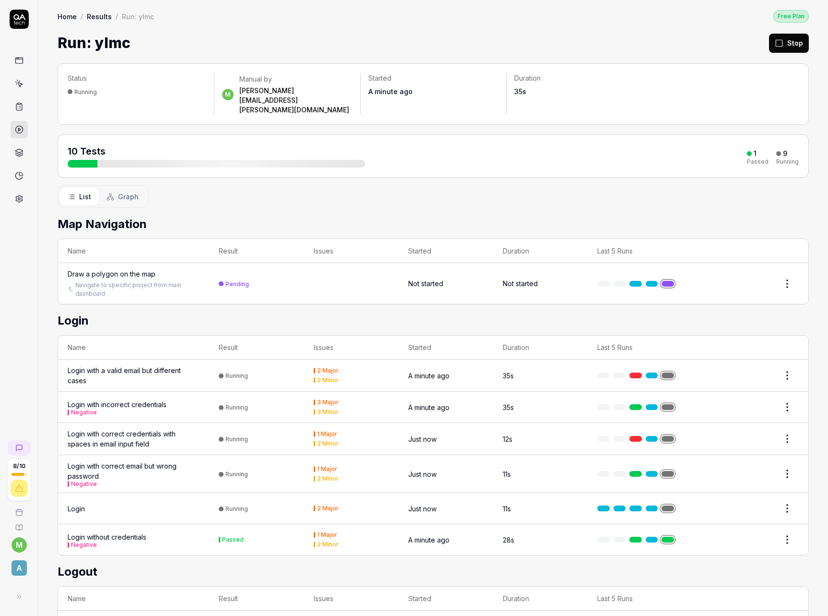
click at [219, 185] on div "List Graph" at bounding box center [433, 196] width 751 height 23
click at [115, 269] on div "Draw a polygon on the map" at bounding box center [112, 274] width 88 height 10
click at [184, 185] on div "List Graph" at bounding box center [433, 196] width 751 height 23
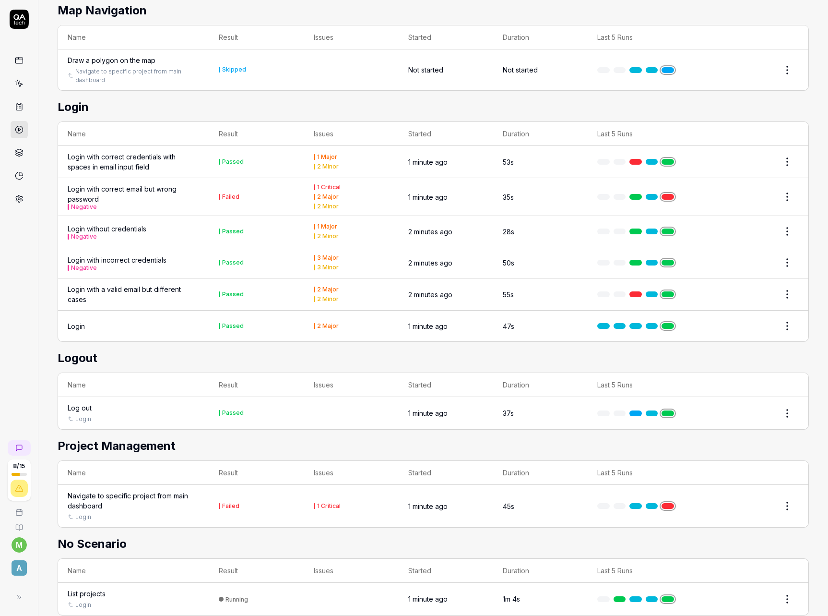
scroll to position [294, 0]
click at [143, 490] on div "Navigate to specific project from main dashboard" at bounding box center [134, 500] width 132 height 20
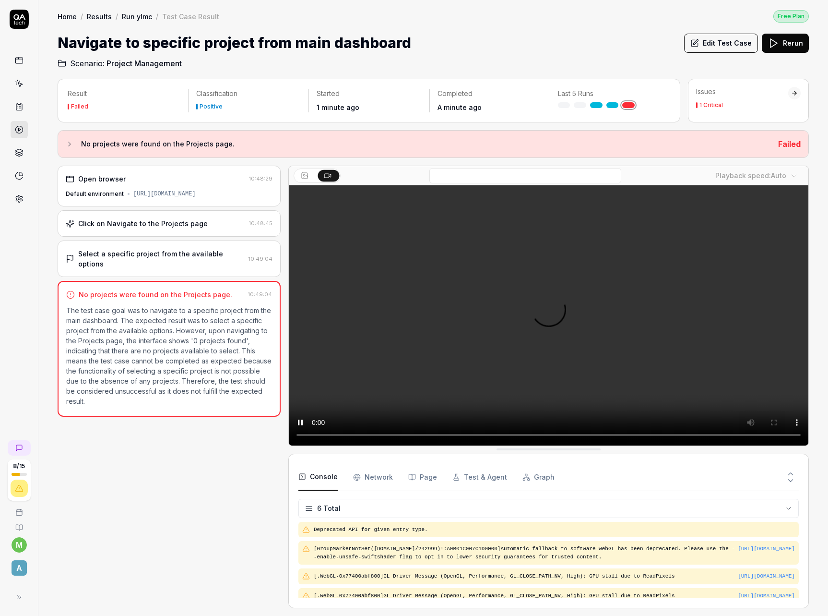
scroll to position [86, 0]
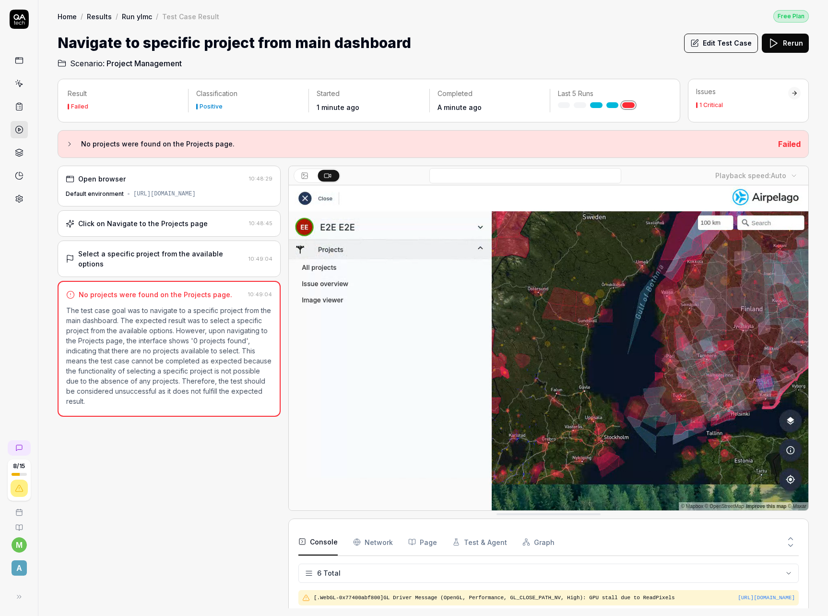
click at [187, 227] on div "Click on Navigate to the Projects page" at bounding box center [143, 223] width 130 height 10
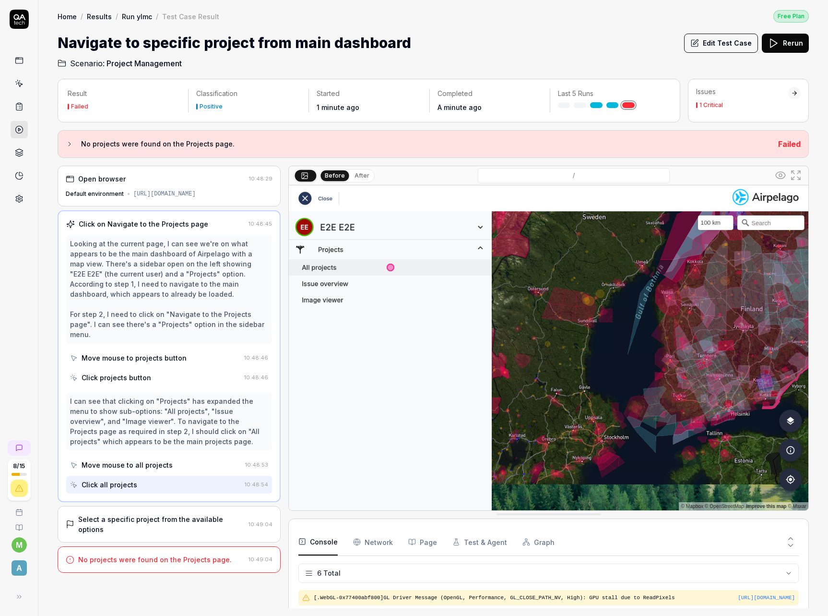
click at [161, 519] on div "Select a specific project from the available options" at bounding box center [161, 524] width 166 height 20
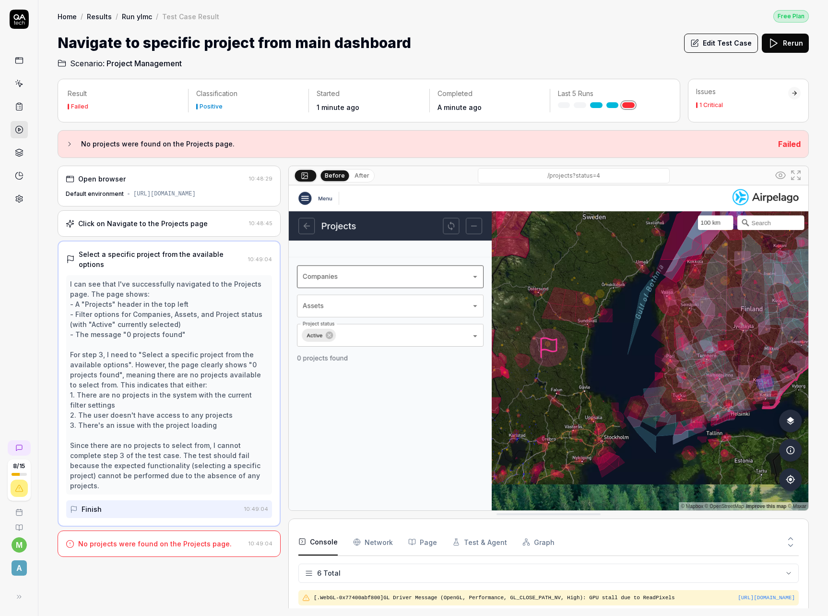
click at [721, 48] on button "Edit Test Case" at bounding box center [721, 43] width 74 height 19
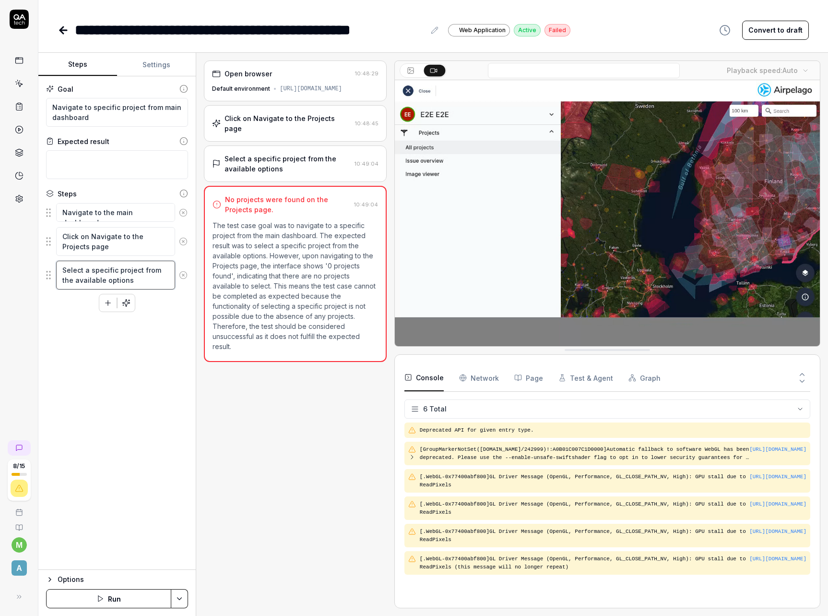
click at [149, 281] on textarea "Select a specific project from the available options" at bounding box center [115, 275] width 119 height 29
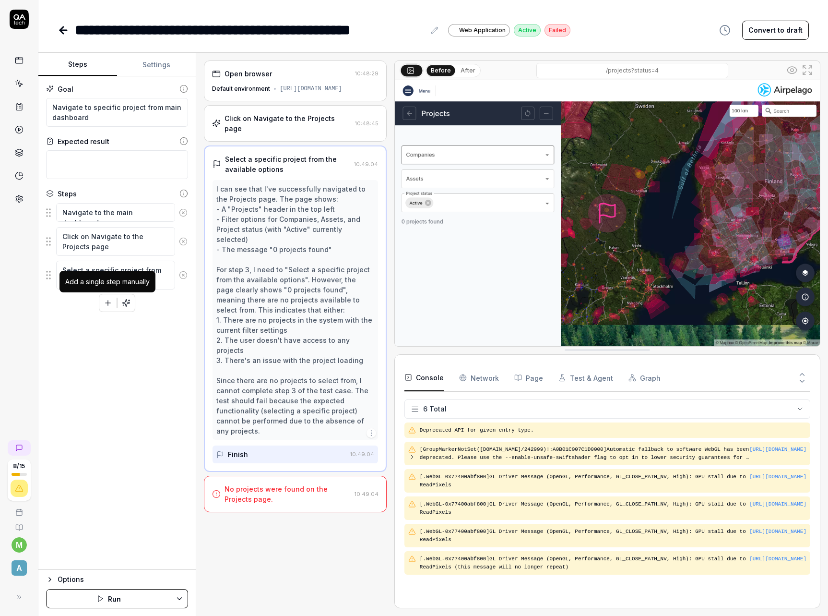
click at [106, 305] on icon "button" at bounding box center [108, 302] width 9 height 9
drag, startPoint x: 47, startPoint y: 306, endPoint x: 50, endPoint y: 267, distance: 38.9
click at [50, 267] on fieldset "Navigate to the main dashboard Click on Navigate to the Projects page Select a …" at bounding box center [117, 257] width 142 height 111
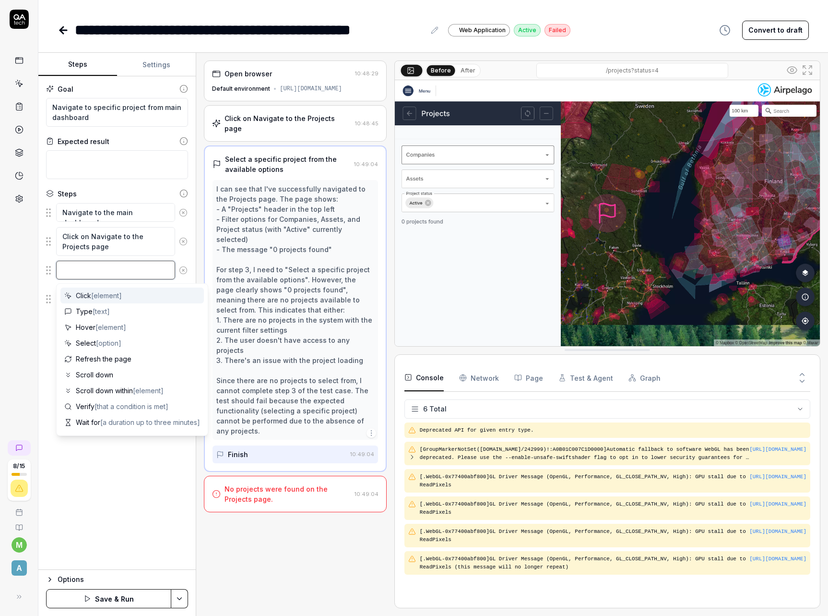
click at [135, 269] on textarea at bounding box center [115, 270] width 119 height 19
click at [183, 269] on icon at bounding box center [183, 270] width 2 height 2
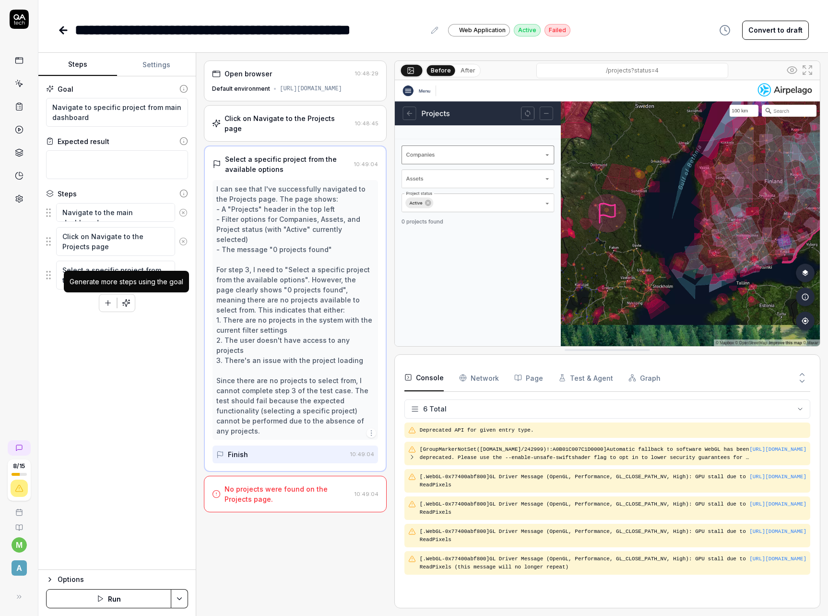
click at [130, 304] on icon "button" at bounding box center [126, 302] width 9 height 9
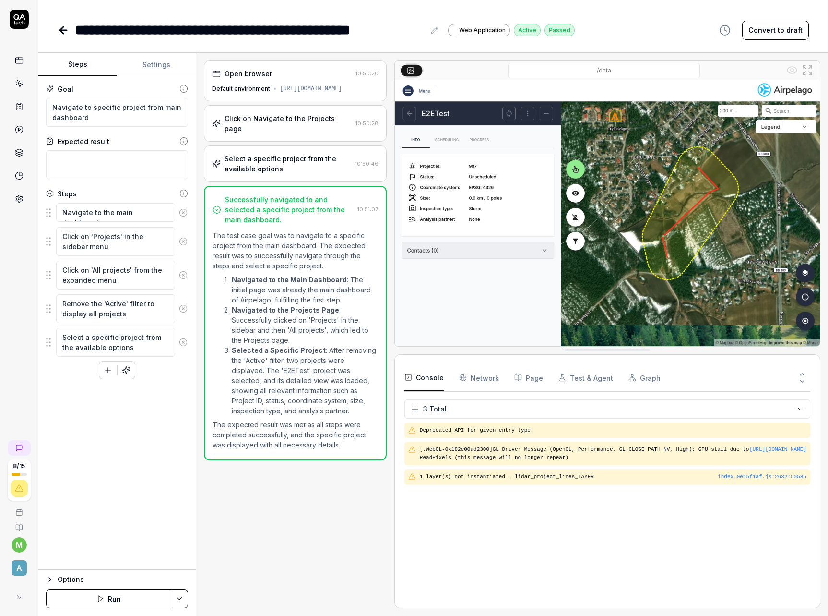
click at [270, 473] on div "Open browser 10:50:20 Default environment [URL][DOMAIN_NAME] Click on Navigate …" at bounding box center [295, 333] width 183 height 547
click at [183, 599] on html "**********" at bounding box center [414, 308] width 828 height 616
click at [221, 552] on html "**********" at bounding box center [414, 308] width 828 height 616
click at [60, 30] on icon at bounding box center [63, 30] width 7 height 0
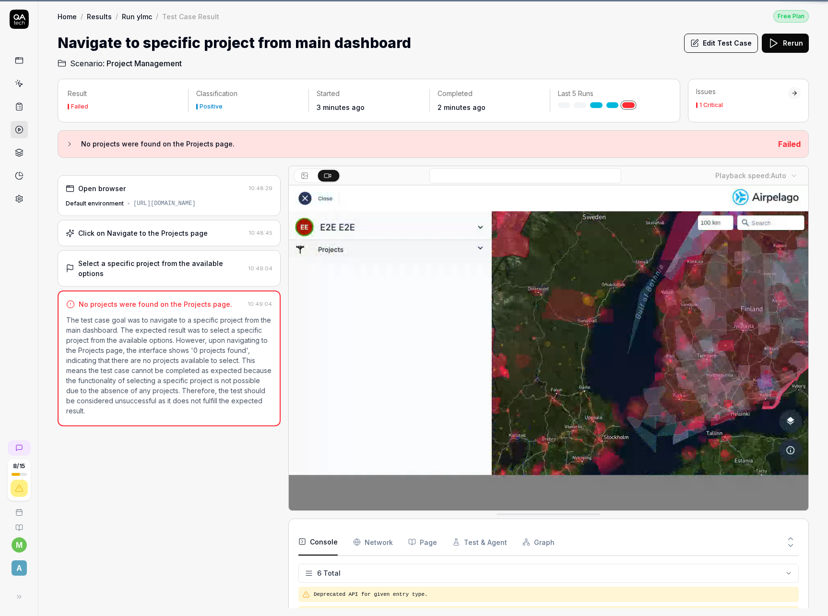
scroll to position [87, 0]
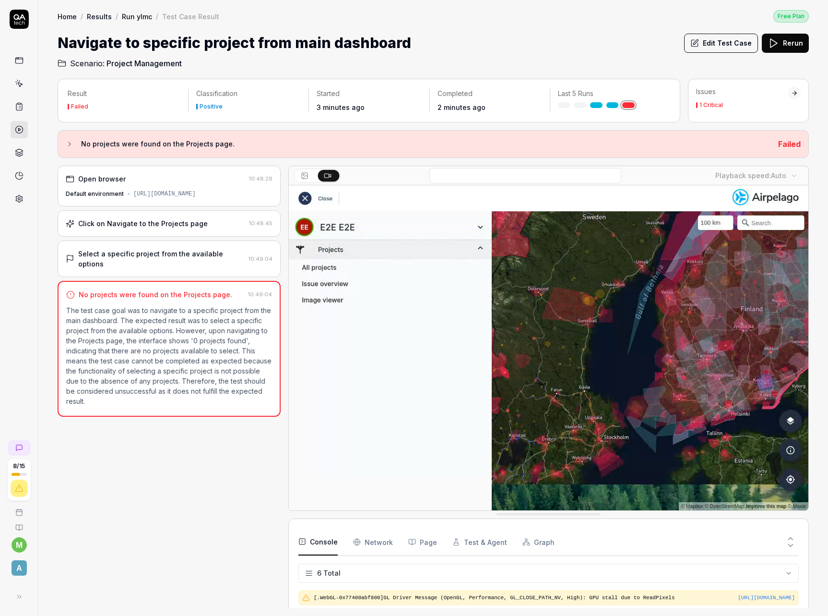
click at [17, 63] on icon at bounding box center [19, 60] width 9 height 9
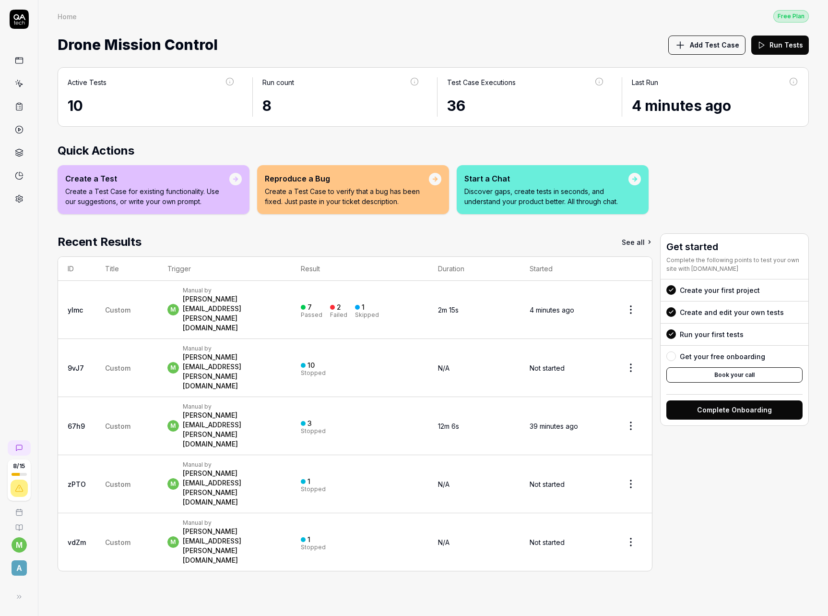
click at [23, 86] on icon at bounding box center [19, 83] width 9 height 9
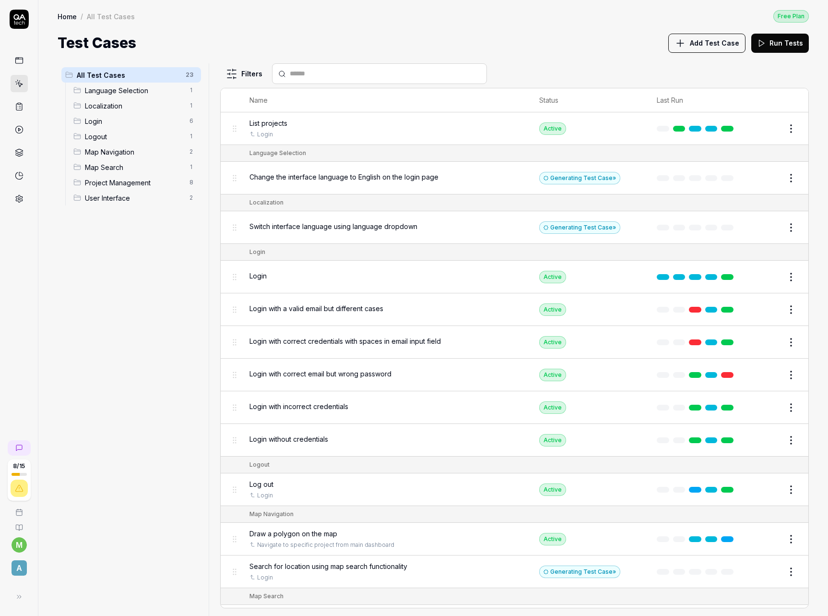
click at [137, 154] on span "Map Navigation" at bounding box center [134, 152] width 99 height 10
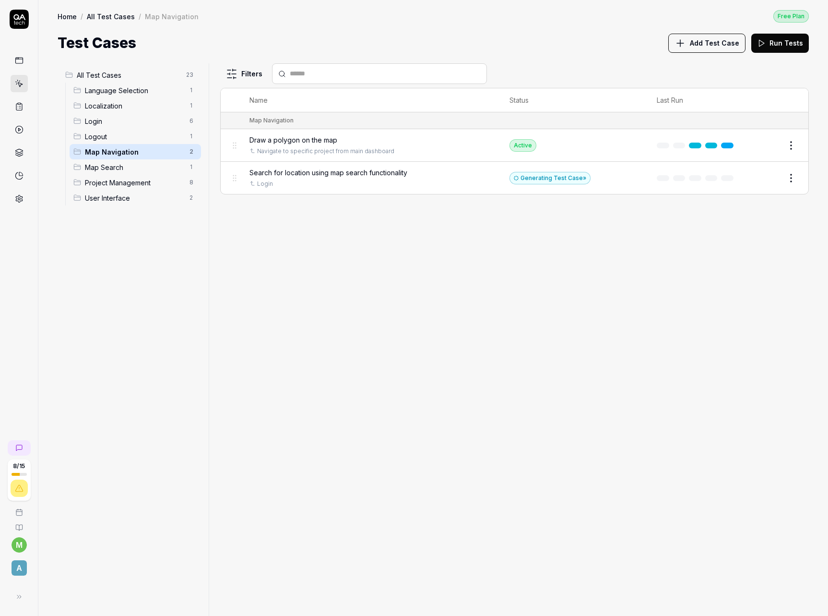
click at [314, 139] on span "Draw a polygon on the map" at bounding box center [293, 140] width 88 height 10
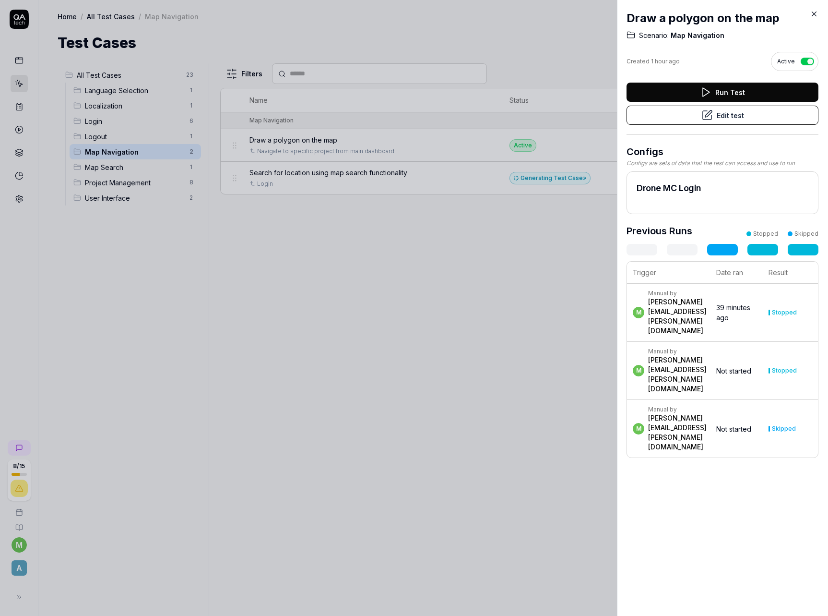
click at [749, 93] on button "Run Test" at bounding box center [723, 92] width 192 height 19
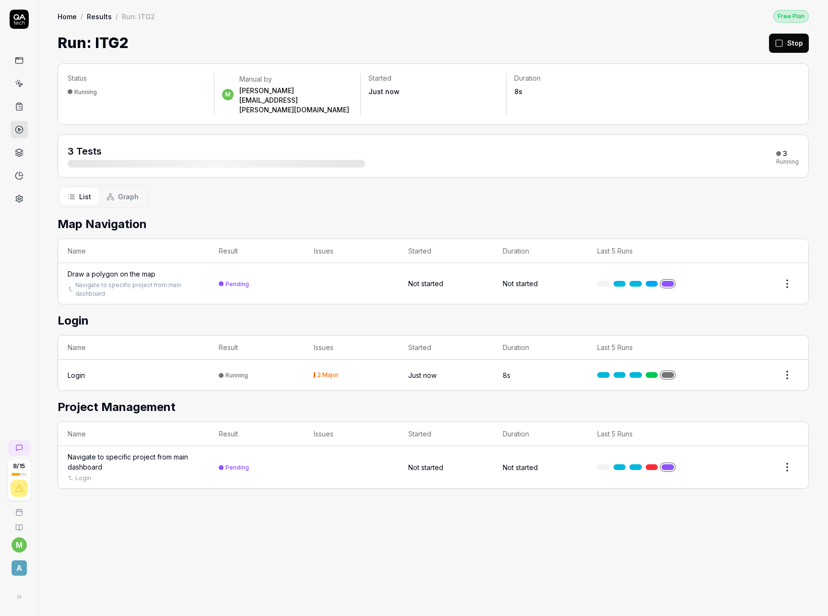
click at [133, 269] on div "Draw a polygon on the map" at bounding box center [112, 274] width 88 height 10
click at [69, 370] on div "Login" at bounding box center [76, 375] width 17 height 10
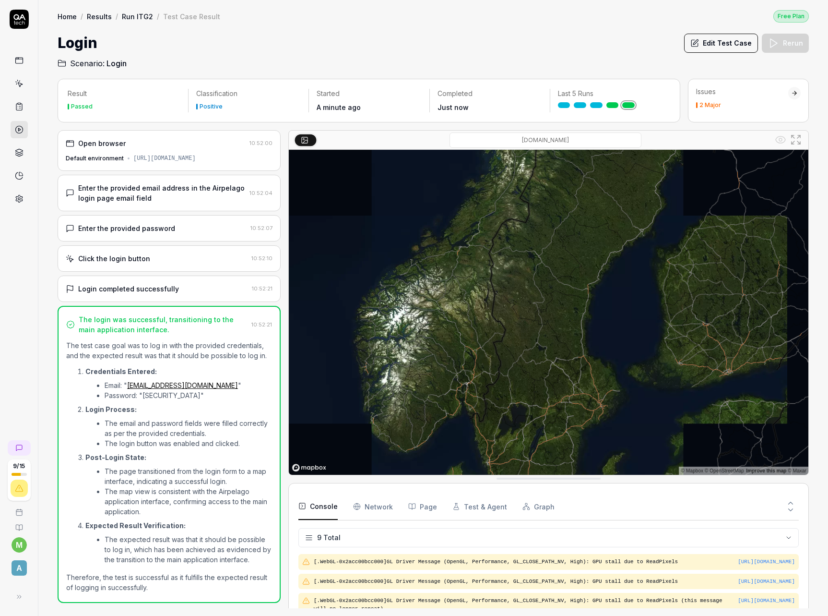
scroll to position [145, 0]
click at [193, 57] on h2 "Scenario: Login" at bounding box center [433, 61] width 751 height 15
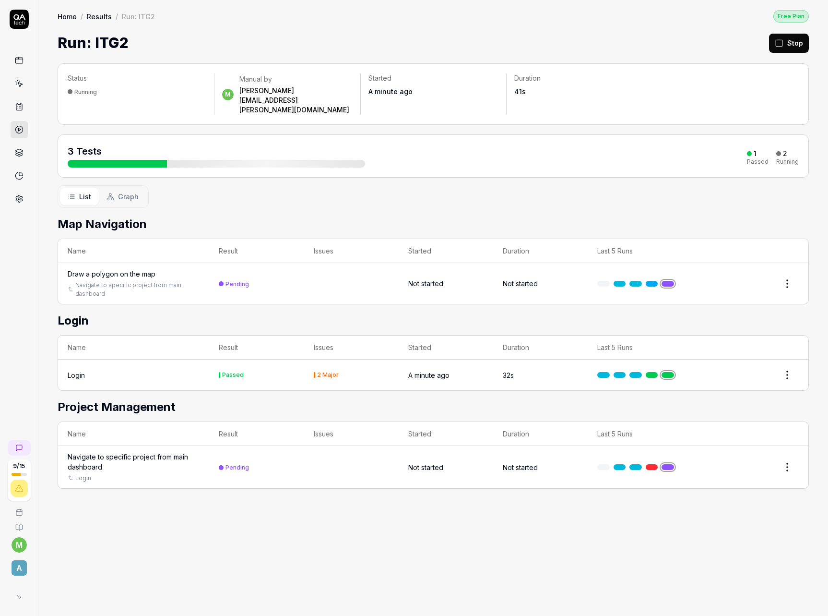
click at [128, 451] on div "Navigate to specific project from main dashboard" at bounding box center [134, 461] width 132 height 20
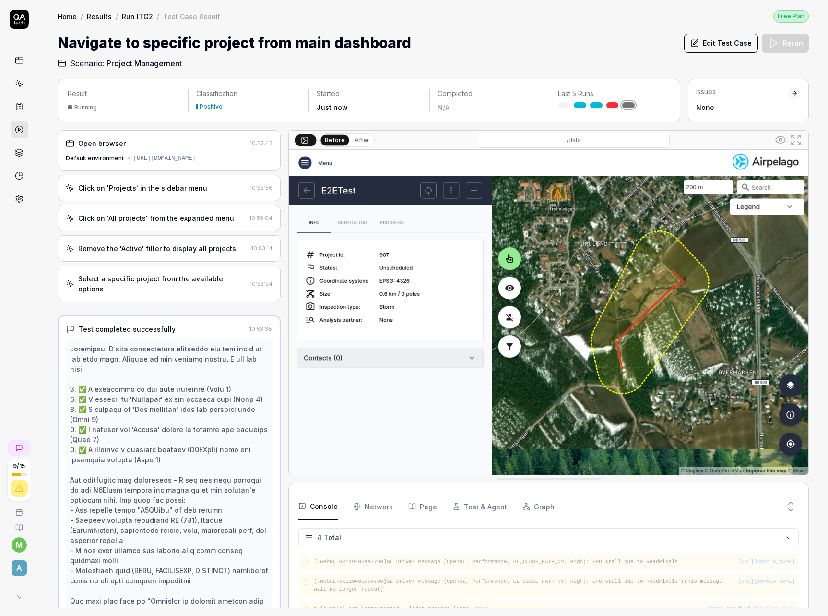
scroll to position [24, 0]
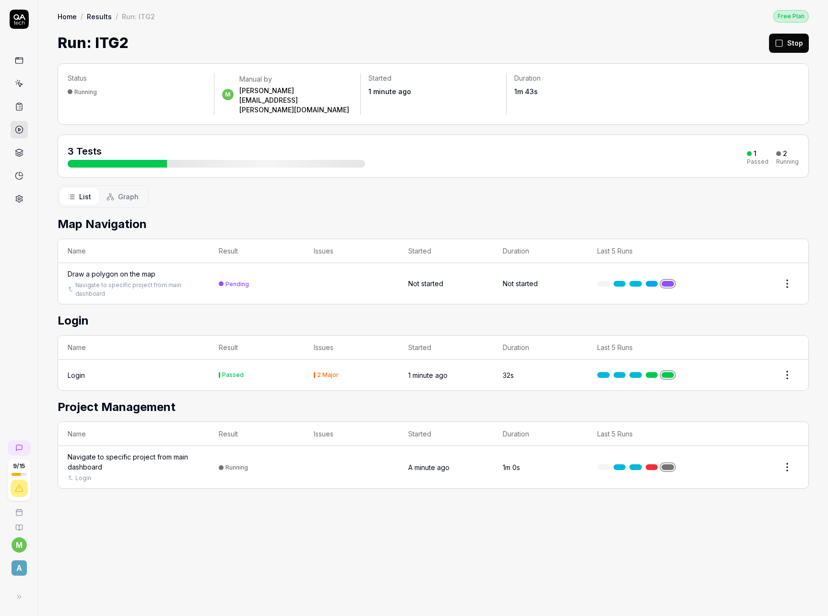
click at [140, 269] on div "Draw a polygon on the map" at bounding box center [112, 274] width 88 height 10
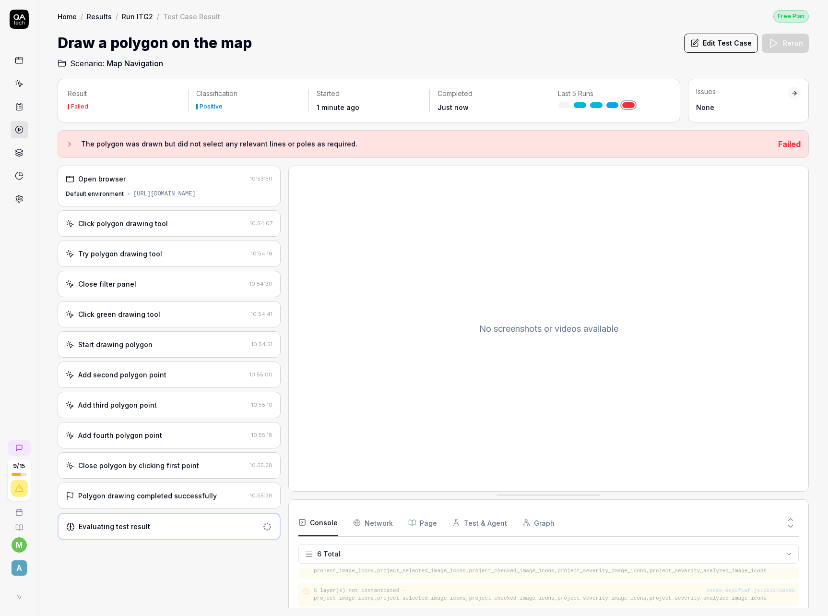
scroll to position [79, 0]
click at [190, 297] on div "Close filter panel 10:54:30" at bounding box center [169, 284] width 223 height 26
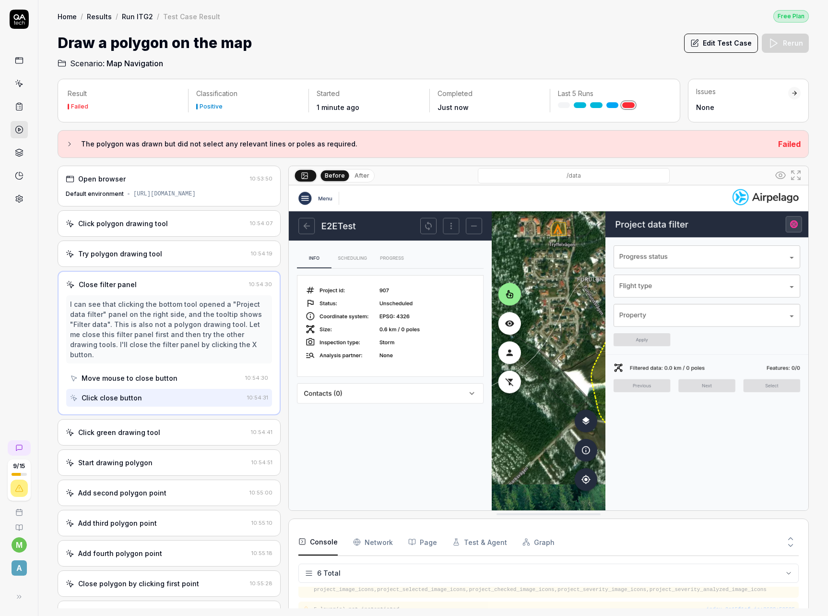
click at [732, 45] on button "Edit Test Case" at bounding box center [721, 43] width 74 height 19
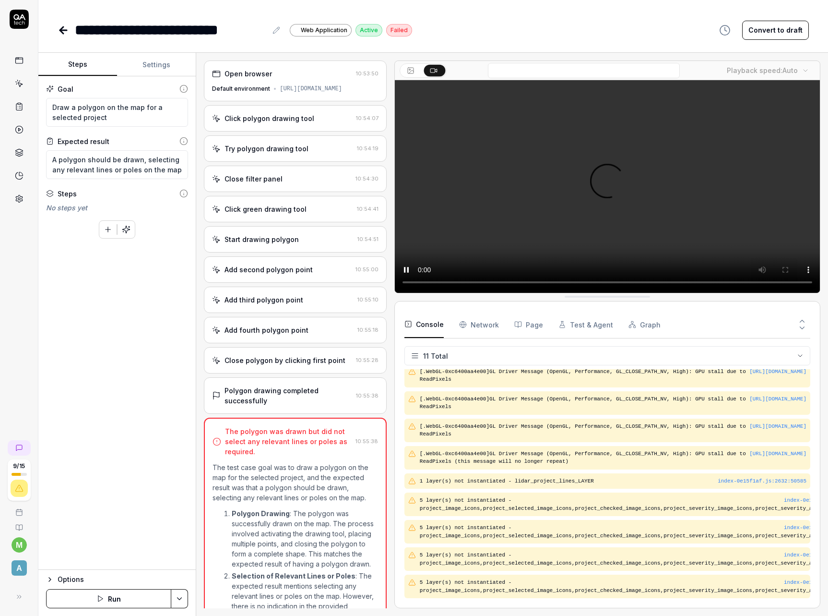
scroll to position [113, 0]
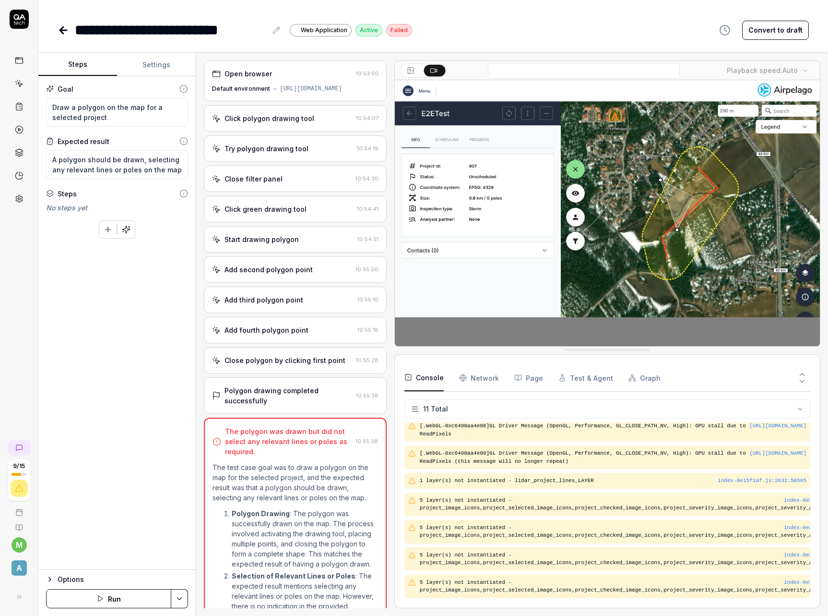
click at [279, 373] on div "Close polygon by clicking first point 10:55:28" at bounding box center [295, 360] width 183 height 26
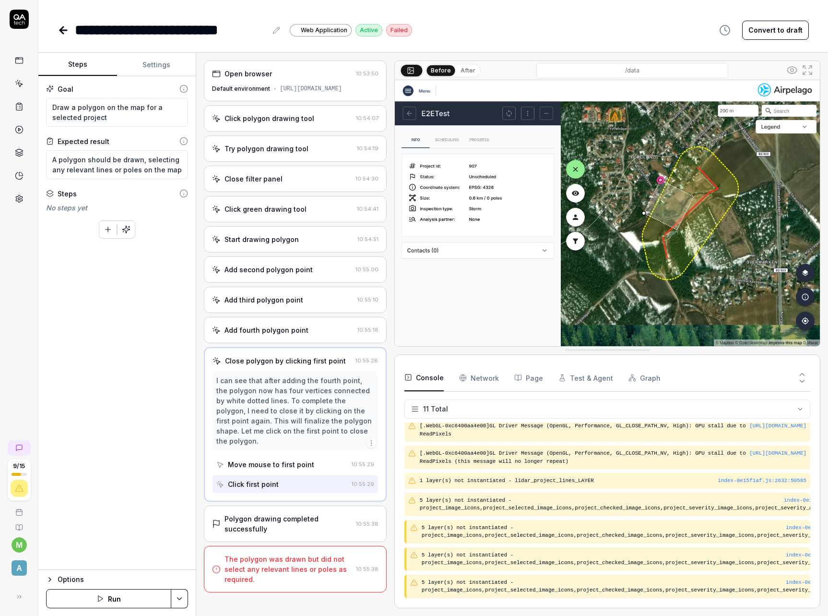
click at [303, 214] on div "Click green drawing tool" at bounding box center [282, 209] width 141 height 10
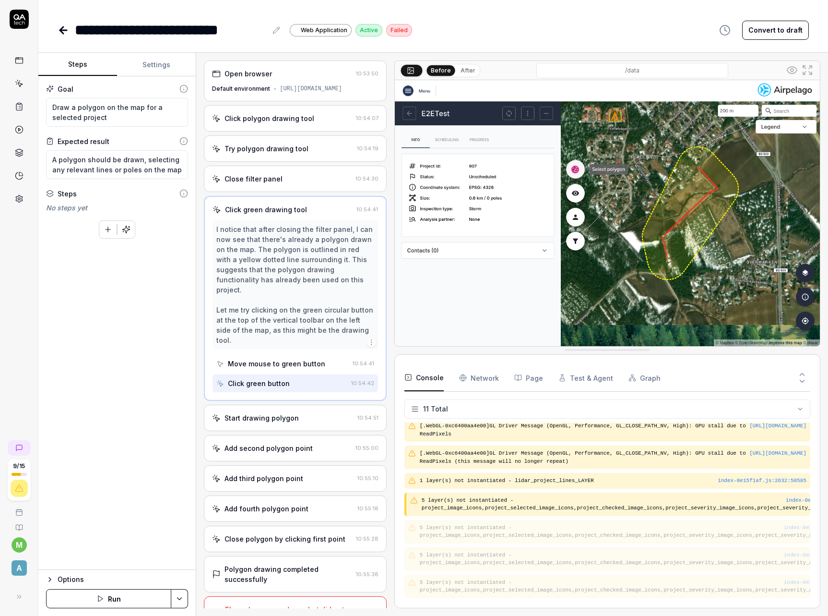
click at [296, 184] on div "Close filter panel" at bounding box center [282, 179] width 140 height 10
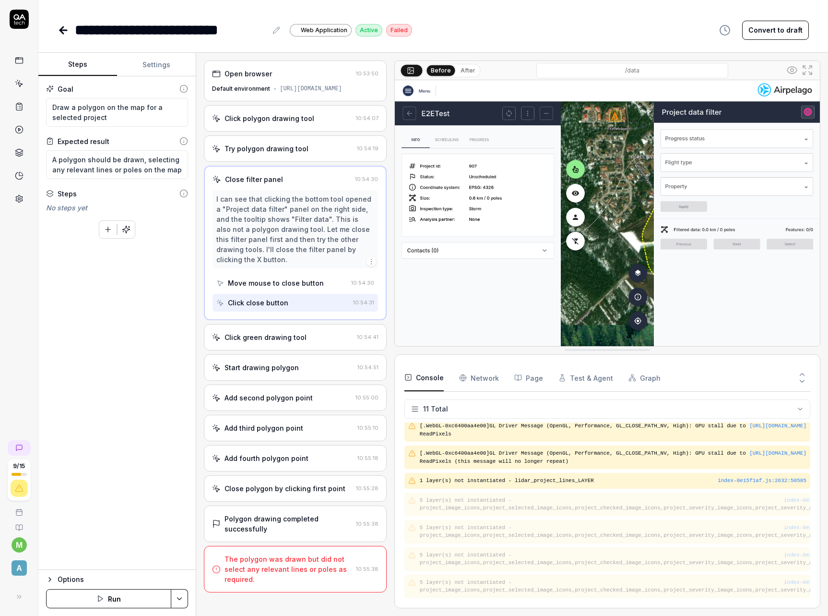
click at [101, 289] on div "Goal Draw a polygon on the map for a selected project Expected result A polygon…" at bounding box center [116, 322] width 157 height 493
click at [127, 234] on button "button" at bounding box center [126, 229] width 17 height 17
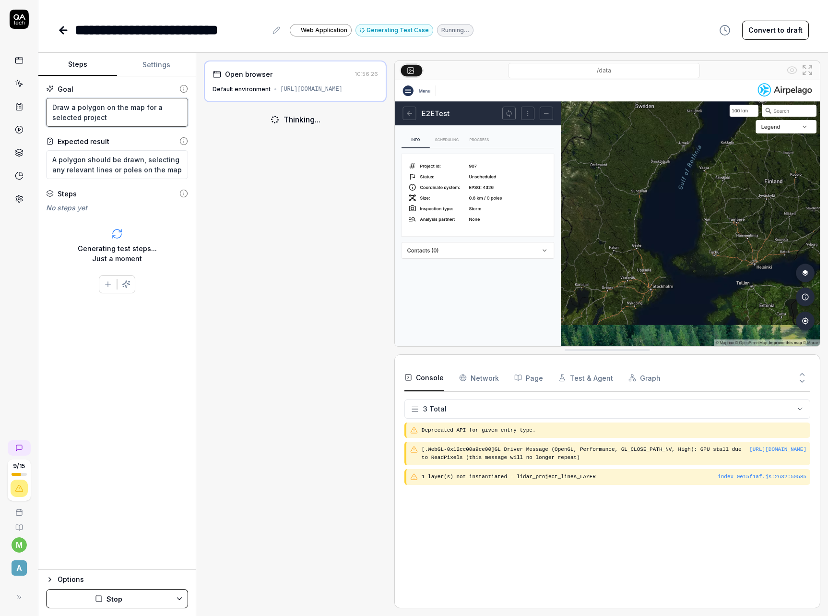
click at [123, 119] on textarea "Draw a polygon on the map for a selected project" at bounding box center [117, 112] width 142 height 29
type textarea "*"
type textarea "Draw a polygon on the map for a selected project,"
type textarea "*"
type textarea "Draw a polygon on the map for a selected project,"
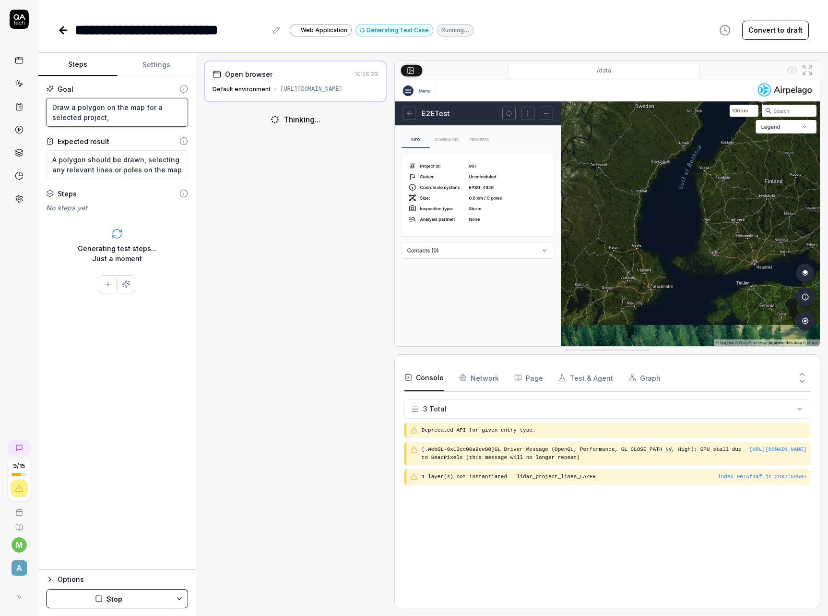
type textarea "*"
type textarea "Draw a polygon on the map for a selected project, co"
type textarea "*"
type textarea "Draw a polygon on the map for a selected project, cov"
type textarea "*"
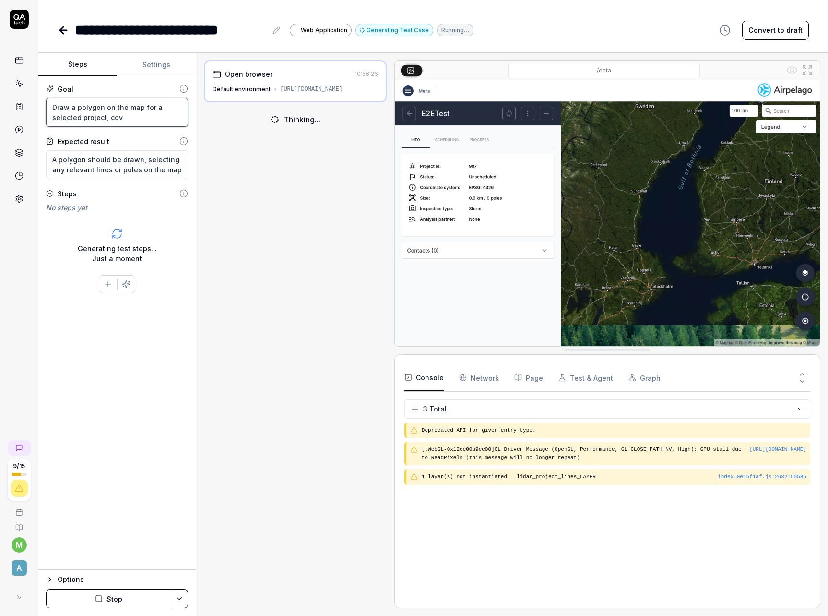
type textarea "Draw a polygon on the map for a selected project, cove"
type textarea "*"
type textarea "Draw a polygon on the map for a selected project, cover"
type textarea "*"
type textarea "Draw a polygon on the map for a selected project, coveri"
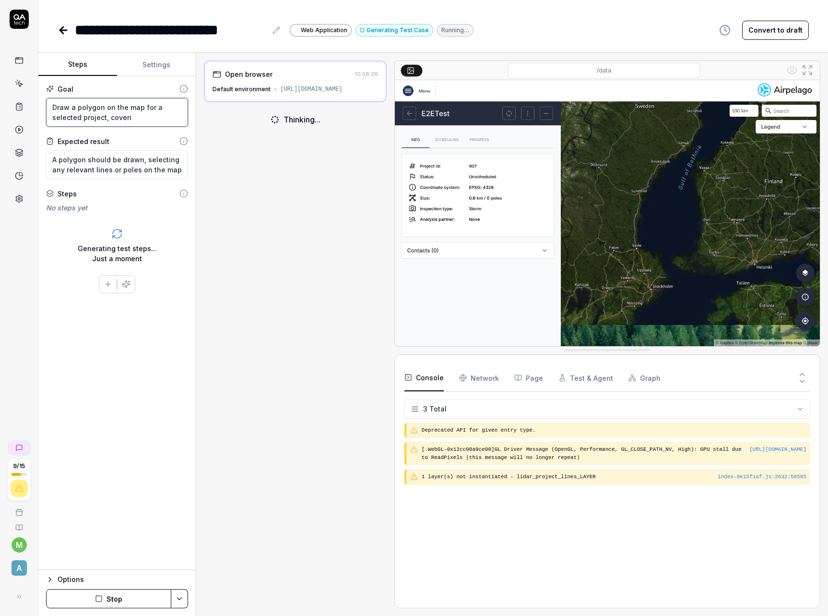
type textarea "*"
type textarea "Draw a polygon on the map for a selected project, coverin"
type textarea "*"
type textarea "Draw a polygon on the map for a selected project, covering"
type textarea "*"
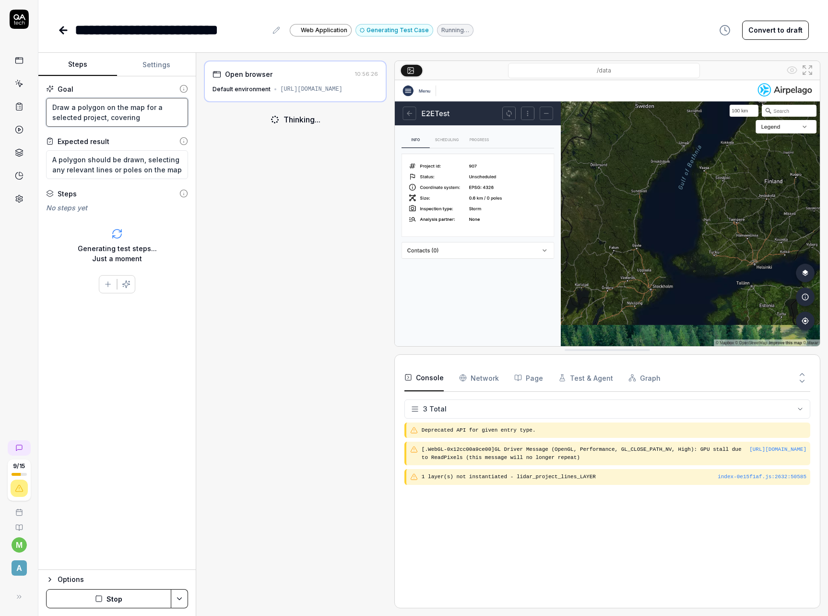
type textarea "Draw a polygon on the map for a selected project, covering"
type textarea "*"
type textarea "Draw a polygon on the map for a selected project, covering a"
type textarea "*"
type textarea "Draw a polygon on the map for a selected project, covering an"
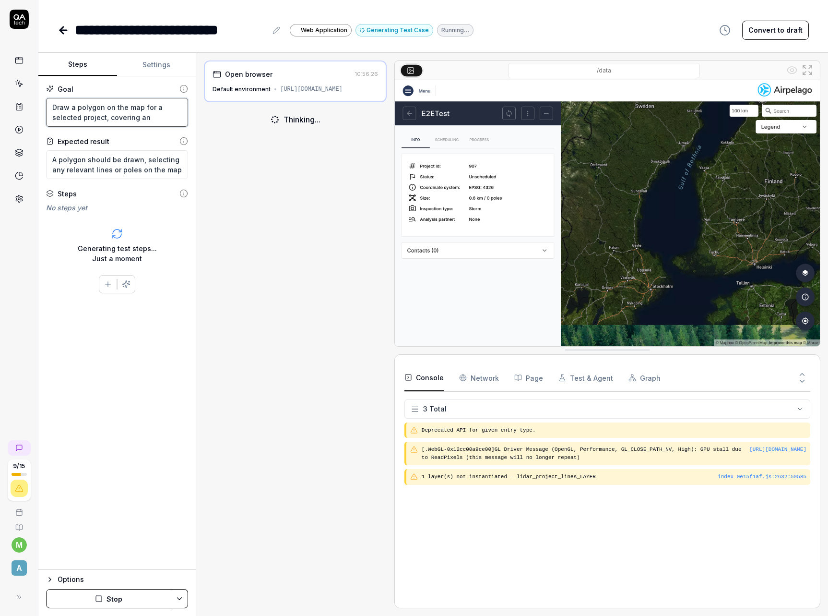
type textarea "*"
type textarea "Draw a polygon on the map for a selected project, covering any"
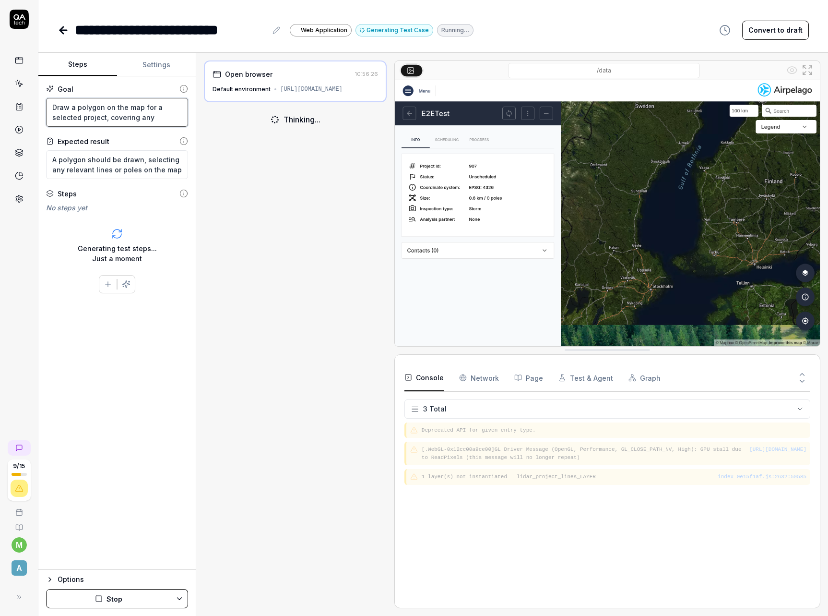
type textarea "*"
type textarea "Draw a polygon on the map for a selected project, covering any"
type textarea "*"
type textarea "Draw a polygon on the map for a selected project, covering any r"
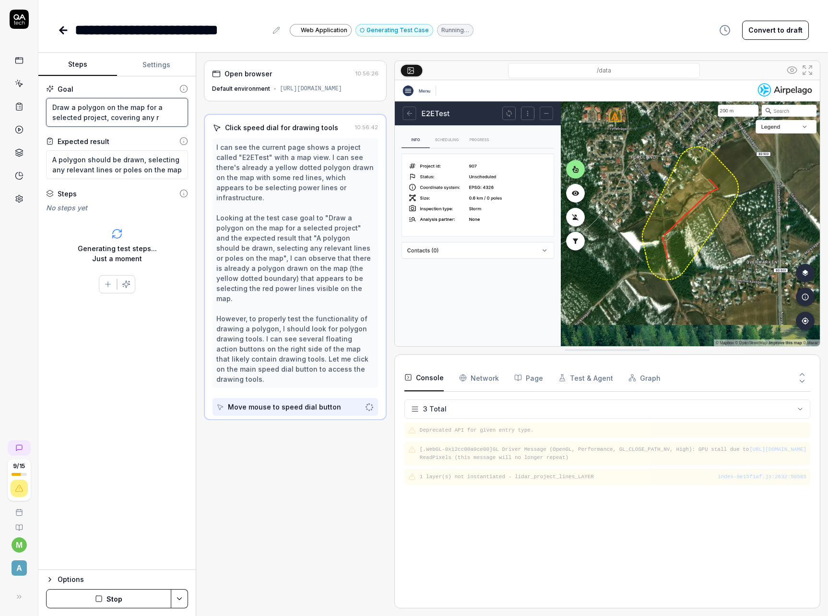
type textarea "*"
type textarea "Draw a polygon on the map for a selected project, covering any re"
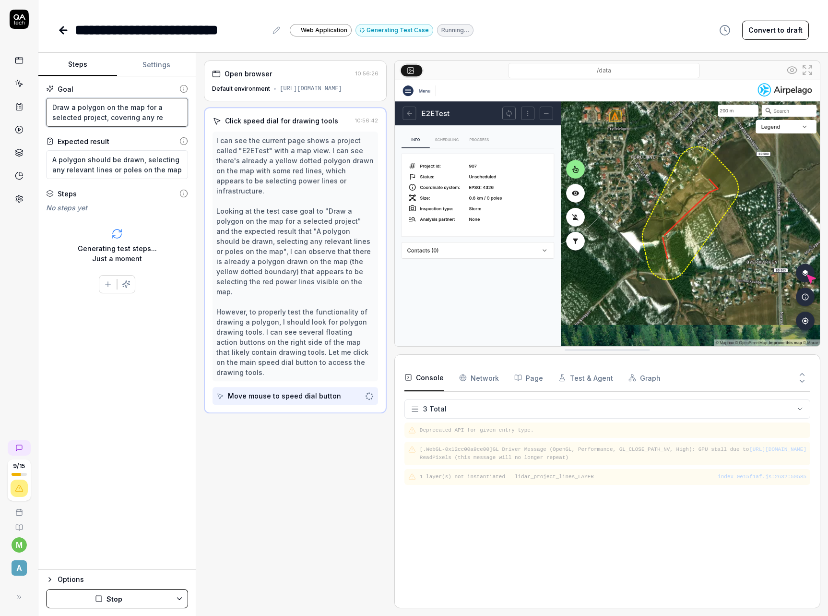
type textarea "*"
type textarea "Draw a polygon on the map for a selected project, covering any red"
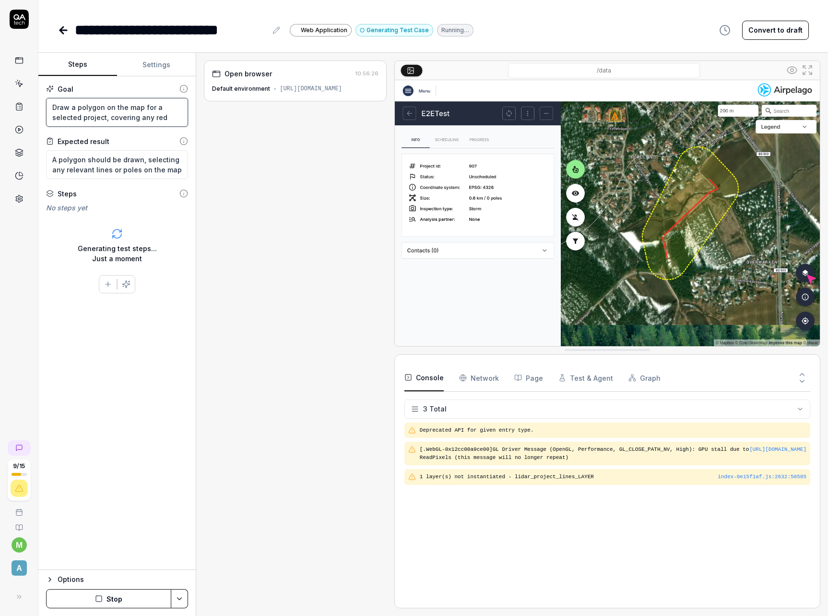
type textarea "*"
type textarea "Draw a polygon on the map for a selected project, covering any red"
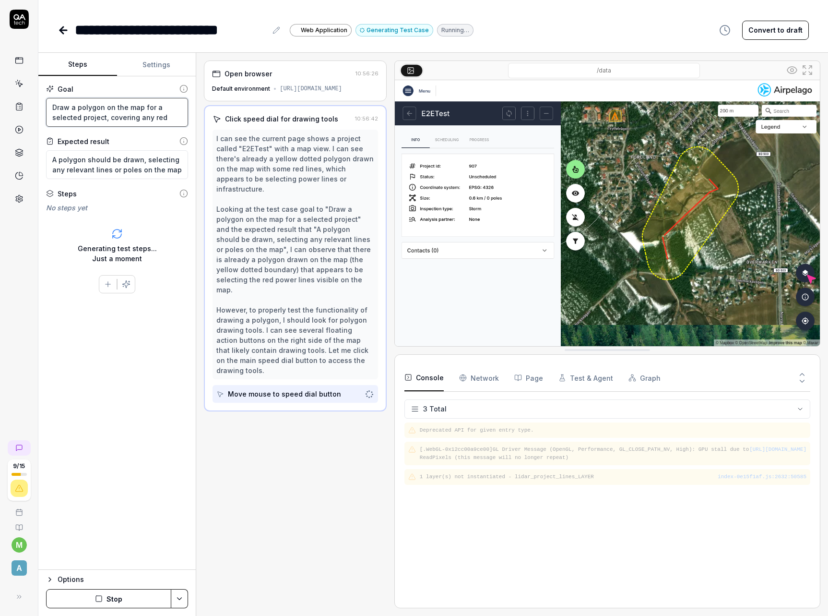
type textarea "*"
type textarea "Draw a polygon on the map for a selected project, covering any red l"
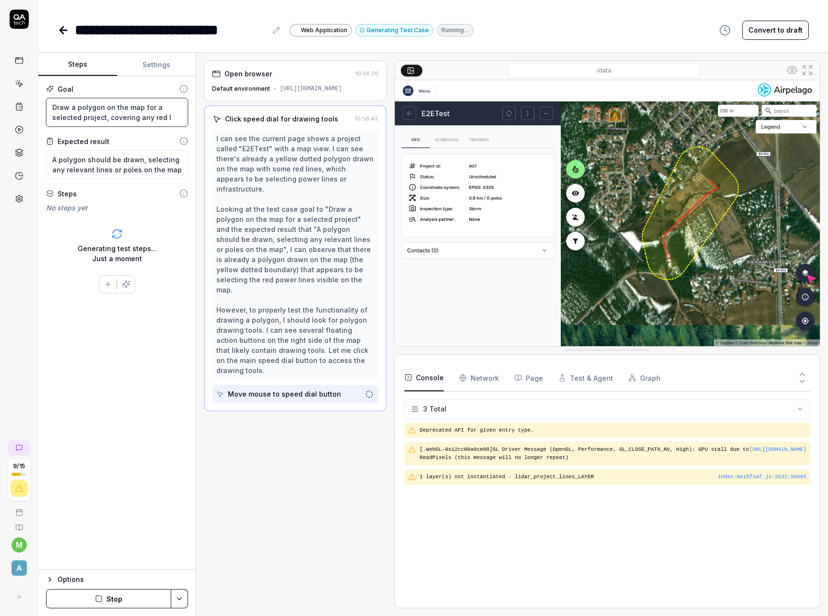
type textarea "*"
type textarea "Draw a polygon on the map for a selected project, covering any red li"
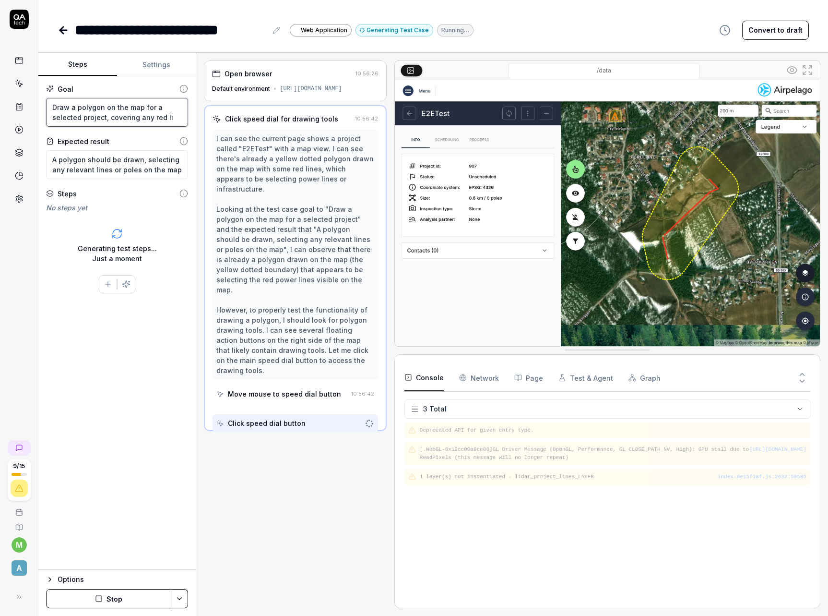
type textarea "*"
type textarea "Draw a polygon on the map for a selected project, covering any red lin"
type textarea "*"
type textarea "Draw a polygon on the map for a selected project, covering any red line"
type textarea "*"
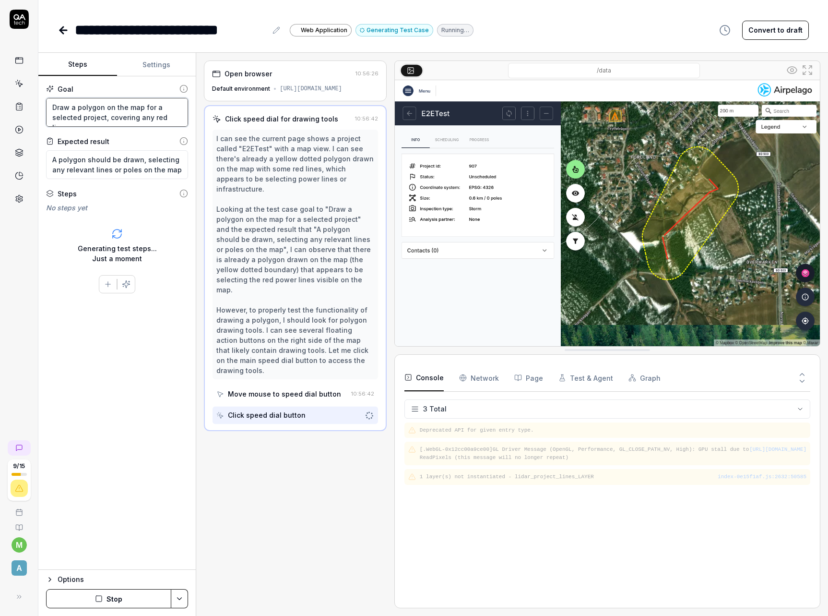
type textarea "Draw a polygon on the map for a selected project, covering any red lines"
type textarea "*"
type textarea "Draw a polygon on the map for a selected project, covering any red lines o"
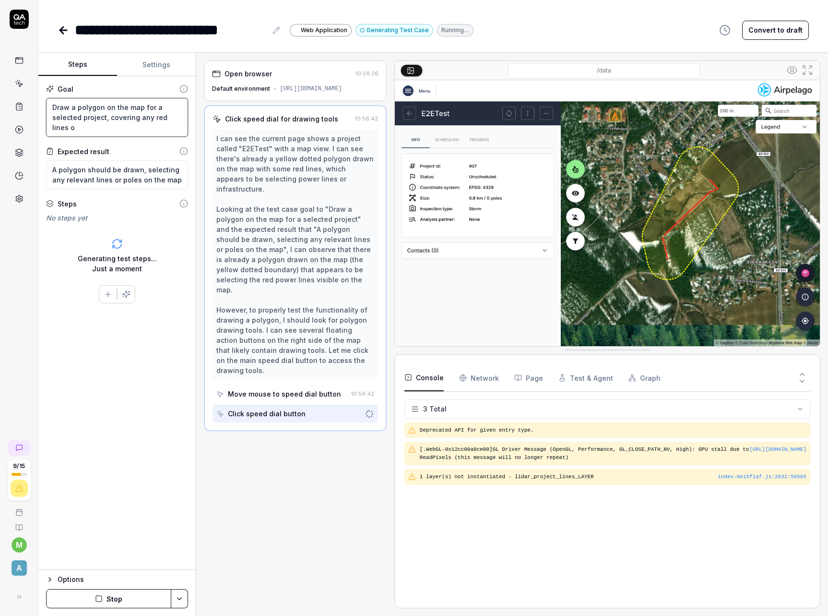
type textarea "*"
type textarea "Draw a polygon on the map for a selected project, covering any red lines"
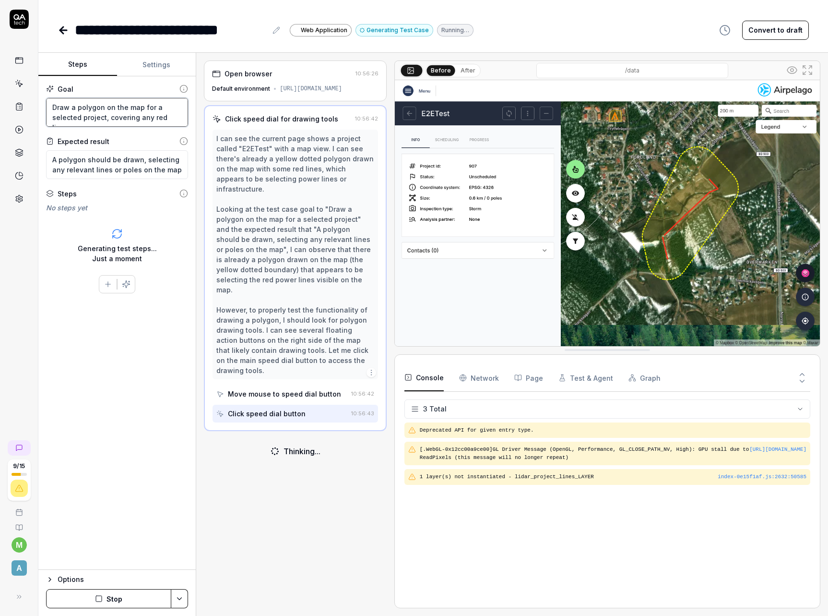
type textarea "*"
type textarea "Draw a polygon on the map for a selected project, covering any red lines"
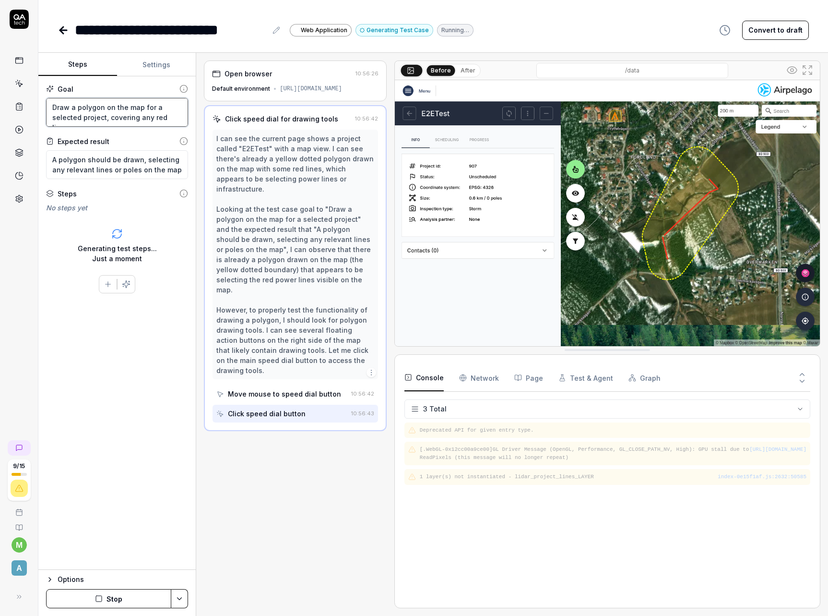
type textarea "*"
type textarea "Draw a polygon on the map for a selected project, covering any red line"
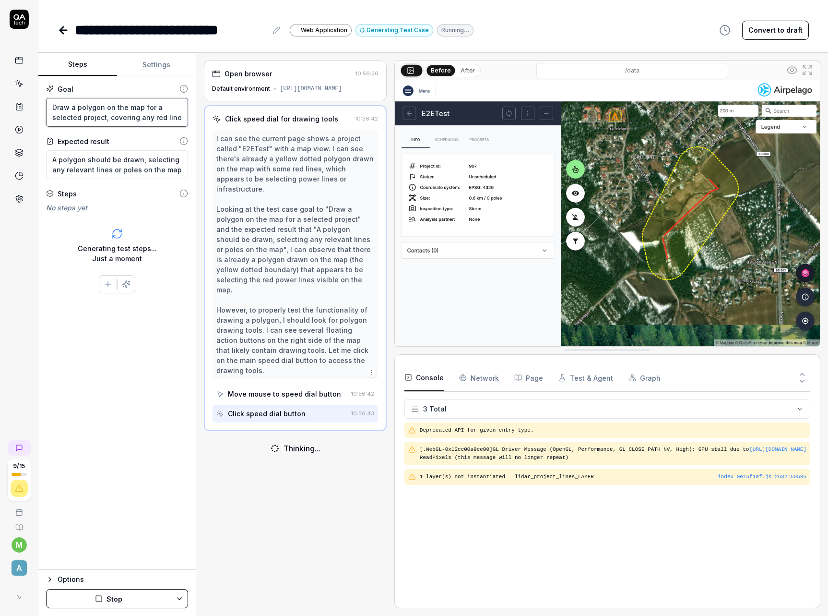
type textarea "*"
type textarea "Draw a polygon on the map for a selected project, covering any red lin"
type textarea "*"
type textarea "Draw a polygon on the map for a selected project, covering any red li"
type textarea "*"
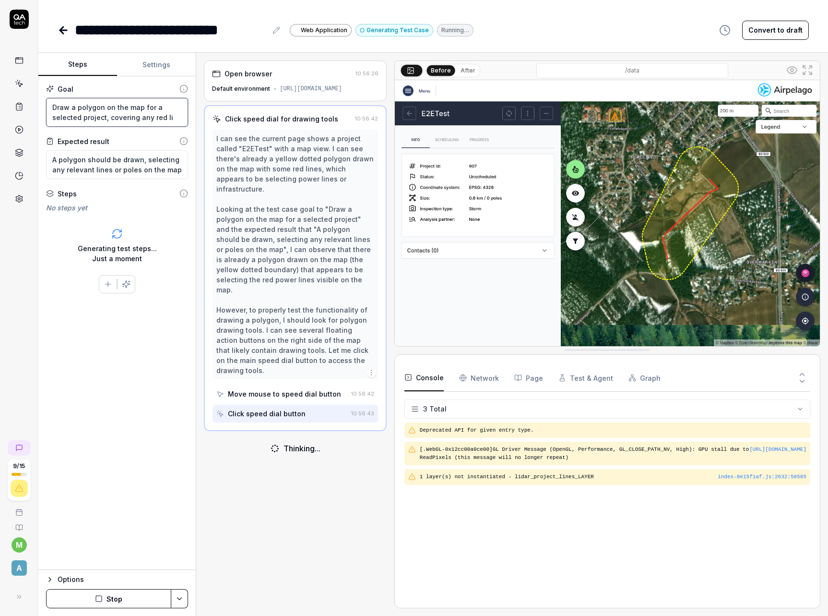
type textarea "Draw a polygon on the map for a selected project, covering any red l"
type textarea "*"
type textarea "Draw a polygon on the map for a selected project, covering any red"
type textarea "*"
type textarea "Draw a polygon on the map for a selected project, covering any red"
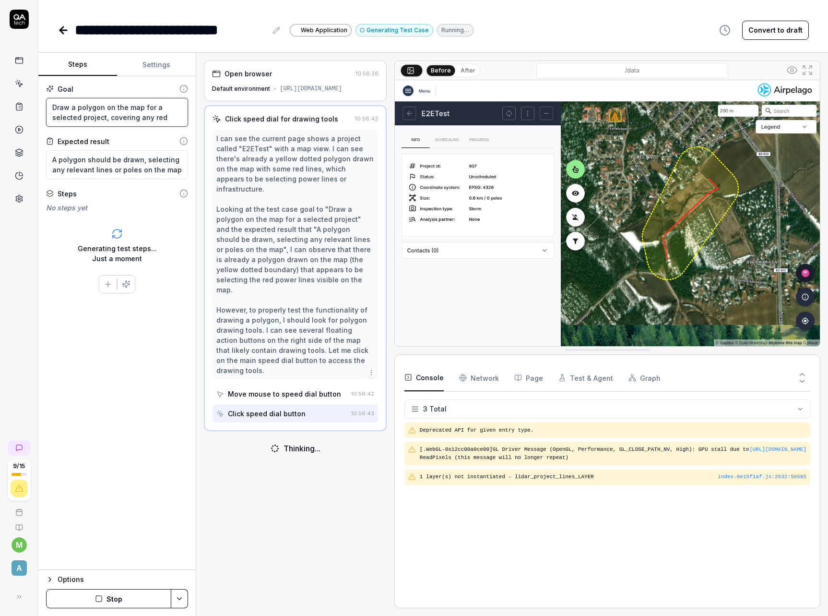
type textarea "*"
type textarea "Draw a polygon on the map for a selected project, covering any re"
type textarea "*"
type textarea "Draw a polygon on the map for a selected project, covering any r"
type textarea "*"
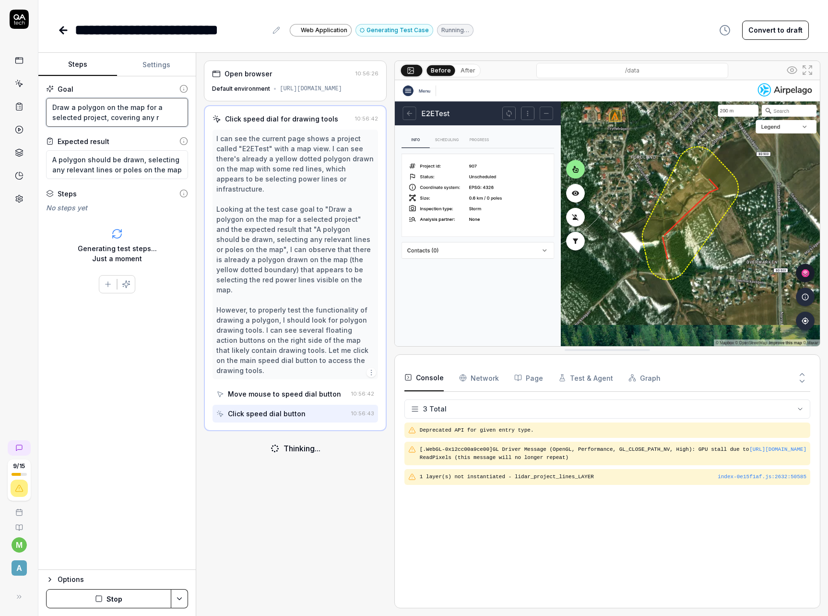
type textarea "Draw a polygon on the map for a selected project, covering any"
type textarea "*"
type textarea "Draw a polygon on the map for a selected project, covering any"
type textarea "*"
type textarea "Draw a polygon on the map for a selected project, covering an"
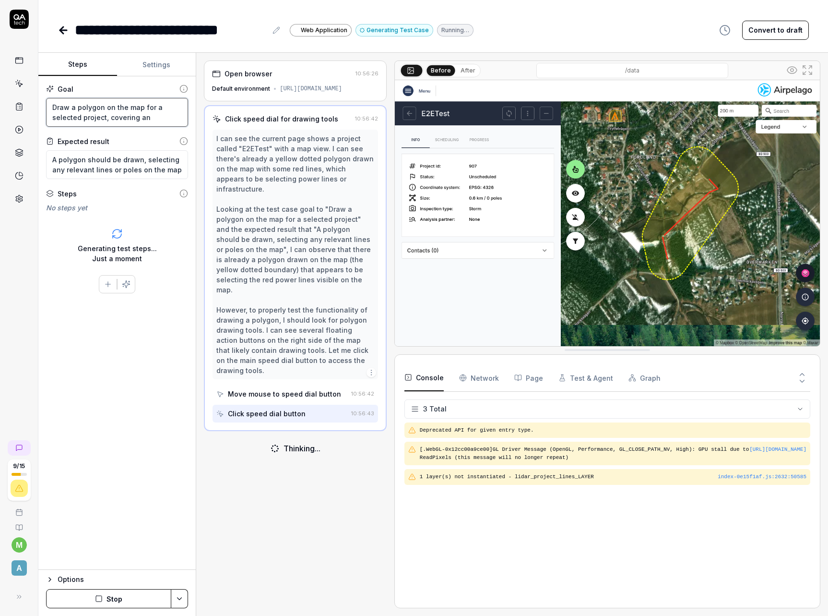
type textarea "*"
type textarea "Draw a polygon on the map for a selected project, covering a"
type textarea "*"
type textarea "Draw a polygon on the map for a selected project, covering a"
type textarea "*"
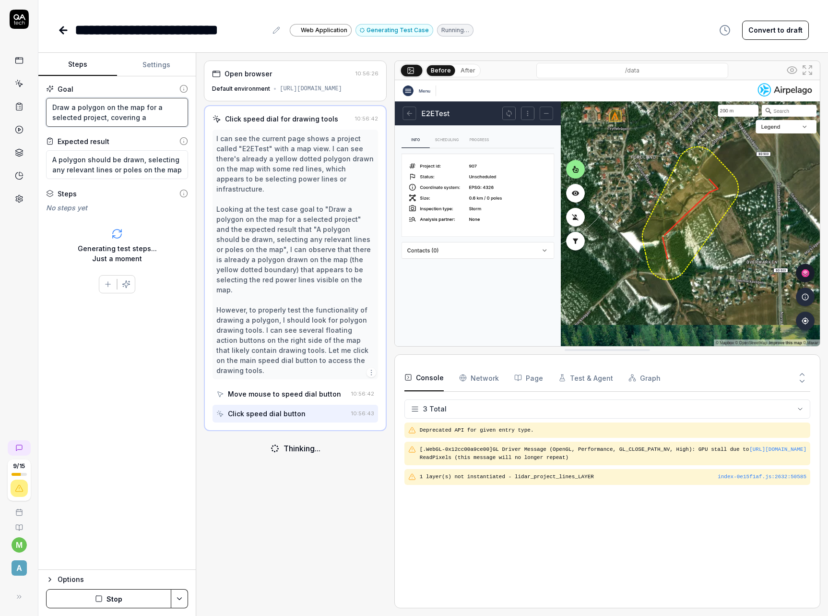
type textarea "Draw a polygon on the map for a selected project, covering a s"
type textarea "*"
type textarea "Draw a polygon on the map for a selected project, covering a se"
type textarea "*"
type textarea "Draw a polygon on the map for a selected project, covering a sec"
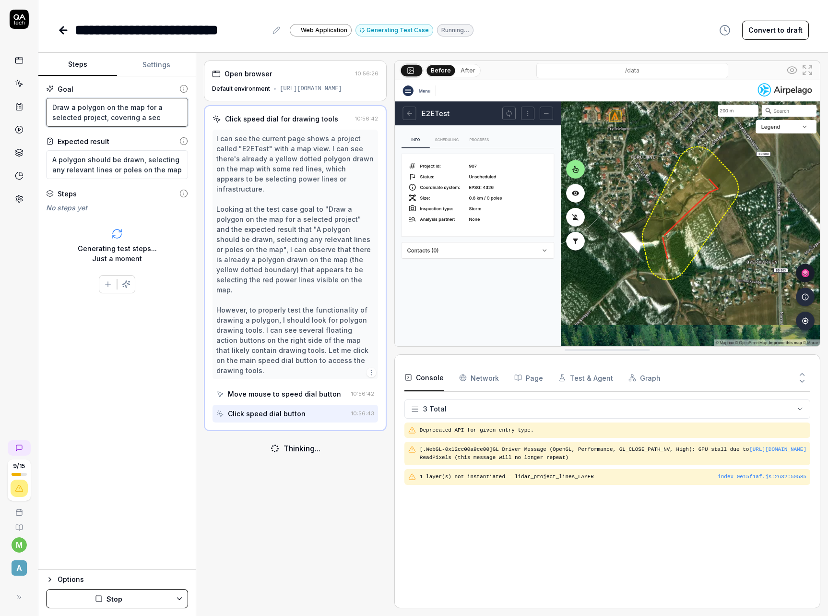
type textarea "*"
type textarea "Draw a polygon on the map for a selected project, covering a sect"
type textarea "*"
type textarea "Draw a polygon on the map for a selected project, covering a secto"
type textarea "*"
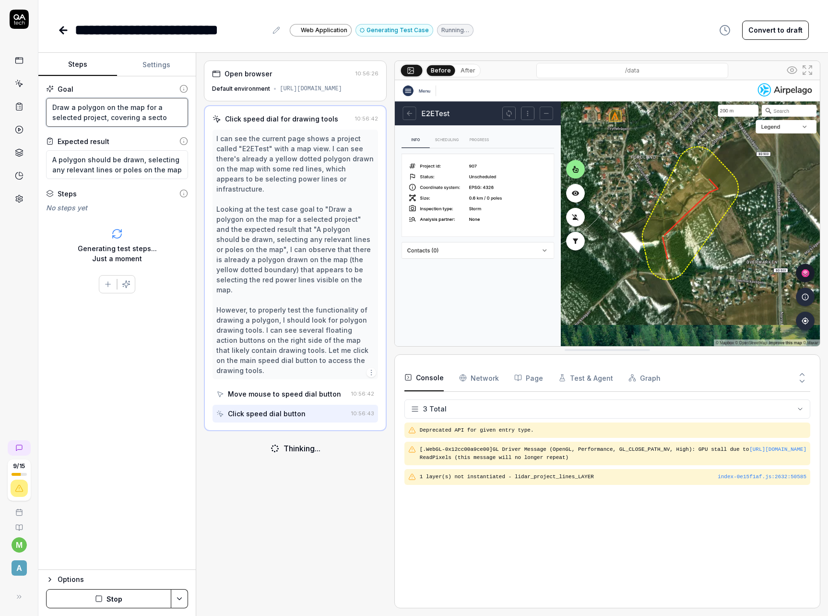
type textarea "Draw a polygon on the map for a selected project, covering a sect"
type textarea "*"
type textarea "Draw a polygon on the map for a selected project, covering a secti"
type textarea "*"
type textarea "Draw a polygon on the map for a selected project, covering a sectio"
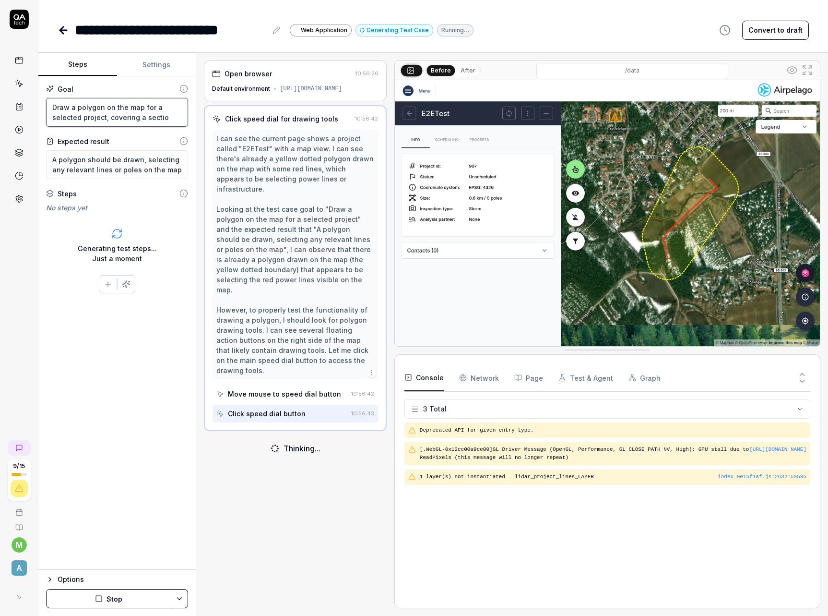
type textarea "*"
type textarea "Draw a polygon on the map for a selected project, covering a section"
type textarea "*"
type textarea "Draw a polygon on the map for a selected project, covering a section o"
type textarea "*"
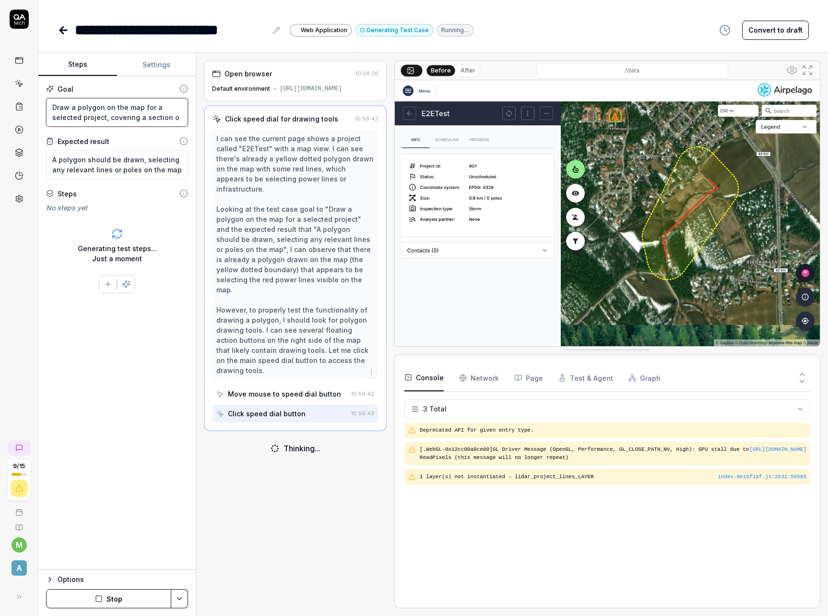
type textarea "Draw a polygon on the map for a selected project, covering a section of"
type textarea "*"
type textarea "Draw a polygon on the map for a selected project, covering a section of"
type textarea "*"
type textarea "Draw a polygon on the map for a selected project, covering a section of l"
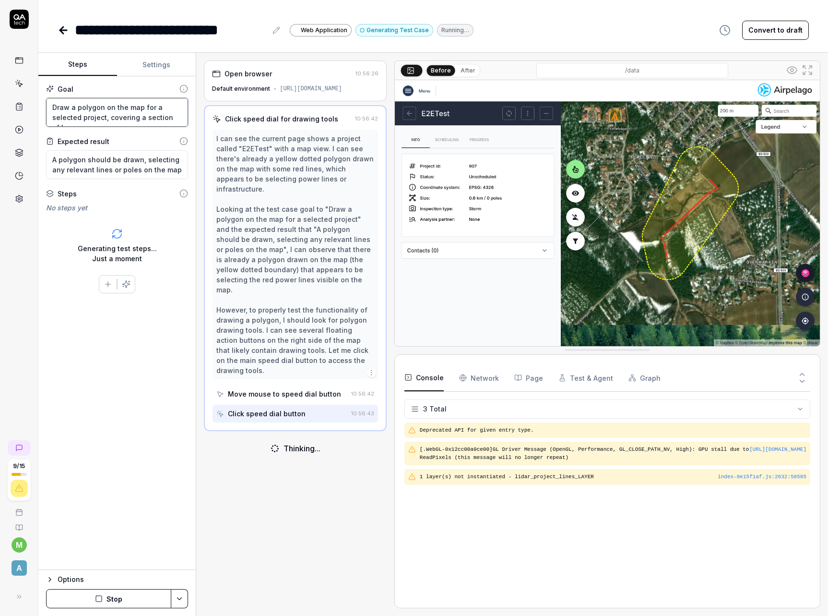
type textarea "*"
type textarea "Draw a polygon on the map for a selected project, covering a section of"
type textarea "*"
type textarea "Draw a polygon on the map for a selected project, covering a section of th"
type textarea "*"
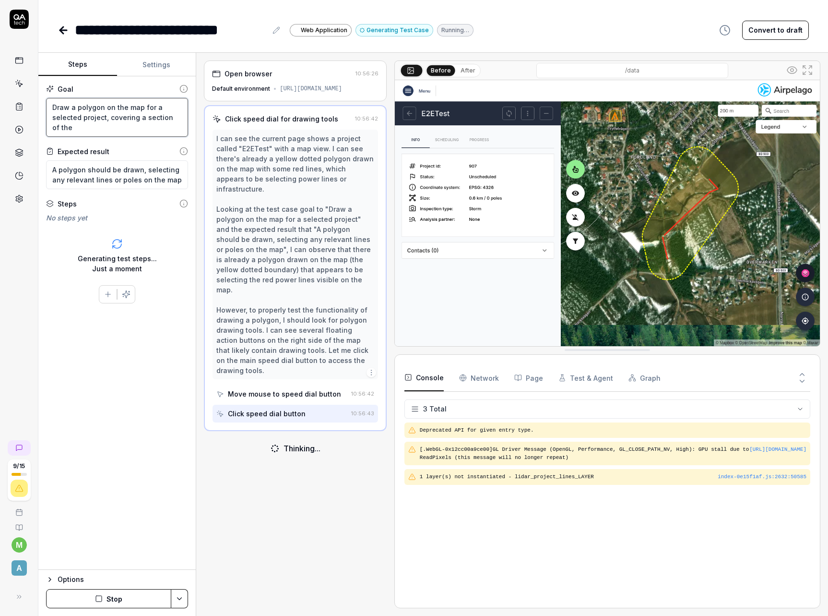
type textarea "Draw a polygon on the map for a selected project, covering a section of the"
type textarea "*"
type textarea "Draw a polygon on the map for a selected project, covering a section of the r"
type textarea "*"
type textarea "Draw a polygon on the map for a selected project, covering a section of the re"
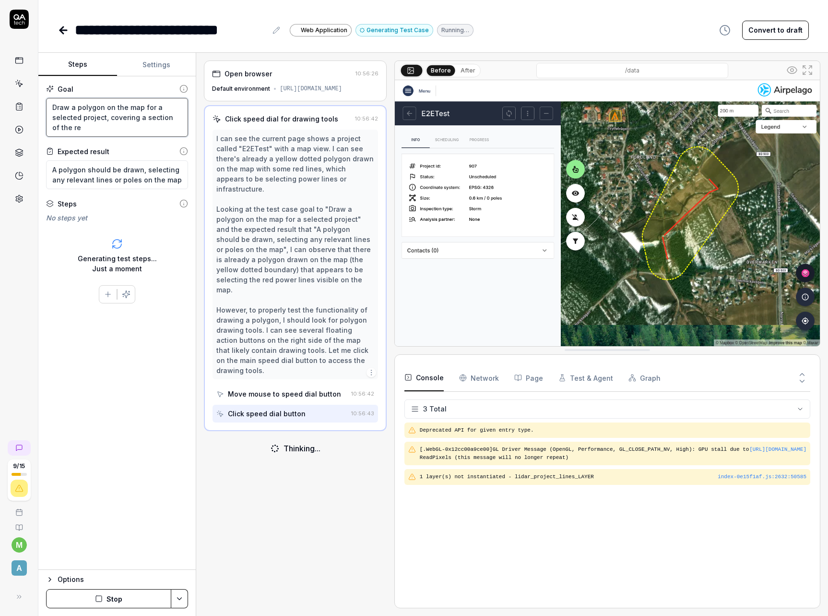
type textarea "*"
type textarea "Draw a polygon on the map for a selected project, covering a section of the red"
type textarea "*"
type textarea "Draw a polygon on the map for a selected project, covering a section of the red…"
type textarea "*"
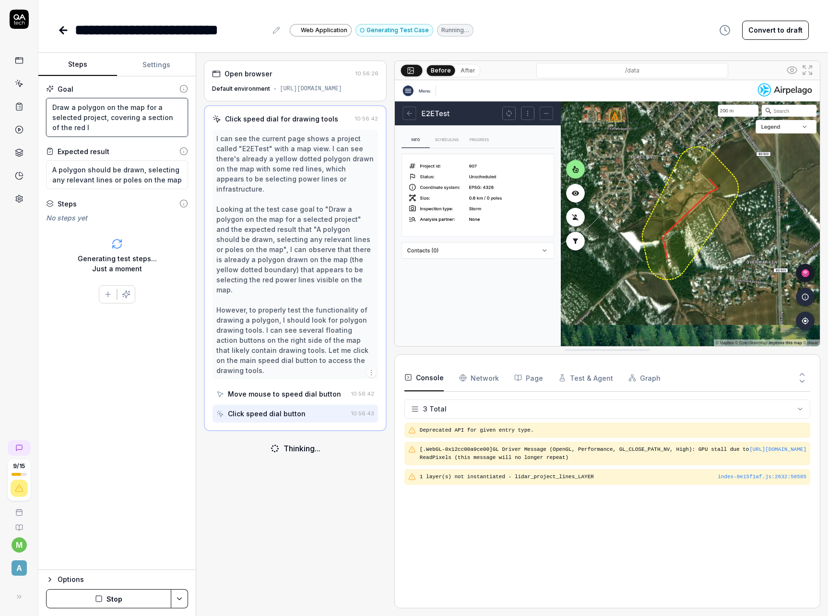
type textarea "Draw a polygon on the map for a selected project, covering a section of the red…"
type textarea "*"
type textarea "Draw a polygon on the map for a selected project, covering a section of the red…"
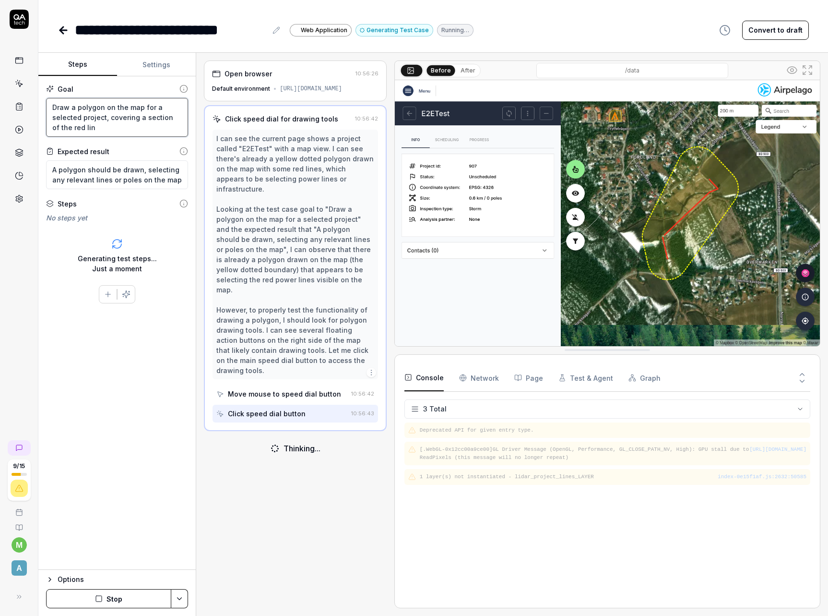
type textarea "*"
type textarea "Draw a polygon on the map for a selected project, covering a section of the red…"
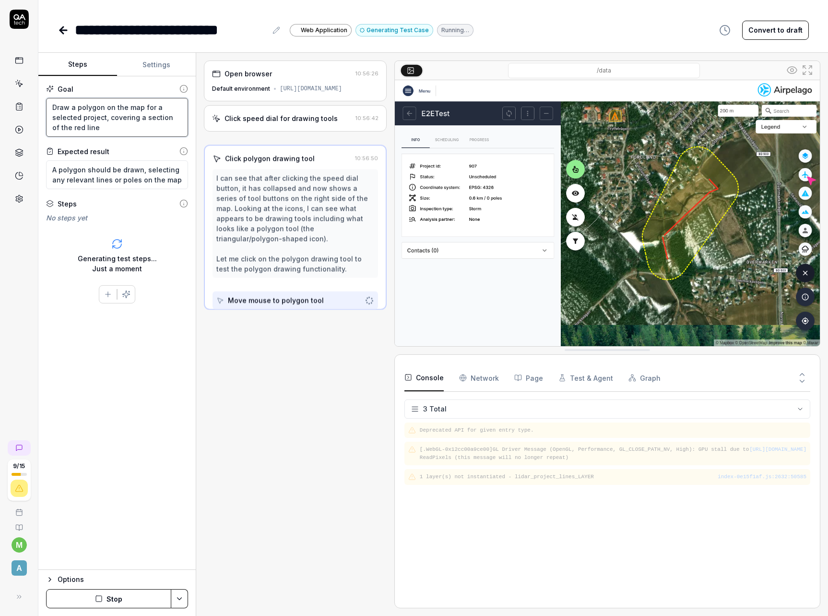
type textarea "*"
type textarea "Draw a polygon on the map for a selected project, covering a section of the red…"
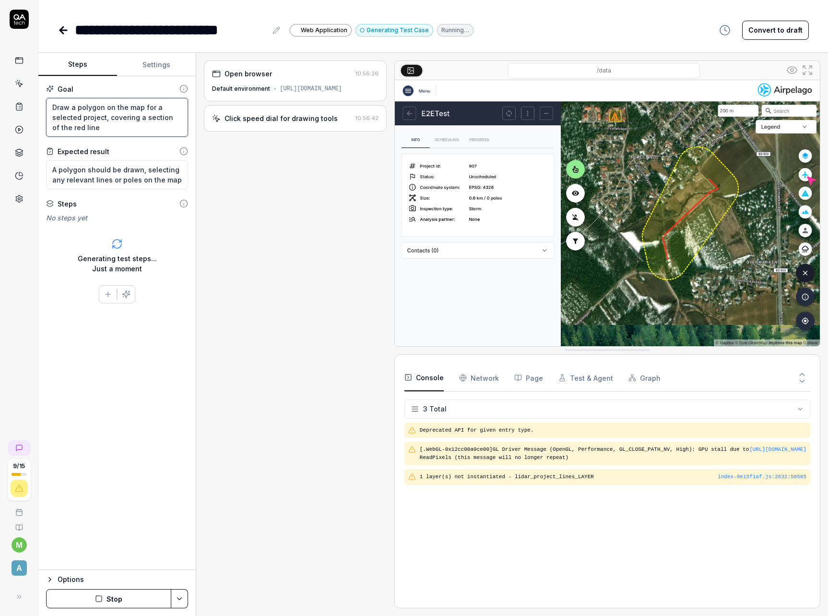
type textarea "*"
type textarea "Draw a polygon on the map for a selected project, covering a section of the red…"
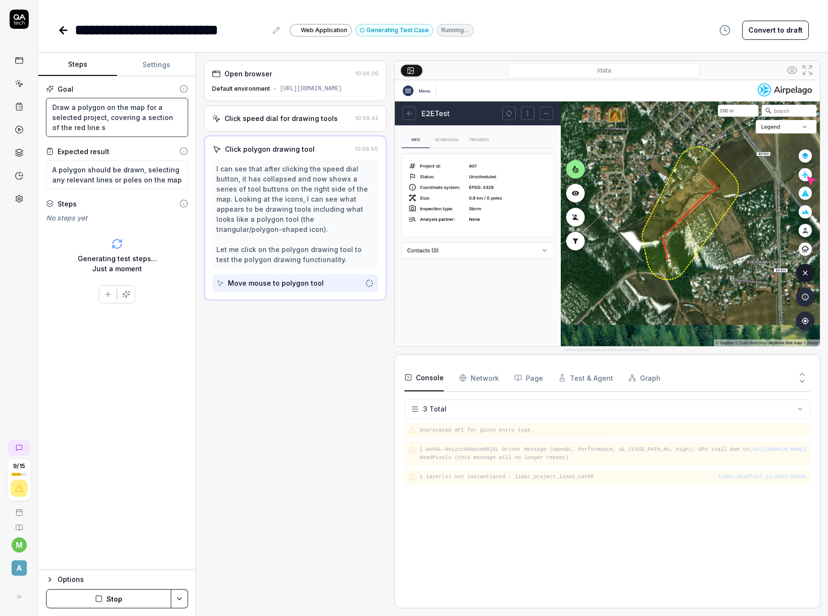
type textarea "*"
type textarea "Draw a polygon on the map for a selected project, covering a section of the red…"
type textarea "*"
type textarea "Draw a polygon on the map for a selected project, covering a section of the red…"
type textarea "*"
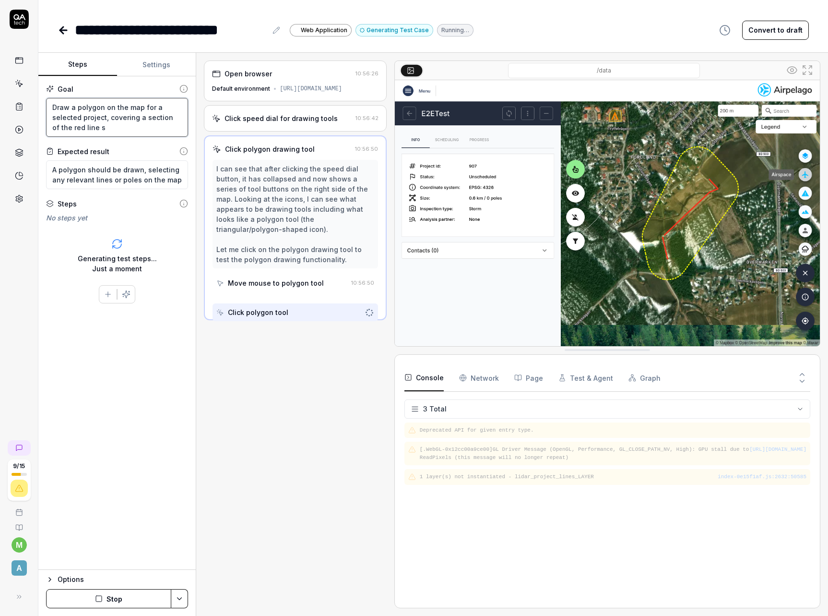
type textarea "Draw a polygon on the map for a selected project, covering a section of the red…"
type textarea "*"
type textarea "Draw a polygon on the map for a selected project, covering a section of the red…"
type textarea "*"
type textarea "Draw a polygon on the map for a selected project, covering a section of the red…"
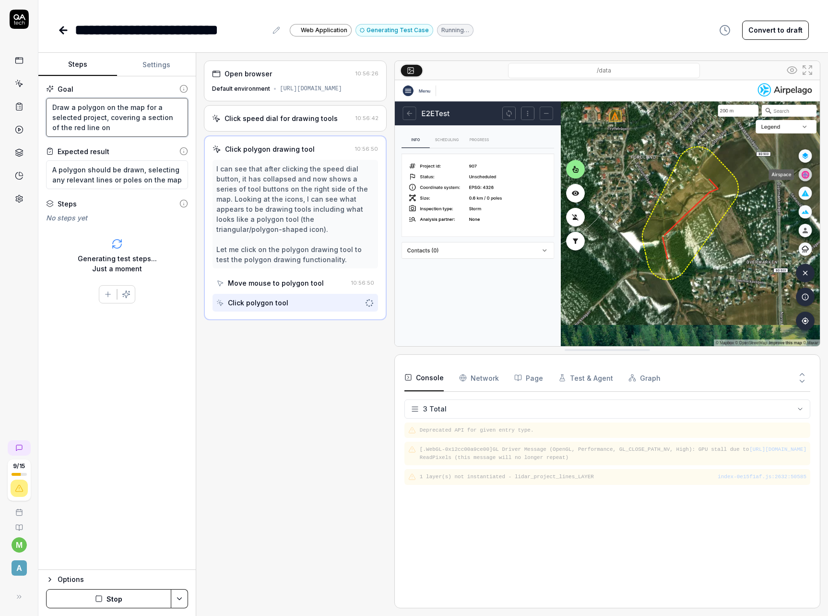
type textarea "*"
type textarea "Draw a polygon on the map for a selected project, covering a section of the red…"
type textarea "*"
type textarea "Draw a polygon on the map for a selected project, covering a section of the red…"
type textarea "*"
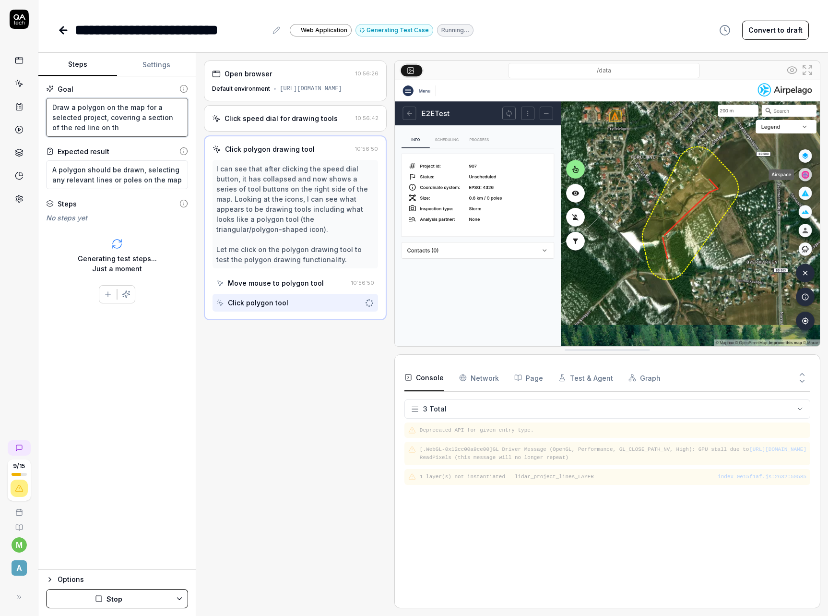
type textarea "Draw a polygon on the map for a selected project, covering a section of the red…"
type textarea "*"
type textarea "Draw a polygon on the map for a selected project, covering a section of the red…"
type textarea "*"
type textarea "Draw a polygon on the map for a selected project, covering a section of the red…"
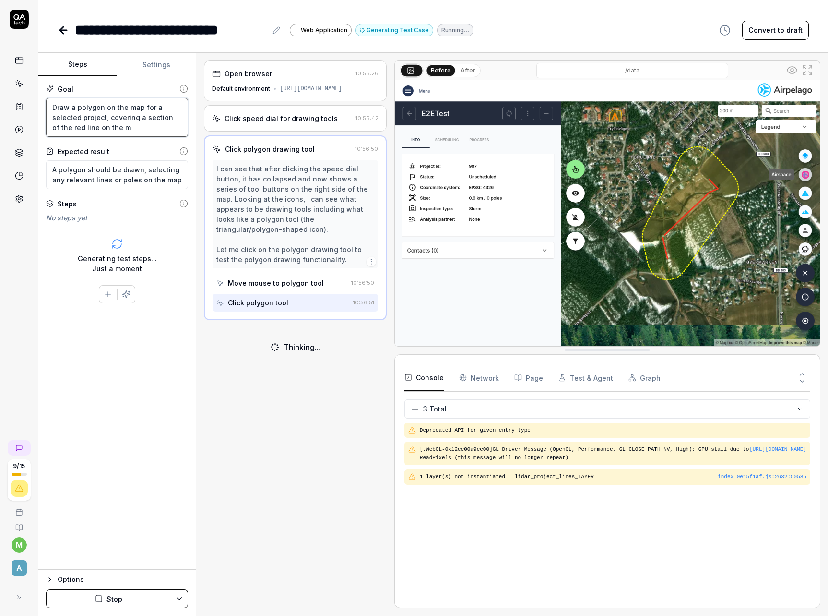
type textarea "*"
type textarea "Draw a polygon on the map for a selected project, covering a section of the red…"
type textarea "*"
type textarea "Draw a polygon on the map for a selected project, covering a section of the red…"
click at [222, 425] on div "Open browser 10:56:26 Default environment [URL][DOMAIN_NAME] Click speed dial f…" at bounding box center [295, 333] width 183 height 547
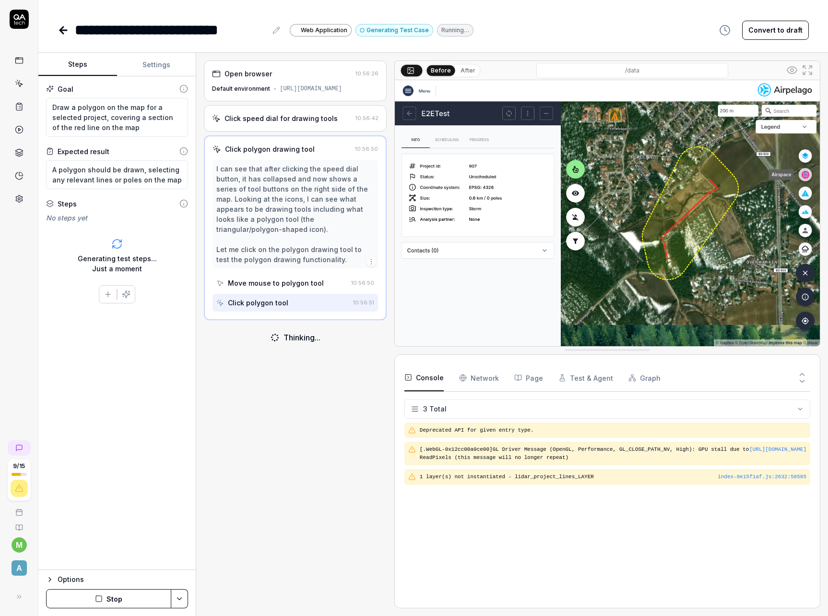
click at [95, 600] on icon "button" at bounding box center [99, 598] width 8 height 8
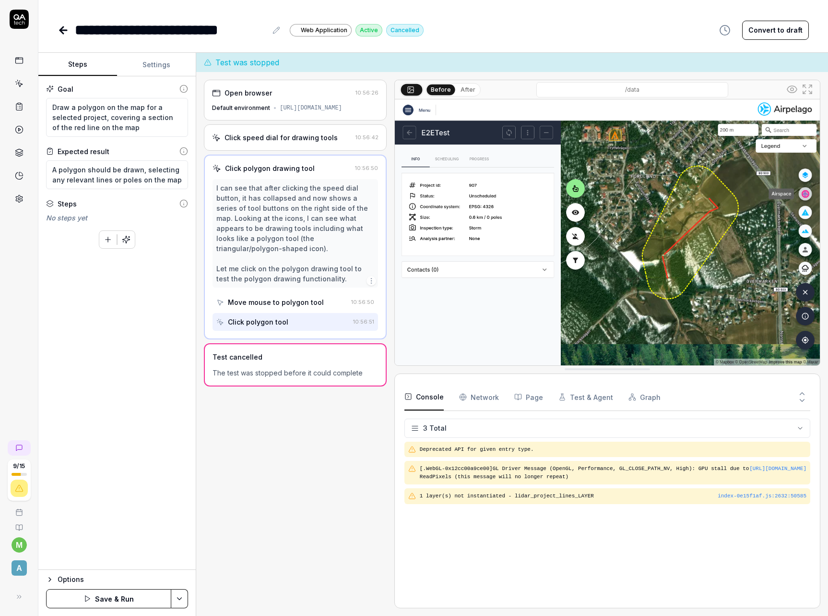
click at [129, 243] on icon "button" at bounding box center [126, 239] width 9 height 9
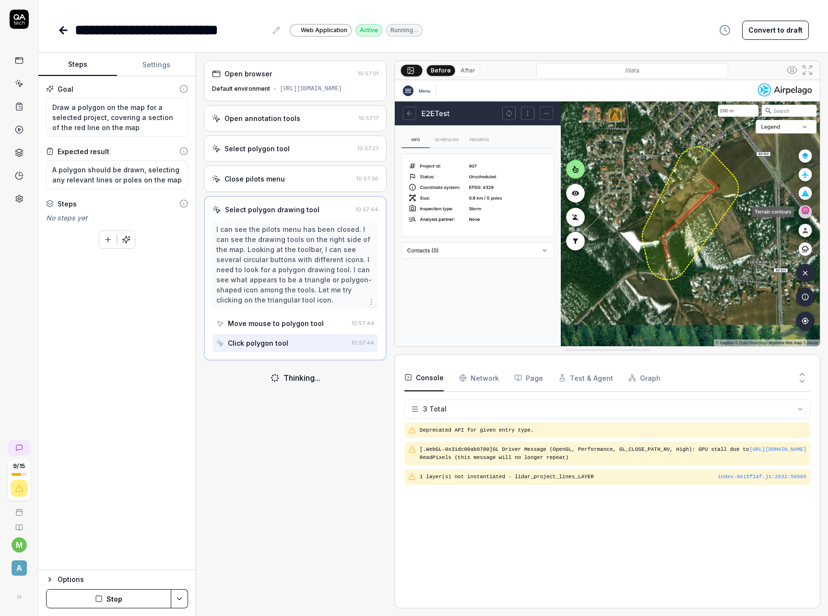
click at [252, 445] on div "Open browser 10:57:01 Default environment [URL][DOMAIN_NAME] Open annotation to…" at bounding box center [295, 333] width 183 height 547
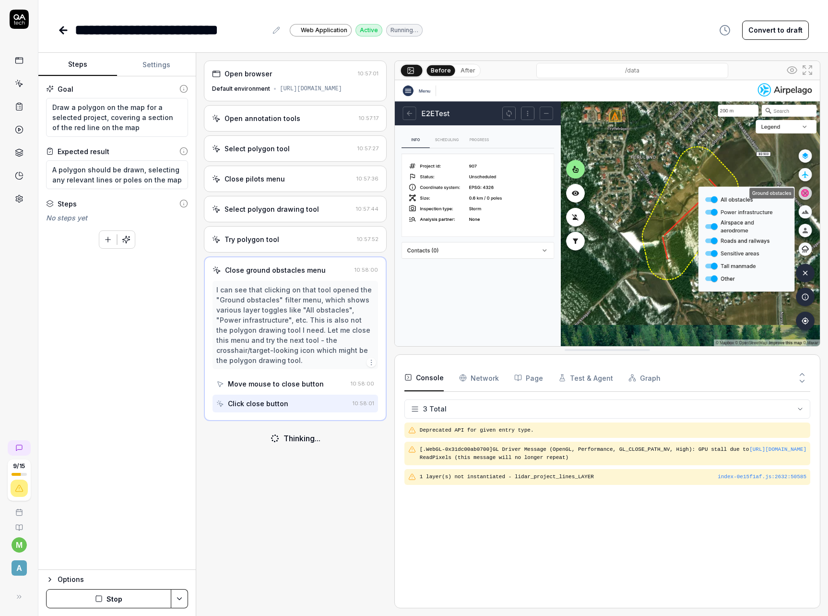
click at [109, 595] on button "Stop" at bounding box center [108, 598] width 125 height 19
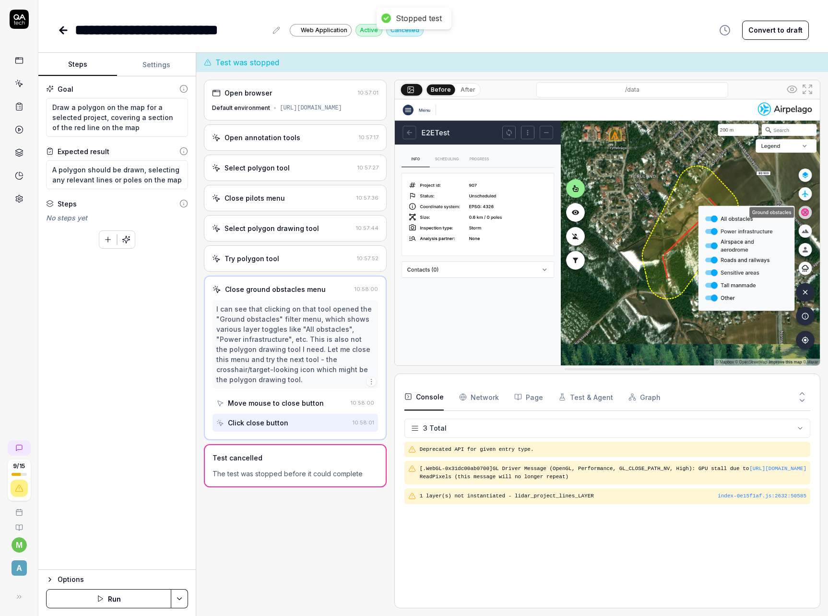
click at [98, 347] on div "Goal Draw a polygon on the map for a selected project, covering a section of th…" at bounding box center [116, 322] width 157 height 493
click at [103, 243] on button "button" at bounding box center [107, 239] width 17 height 17
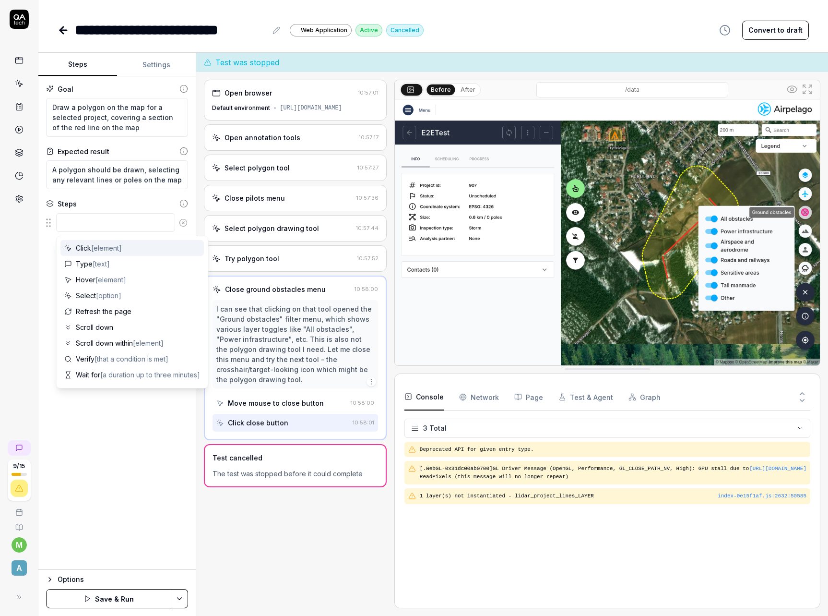
type textarea "*"
type textarea "C"
type textarea "*"
type textarea "Cl"
type textarea "*"
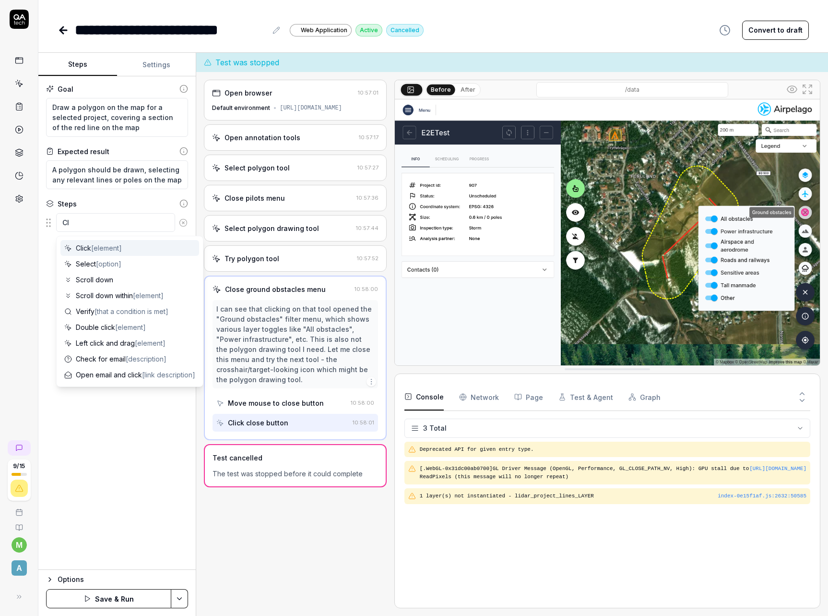
type textarea "Cli"
type textarea "*"
type textarea "Clic"
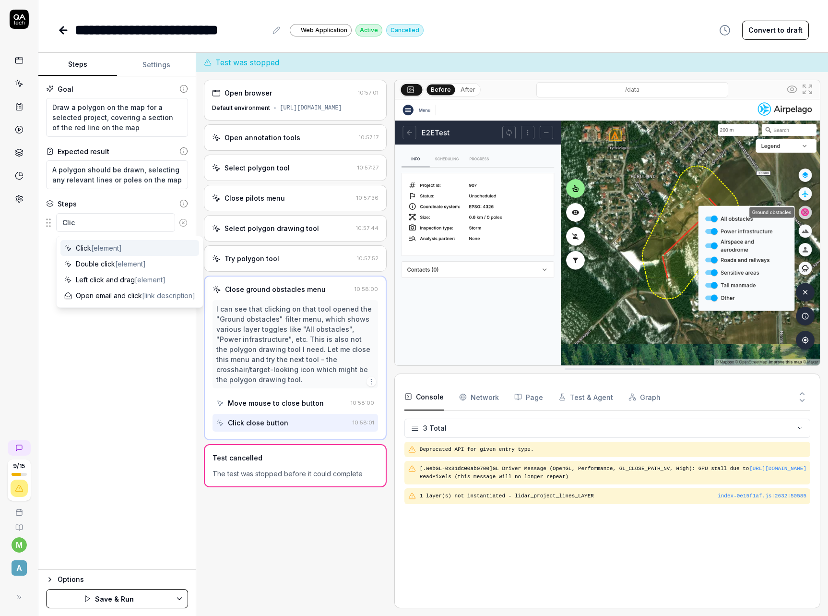
type textarea "*"
type textarea "Click"
type textarea "*"
type textarea "Click"
type textarea "*"
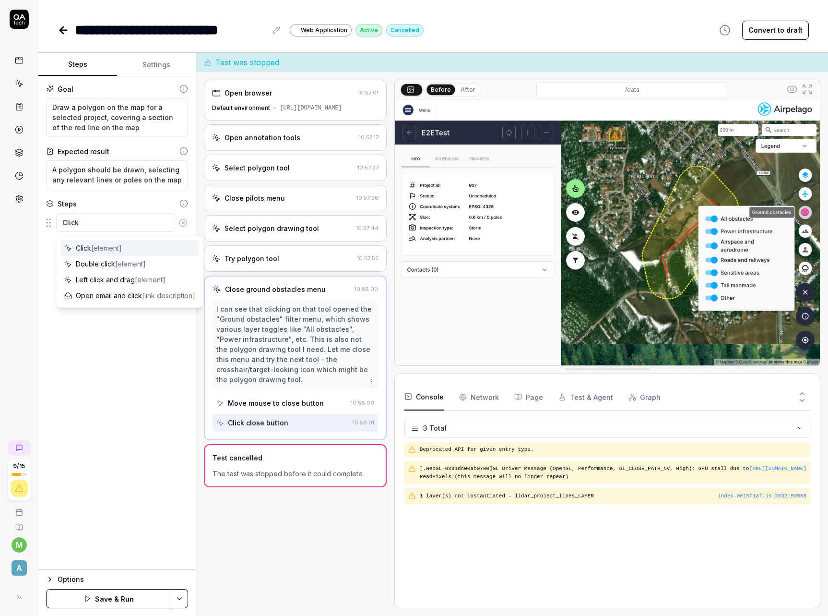
type textarea "Click t"
type textarea "*"
type textarea "Click the"
type textarea "*"
type textarea "Click the"
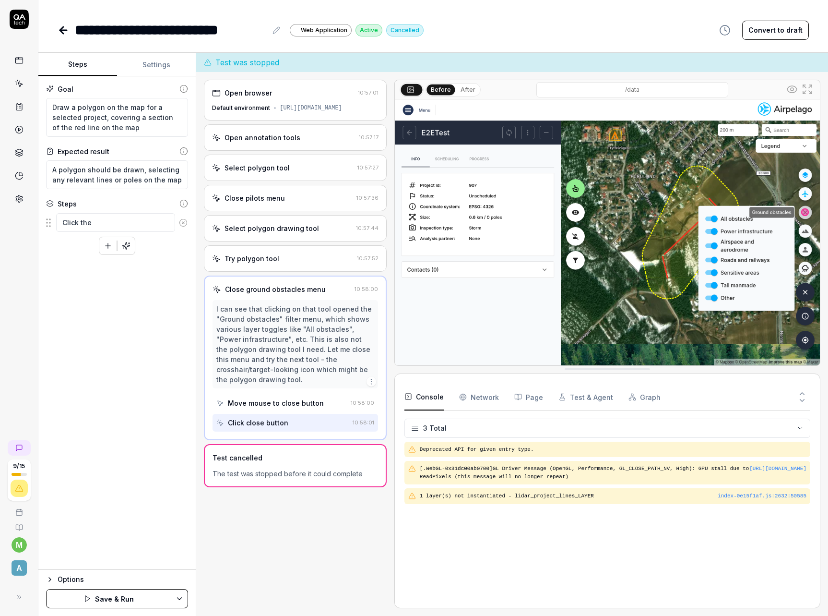
type textarea "*"
type textarea "Click the g"
type textarea "*"
type textarea "Click the gr"
type textarea "*"
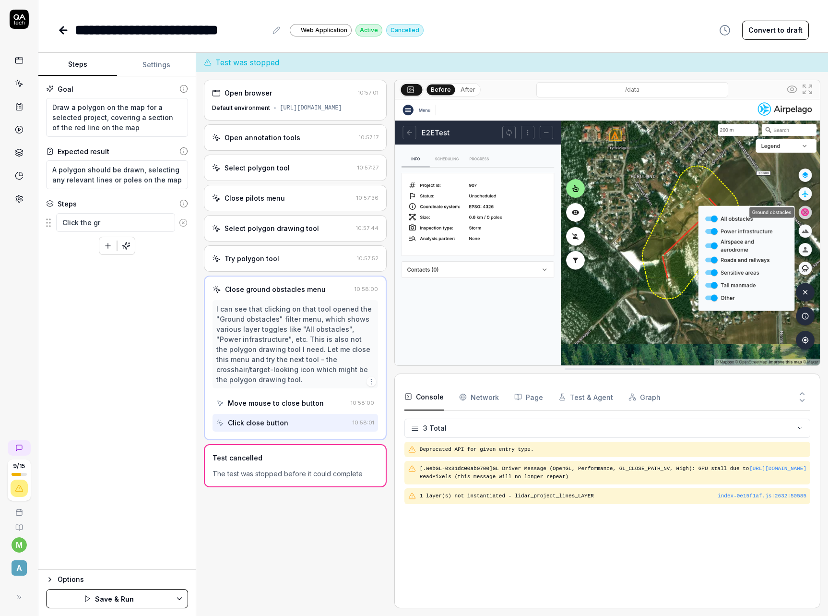
type textarea "Click the gre"
type textarea "*"
type textarea "Click the gree"
type textarea "*"
type textarea "Click the green"
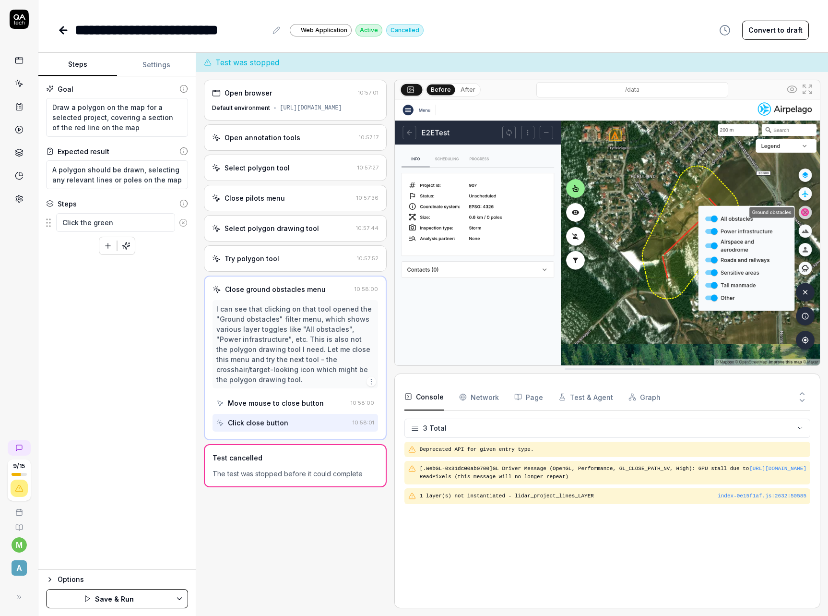
type textarea "*"
type textarea "Click the green"
type textarea "*"
type textarea "Click the green b"
type textarea "*"
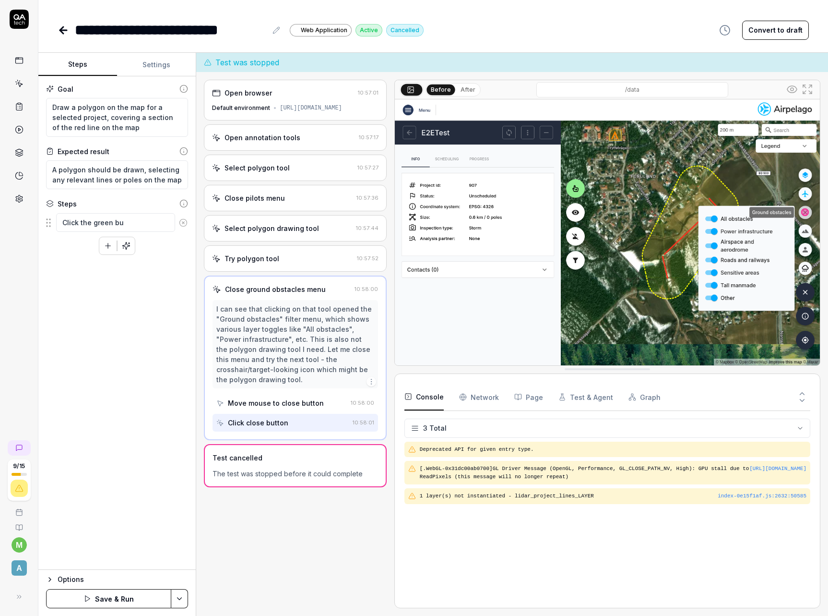
type textarea "Click the green but"
type textarea "*"
type textarea "Click the green butt"
type textarea "*"
type textarea "Click the green butto"
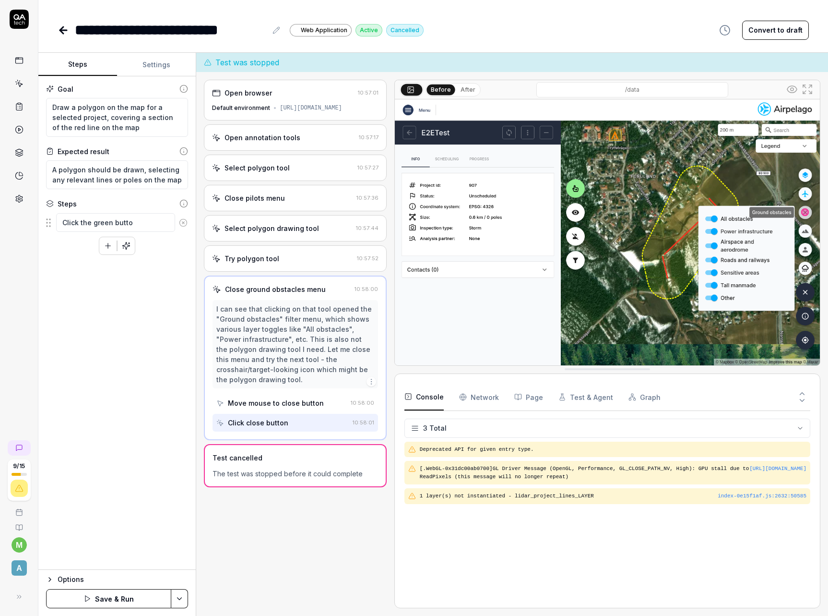
type textarea "*"
type textarea "Click the green button"
type textarea "*"
type textarea "Click the green button"
type textarea "*"
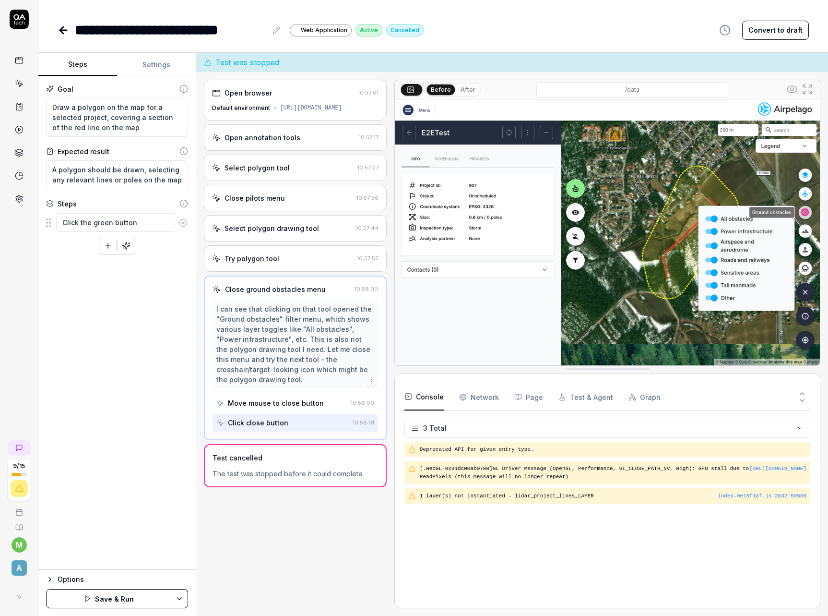
type textarea "Click the green button w"
type textarea "*"
type textarea "Click the green button wit"
type textarea "*"
type textarea "Click the green button with"
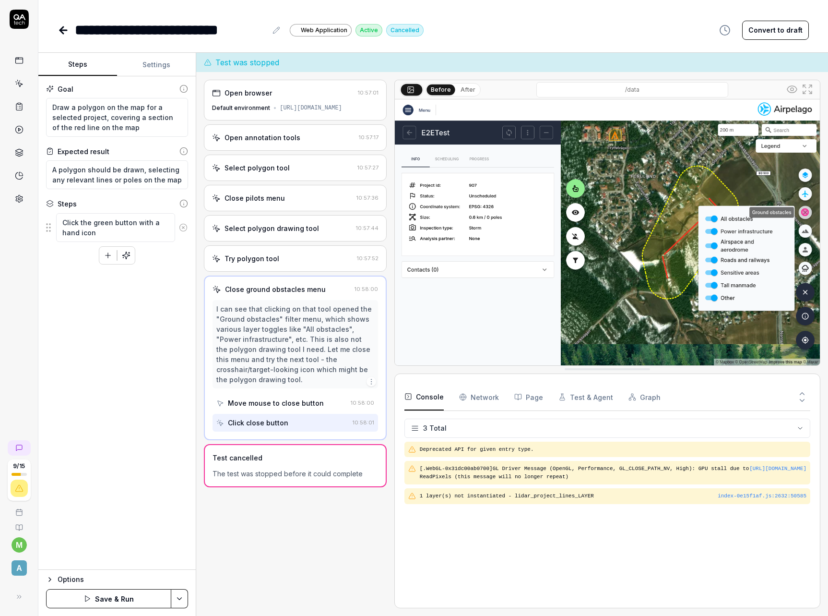
click at [126, 307] on div "Goal Draw a polygon on the map for a selected project, covering a section of th…" at bounding box center [116, 322] width 157 height 493
click at [157, 596] on button "Save & Run" at bounding box center [108, 598] width 125 height 19
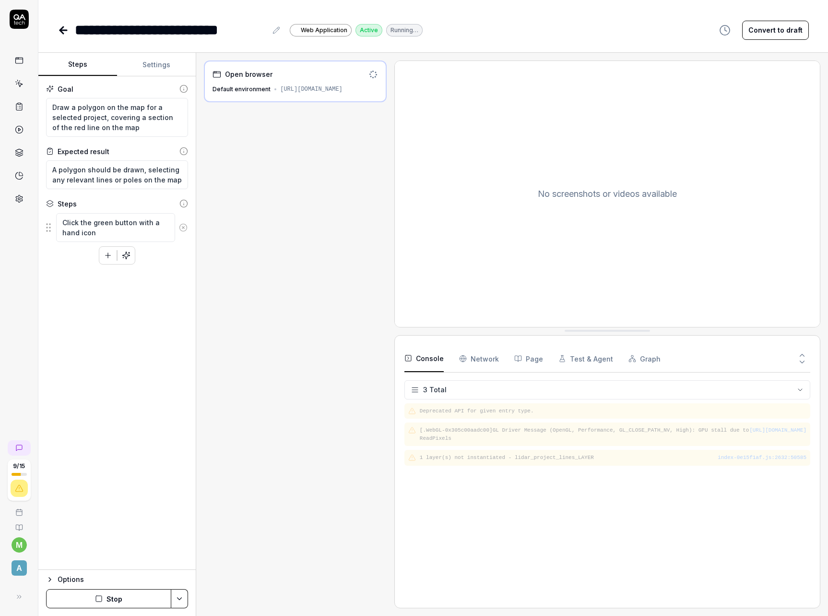
click at [145, 597] on button "Stop" at bounding box center [108, 598] width 125 height 19
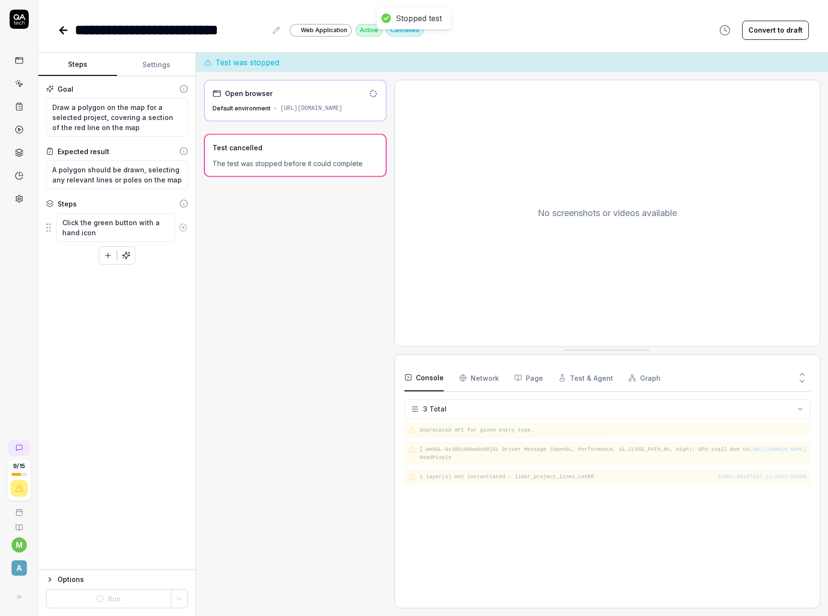
click at [150, 339] on div "Goal Draw a polygon on the map for a selected project, covering a section of th…" at bounding box center [116, 322] width 157 height 493
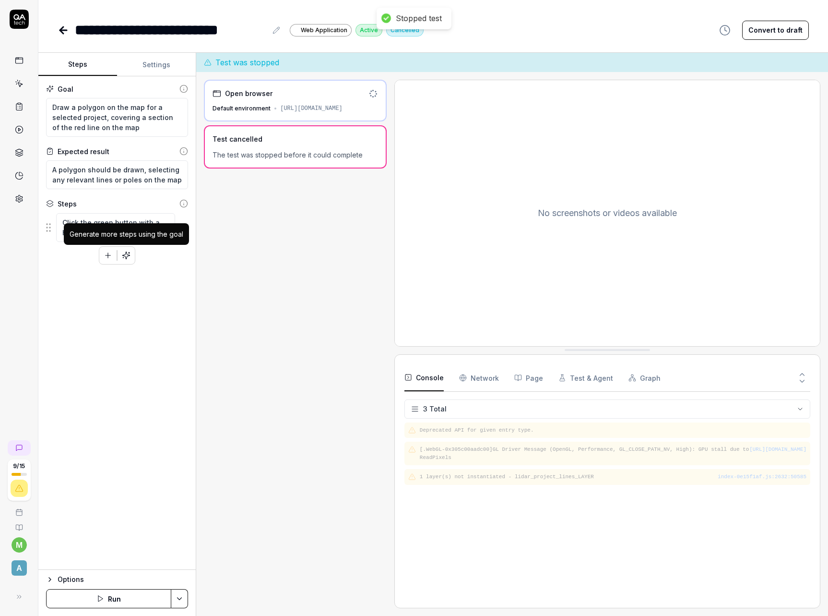
click at [129, 258] on icon "button" at bounding box center [126, 255] width 9 height 9
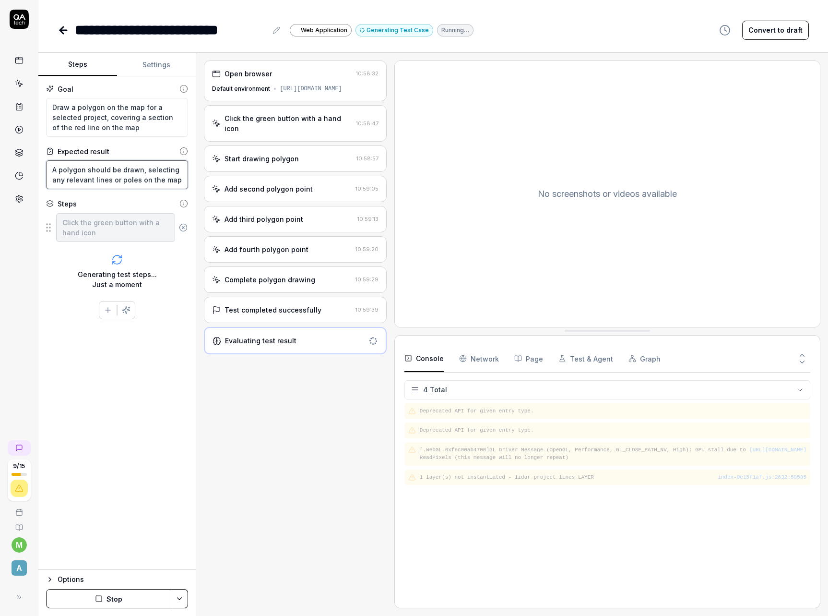
click at [175, 182] on textarea "A polygon should be drawn, selecting any relevant lines or poles on the map" at bounding box center [117, 174] width 142 height 29
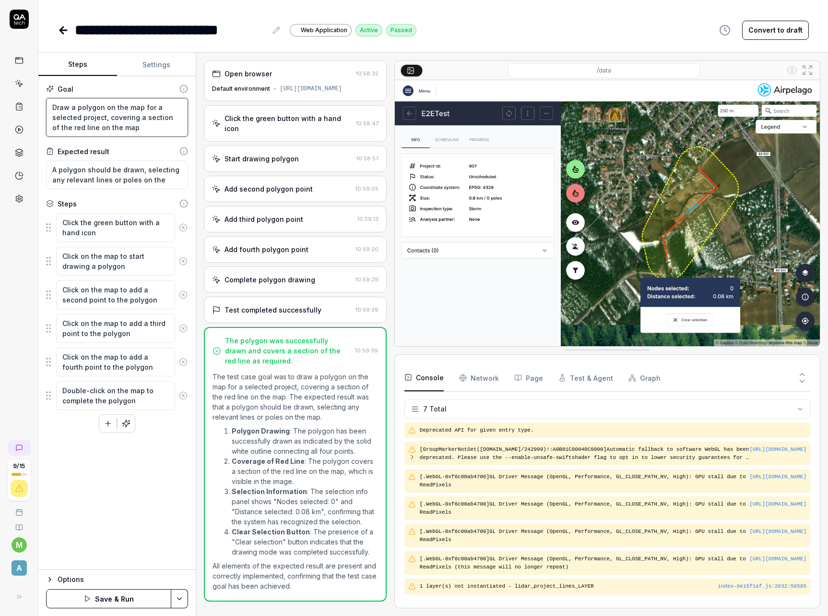
drag, startPoint x: 127, startPoint y: 128, endPoint x: -5, endPoint y: 98, distance: 135.1
click at [0, 98] on html "**********" at bounding box center [414, 308] width 828 height 616
click at [28, 233] on div "9 / 15 m A" at bounding box center [19, 308] width 38 height 616
click at [115, 463] on div "Goal Draw a polygon on the map for a selected project, covering a section of th…" at bounding box center [116, 322] width 157 height 493
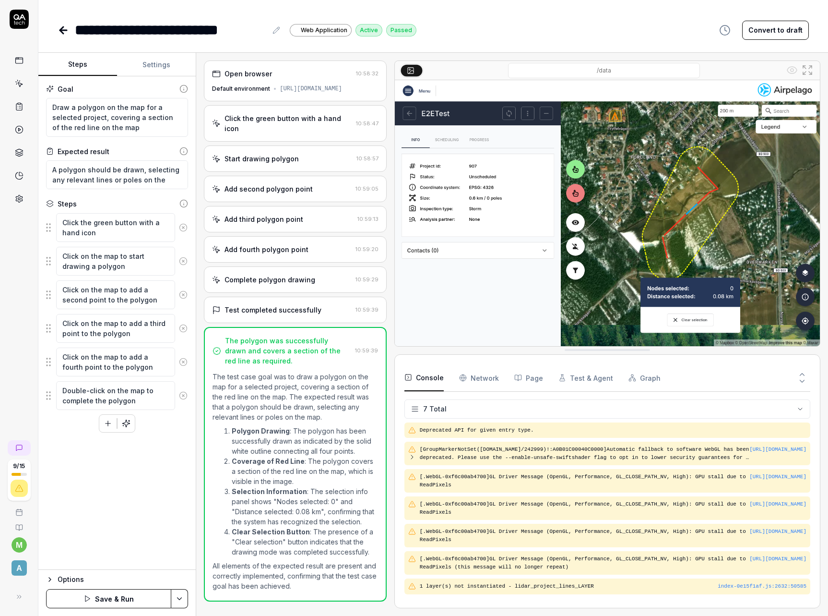
click at [97, 505] on div "Goal Draw a polygon on the map for a selected project, covering a section of th…" at bounding box center [116, 322] width 157 height 493
click at [177, 181] on textarea "A polygon should be drawn, selecting any relevant lines or poles on the map." at bounding box center [117, 174] width 142 height 29
click at [11, 575] on div "A" at bounding box center [19, 567] width 30 height 19
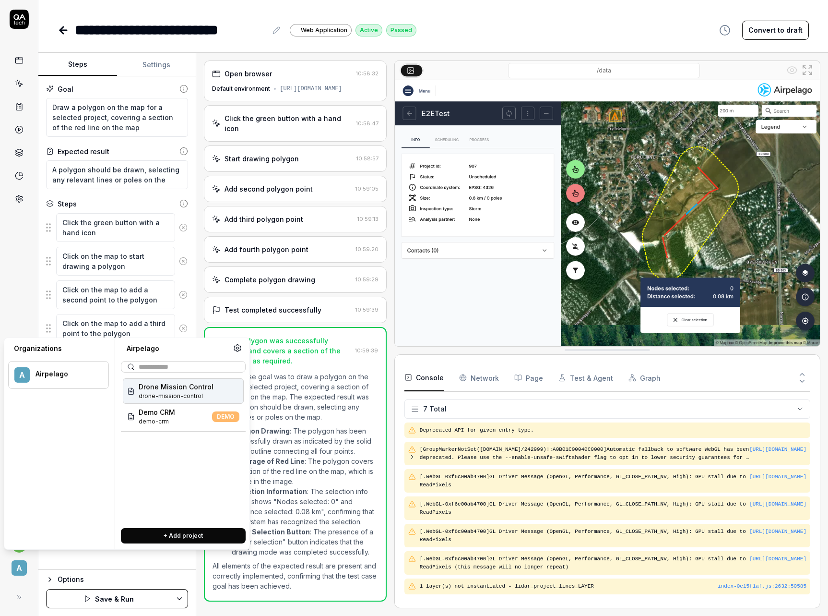
click at [30, 270] on div "9 / 15 m A" at bounding box center [19, 308] width 38 height 616
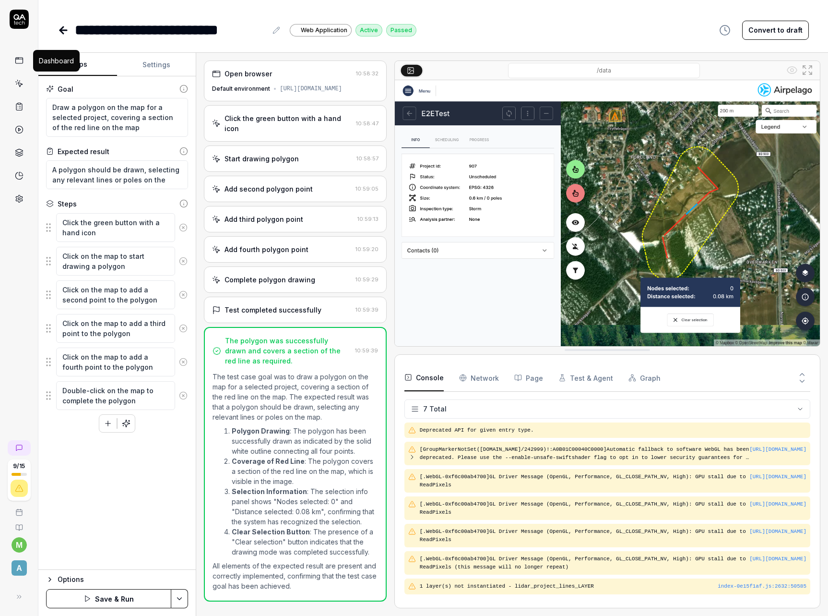
click at [20, 59] on icon at bounding box center [18, 59] width 7 height 0
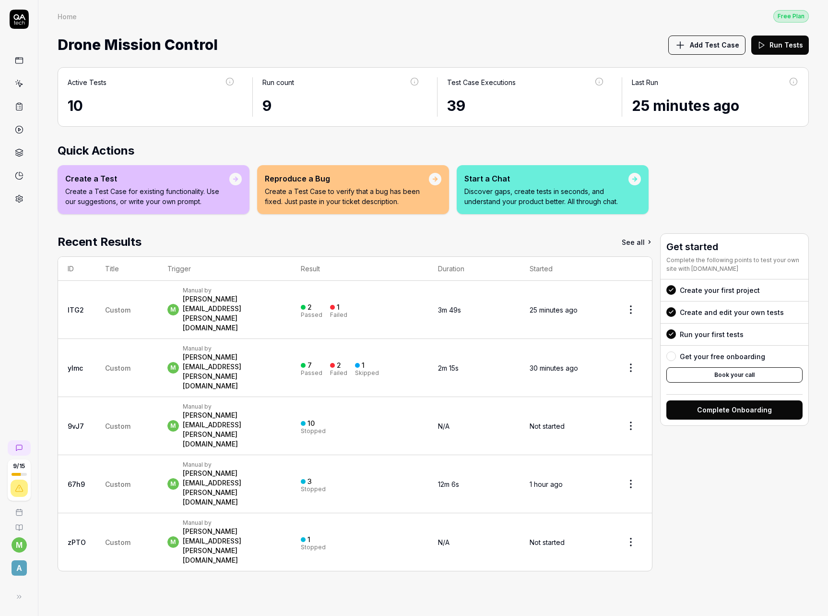
click at [304, 544] on div "Active Tests 10 Run count 9 Test Case Executions 39 Last Run 25 minutes ago Qui…" at bounding box center [433, 337] width 790 height 558
click at [711, 52] on button "Add Test Case" at bounding box center [706, 45] width 77 height 19
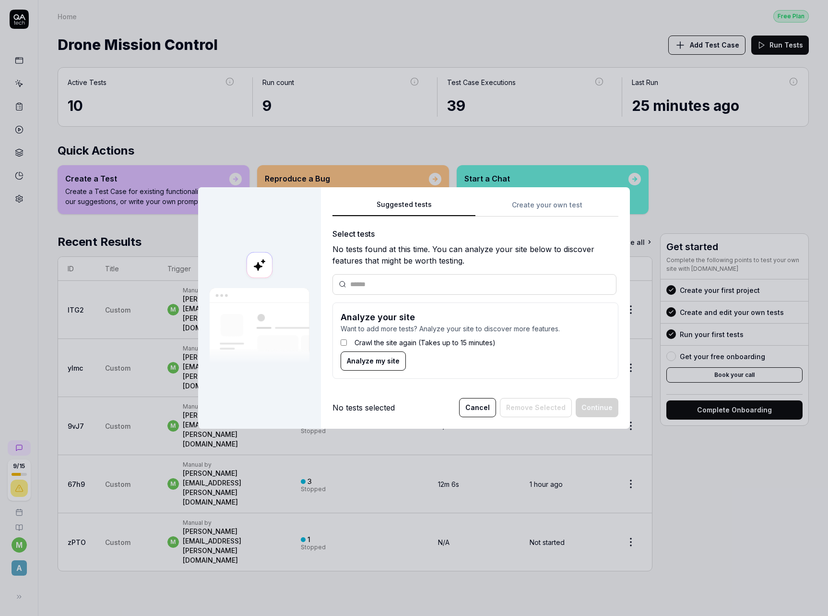
click at [466, 286] on input "text" at bounding box center [480, 284] width 260 height 10
click at [539, 209] on div "Suggested tests Create your own test Select tests No tests found at this time. …" at bounding box center [475, 293] width 286 height 188
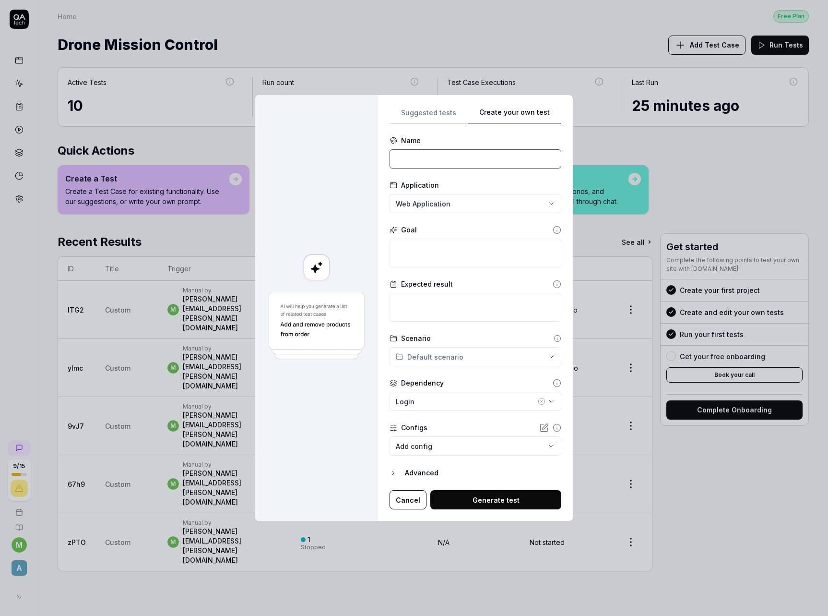
click at [478, 162] on input at bounding box center [476, 158] width 172 height 19
click at [463, 259] on textarea at bounding box center [476, 252] width 172 height 29
drag, startPoint x: 426, startPoint y: 259, endPoint x: 375, endPoint y: 249, distance: 51.9
click at [375, 249] on div "**********" at bounding box center [414, 308] width 318 height 426
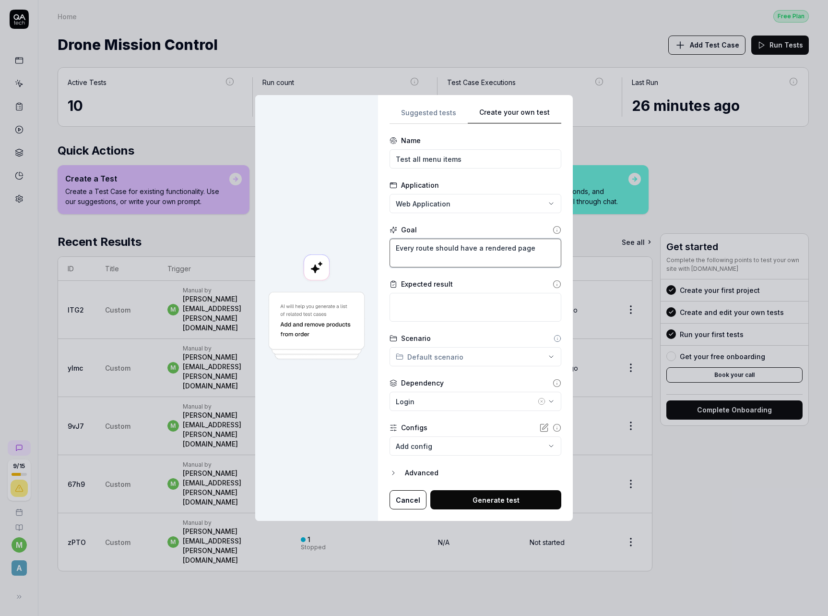
drag, startPoint x: 533, startPoint y: 252, endPoint x: 372, endPoint y: 238, distance: 161.3
click at [372, 238] on div "**********" at bounding box center [414, 308] width 318 height 426
click at [463, 309] on textarea at bounding box center [476, 307] width 172 height 29
click at [430, 447] on body "9 / 15 m A Home Free Plan Home Free Plan Drone Mission Control Add Test Case Ru…" at bounding box center [414, 308] width 828 height 616
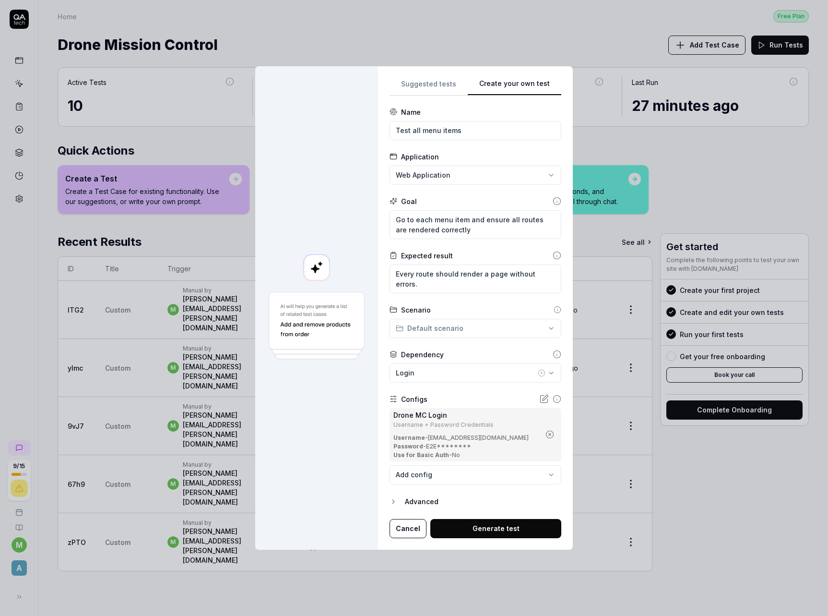
click at [336, 481] on div at bounding box center [316, 307] width 123 height 483
click at [508, 529] on button "Generate test" at bounding box center [495, 528] width 131 height 19
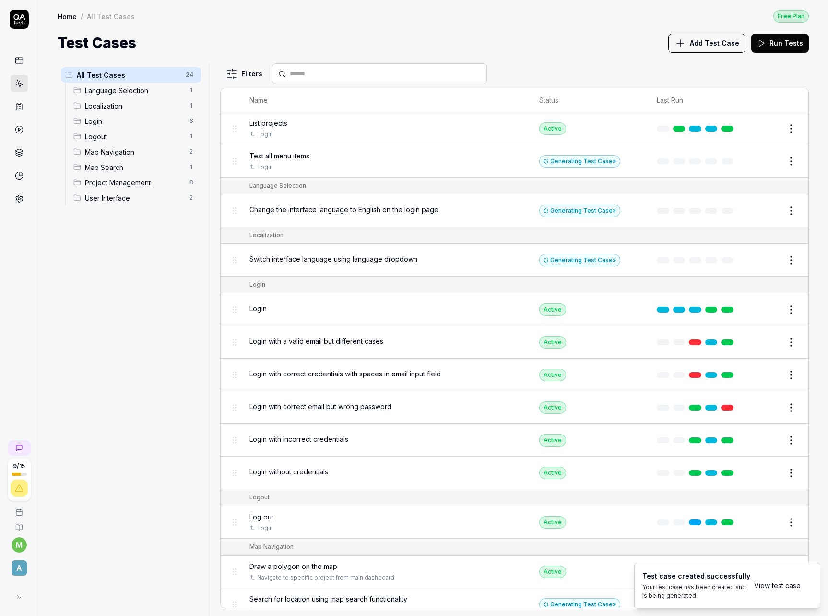
click at [301, 154] on span "Test all menu items" at bounding box center [279, 156] width 60 height 10
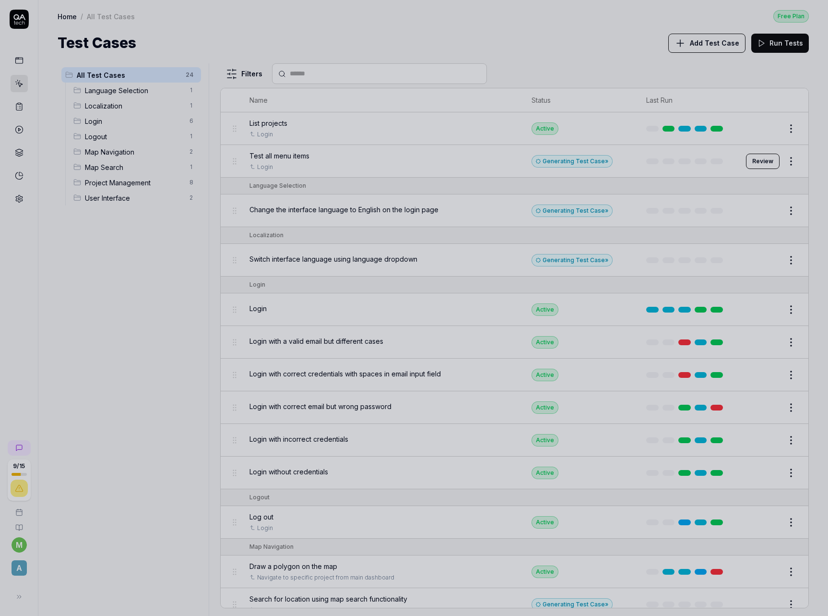
click at [523, 47] on div at bounding box center [414, 308] width 828 height 616
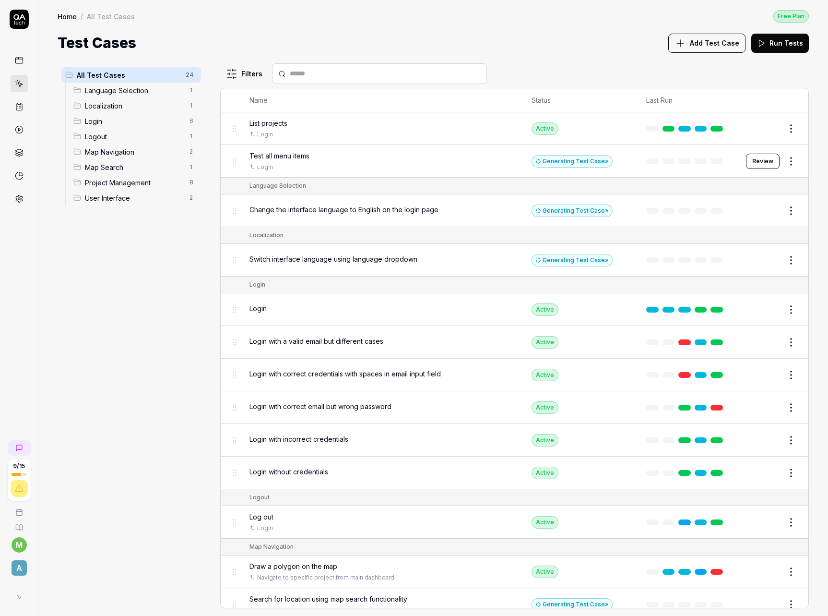
click at [763, 163] on button "Review" at bounding box center [763, 161] width 34 height 15
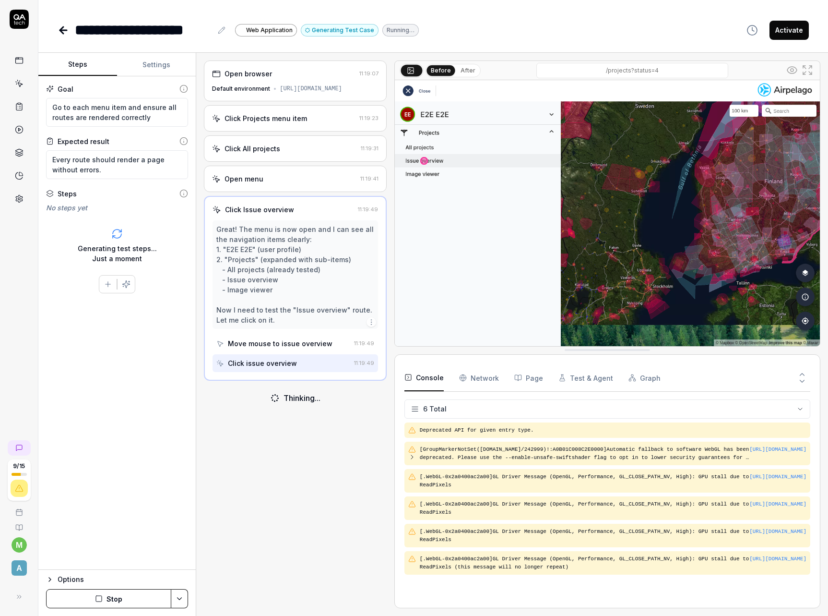
click at [202, 590] on div "Open browser 11:19:07 Default environment [URL][DOMAIN_NAME] Click Projects men…" at bounding box center [512, 334] width 632 height 563
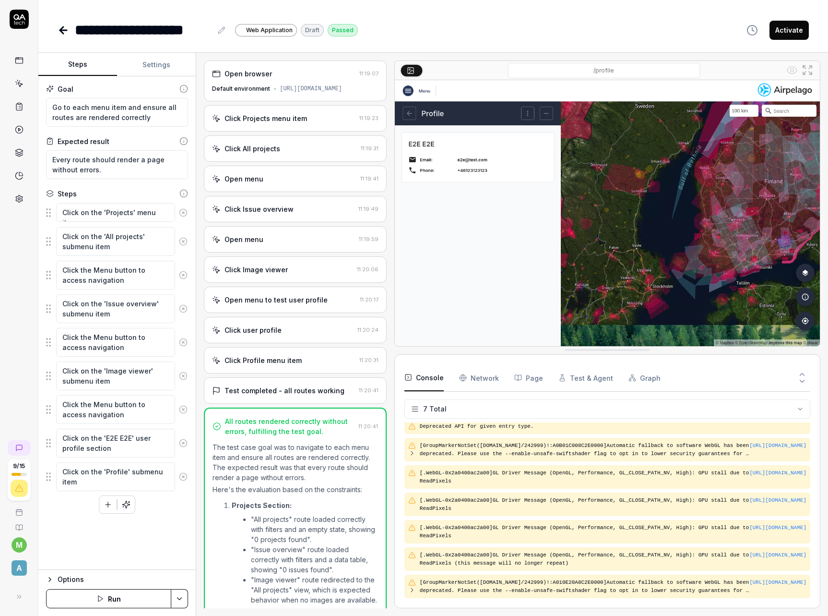
click at [25, 333] on div "9 / 15 m A" at bounding box center [19, 308] width 38 height 616
click at [108, 595] on button "Run" at bounding box center [108, 598] width 125 height 19
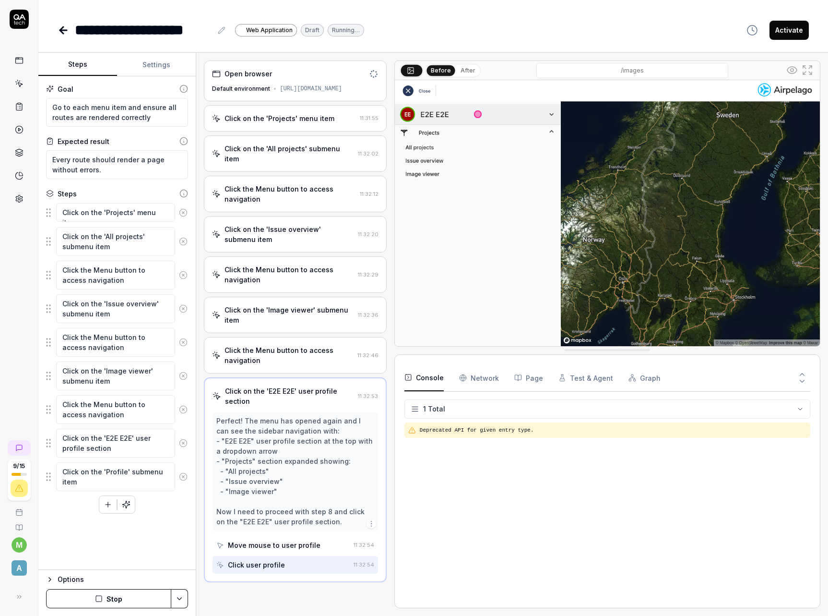
click at [288, 360] on div "Click the Menu button to access navigation" at bounding box center [289, 355] width 129 height 20
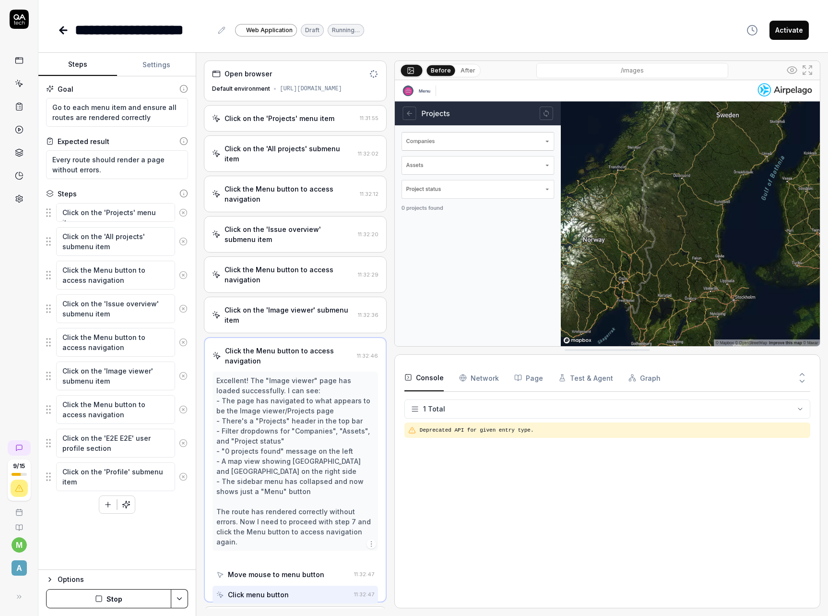
scroll to position [3, 0]
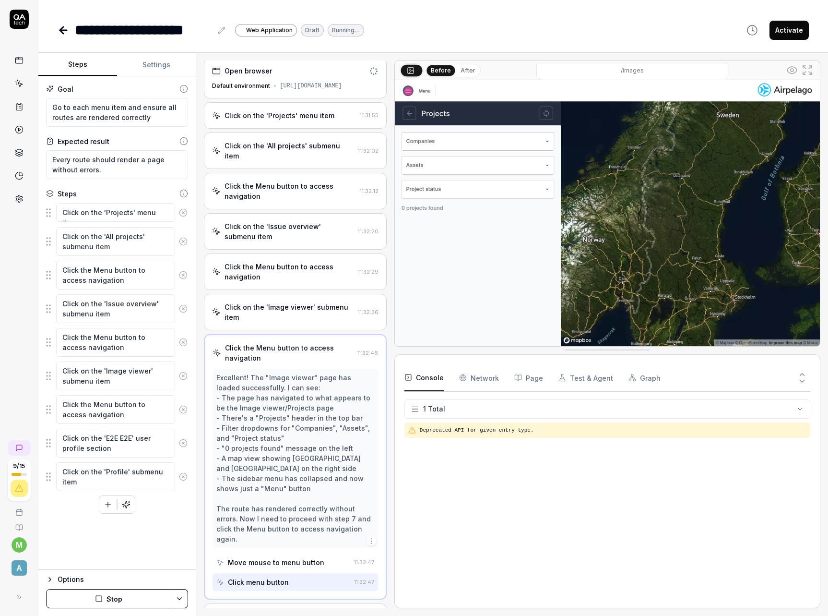
click at [294, 361] on div "Click the Menu button to access navigation" at bounding box center [289, 353] width 128 height 20
click at [328, 352] on div "Click the Menu button to access navigation" at bounding box center [289, 353] width 128 height 20
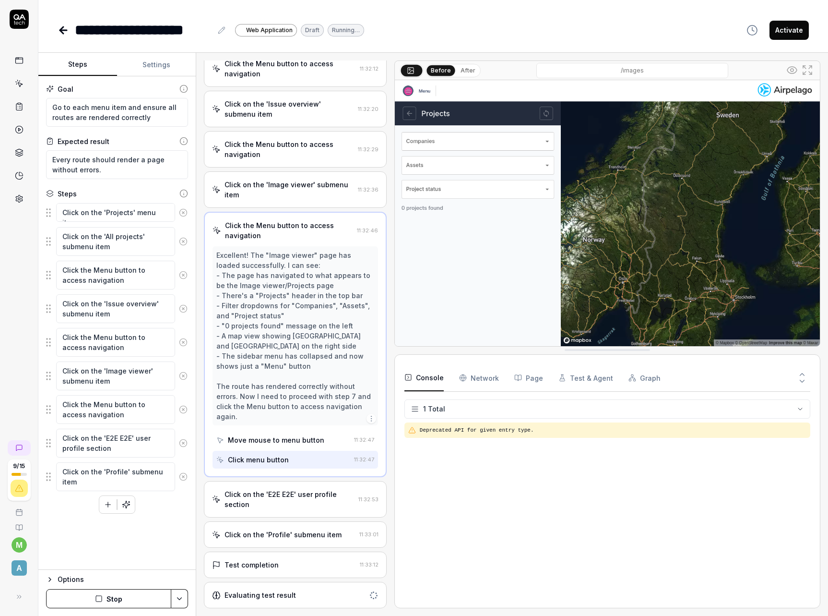
scroll to position [134, 0]
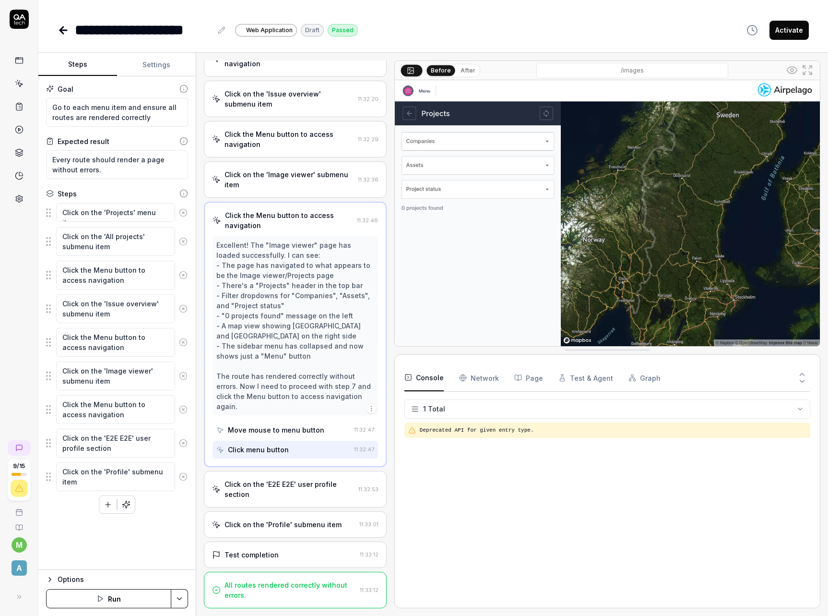
click at [316, 587] on div "All routes rendered correctly without errors." at bounding box center [290, 590] width 131 height 20
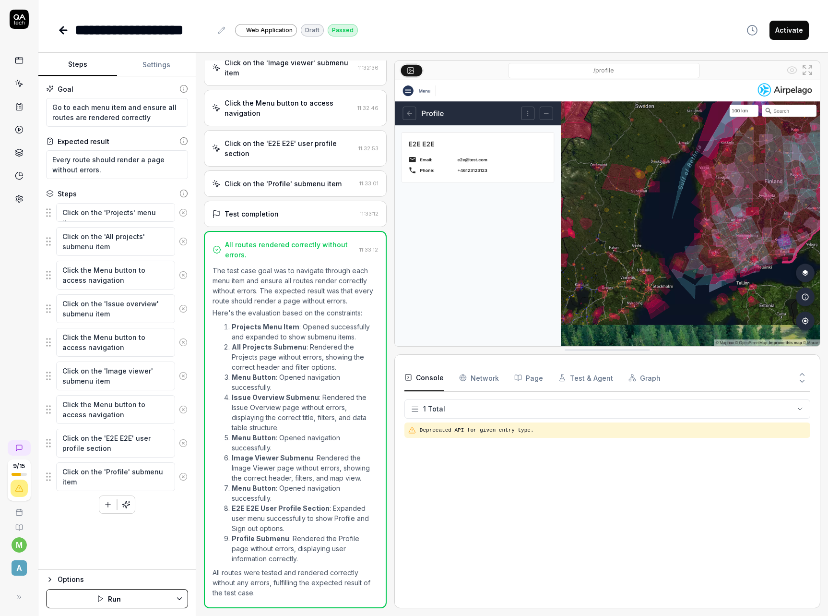
scroll to position [256, 0]
click at [142, 70] on button "Settings" at bounding box center [156, 64] width 79 height 23
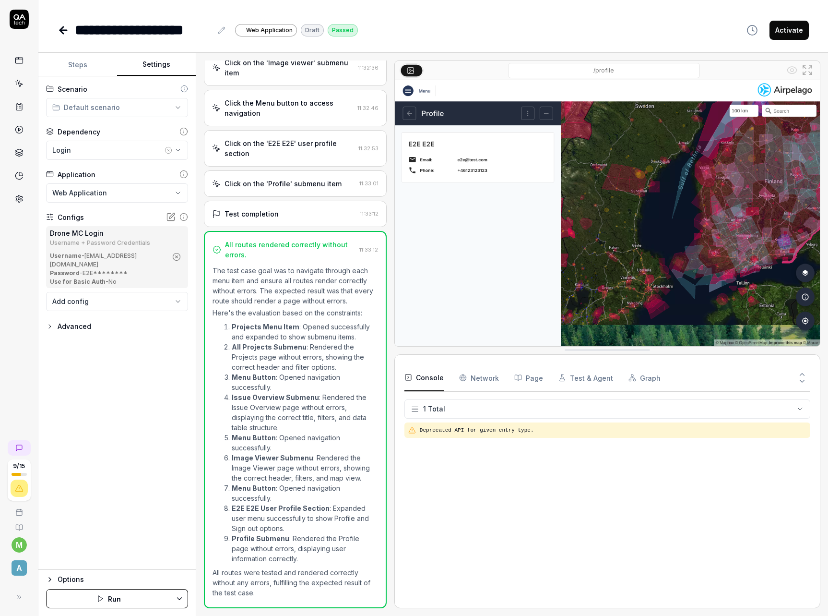
click at [81, 61] on button "Steps" at bounding box center [77, 64] width 79 height 23
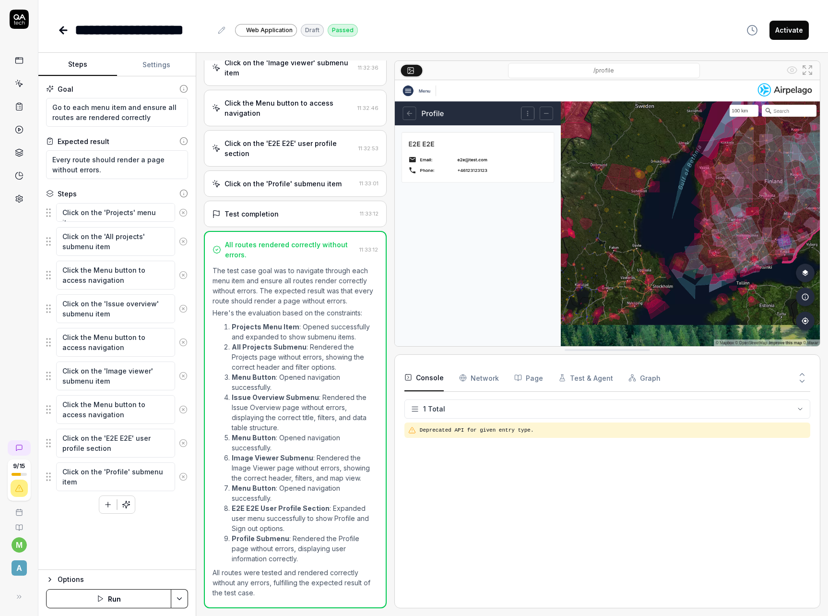
click at [62, 34] on icon at bounding box center [64, 30] width 12 height 12
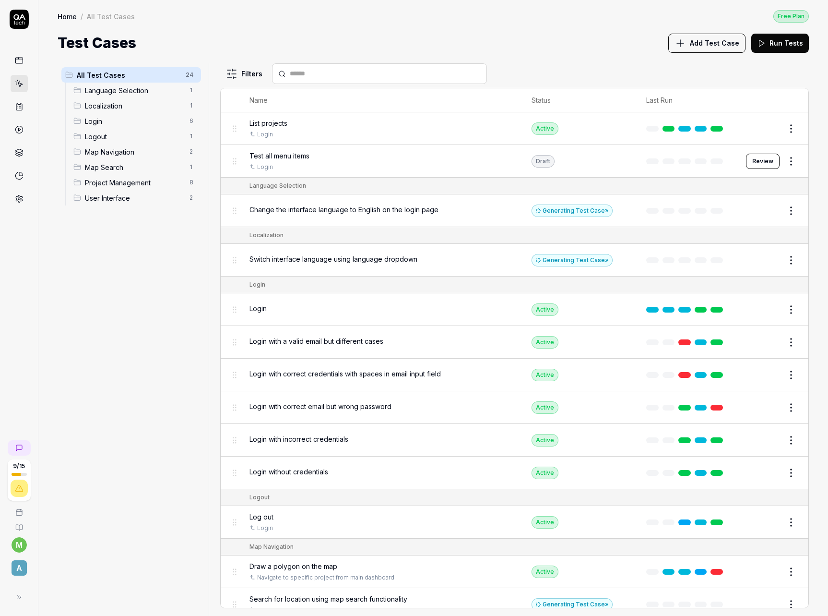
click at [151, 291] on div "All Test Cases 24 Language Selection 1 Localization 1 Login 6 Logout 1 Map Navi…" at bounding box center [131, 333] width 147 height 541
click at [135, 166] on span "Map Search" at bounding box center [134, 167] width 99 height 10
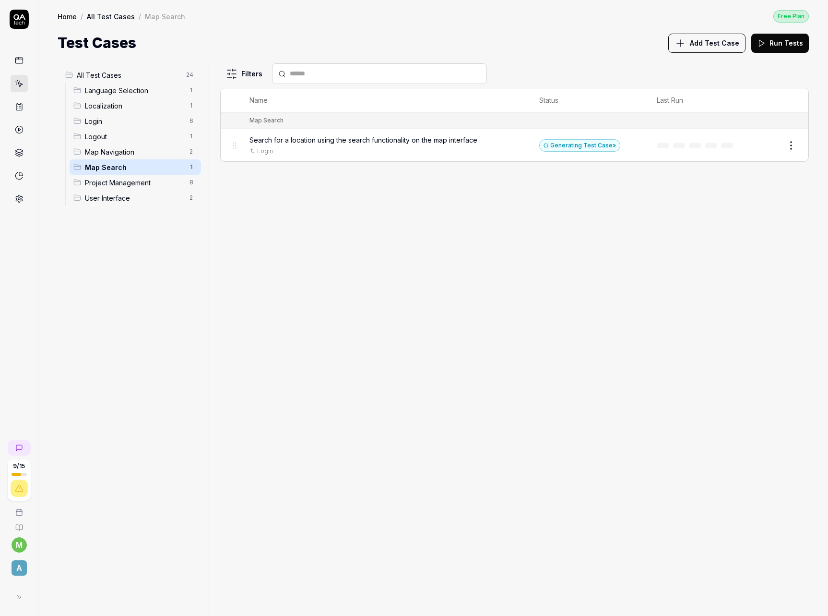
click at [151, 284] on div "All Test Cases 24 Language Selection 1 Localization 1 Login 6 Logout 1 Map Navi…" at bounding box center [131, 333] width 147 height 541
click at [722, 46] on span "Add Test Case" at bounding box center [714, 43] width 49 height 10
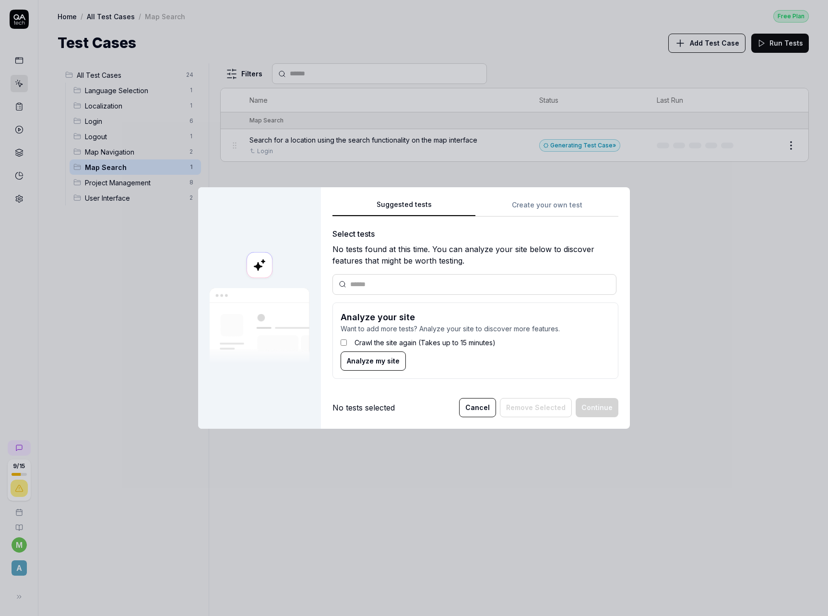
click at [521, 202] on div "Suggested tests Create your own test Select tests No tests found at this time. …" at bounding box center [475, 293] width 286 height 188
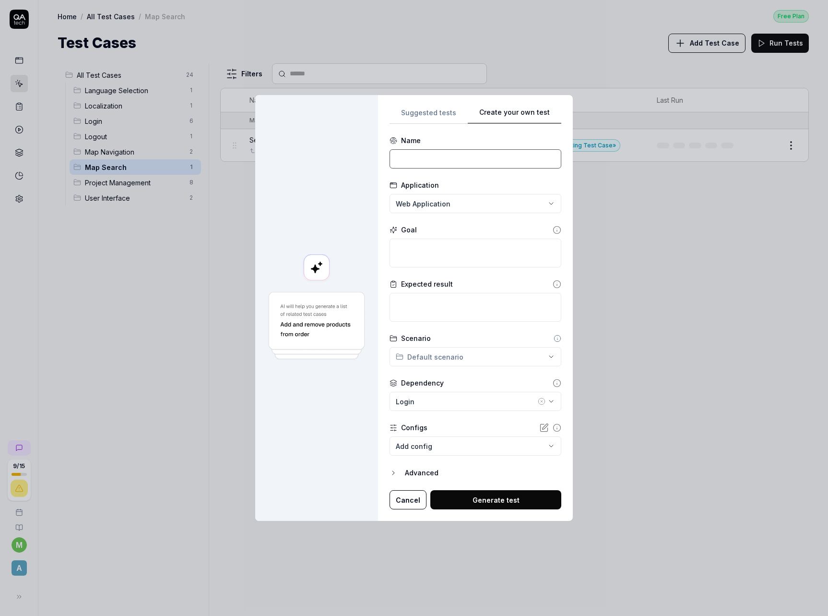
click at [443, 156] on input at bounding box center [476, 158] width 172 height 19
drag, startPoint x: 551, startPoint y: 161, endPoint x: 320, endPoint y: 157, distance: 230.3
click at [320, 157] on div "**********" at bounding box center [414, 308] width 318 height 426
click at [495, 256] on textarea at bounding box center [476, 252] width 172 height 29
click at [473, 304] on textarea at bounding box center [476, 307] width 172 height 29
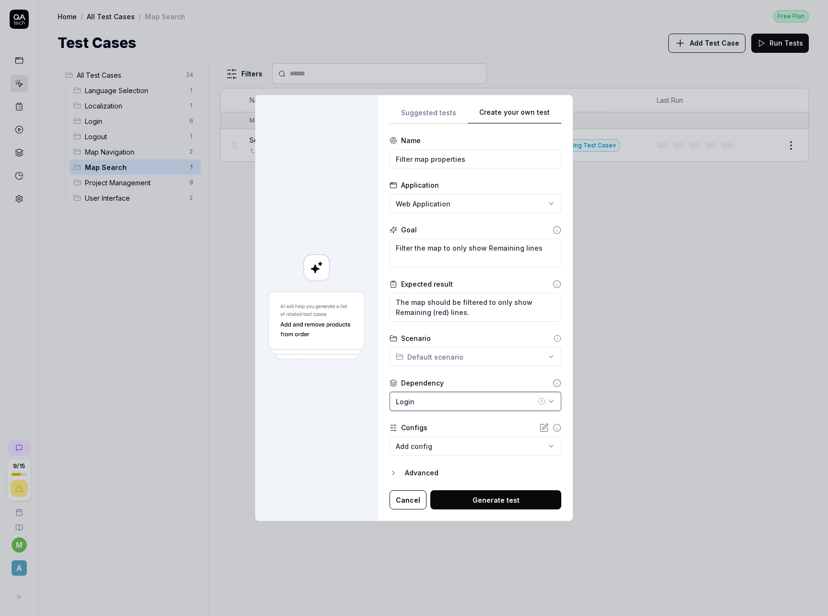
click at [476, 407] on button "Login" at bounding box center [476, 401] width 172 height 19
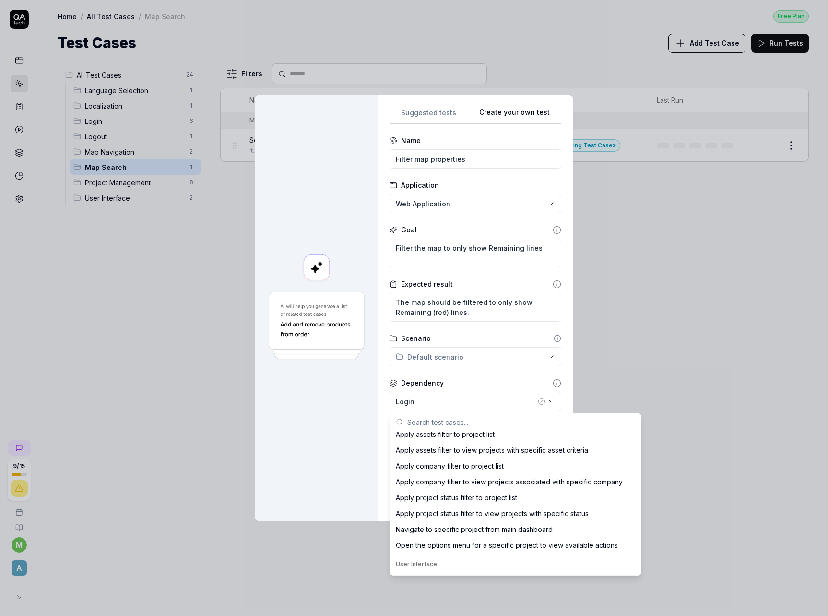
scroll to position [400, 0]
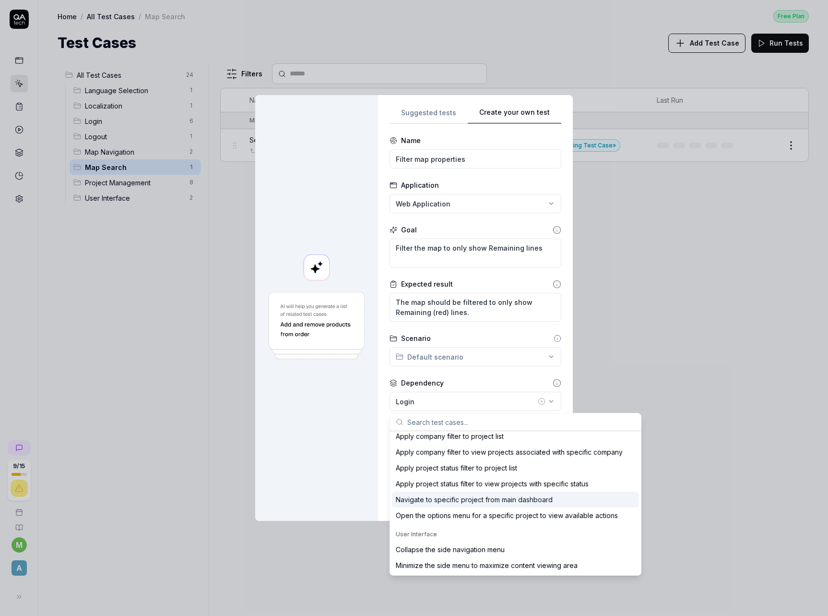
click at [525, 502] on div "Navigate to specific project from main dashboard" at bounding box center [474, 499] width 157 height 10
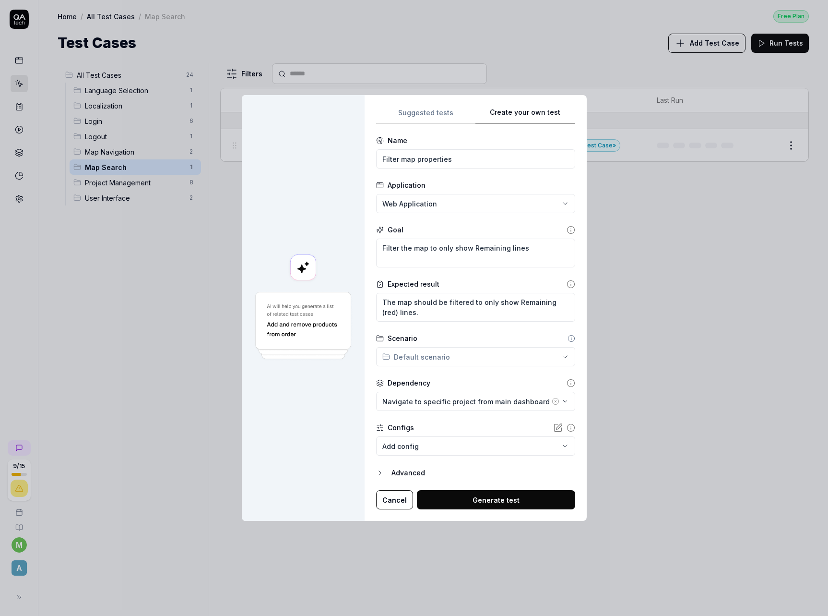
click at [459, 449] on body "**********" at bounding box center [414, 308] width 828 height 616
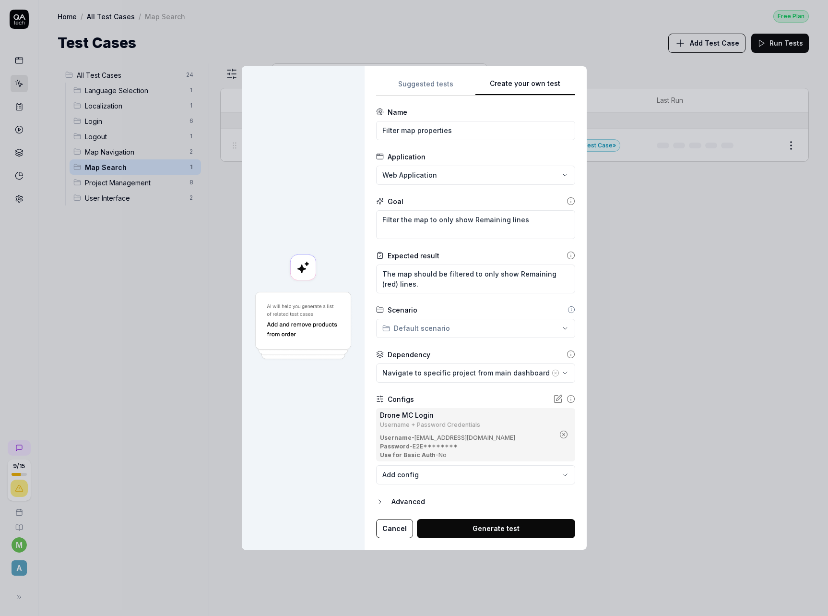
click at [467, 524] on button "Generate test" at bounding box center [496, 528] width 158 height 19
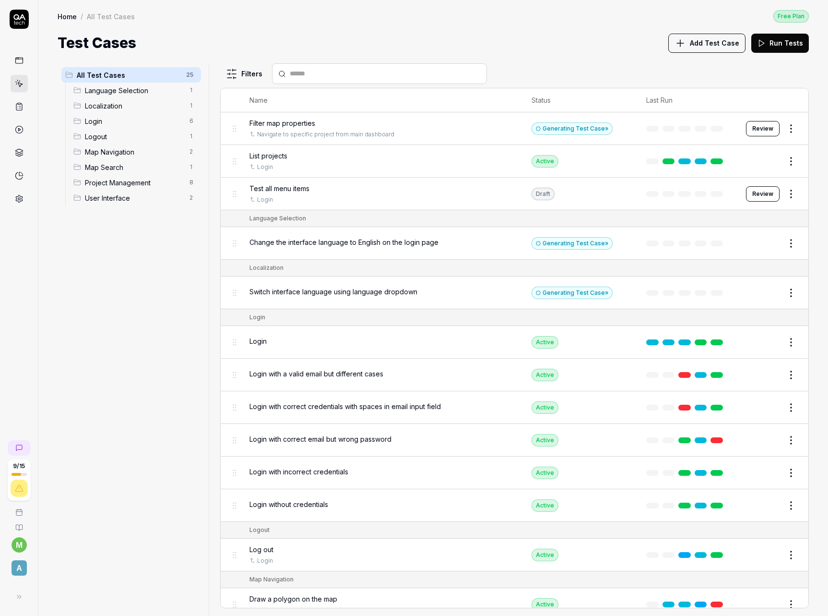
click at [759, 194] on button "Review" at bounding box center [763, 193] width 34 height 15
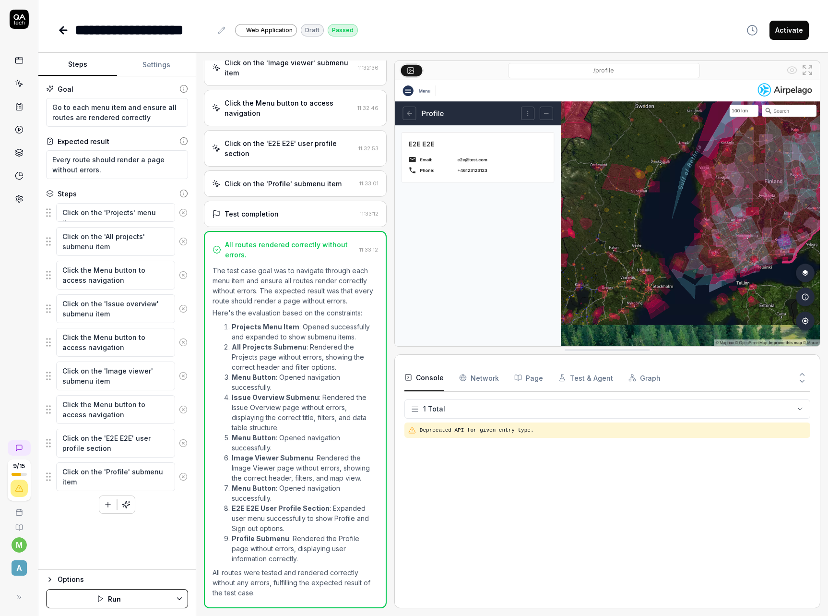
scroll to position [4, 0]
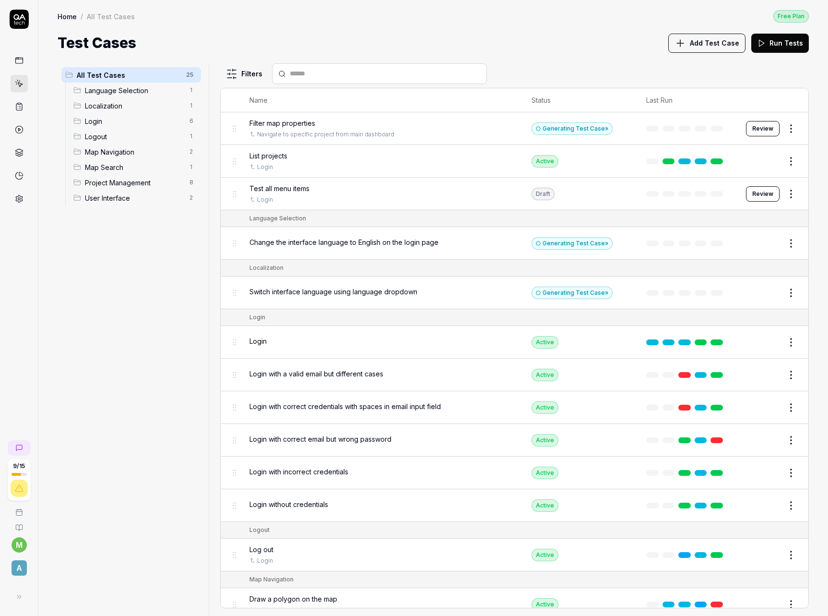
click at [313, 123] on span "Filter map properties" at bounding box center [282, 123] width 66 height 10
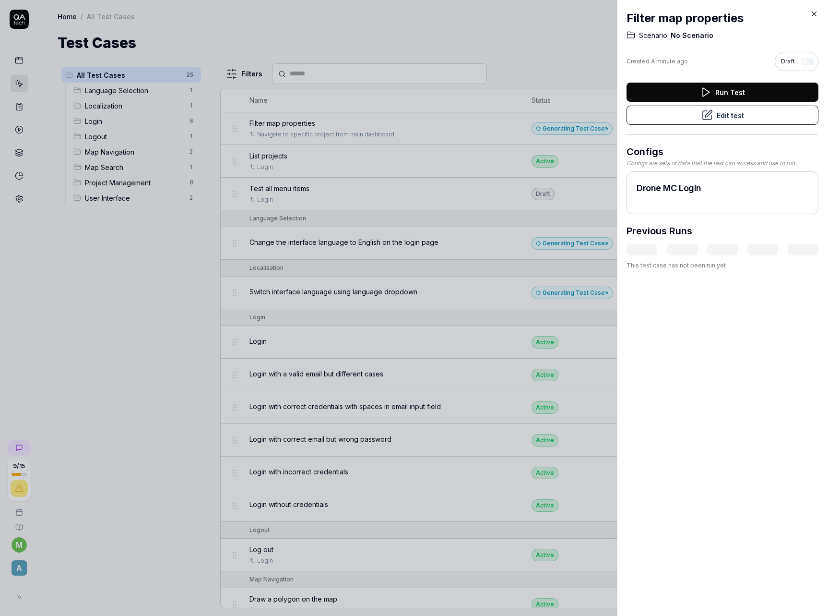
click at [750, 106] on button "Edit test" at bounding box center [723, 115] width 192 height 19
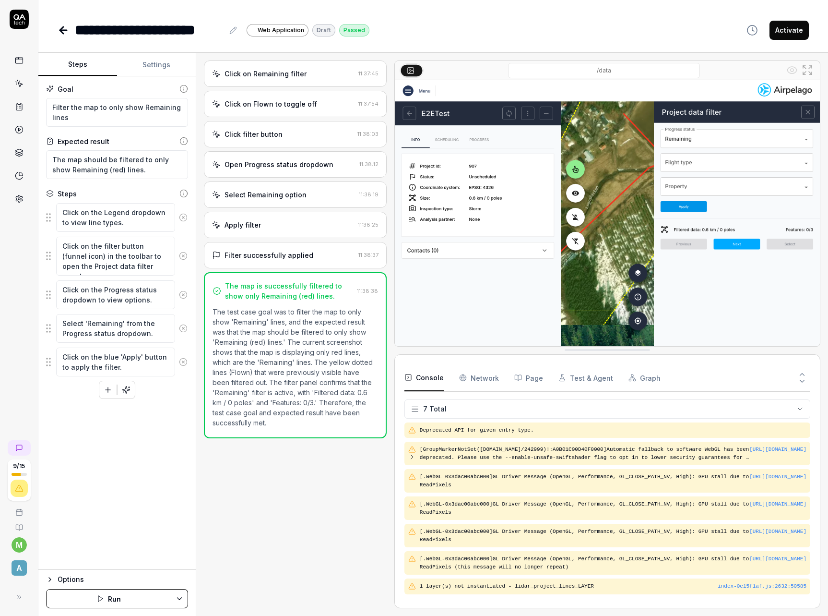
click at [310, 485] on div "Click on Remaining filter 11:37:45 Click on Flown to toggle off 11:37:54 Click …" at bounding box center [295, 333] width 183 height 547
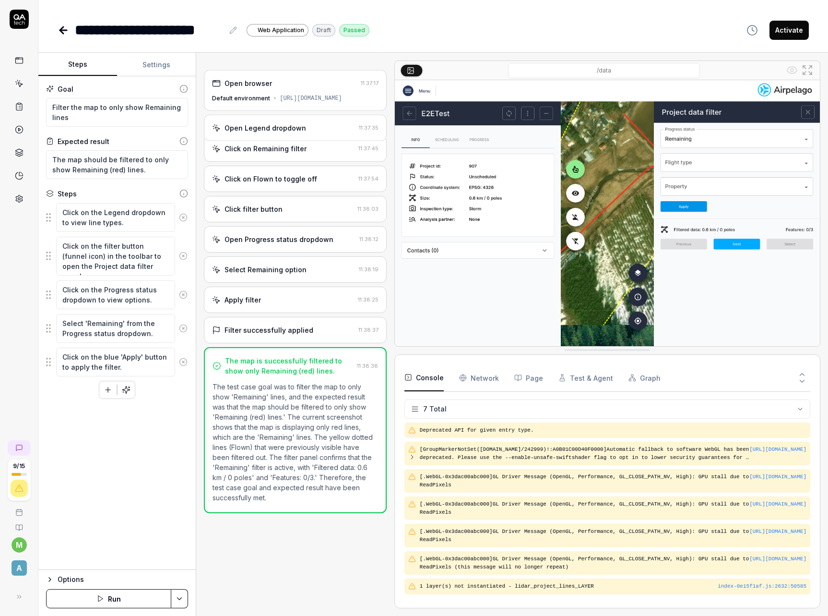
click at [278, 13] on div "**********" at bounding box center [433, 20] width 790 height 41
click at [61, 32] on icon at bounding box center [61, 30] width 3 height 7
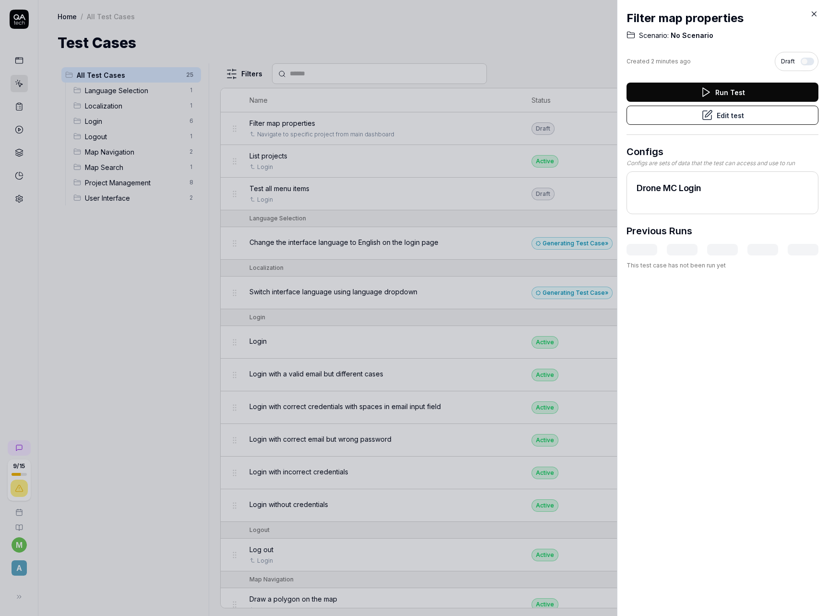
click at [812, 14] on icon at bounding box center [814, 14] width 9 height 9
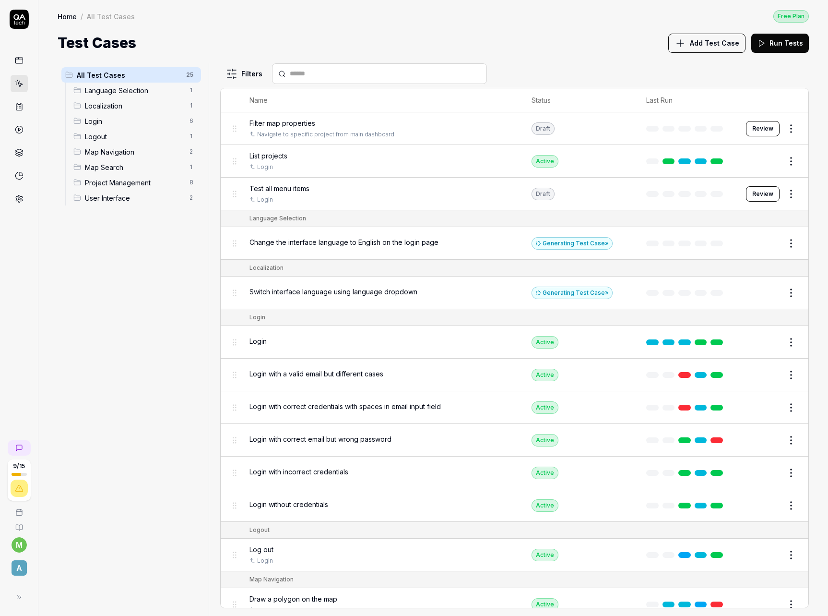
click at [558, 46] on div "Test Cases Add Test Case Run Tests" at bounding box center [433, 43] width 751 height 22
click at [702, 48] on button "Add Test Case" at bounding box center [706, 43] width 77 height 19
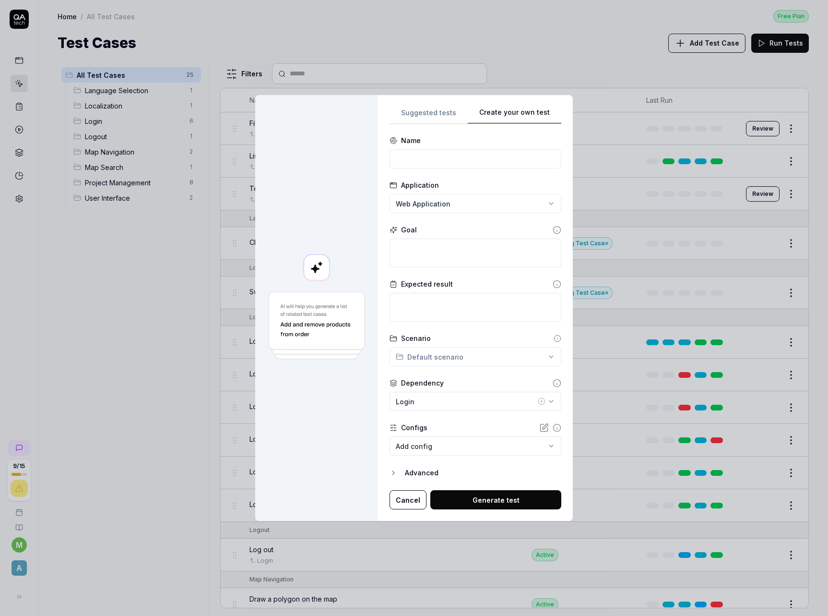
click at [520, 207] on div "**********" at bounding box center [476, 308] width 172 height 403
click at [429, 155] on input at bounding box center [476, 158] width 172 height 19
drag, startPoint x: 469, startPoint y: 161, endPoint x: 415, endPoint y: 159, distance: 53.8
click at [415, 159] on input "Copy Annotation title" at bounding box center [476, 158] width 172 height 19
click at [455, 249] on textarea at bounding box center [476, 252] width 172 height 29
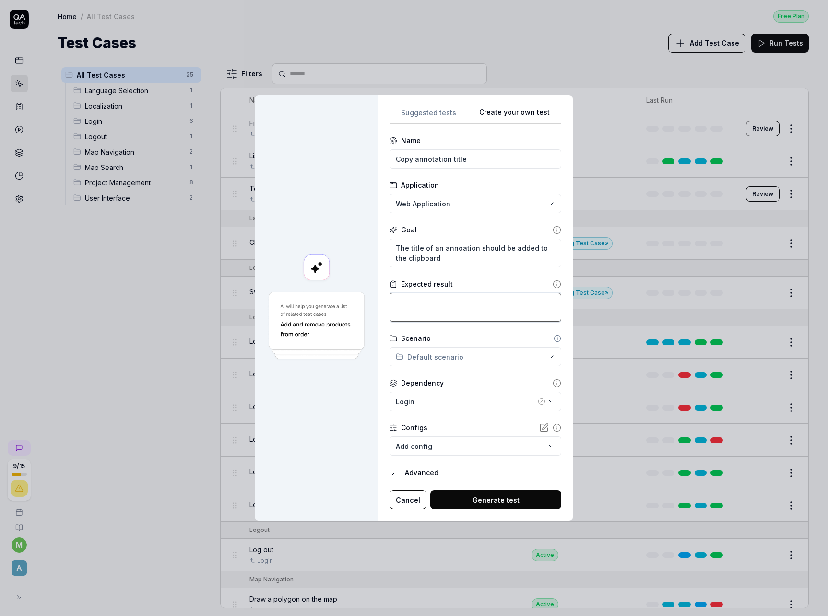
click at [452, 311] on textarea at bounding box center [476, 307] width 172 height 29
drag, startPoint x: 445, startPoint y: 258, endPoint x: 364, endPoint y: 241, distance: 83.2
click at [364, 241] on div "**********" at bounding box center [414, 308] width 318 height 426
click at [448, 260] on textarea "The title of an annoation should be added to the clipboard" at bounding box center [476, 252] width 172 height 29
drag, startPoint x: 451, startPoint y: 257, endPoint x: 385, endPoint y: 250, distance: 65.6
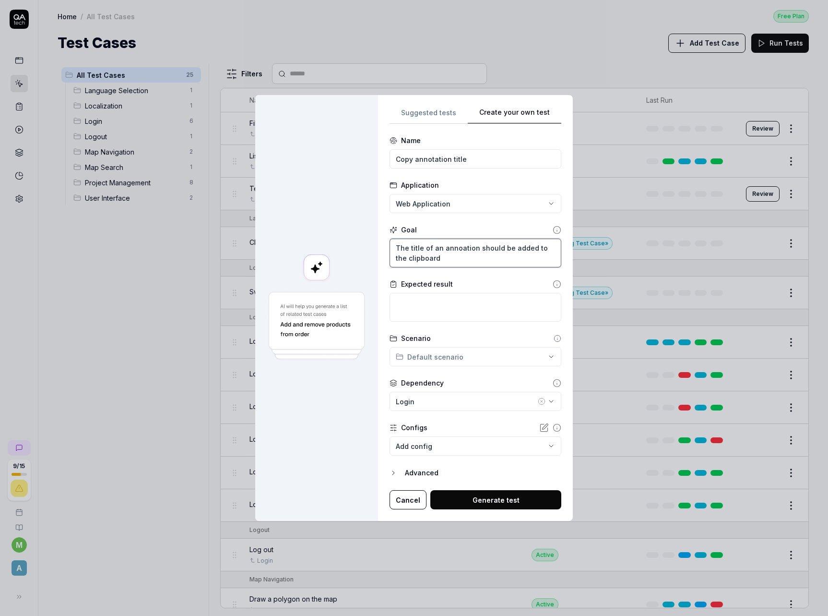
click at [385, 250] on div "**********" at bounding box center [475, 308] width 195 height 426
click at [508, 314] on textarea at bounding box center [476, 307] width 172 height 29
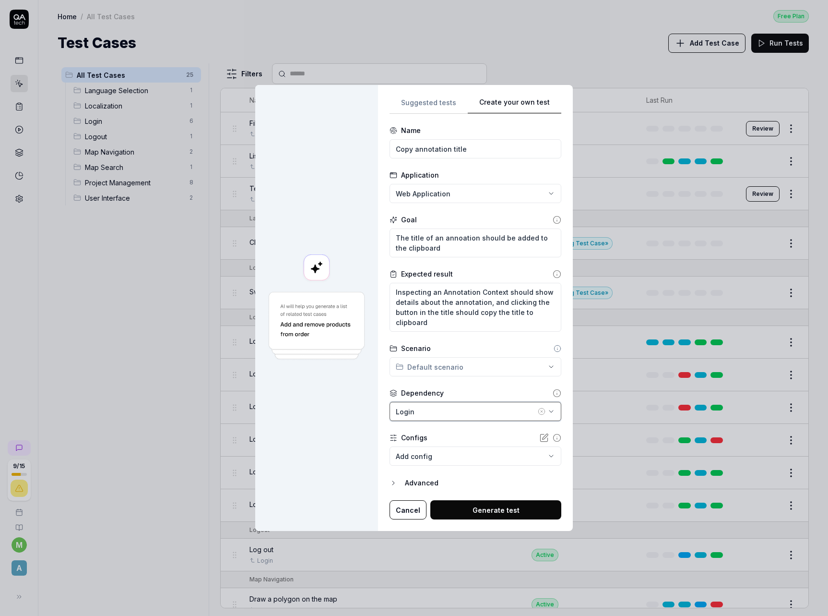
click at [435, 411] on div "Login" at bounding box center [466, 411] width 140 height 10
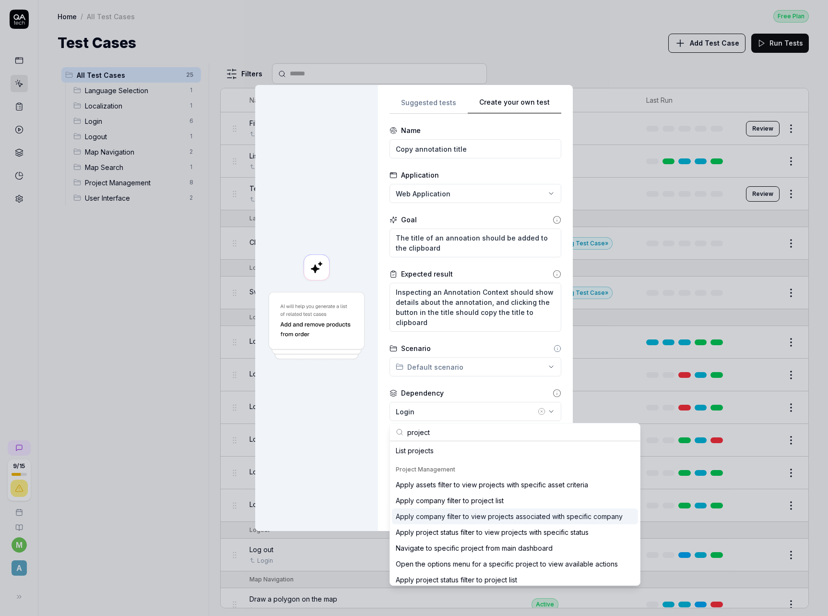
scroll to position [35, 0]
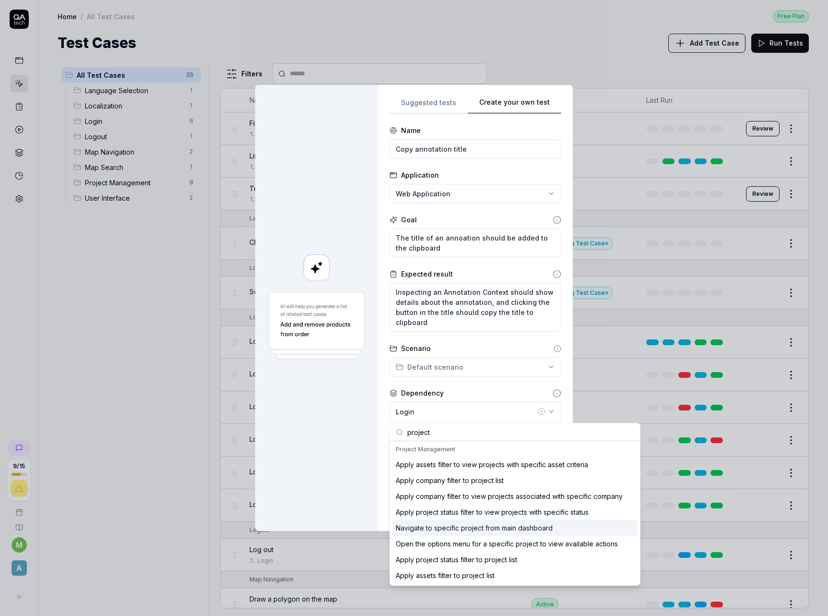
click at [502, 531] on div "Navigate to specific project from main dashboard" at bounding box center [474, 527] width 157 height 10
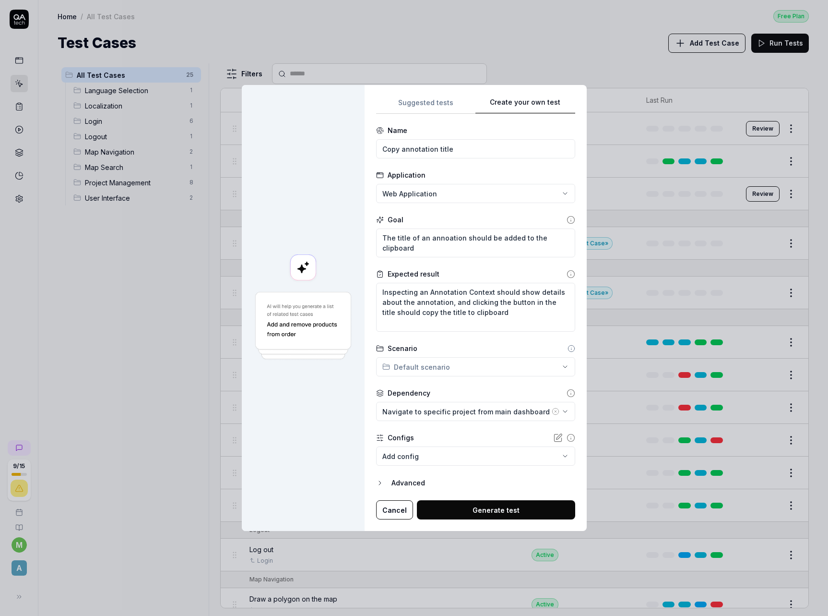
click at [436, 455] on body "9 / 15 m A Home / All Test Cases Free Plan Home / All Test Cases Free Plan Test…" at bounding box center [414, 308] width 828 height 616
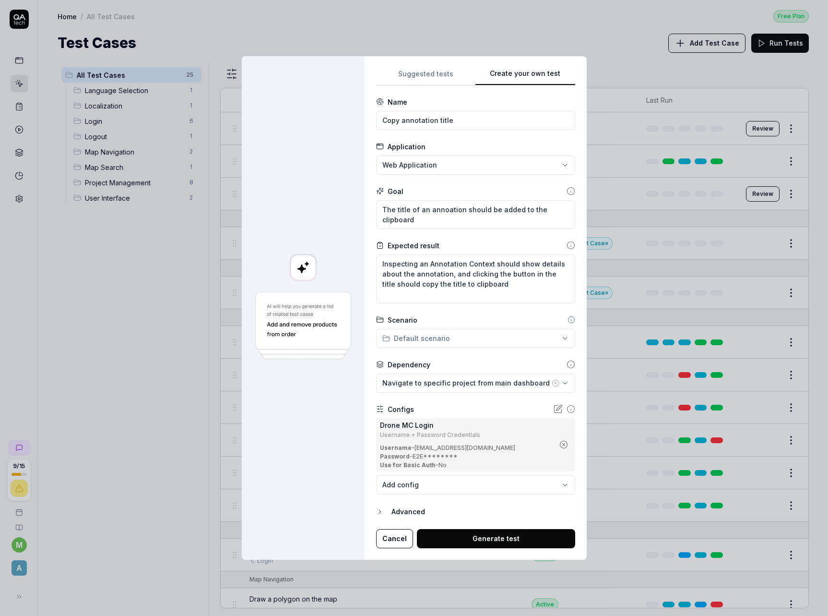
click at [495, 540] on button "Generate test" at bounding box center [496, 538] width 158 height 19
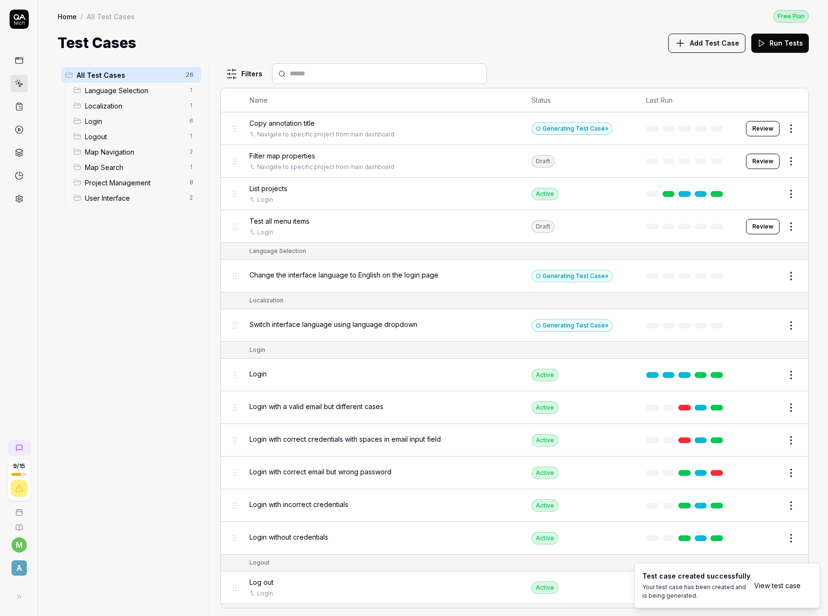
click at [303, 123] on span "Copy annotation title" at bounding box center [281, 123] width 65 height 10
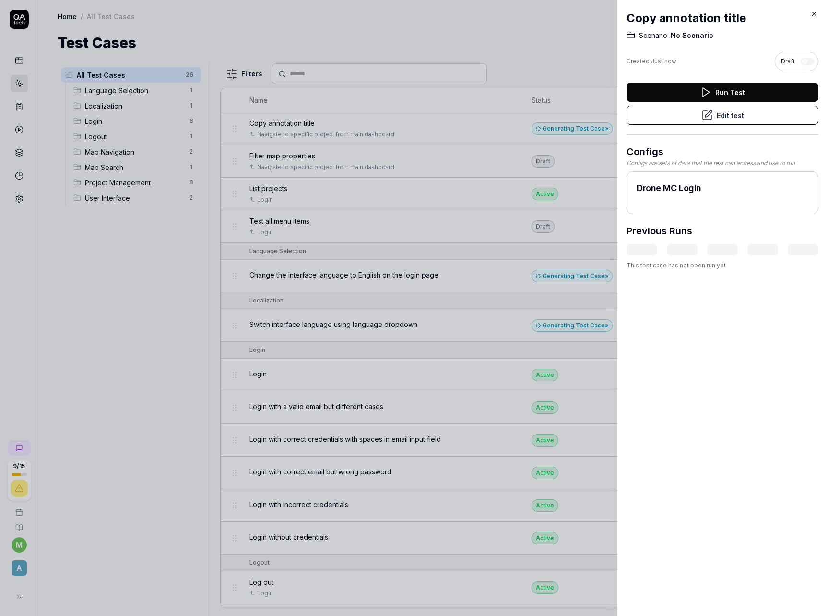
click at [684, 119] on button "Edit test" at bounding box center [723, 115] width 192 height 19
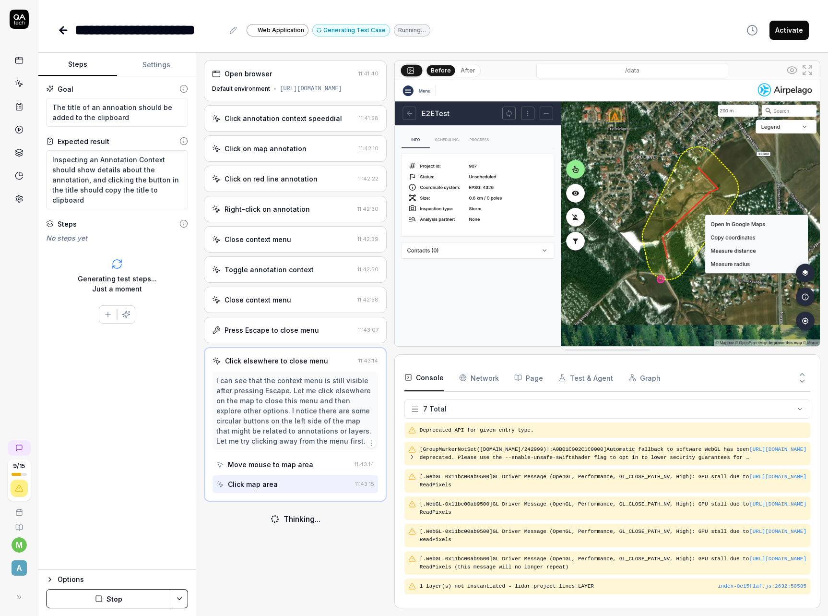
click at [125, 596] on button "Stop" at bounding box center [108, 598] width 125 height 19
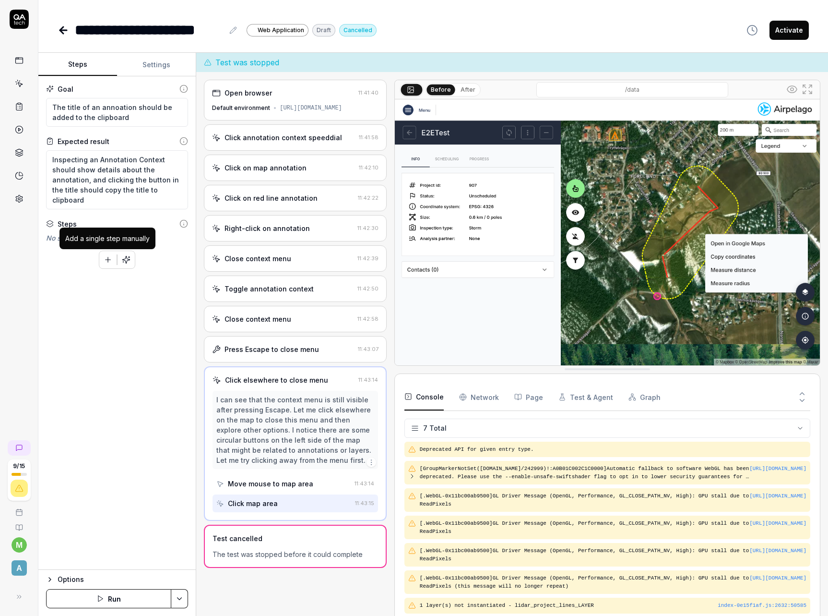
click at [108, 258] on icon "button" at bounding box center [108, 259] width 9 height 9
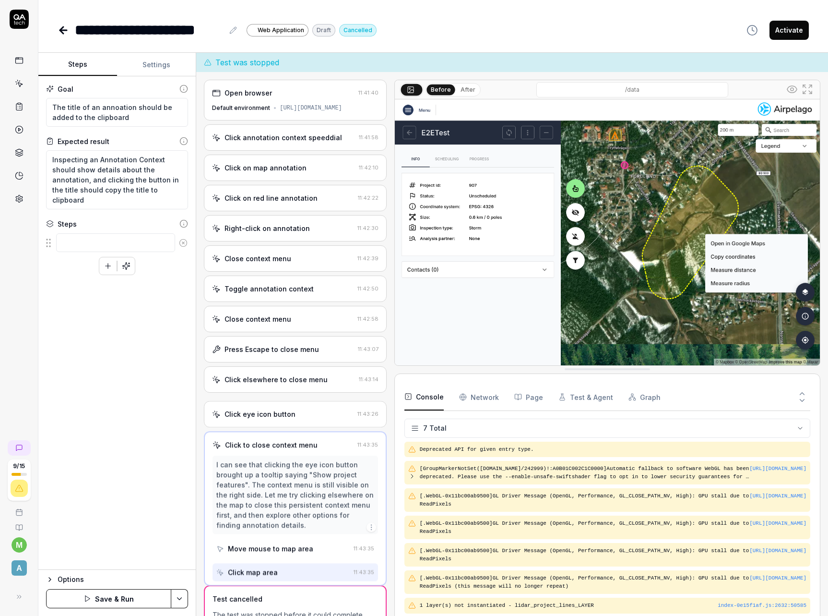
click at [25, 296] on div "9 / 15 m A" at bounding box center [19, 308] width 38 height 616
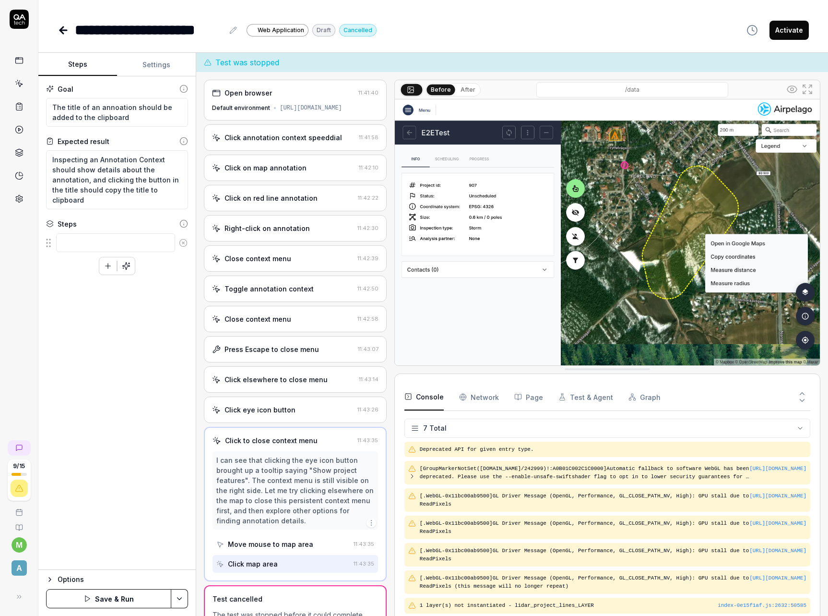
click at [50, 576] on icon "button" at bounding box center [50, 579] width 8 height 8
click at [52, 479] on icon "button" at bounding box center [50, 480] width 8 height 8
click at [164, 61] on button "Settings" at bounding box center [156, 64] width 79 height 23
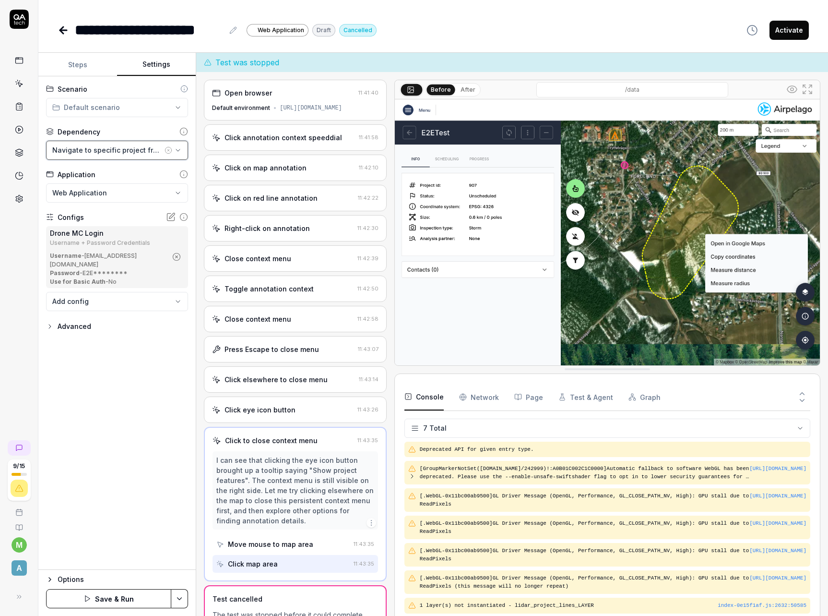
click at [122, 150] on div "Navigate to specific project from main dashboard" at bounding box center [107, 150] width 110 height 10
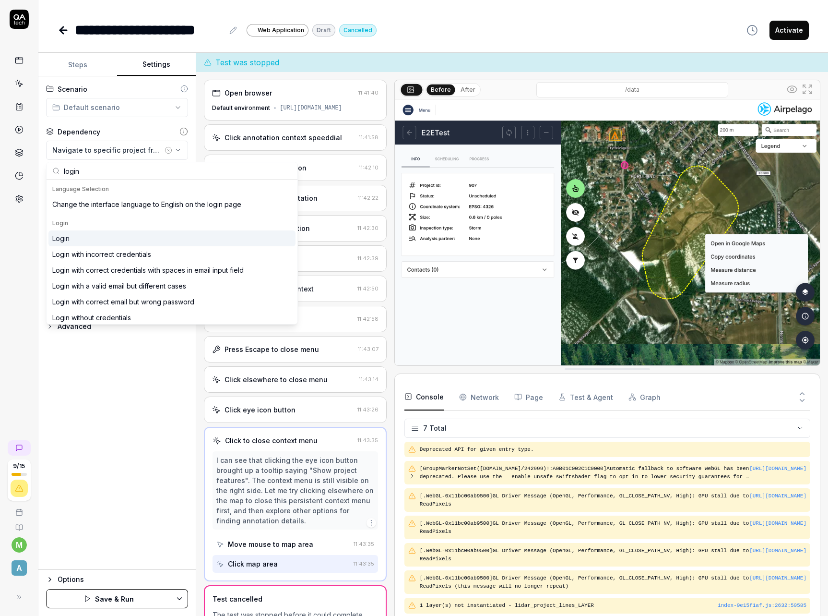
click at [95, 237] on div "Login" at bounding box center [171, 238] width 247 height 16
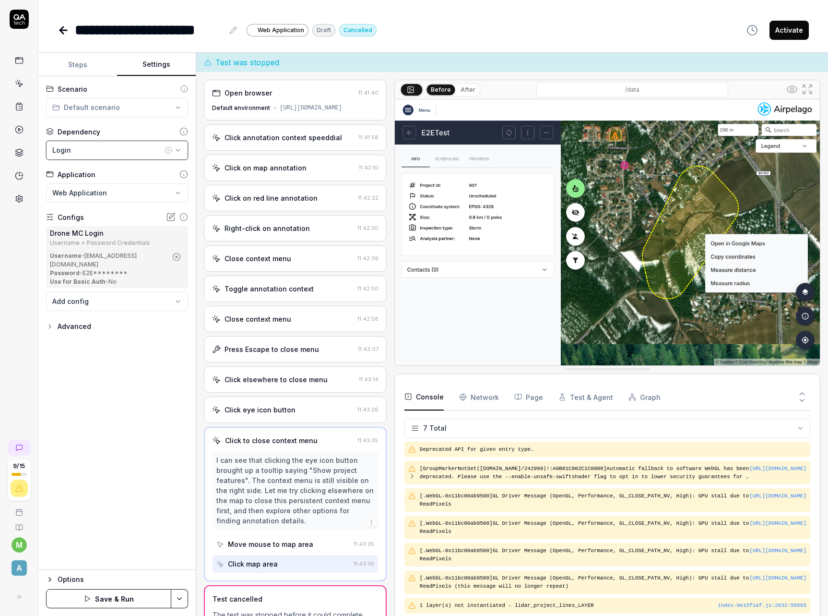
click at [103, 154] on div "Login" at bounding box center [107, 150] width 110 height 10
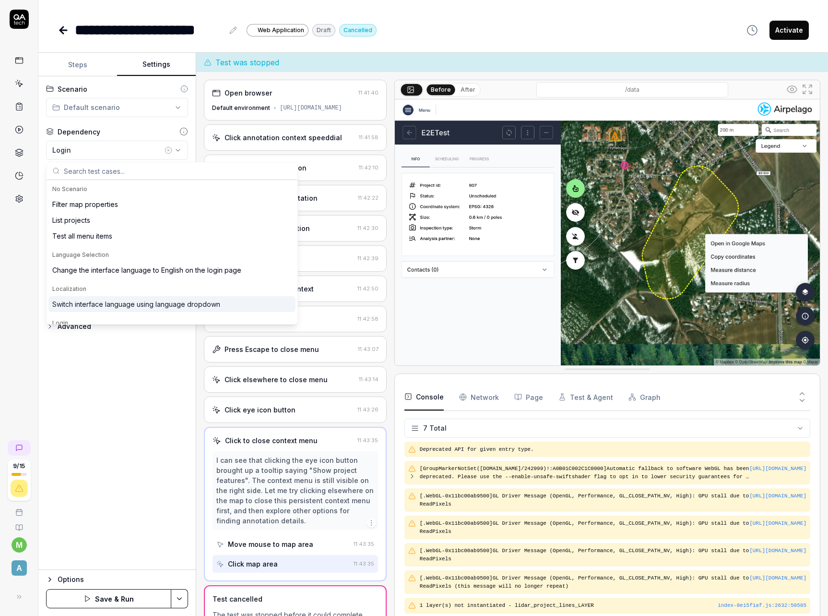
click at [93, 427] on div "**********" at bounding box center [116, 322] width 157 height 493
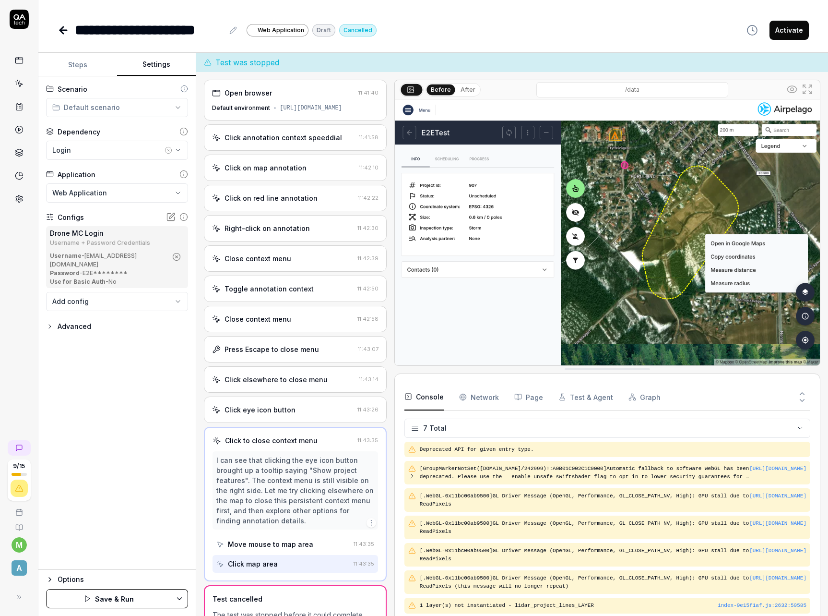
click at [86, 65] on button "Steps" at bounding box center [77, 64] width 79 height 23
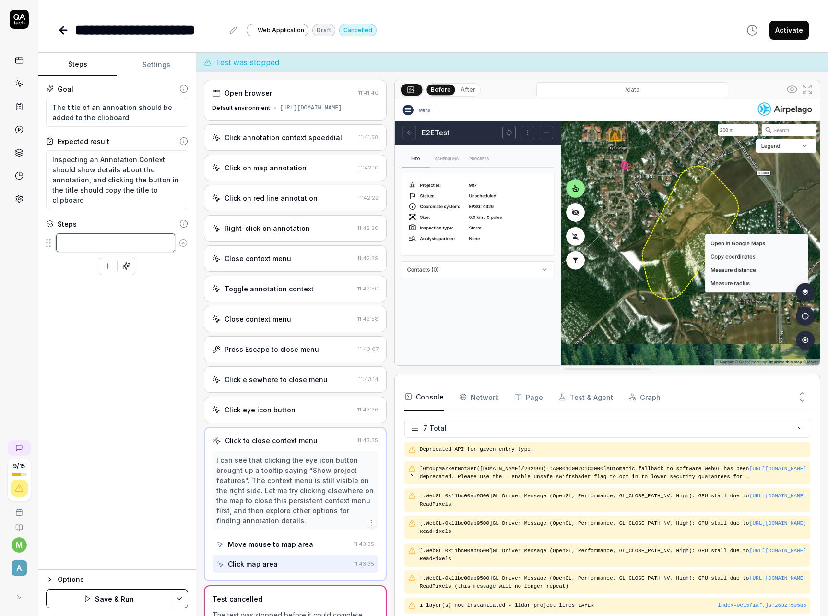
click at [121, 238] on textarea at bounding box center [115, 242] width 119 height 19
paste textarea "E2EPersistentProject"
click at [131, 365] on div "Goal The title of an annoation should be added to the clipboard Expected result…" at bounding box center [116, 322] width 157 height 493
click at [151, 396] on div "Goal The title of an annoation should be added to the clipboard Expected result…" at bounding box center [116, 322] width 157 height 493
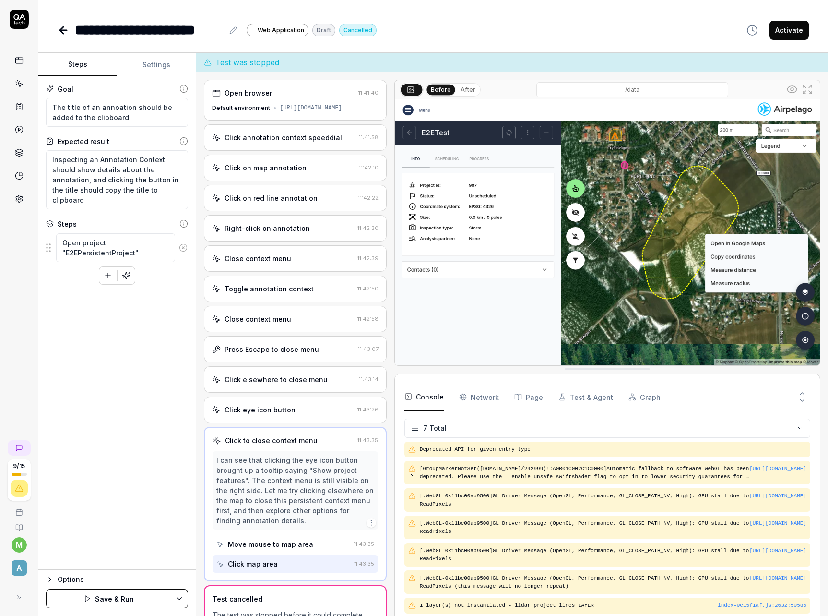
click at [112, 276] on icon "button" at bounding box center [108, 275] width 9 height 9
click at [160, 344] on div "Goal The title of an annoation should be added to the clipboard Expected result…" at bounding box center [116, 322] width 157 height 493
click at [131, 311] on button "button" at bounding box center [126, 308] width 17 height 17
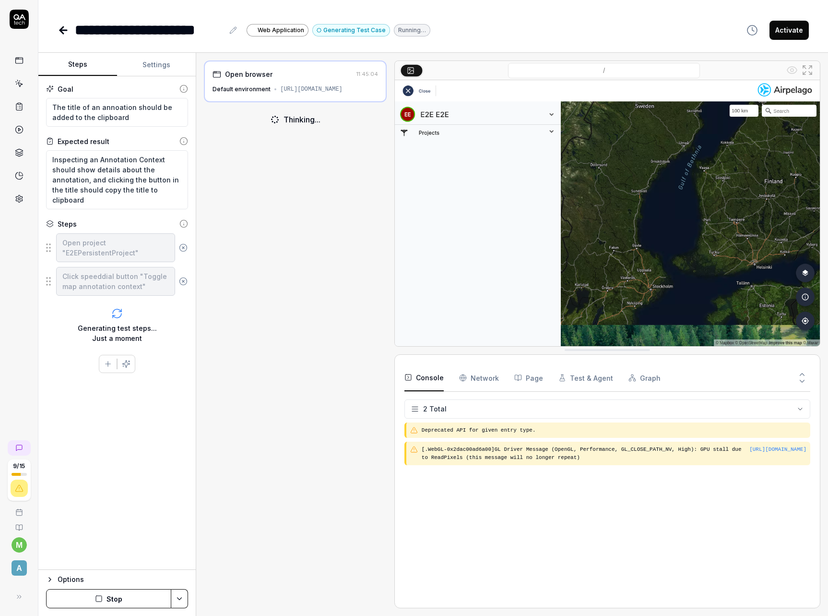
click at [132, 593] on button "Stop" at bounding box center [108, 598] width 125 height 19
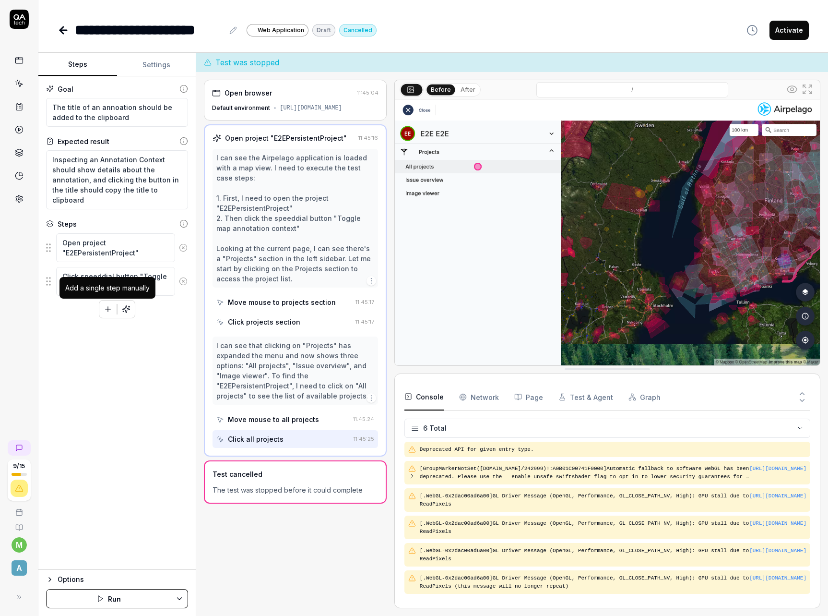
click at [107, 309] on icon "button" at bounding box center [108, 309] width 9 height 9
click at [119, 412] on div "Goal The title of an annoation should be added to the clipboard Expected result…" at bounding box center [116, 322] width 157 height 493
click at [130, 345] on icon "button" at bounding box center [126, 342] width 9 height 9
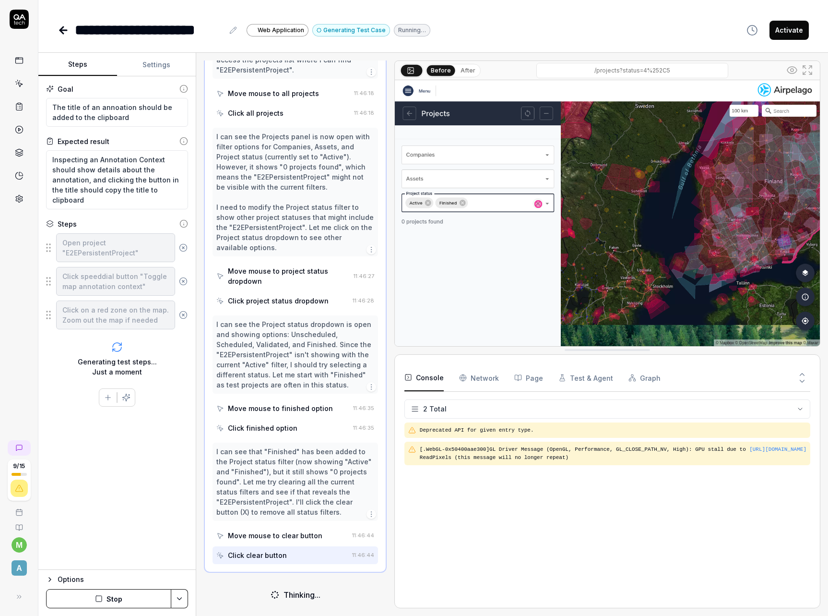
scroll to position [310, 0]
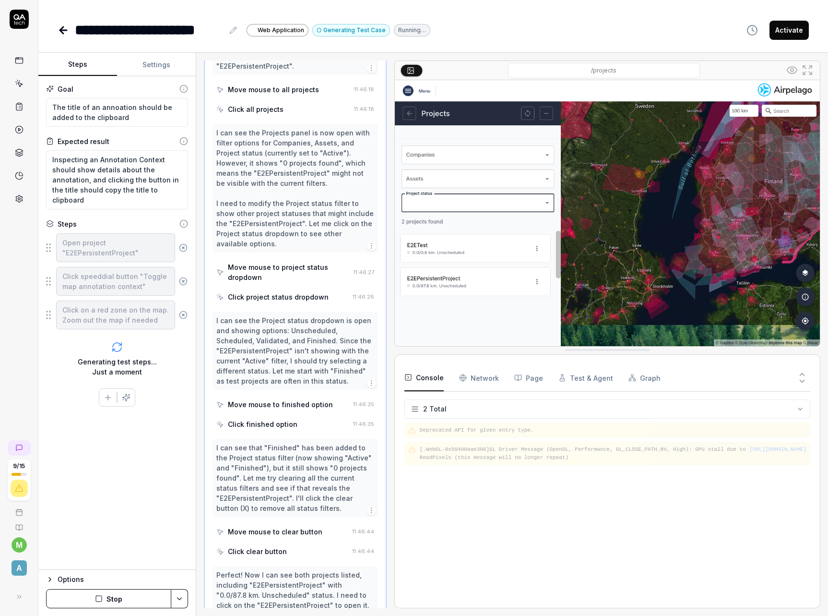
click at [111, 596] on button "Stop" at bounding box center [108, 598] width 125 height 19
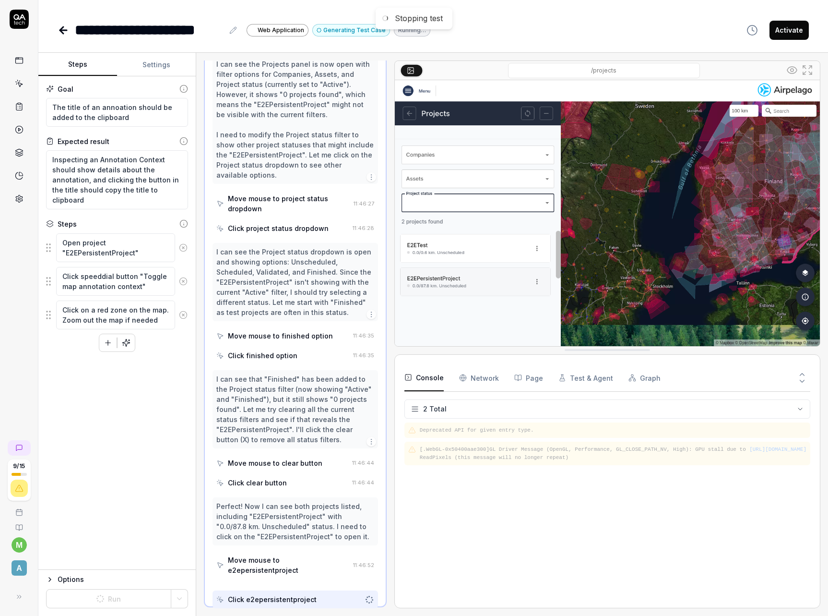
scroll to position [407, 0]
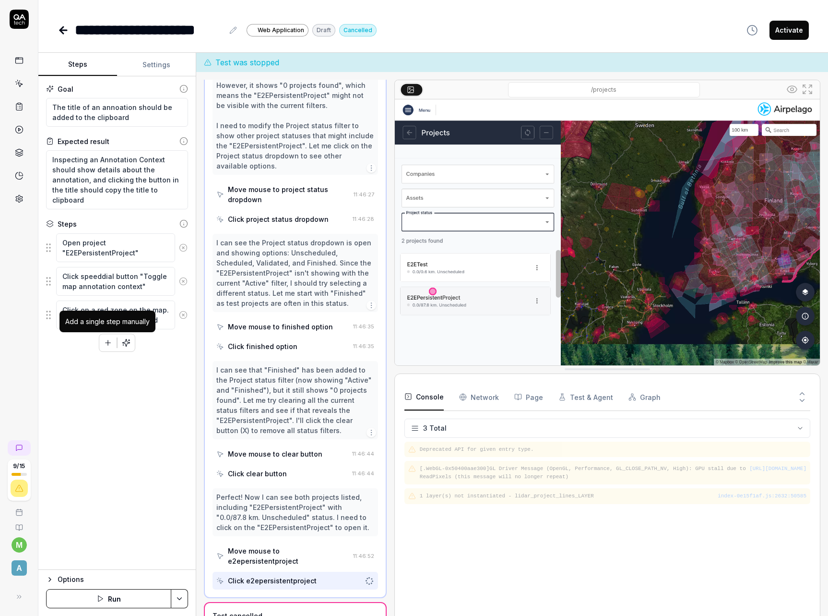
click at [107, 345] on icon "button" at bounding box center [108, 342] width 9 height 9
click at [105, 371] on button "button" at bounding box center [107, 366] width 17 height 17
click at [130, 428] on div "Goal The title of an annoation should be added to the clipboard Expected result…" at bounding box center [116, 322] width 157 height 493
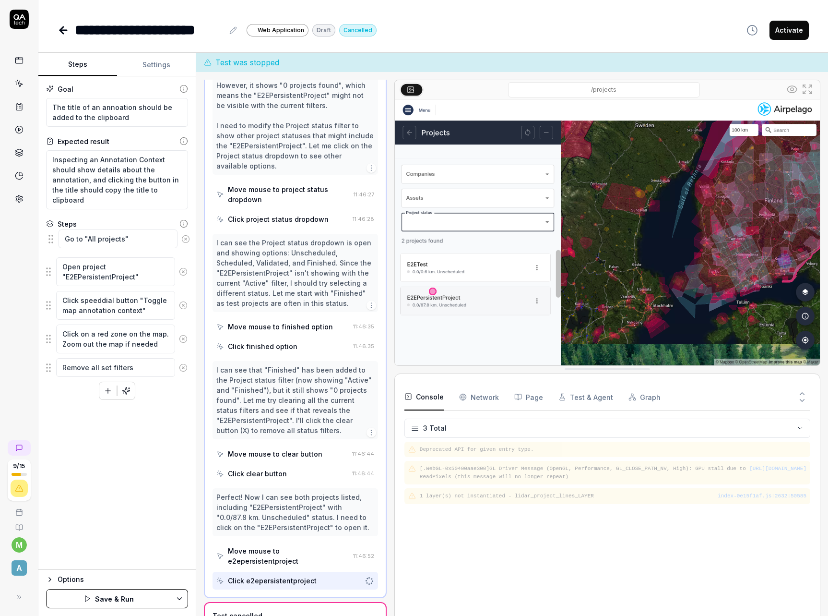
drag, startPoint x: 50, startPoint y: 344, endPoint x: 55, endPoint y: 243, distance: 100.9
click at [53, 240] on fieldset "Open project "E2EPersistentProject" Click speeddial button "Toggle map annotati…" at bounding box center [117, 305] width 142 height 145
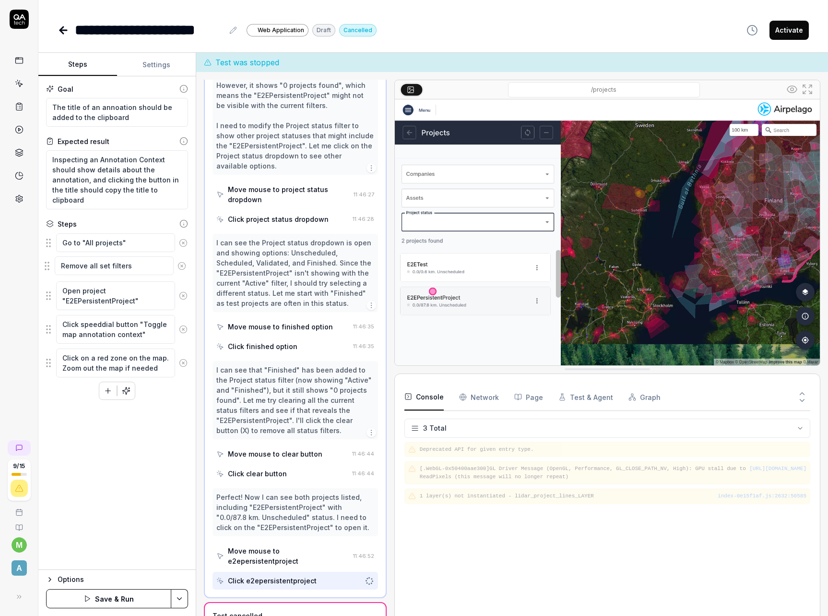
drag, startPoint x: 51, startPoint y: 367, endPoint x: 50, endPoint y: 266, distance: 100.8
click at [50, 266] on fieldset "Go to "All projects" Open project "E2EPersistentProject" Click speeddial button…" at bounding box center [117, 305] width 142 height 145
click at [128, 388] on icon "button" at bounding box center [126, 390] width 9 height 9
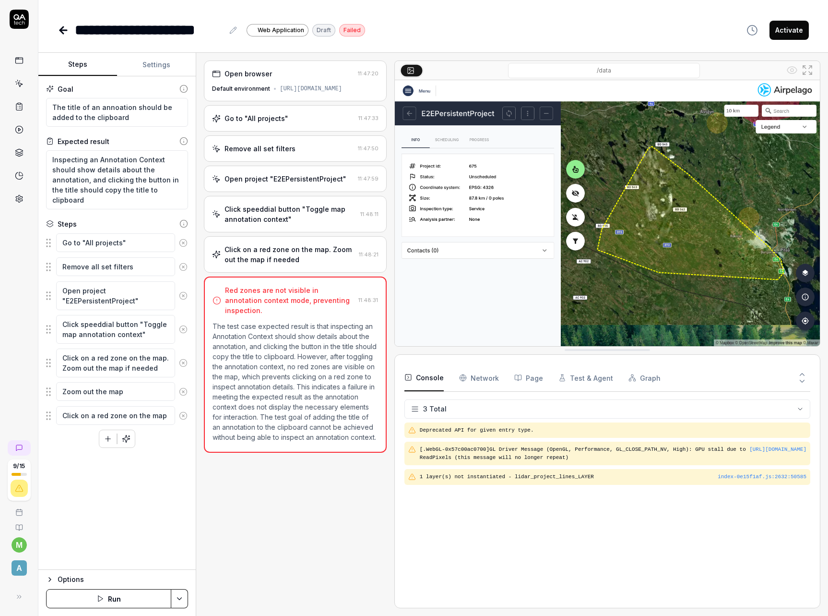
click at [316, 264] on div "Click on a red zone on the map. Zoom out the map if needed" at bounding box center [290, 254] width 131 height 20
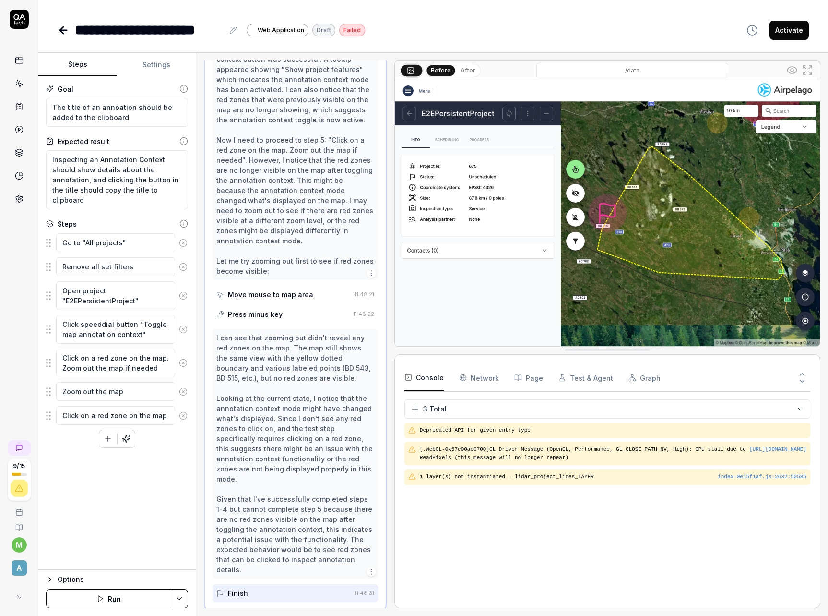
scroll to position [231, 0]
click at [143, 392] on textarea "Zoom out the map" at bounding box center [115, 391] width 119 height 19
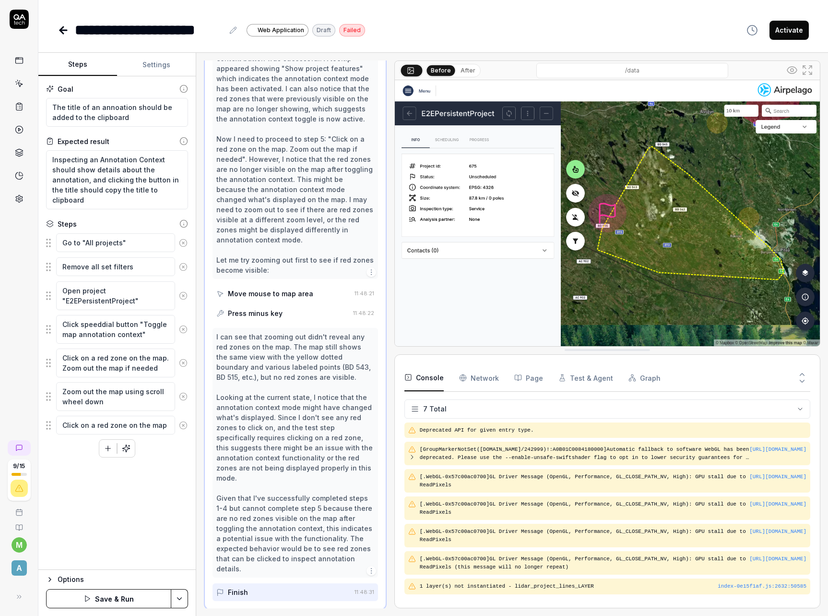
click at [134, 488] on div "Goal The title of an annoation should be added to the clipboard Expected result…" at bounding box center [116, 322] width 157 height 493
click at [182, 364] on icon at bounding box center [183, 362] width 9 height 9
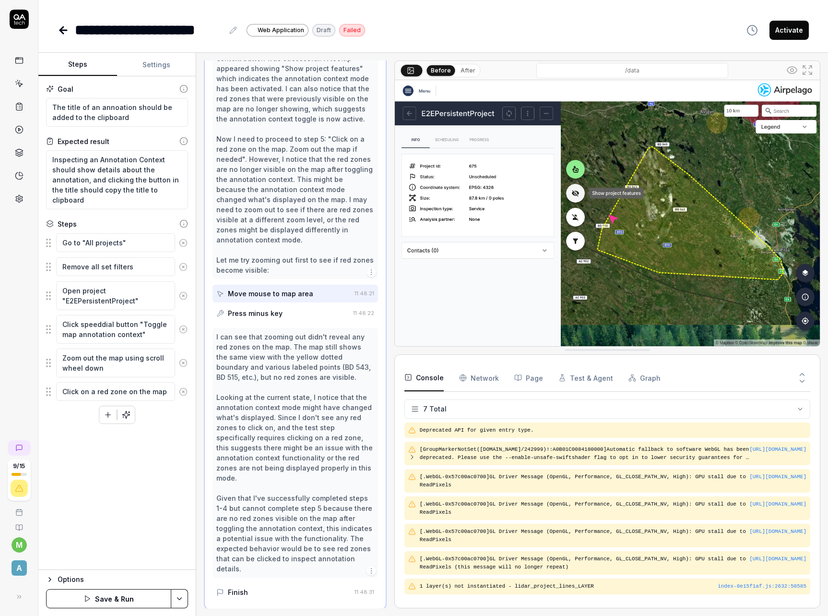
click at [148, 499] on div "Goal The title of an annoation should be added to the clipboard Expected result…" at bounding box center [116, 322] width 157 height 493
click at [135, 598] on button "Save & Run" at bounding box center [108, 598] width 125 height 19
